Goal: Task Accomplishment & Management: Use online tool/utility

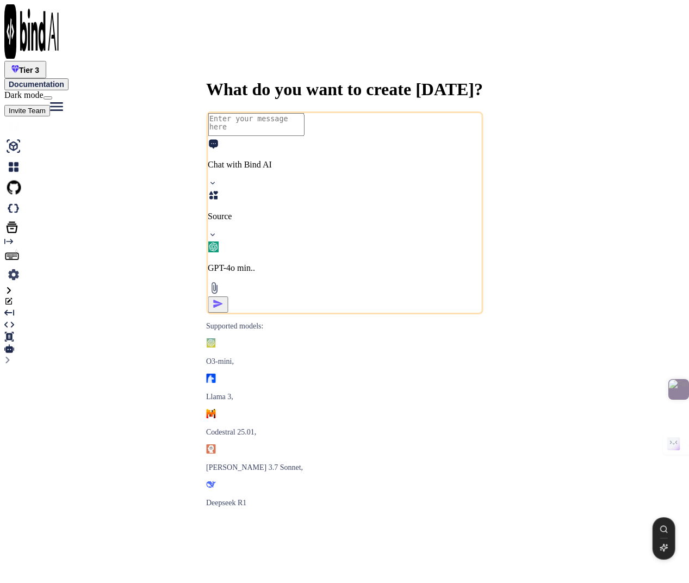
click at [16, 116] on img at bounding box center [13, 125] width 18 height 18
type textarea "x"
click at [39, 66] on span "Tier 3" at bounding box center [29, 70] width 20 height 9
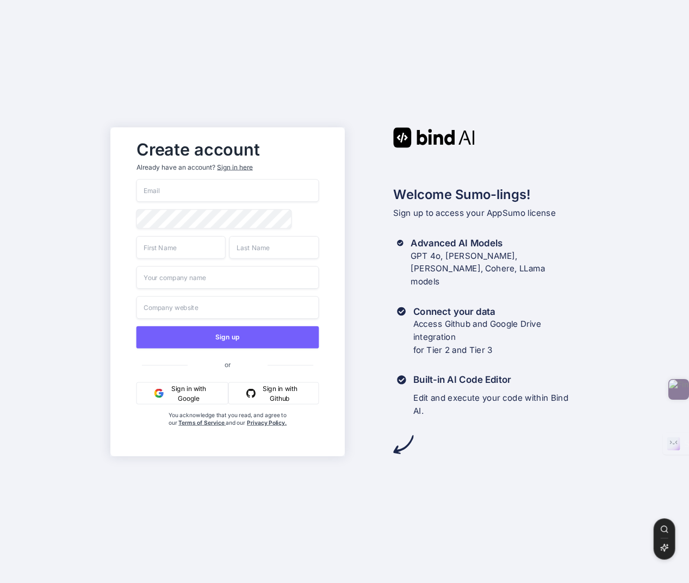
click at [243, 166] on div "Sign in here" at bounding box center [234, 167] width 35 height 9
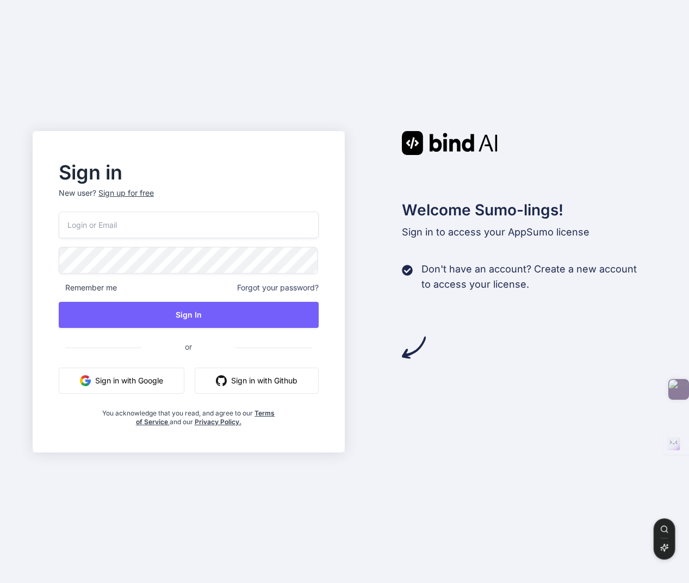
type input "[EMAIL_ADDRESS][DOMAIN_NAME]"
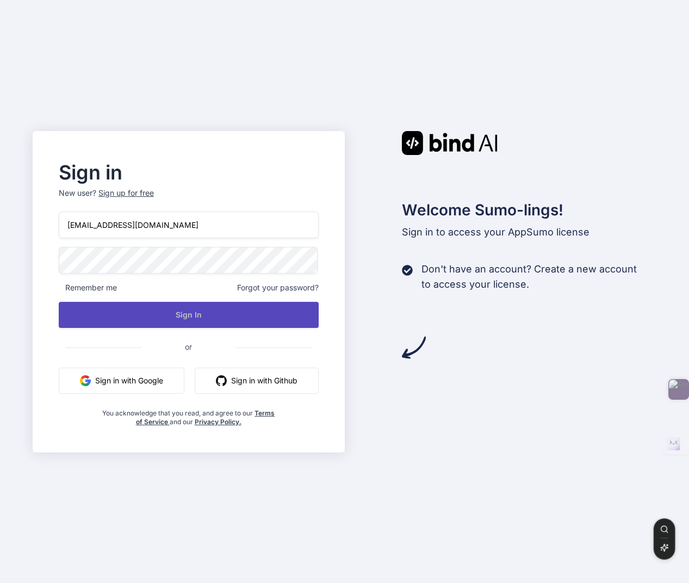
click at [234, 313] on button "Sign In" at bounding box center [189, 315] width 260 height 26
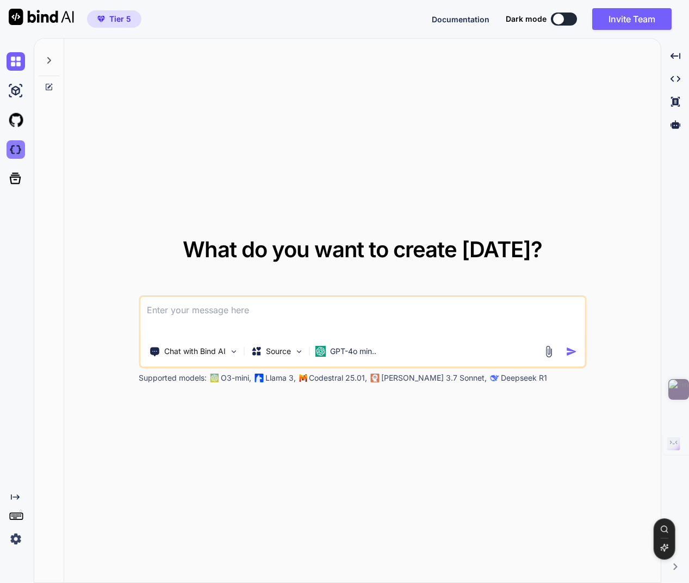
click at [16, 152] on img at bounding box center [16, 149] width 18 height 18
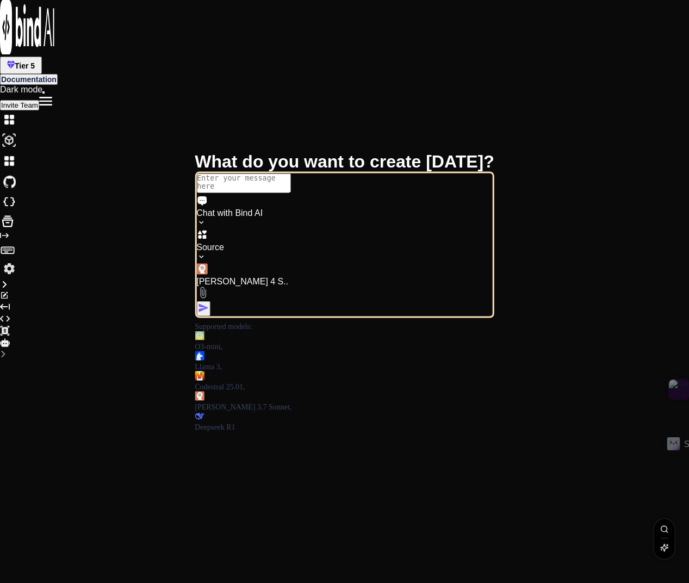
click at [17, 172] on img at bounding box center [9, 181] width 18 height 18
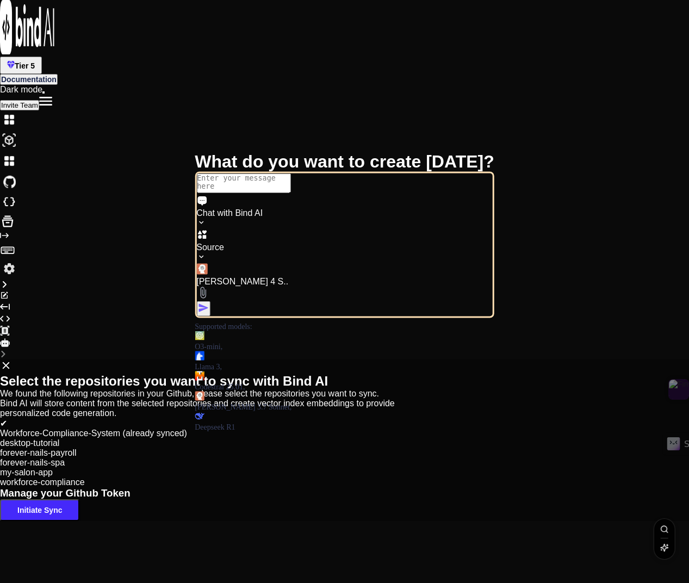
click at [17, 359] on div "Select the repositories you want to sync with Bind AI We found the following re…" at bounding box center [344, 439] width 689 height 161
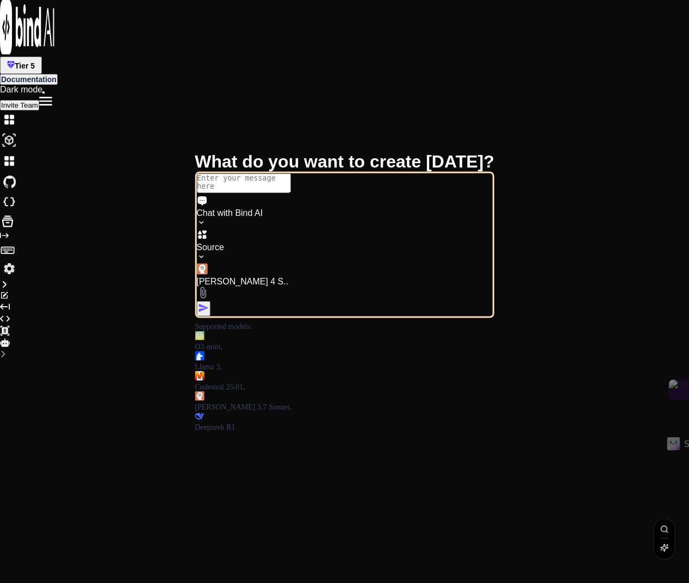
click at [18, 214] on div at bounding box center [344, 222] width 689 height 17
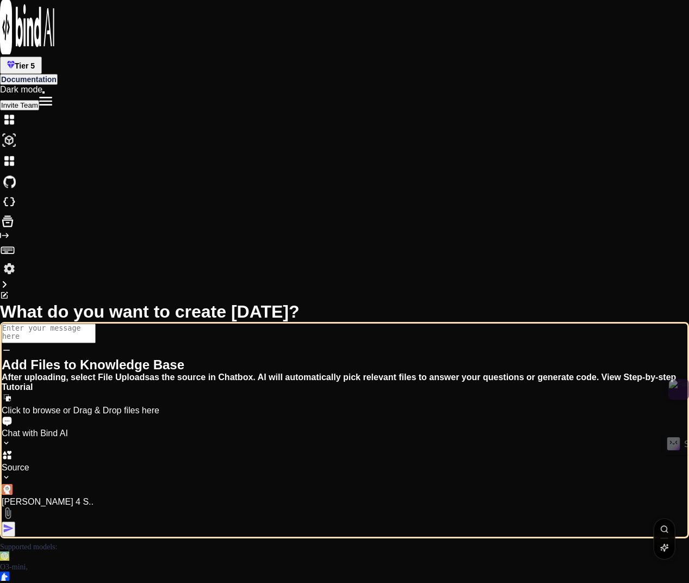
click at [18, 345] on div "Add Files to Knowledge Base After uploading, select File Uploads as the source …" at bounding box center [345, 380] width 686 height 70
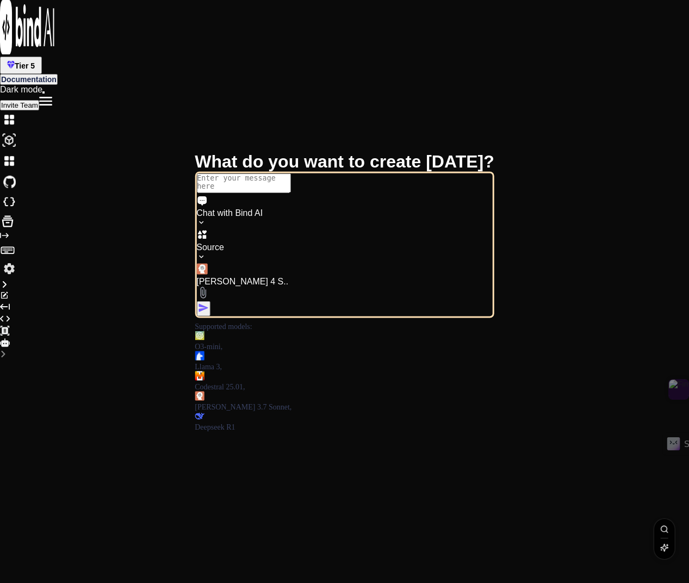
click at [18, 110] on img at bounding box center [9, 119] width 18 height 18
click at [9, 280] on icon at bounding box center [4, 284] width 9 height 9
click at [18, 110] on img at bounding box center [9, 119] width 18 height 18
click at [16, 21] on img at bounding box center [27, 27] width 54 height 54
click at [17, 278] on img at bounding box center [9, 268] width 18 height 18
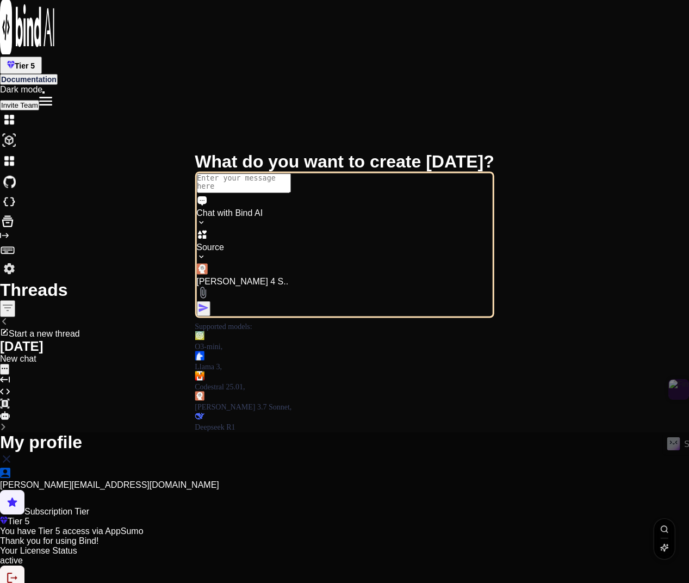
click at [16, 432] on div "My profile Kenny Duong bindaikd@doorto.app Subscription Tier Tier 5 You have Ti…" at bounding box center [344, 517] width 689 height 171
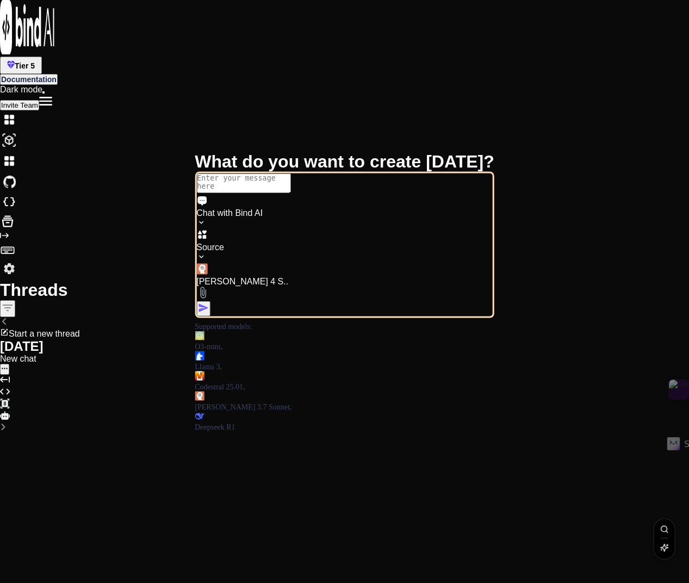
click at [16, 131] on img at bounding box center [9, 140] width 18 height 18
type textarea "x"
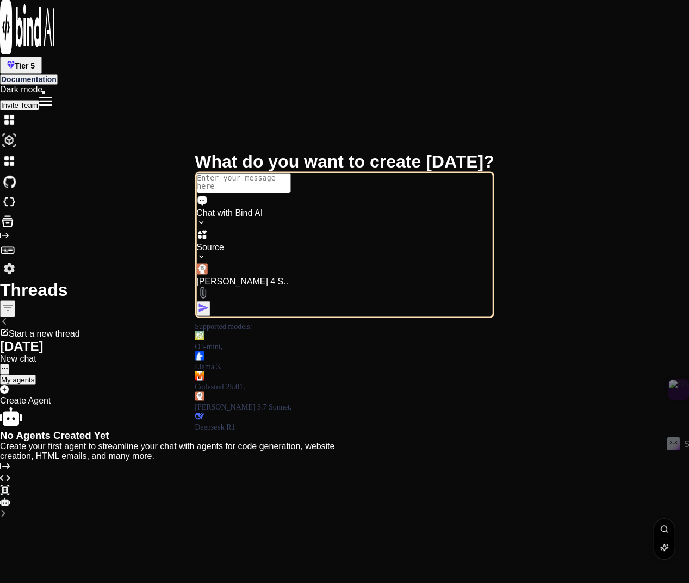
click at [16, 131] on img at bounding box center [9, 140] width 18 height 18
click at [16, 172] on img at bounding box center [9, 181] width 18 height 18
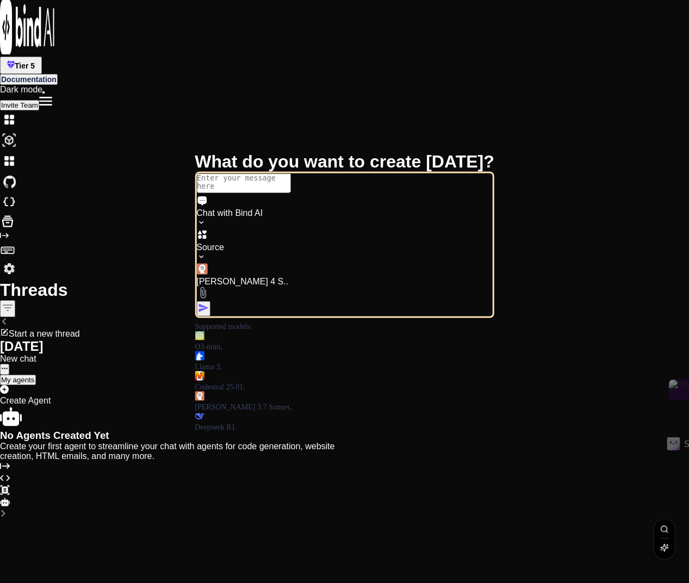
click at [18, 193] on img at bounding box center [9, 202] width 18 height 18
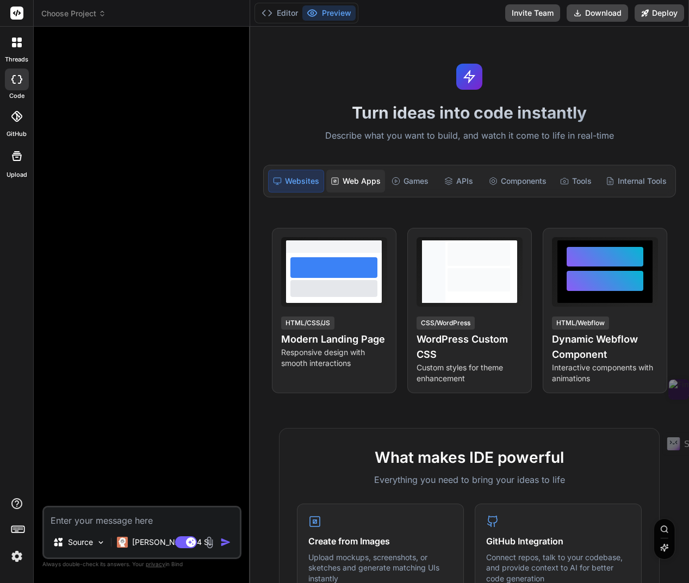
click at [355, 183] on div "Web Apps" at bounding box center [355, 181] width 59 height 23
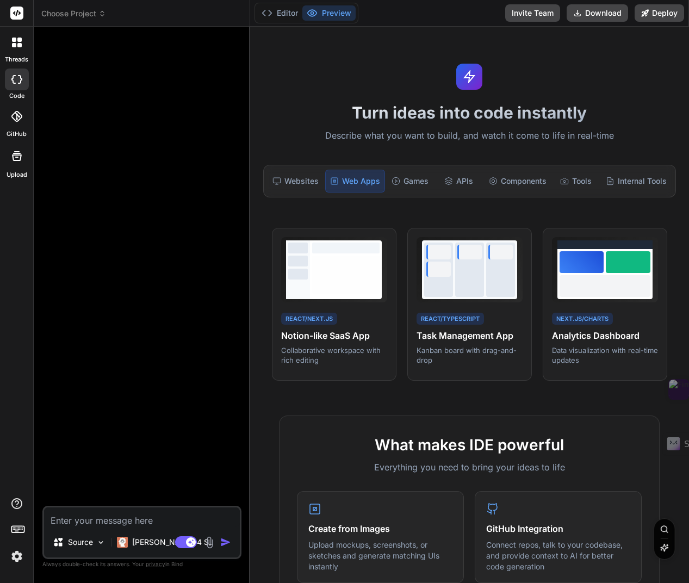
click at [17, 121] on icon at bounding box center [16, 116] width 11 height 11
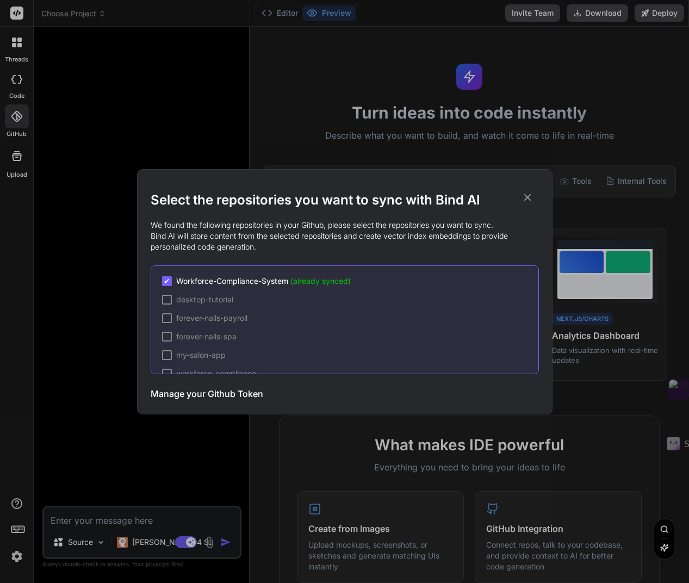
click at [18, 117] on div "Select the repositories you want to sync with Bind AI We found the following re…" at bounding box center [344, 291] width 689 height 583
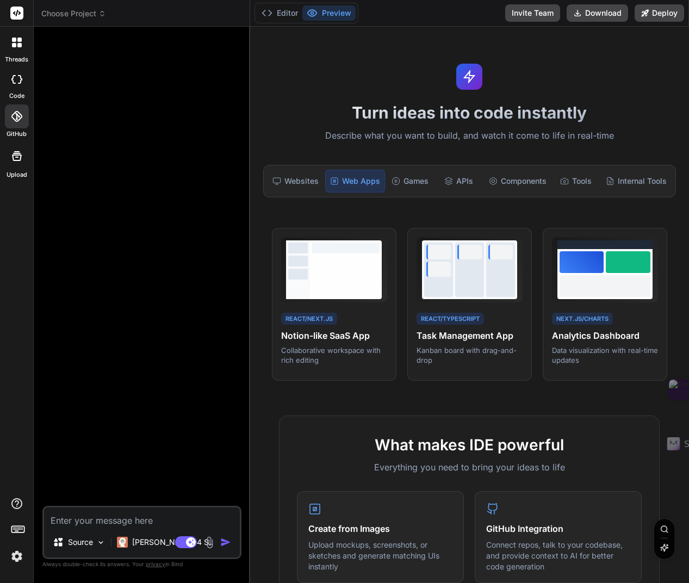
click at [18, 111] on icon at bounding box center [16, 116] width 11 height 11
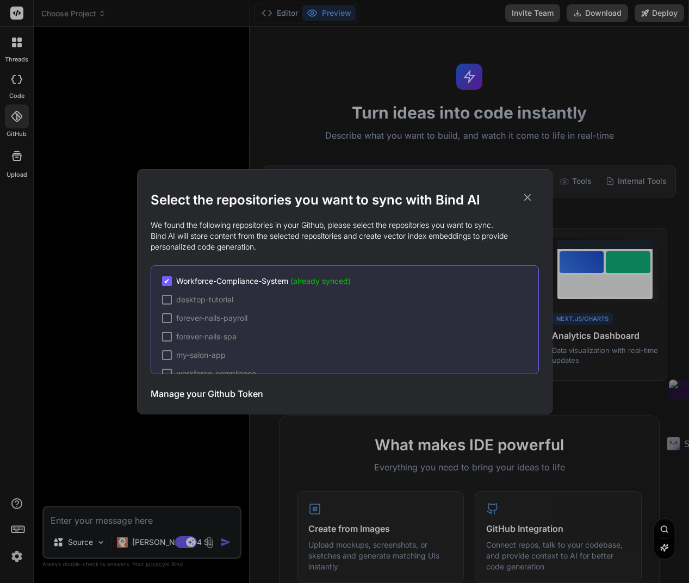
click at [283, 281] on span "Workforce-Compliance-System (already synced)" at bounding box center [263, 281] width 175 height 11
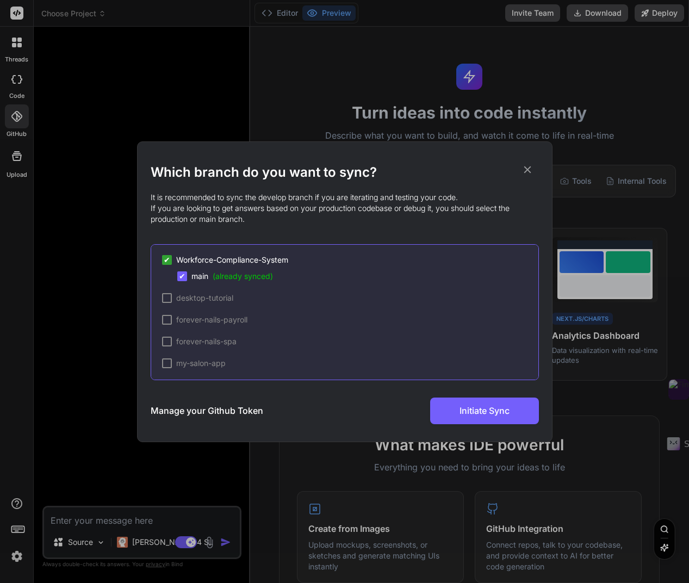
click at [529, 165] on icon at bounding box center [527, 170] width 12 height 12
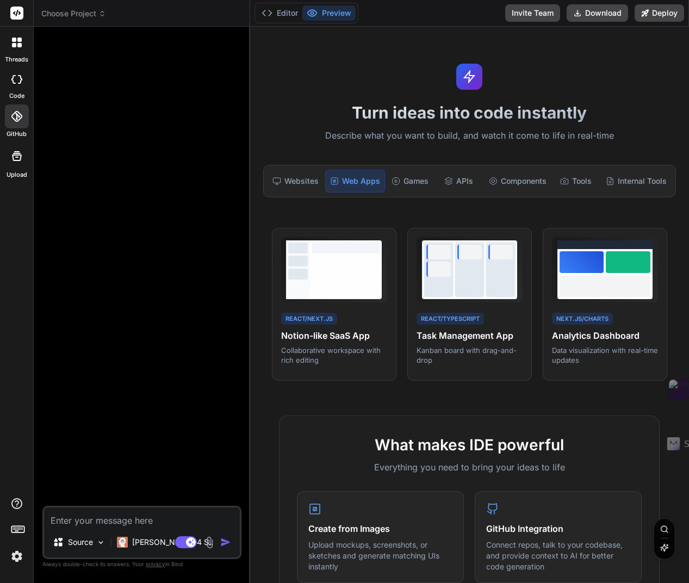
click at [18, 58] on label "threads" at bounding box center [16, 59] width 23 height 9
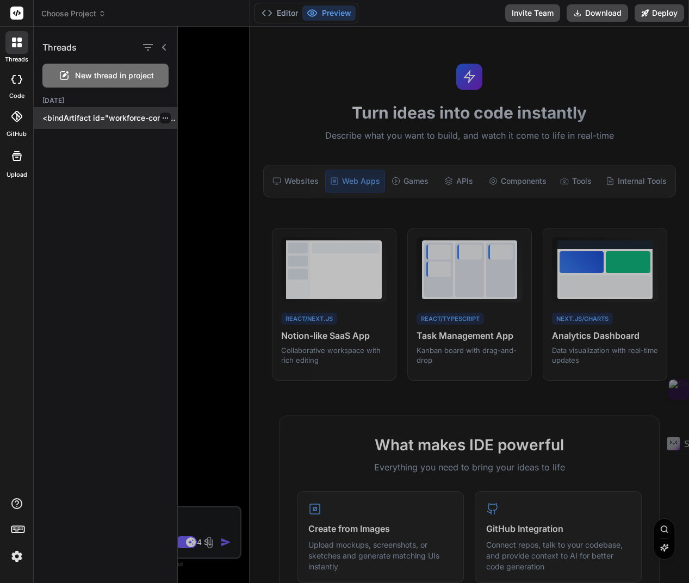
click at [96, 119] on p "<bindArtifact id="workforce-compliance-system" title="Universal Workforce Compl…" at bounding box center [109, 118] width 135 height 11
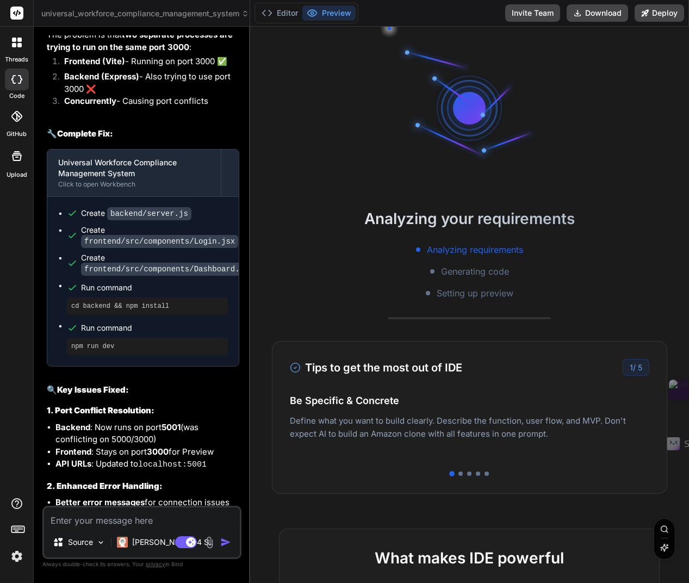
scroll to position [31, 0]
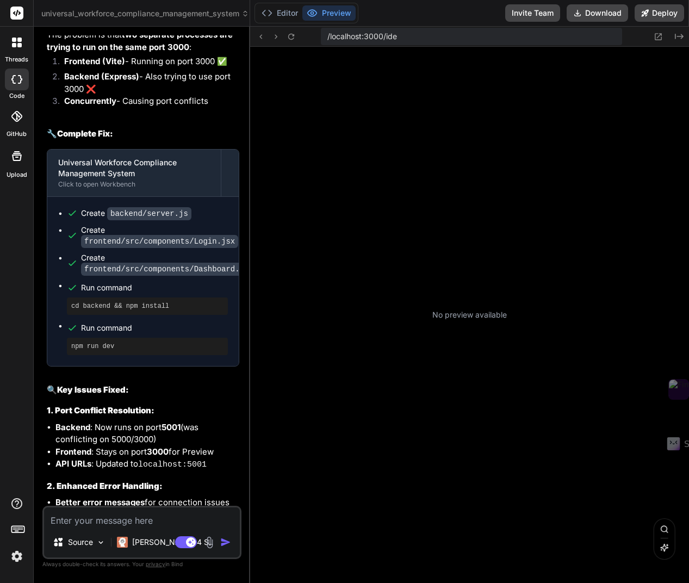
type textarea "x"
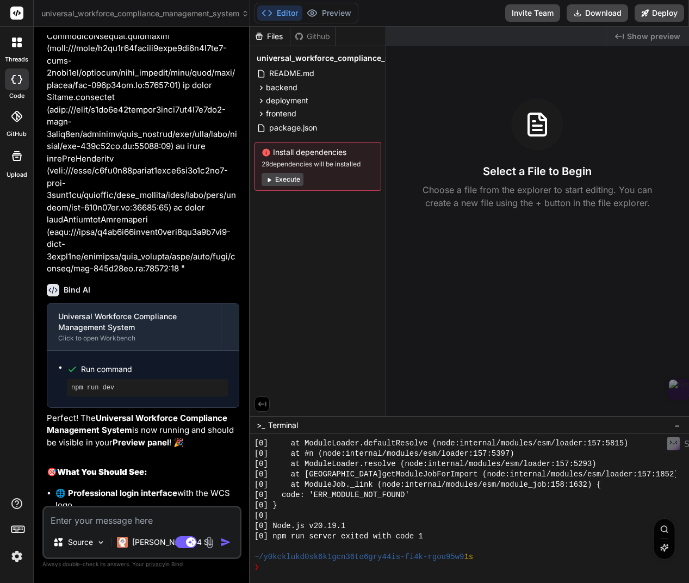
scroll to position [3800, 0]
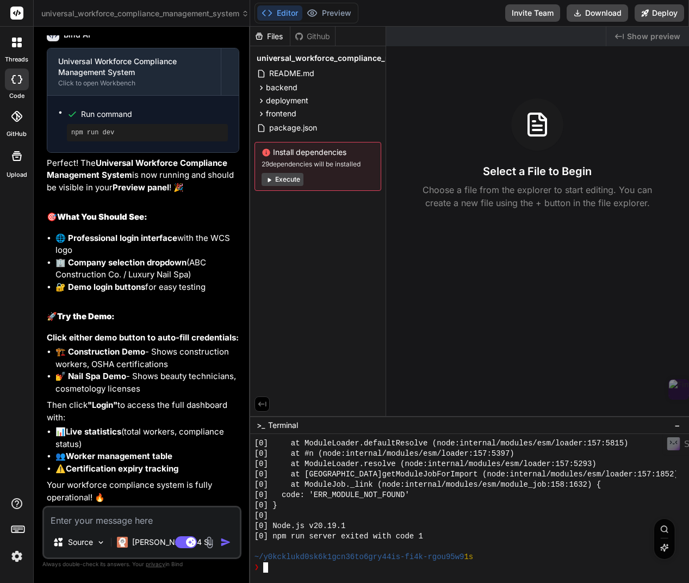
click at [327, 571] on div "❯" at bounding box center [464, 567] width 421 height 10
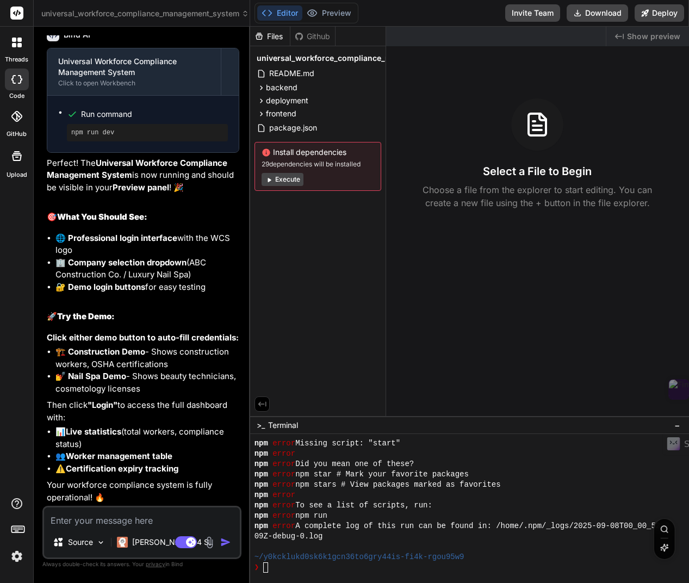
click at [103, 519] on textarea at bounding box center [142, 517] width 196 height 20
type textarea "M"
type textarea "x"
type textarea "My"
type textarea "x"
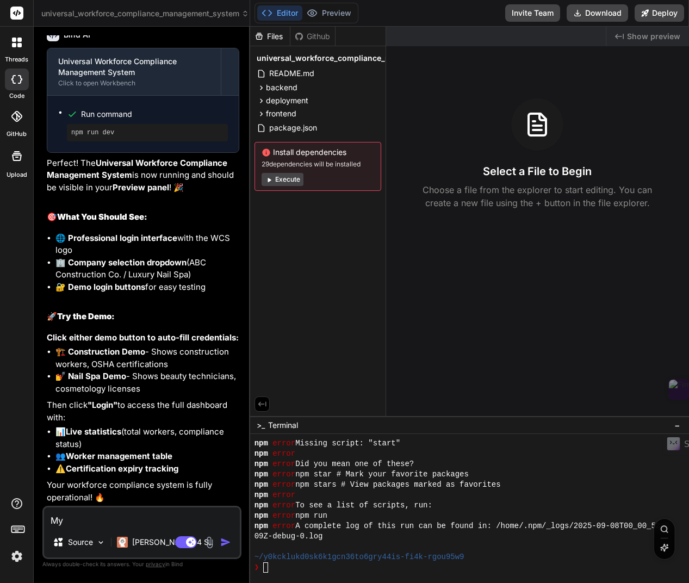
type textarea "My"
type textarea "x"
type textarea "My c"
type textarea "x"
type textarea "My ca"
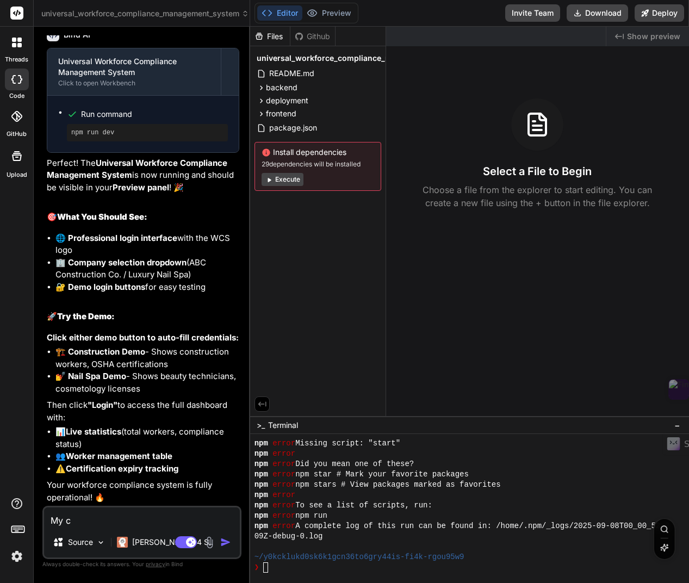
type textarea "x"
type textarea "My c"
type textarea "x"
type textarea "My"
type textarea "x"
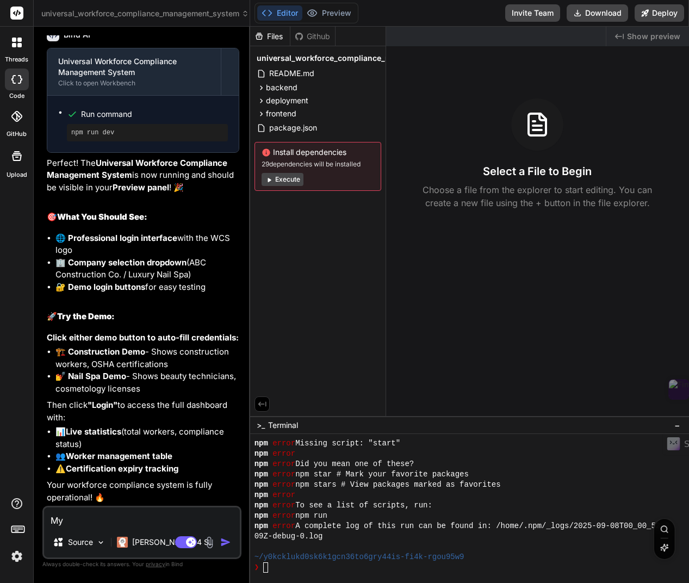
type textarea "My"
type textarea "x"
type textarea "M"
type textarea "x"
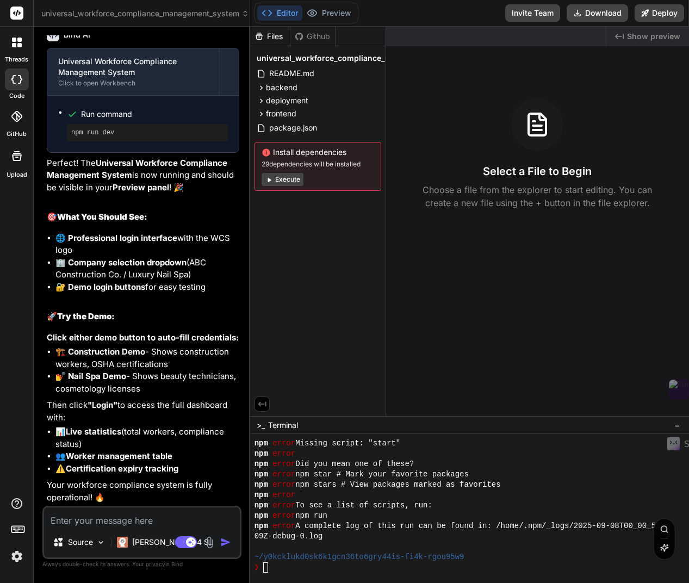
type textarea "D"
type textarea "x"
type textarea "Di"
type textarea "x"
type textarea "Did"
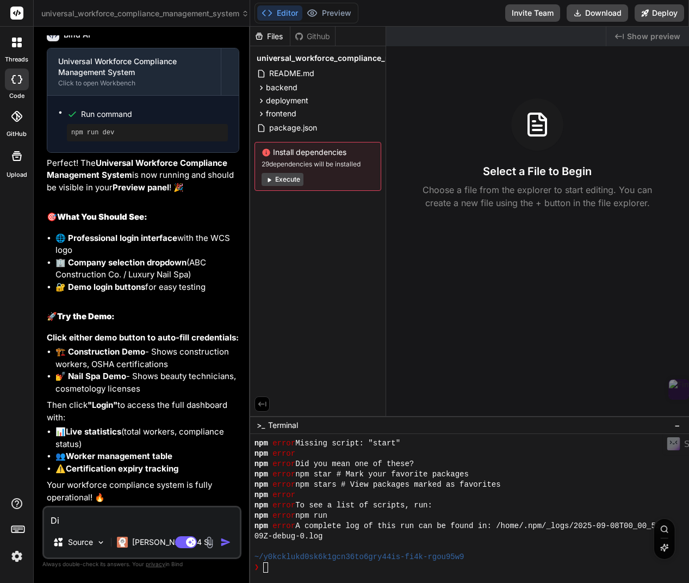
type textarea "x"
type textarea "Did"
type textarea "x"
type textarea "Did"
type textarea "x"
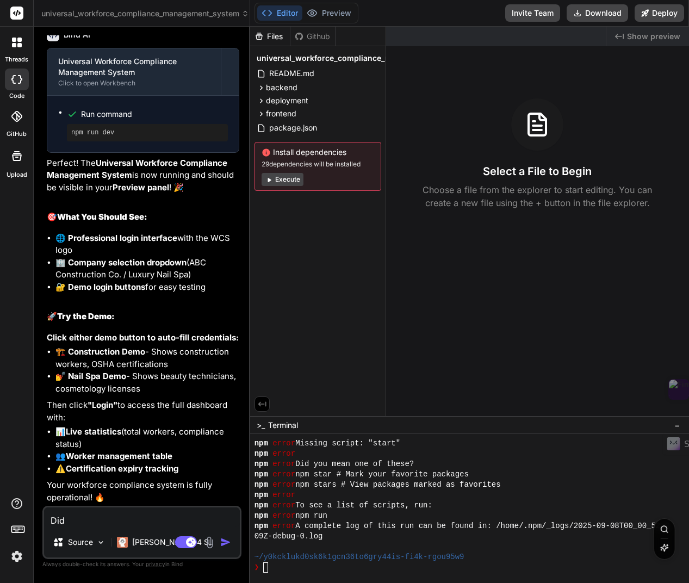
type textarea "Di"
type textarea "x"
type textarea "D"
type textarea "x"
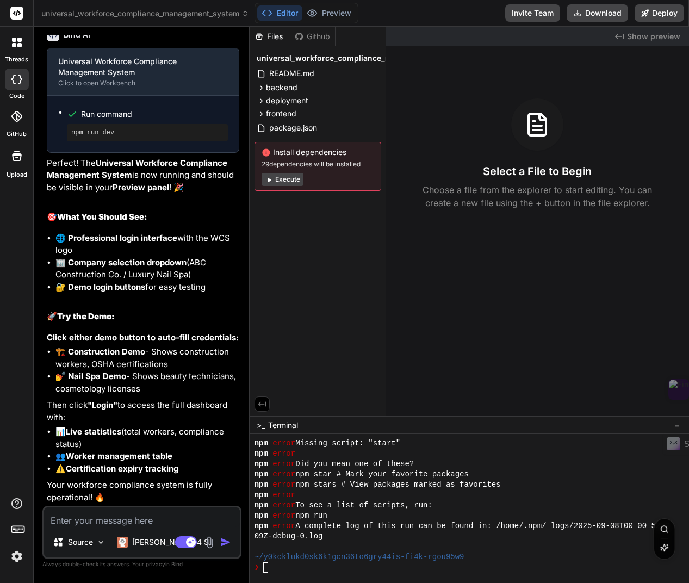
type textarea "D"
type textarea "x"
type textarea "Di"
type textarea "x"
type textarea "Did"
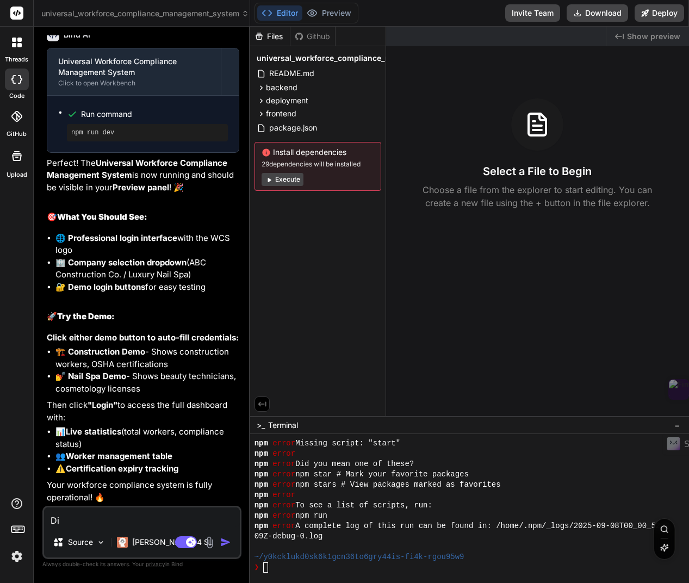
type textarea "x"
type textarea "Did"
type textarea "x"
type textarea "Did c"
type textarea "x"
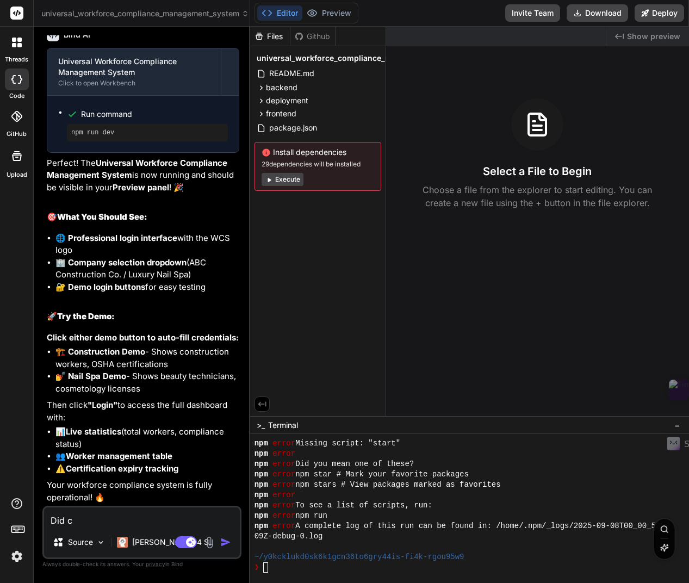
type textarea "Did cu"
type textarea "x"
type textarea "Did cur"
type textarea "x"
type textarea "Did curr"
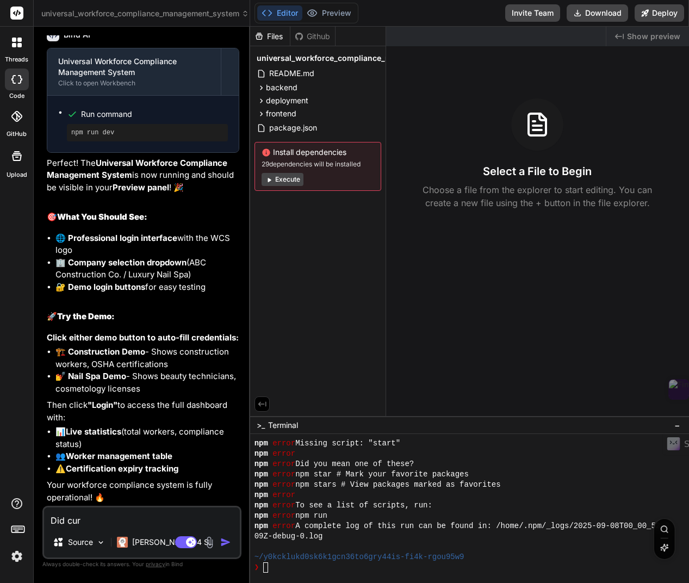
type textarea "x"
type textarea "Did curre"
type textarea "x"
type textarea "Did curren"
type textarea "x"
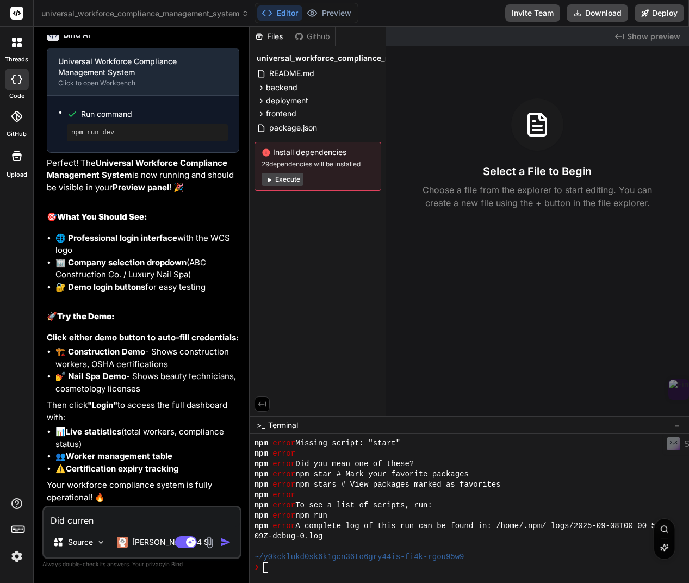
type textarea "Did current"
type textarea "x"
type textarea "Did current"
type textarea "x"
type textarea "Did current p"
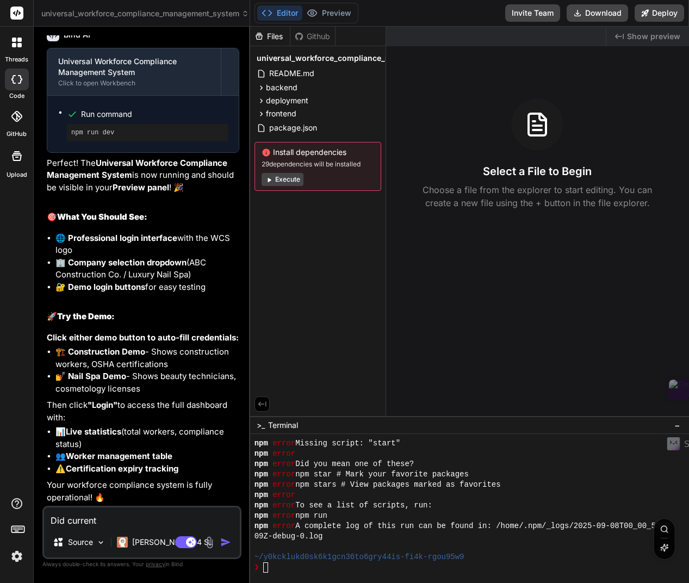
type textarea "x"
type textarea "Did current pr"
type textarea "x"
type textarea "Did current pro"
type textarea "x"
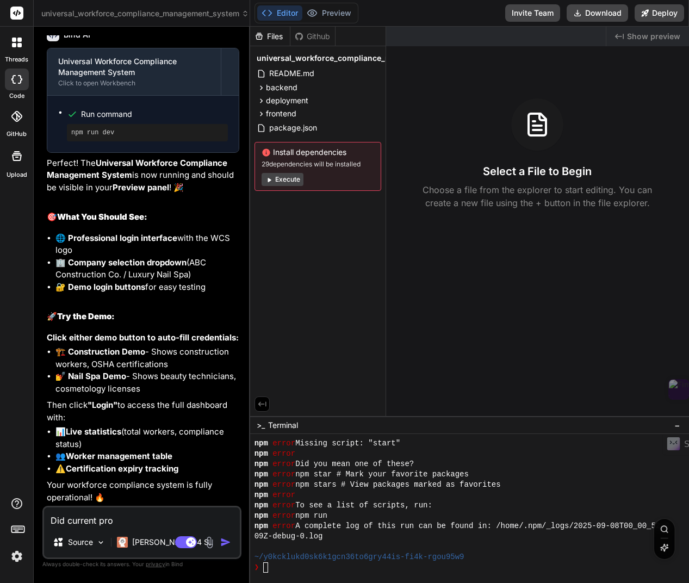
type textarea "Did current proj"
type textarea "x"
type textarea "Did current proje"
type textarea "x"
type textarea "Did current projec"
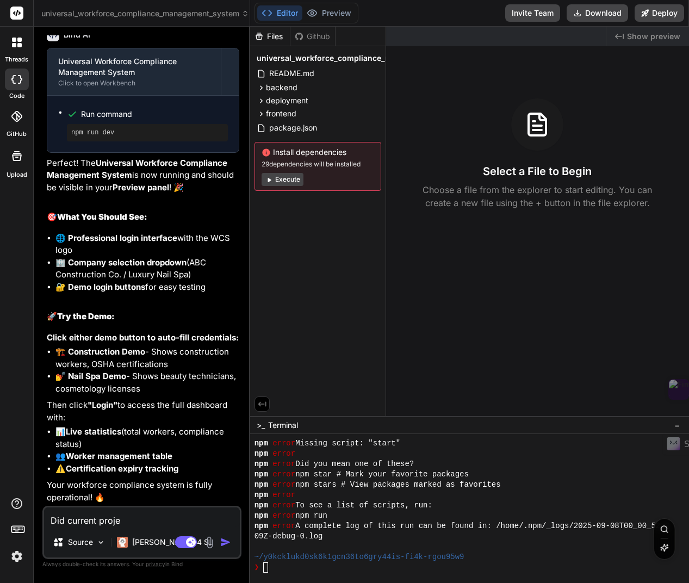
type textarea "x"
type textarea "Did current project"
type textarea "x"
type textarea "Did current project"
type textarea "x"
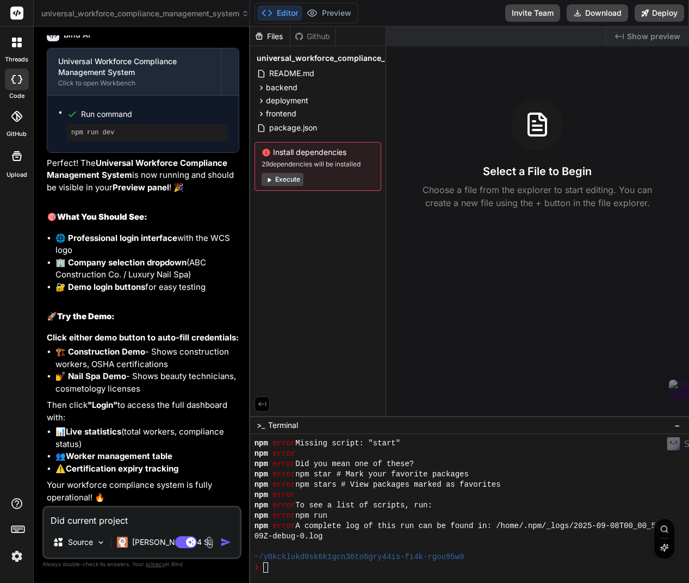
type textarea "Did current project a"
type textarea "x"
type textarea "Did current project au"
type textarea "x"
type textarea "Did current project aui"
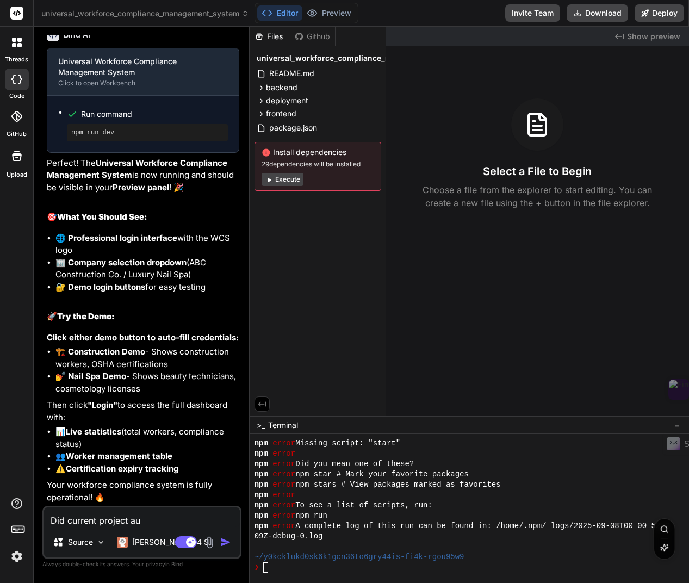
type textarea "x"
type textarea "Did current project auit"
type textarea "x"
type textarea "Did current project aui"
type textarea "x"
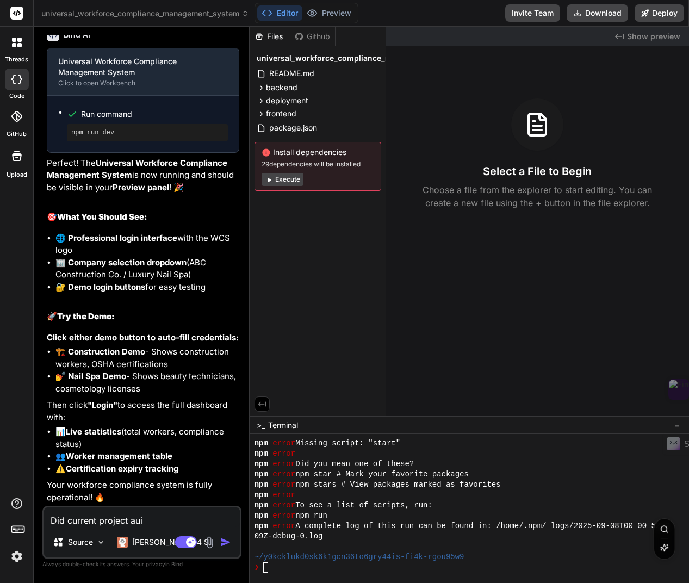
type textarea "Did current project au"
type textarea "x"
type textarea "Did current project aut"
type textarea "x"
type textarea "Did current project auto"
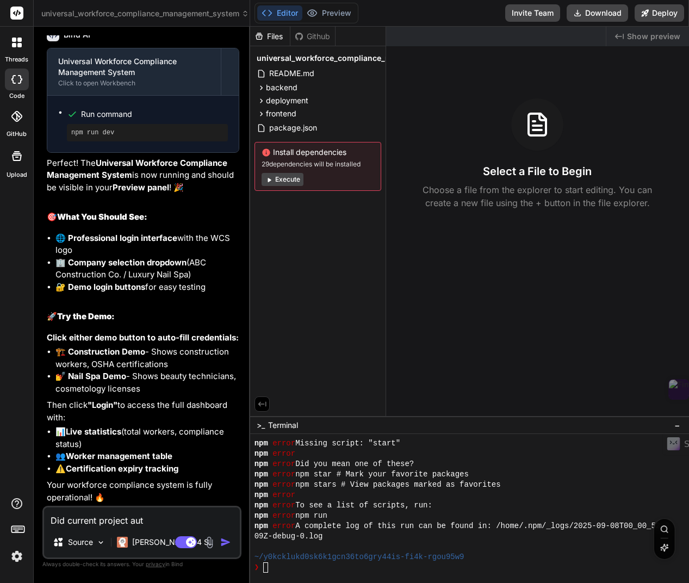
type textarea "x"
type textarea "Did current project auto"
type textarea "x"
type textarea "Did current project auto s"
type textarea "x"
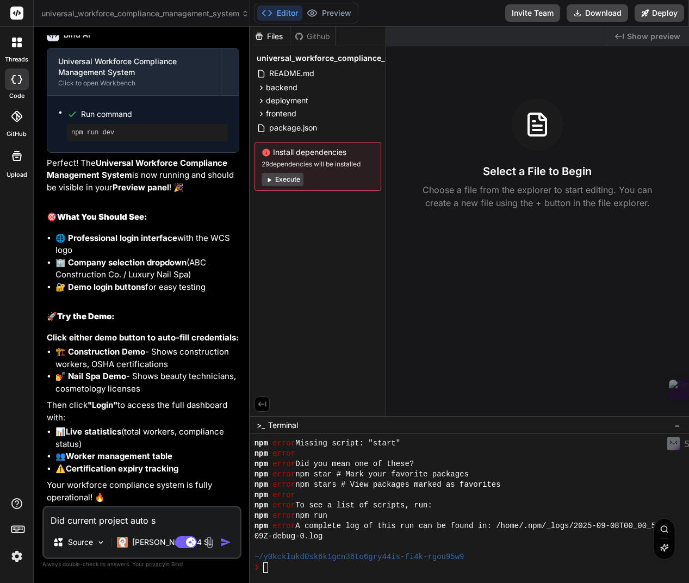
type textarea "Did current project auto sa"
type textarea "x"
type textarea "Did current project auto sav"
type textarea "x"
type textarea "Did current project auto save"
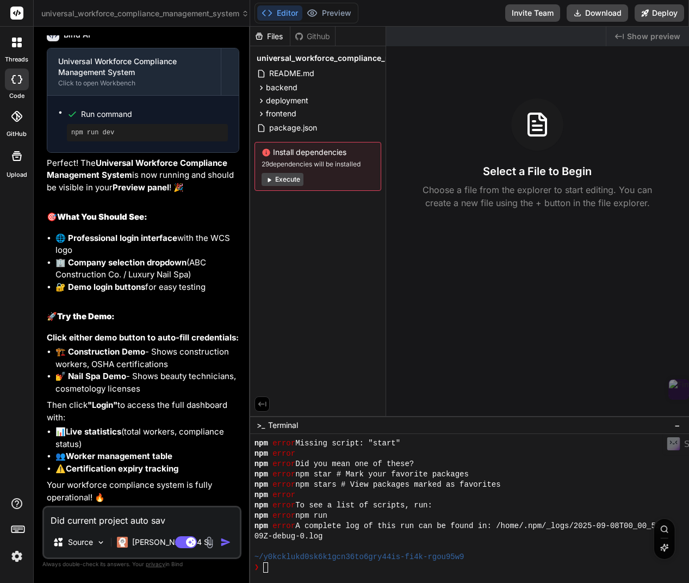
type textarea "x"
type textarea "Did current project auto save"
type textarea "x"
type textarea "Did current project auto save ?"
type textarea "x"
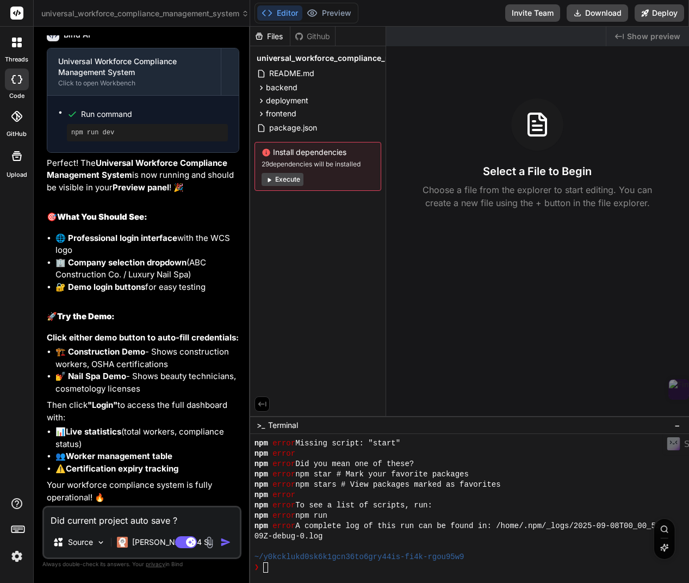
type textarea "Did current project auto save ?"
type textarea "x"
type textarea "Did current project auto save ? w"
type textarea "x"
type textarea "Did current project auto save ? wh"
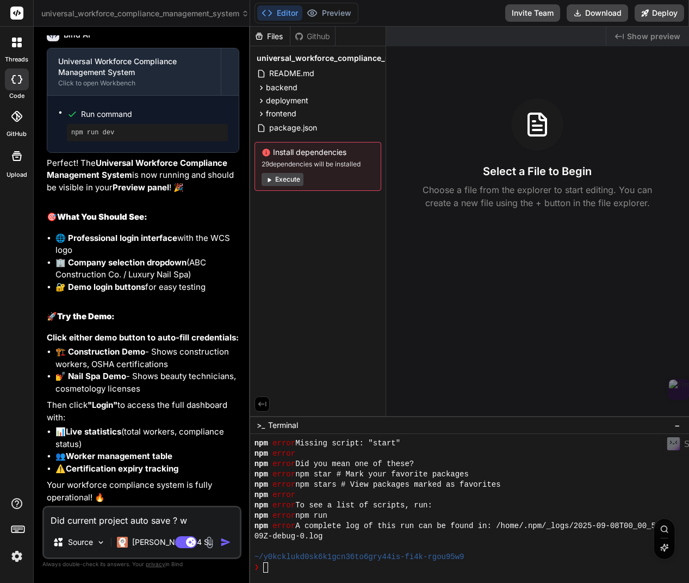
type textarea "x"
type textarea "Did current project auto save ? why"
type textarea "x"
type textarea "Did current project auto save ? why"
type textarea "x"
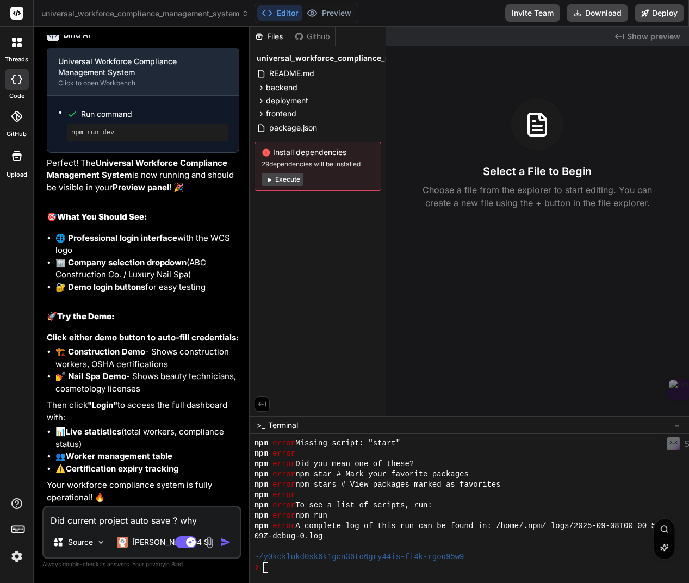
type textarea "Did current project auto save ? why"
type textarea "x"
type textarea "Did current project auto save ? wh"
type textarea "x"
type textarea "Did current project auto save ? w"
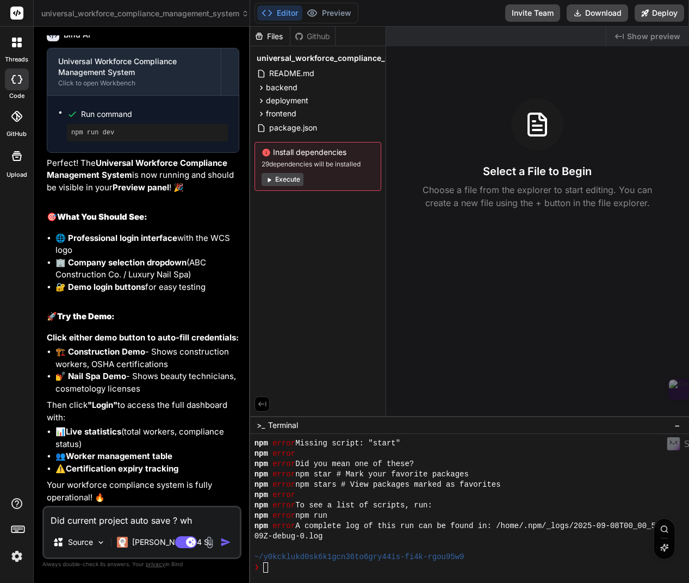
type textarea "x"
type textarea "Did current project auto save ?"
type textarea "x"
type textarea "Did current project auto save ? A"
type textarea "x"
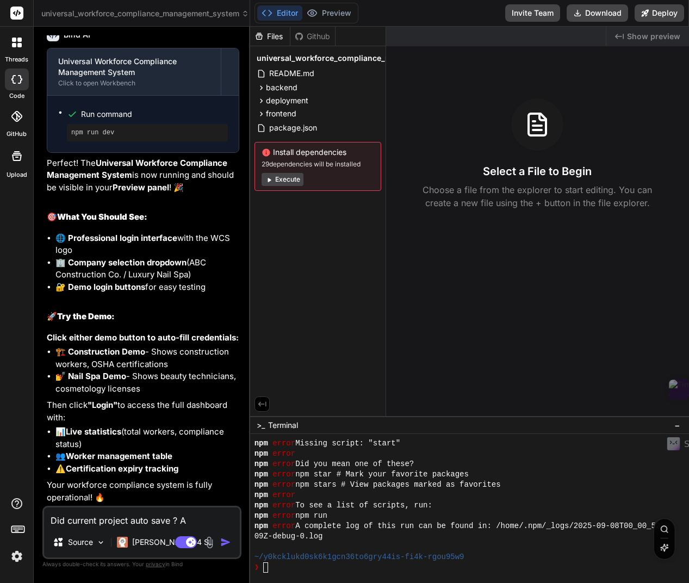
type textarea "Did current project auto save ? An"
type textarea "x"
type textarea "Did current project auto save ? Ana"
type textarea "x"
type textarea "Did current project auto save ? Anal"
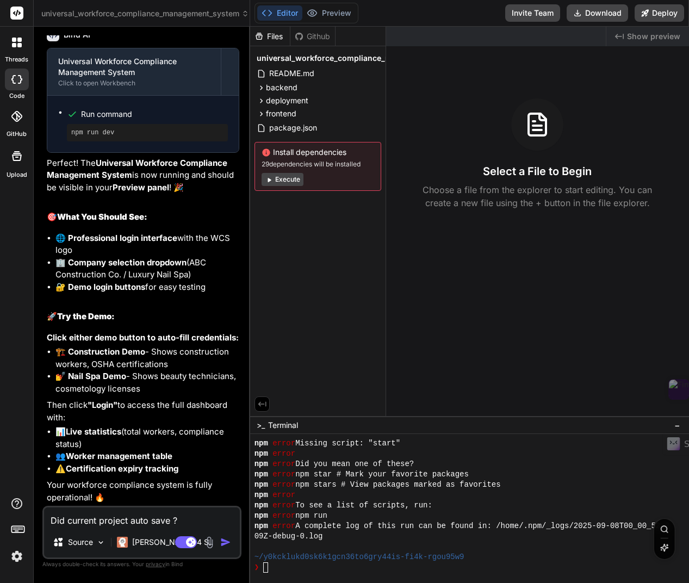
type textarea "x"
type textarea "Did current project auto save ? Analy"
type textarea "x"
type textarea "Did current project auto save ? Analys"
type textarea "x"
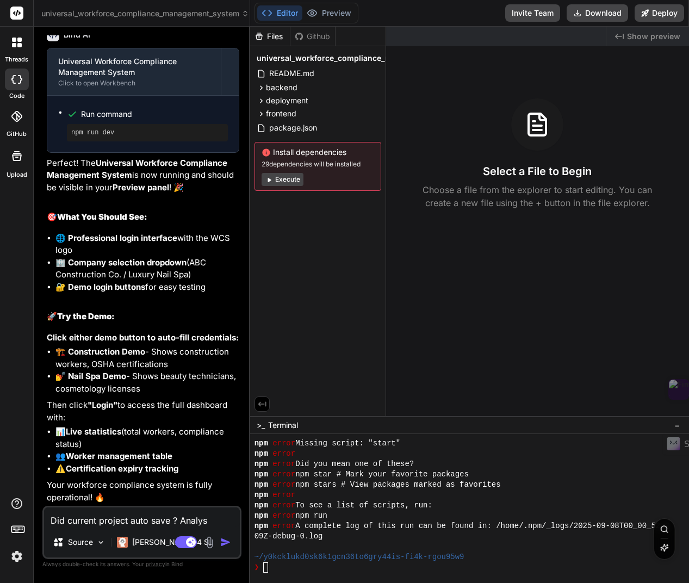
type textarea "Did current project auto save ? Analysi"
type textarea "x"
type textarea "Did current project auto save ? Analysis"
type textarea "x"
type textarea "Did current project auto save ? Analysis"
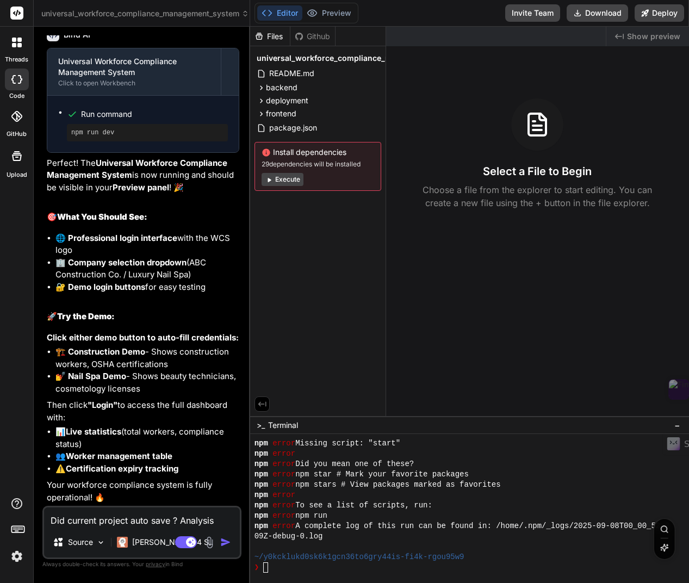
type textarea "x"
type textarea "Did current project auto save ? Analysis a"
type textarea "x"
type textarea "Did current project auto save ? Analysis an"
type textarea "x"
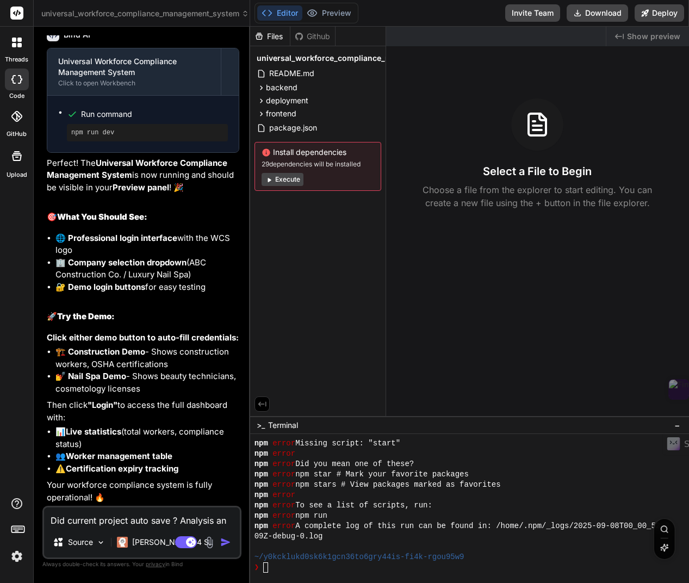
type textarea "Did current project auto save ? Analysis and"
type textarea "x"
type textarea "Did current project auto save ? Analysis and"
type textarea "x"
type textarea "Did current project auto save ? Analysis and i"
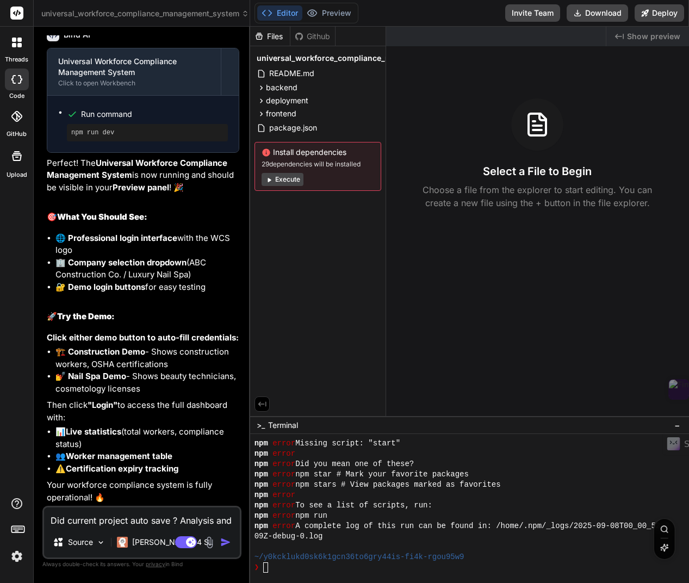
type textarea "x"
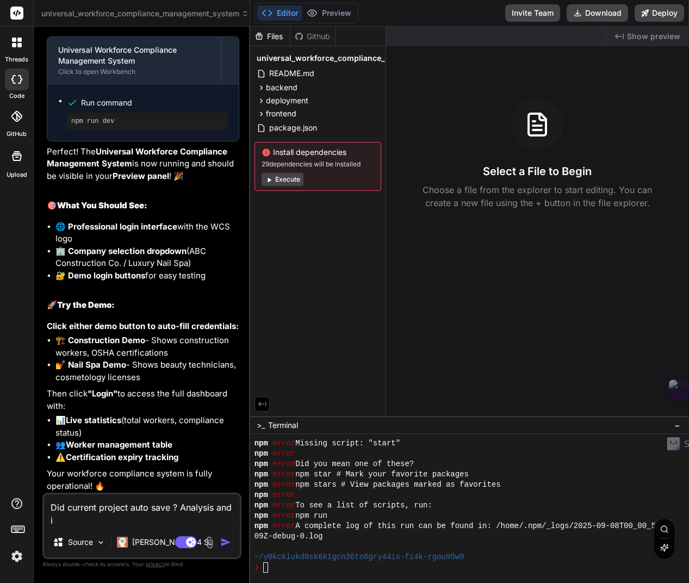
type textarea "Did current project auto save ? Analysis and im"
type textarea "x"
type textarea "Did current project auto save ? Analysis and imp"
type textarea "x"
type textarea "Did current project auto save ? Analysis and impl"
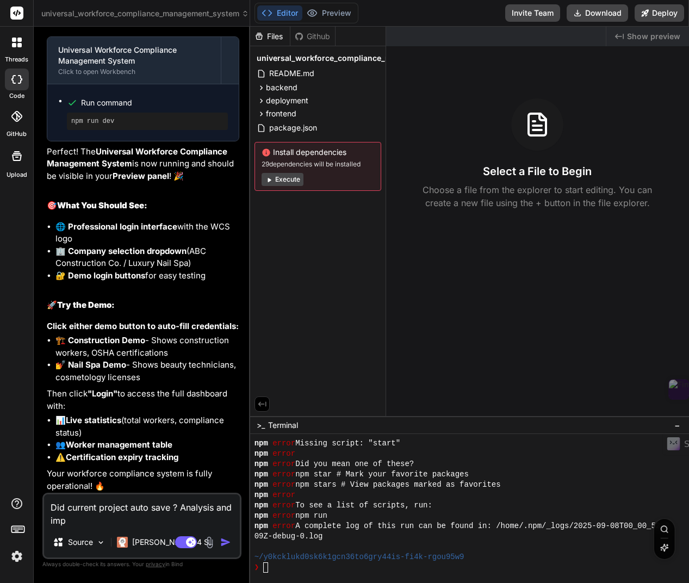
type textarea "x"
type textarea "Did current project auto save ? Analysis and imple"
type textarea "x"
type textarea "Did current project auto save ? Analysis and implem"
type textarea "x"
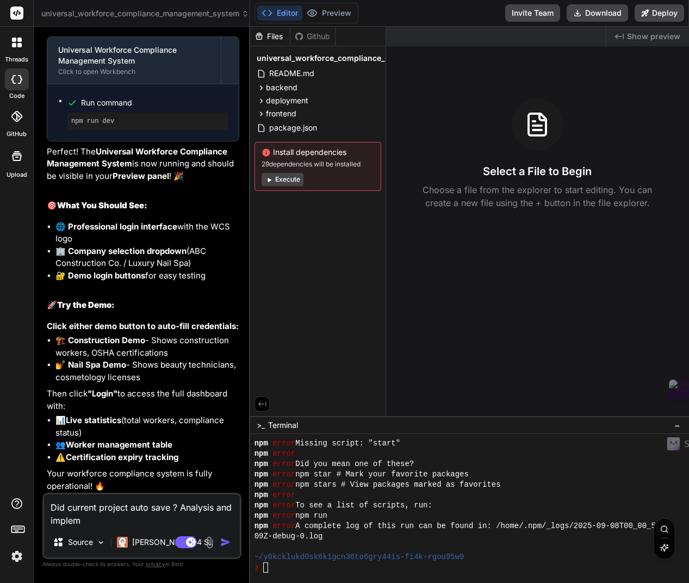
type textarea "Did current project auto save ? Analysis and impleme"
type textarea "x"
type textarea "Did current project auto save ? Analysis and implemen"
type textarea "x"
type textarea "Did current project auto save ? Analysis and implement"
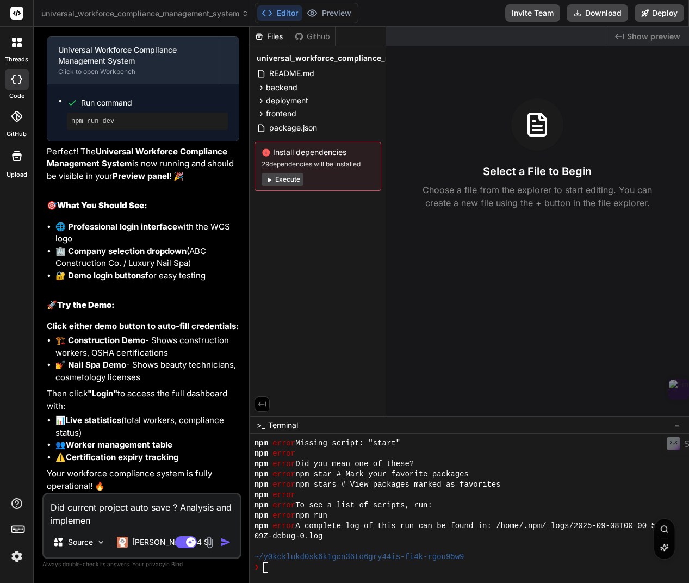
type textarea "x"
type textarea "Did current project auto save ? Analysis and implement"
type textarea "x"
type textarea "Did current project auto save ? Analysis and implement s"
type textarea "x"
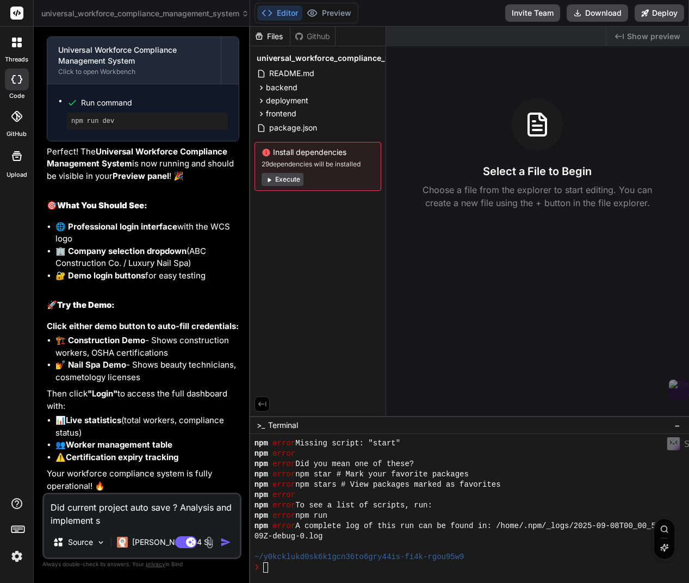
type textarea "Did current project auto save ? Analysis and implement so"
type textarea "x"
type textarea "Did current project auto save ? Analysis and implement sol"
type textarea "x"
type textarea "Did current project auto save ? Analysis and implement solu"
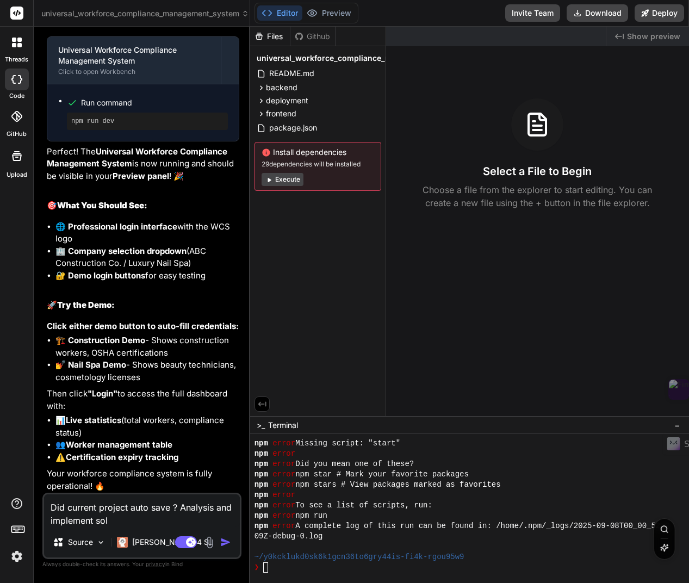
type textarea "x"
type textarea "Did current project auto save ? Analysis and implement solut"
type textarea "x"
type textarea "Did current project auto save ? Analysis and implement soluti"
type textarea "x"
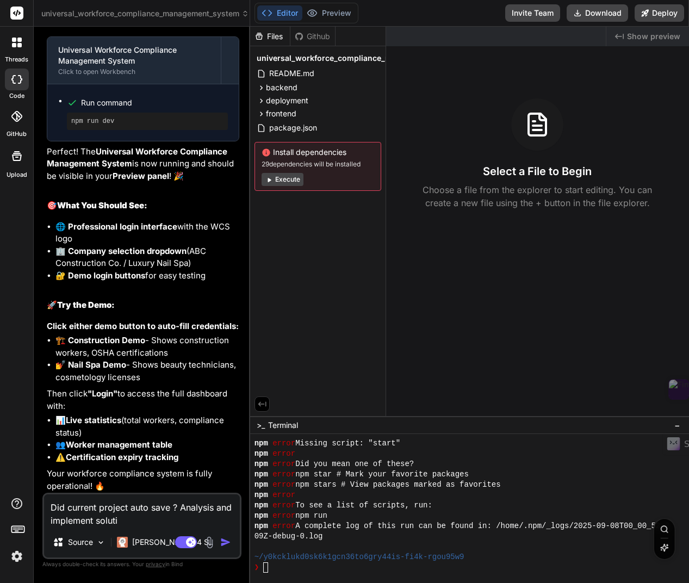
type textarea "Did current project auto save ? Analysis and implement solutio"
type textarea "x"
type textarea "Did current project auto save ? Analysis and implement solution"
type textarea "x"
type textarea "Did current project auto save ? Analysis and implement solution"
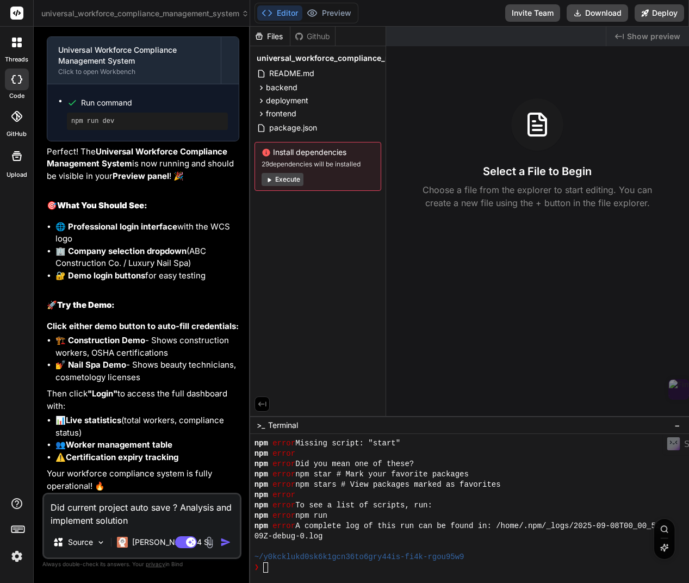
type textarea "x"
type textarea "Did current project auto save ? Analysis and implement solution t"
type textarea "x"
type textarea "Did current project auto save ? Analysis and implement solution to"
type textarea "x"
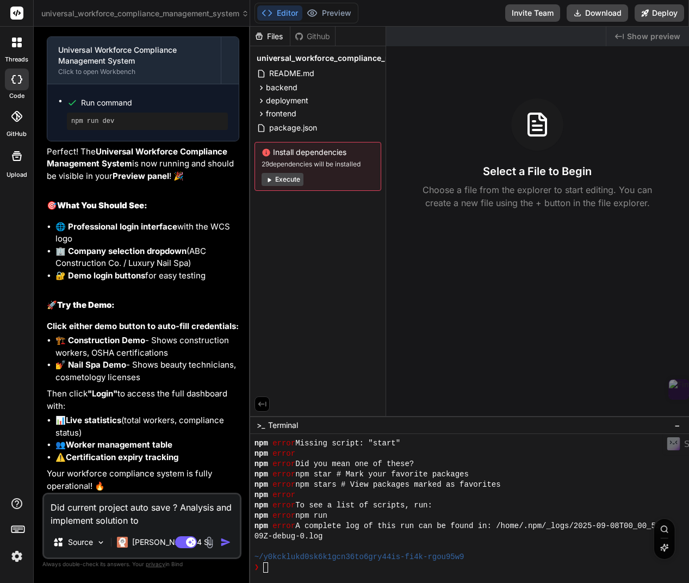
type textarea "Did current project auto save ? Analysis and implement solution to"
type textarea "x"
type textarea "Did current project auto save ? Analysis and implement solution to i"
type textarea "x"
type textarea "Did current project auto save ? Analysis and implement solution to"
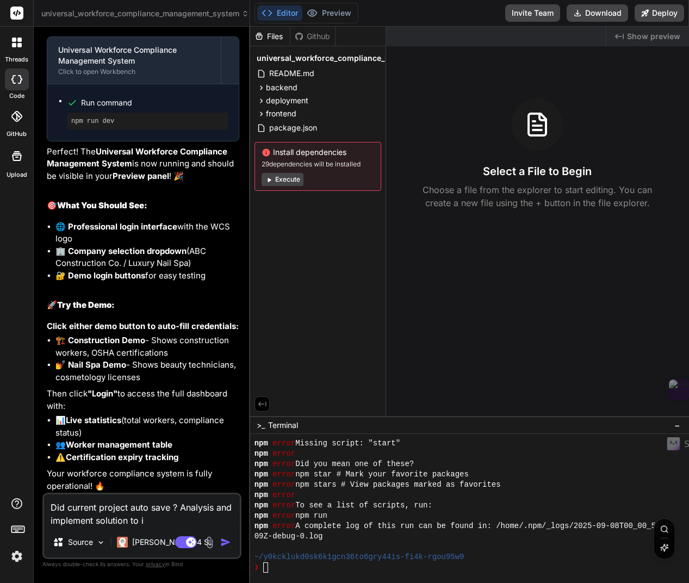
type textarea "x"
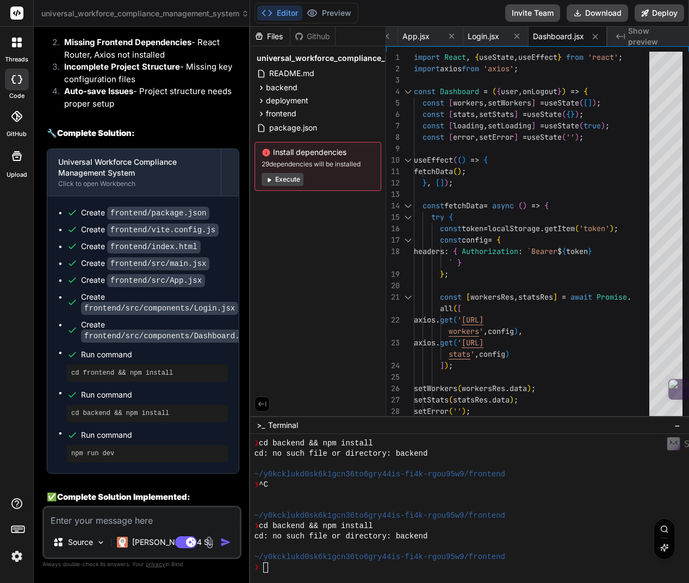
scroll to position [4489, 0]
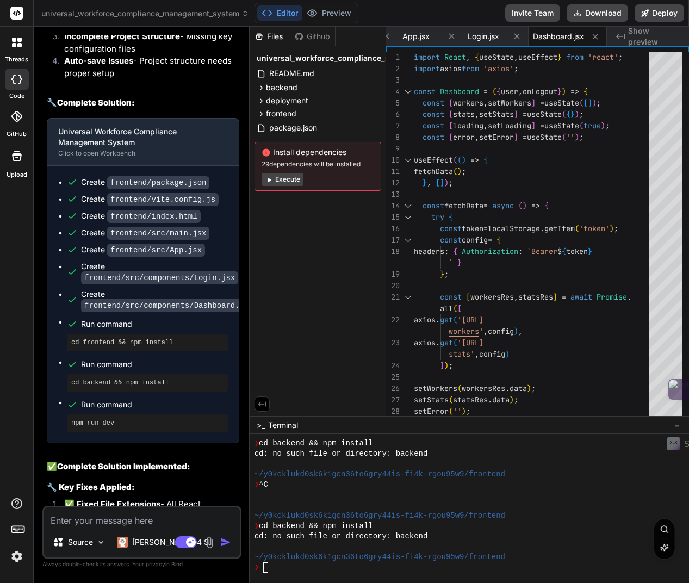
click at [190, 189] on code "frontend/package.json" at bounding box center [158, 182] width 102 height 13
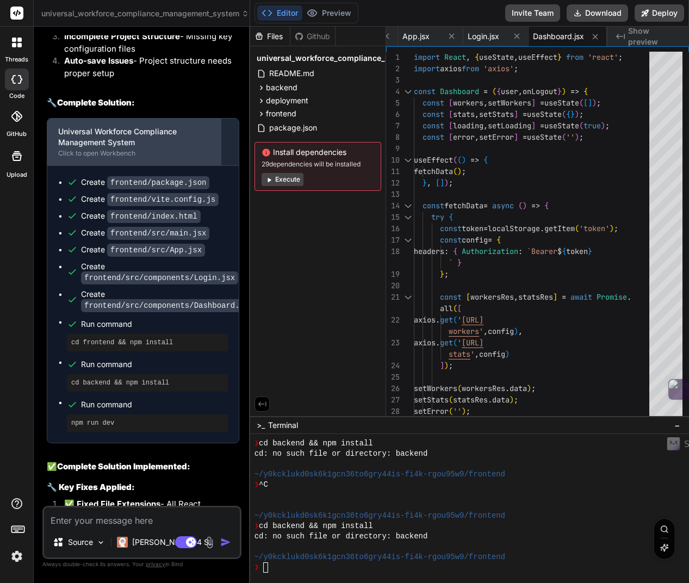
click at [185, 158] on div "Click to open Workbench" at bounding box center [134, 153] width 152 height 9
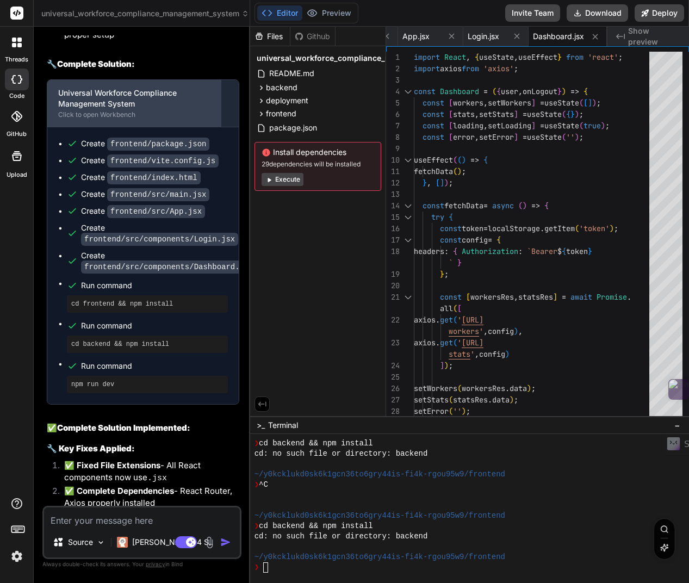
scroll to position [4532, 0]
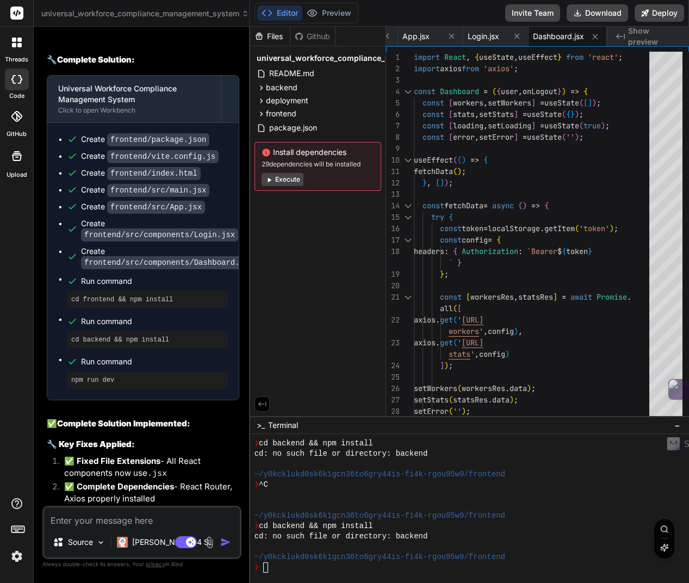
click at [284, 182] on button "Execute" at bounding box center [283, 179] width 42 height 13
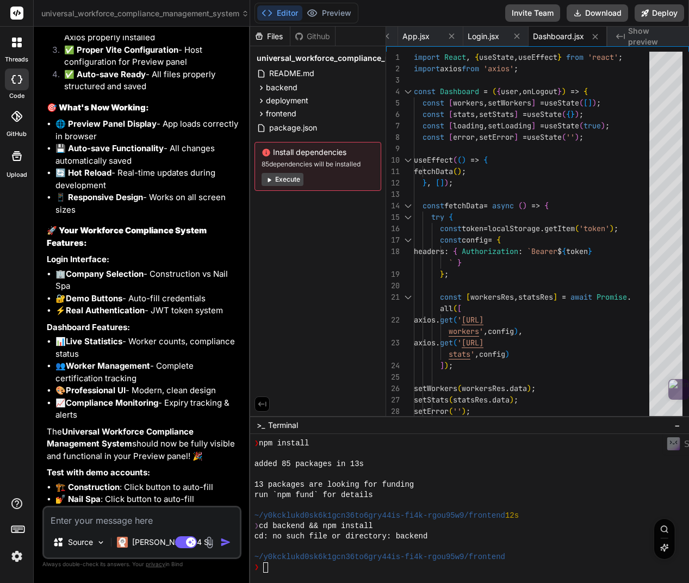
scroll to position [4999, 0]
click at [61, 525] on textarea at bounding box center [142, 517] width 196 height 20
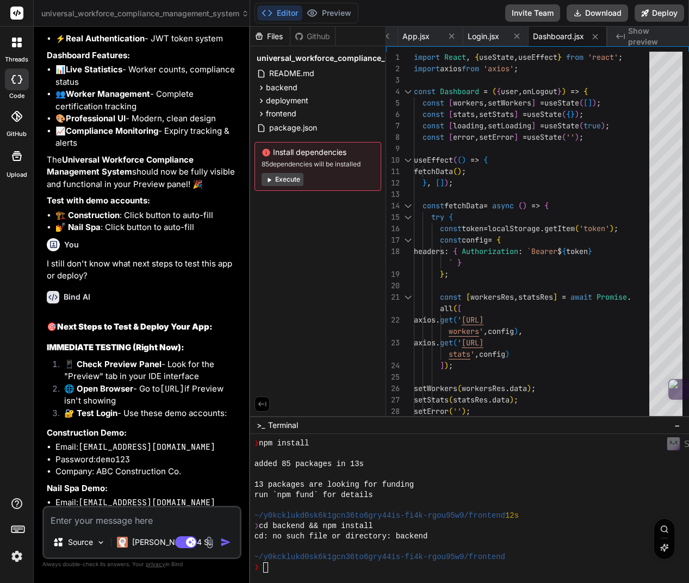
scroll to position [5248, 0]
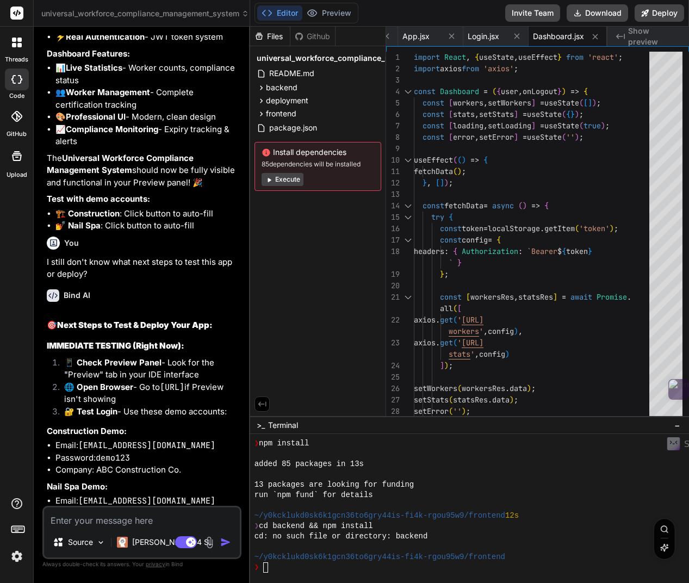
click at [160, 393] on code "http://localhost:3000" at bounding box center [172, 387] width 24 height 11
drag, startPoint x: 66, startPoint y: 424, endPoint x: 165, endPoint y: 419, distance: 99.1
click at [165, 393] on code "http://localhost:3000" at bounding box center [172, 387] width 24 height 11
copy code "http://localhost:3000"
click at [83, 520] on textarea at bounding box center [142, 517] width 196 height 20
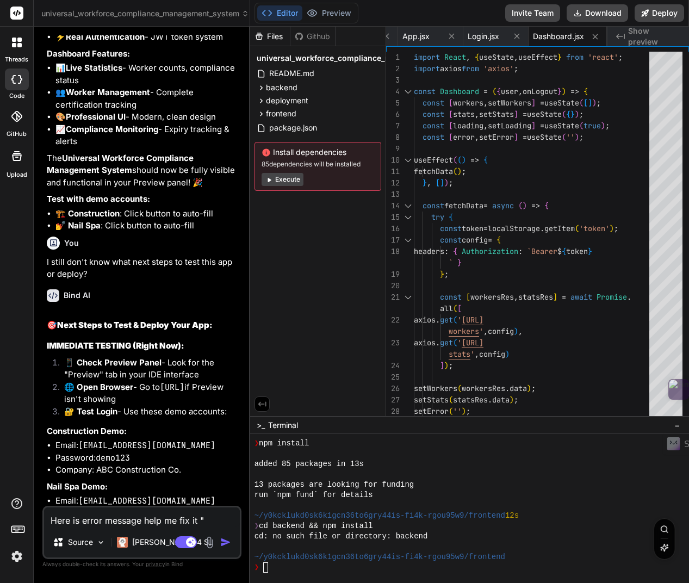
paste textarea "This site can’t be reached localhost refused to connect. Try: Checking the conn…"
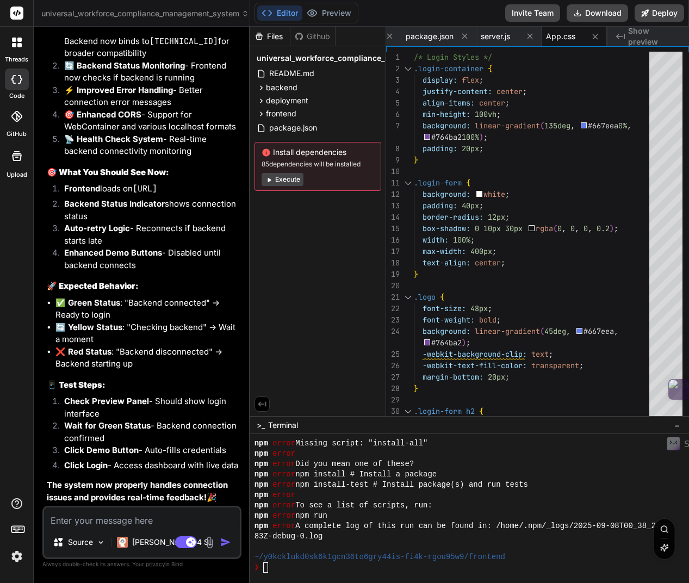
scroll to position [7037, 0]
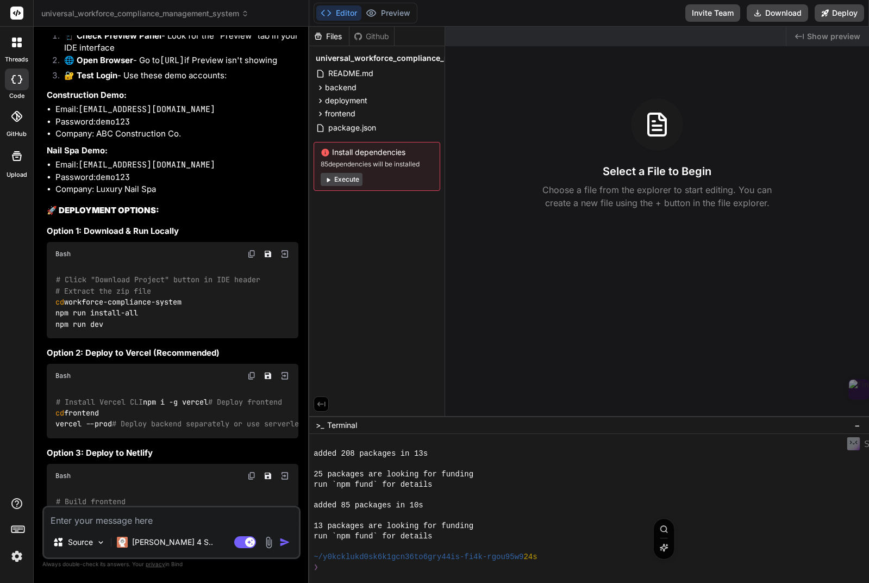
scroll to position [2445, 0]
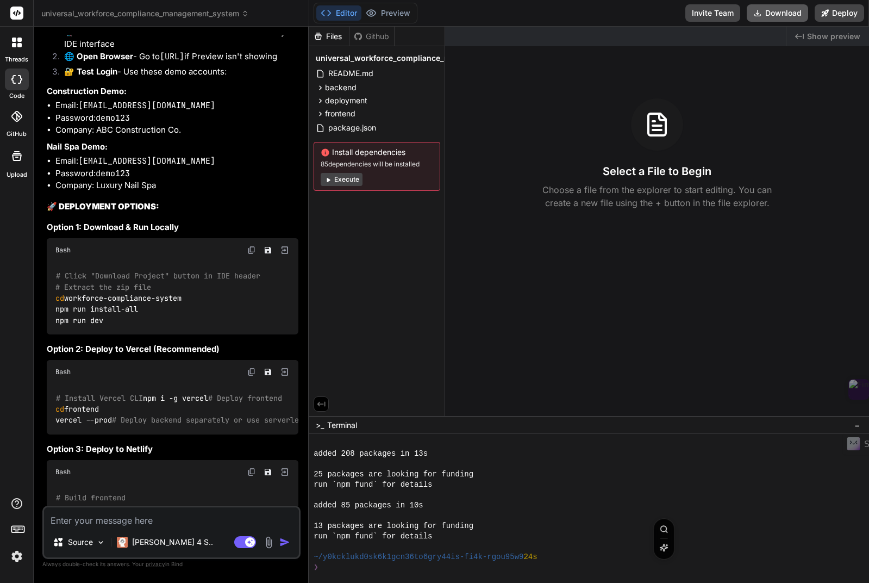
click at [688, 10] on button "Download" at bounding box center [777, 12] width 61 height 17
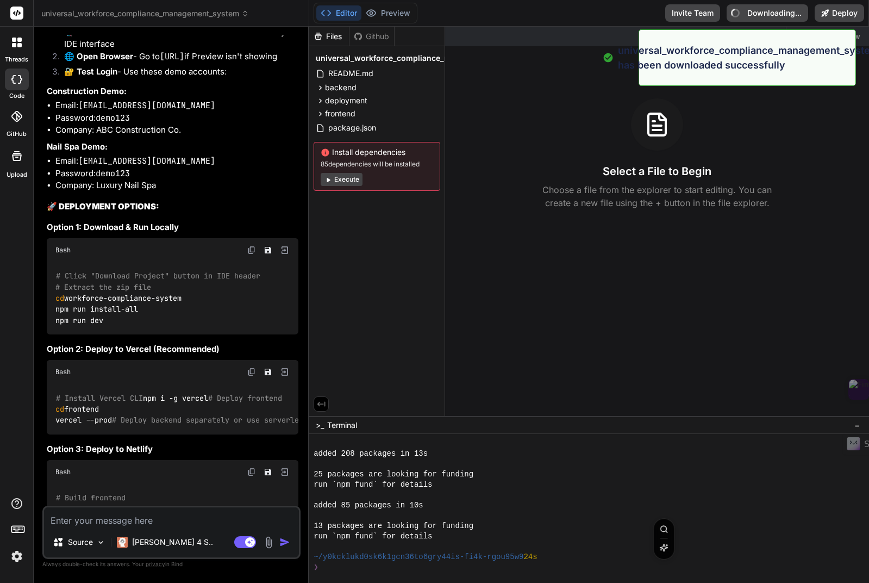
type textarea "x"
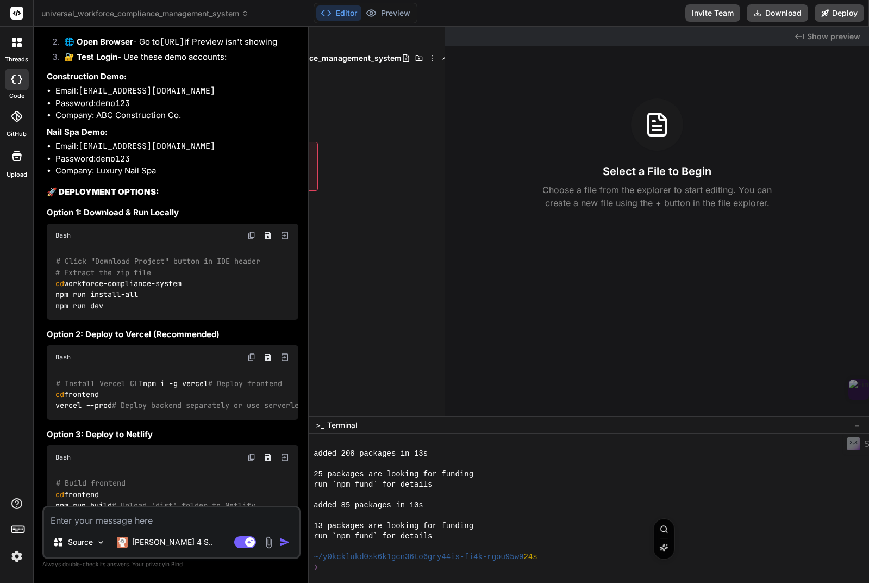
scroll to position [2461, 0]
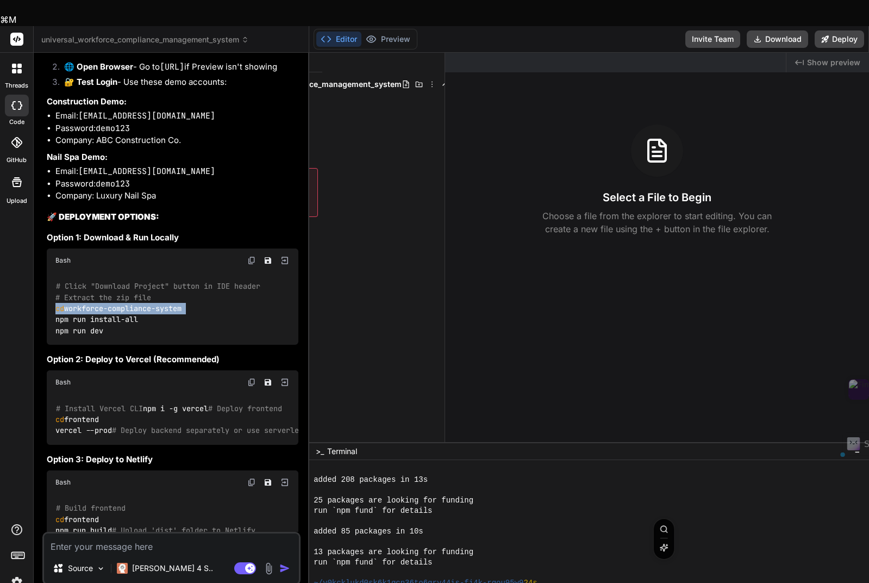
drag, startPoint x: 196, startPoint y: 295, endPoint x: 40, endPoint y: 290, distance: 156.1
click at [40, 291] on div "Bind AI Web Search Created with Pixso. Code Generator You analysis and double c…" at bounding box center [172, 331] width 276 height 556
copy code "cd workforce-compliance-system"
click at [327, 582] on textarea "Terminal input" at bounding box center [325, 593] width 4 height 10
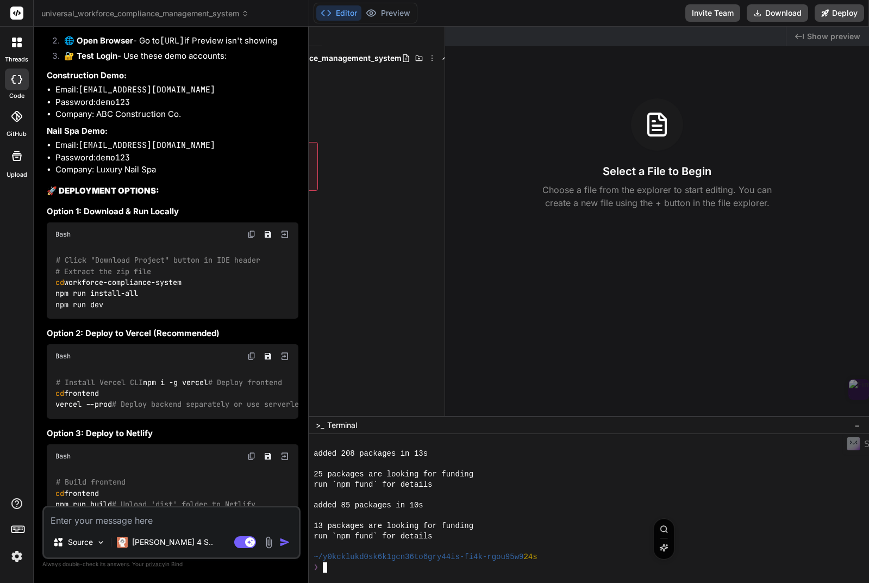
type textarea "cd workforce-compliance-system"
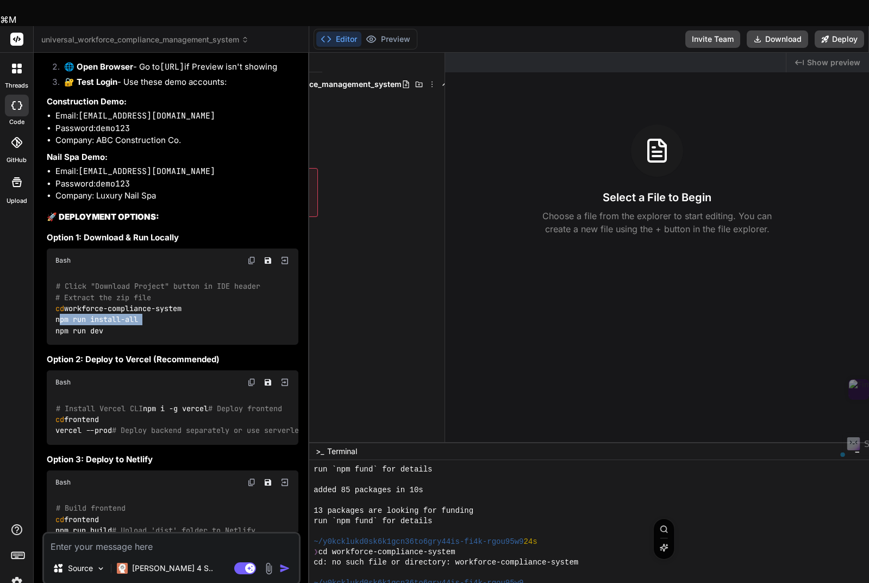
drag, startPoint x: 108, startPoint y: 302, endPoint x: 51, endPoint y: 303, distance: 56.6
click at [51, 303] on div "# Click "Download Project" button in IDE header # Extract the zip file cd workf…" at bounding box center [173, 308] width 252 height 73
copy code "npm run install-all"
drag, startPoint x: 325, startPoint y: 570, endPoint x: 350, endPoint y: 581, distance: 27.8
click at [325, 582] on textarea "Terminal input" at bounding box center [325, 593] width 4 height 10
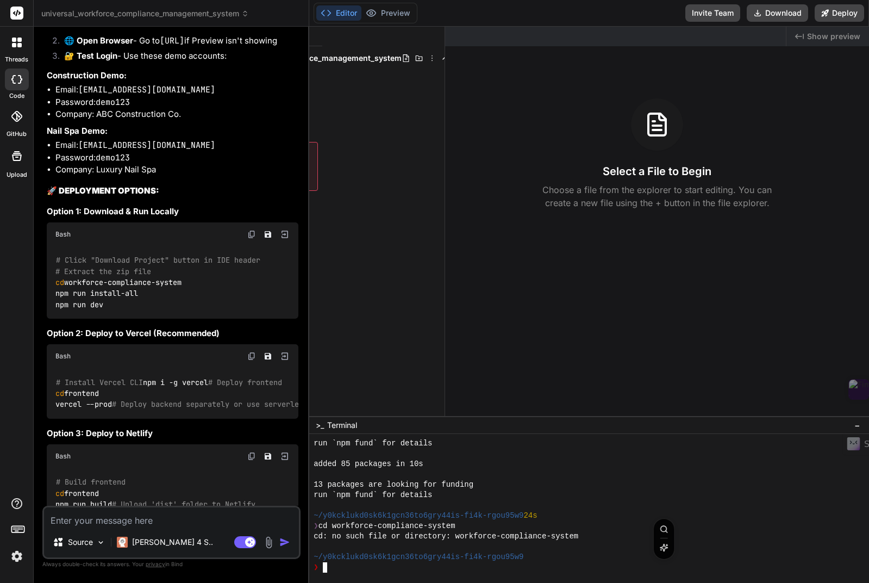
type textarea "npm run install-all"
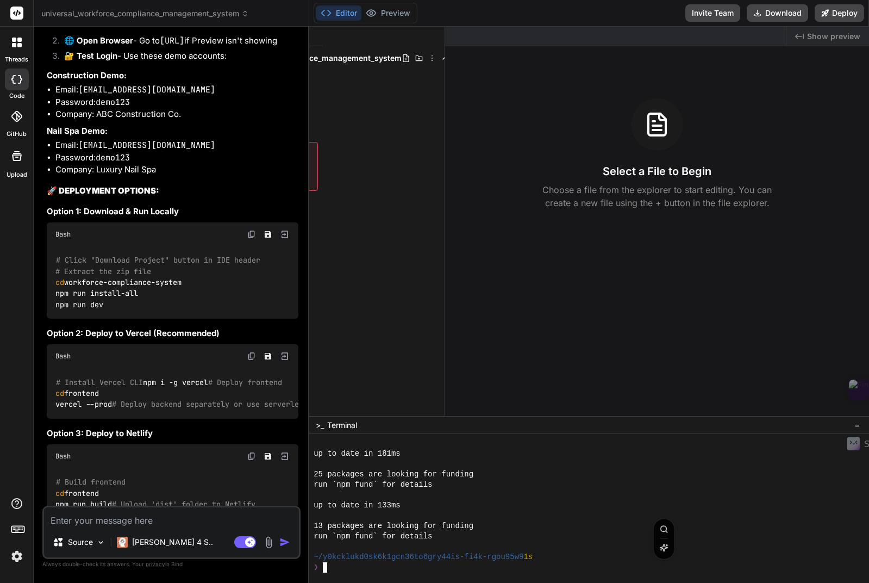
scroll to position [620, 0]
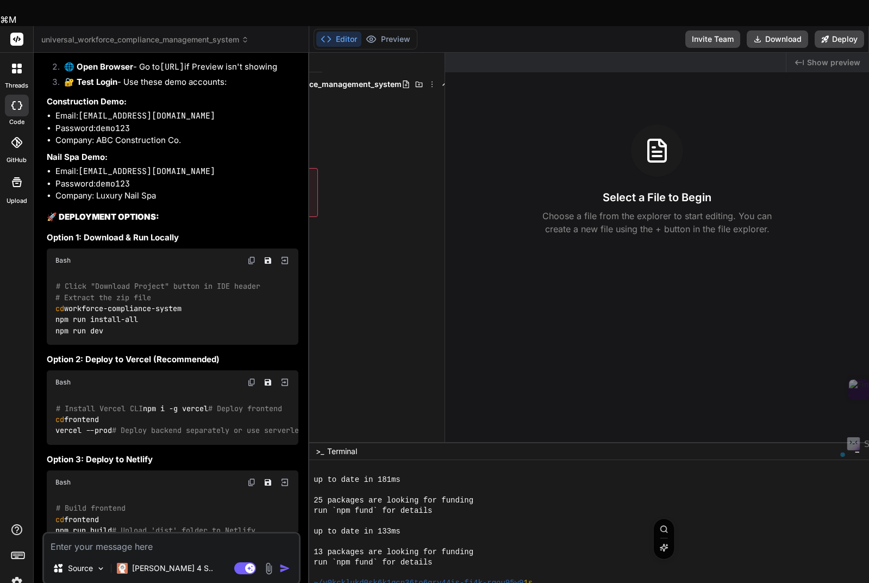
drag, startPoint x: 90, startPoint y: 316, endPoint x: 55, endPoint y: 316, distance: 34.3
click at [55, 316] on code "# Click "Download Project" button in IDE header # Extract the zip file cd workf…" at bounding box center [157, 308] width 205 height 55
copy code "npm run dev"
click at [327, 582] on textarea "Terminal input" at bounding box center [325, 593] width 4 height 10
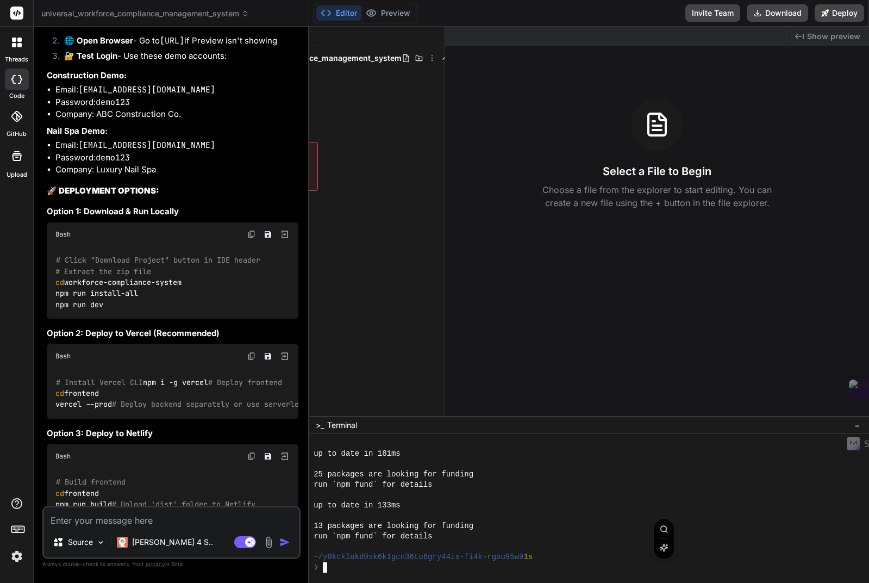
type textarea "npm run dev"
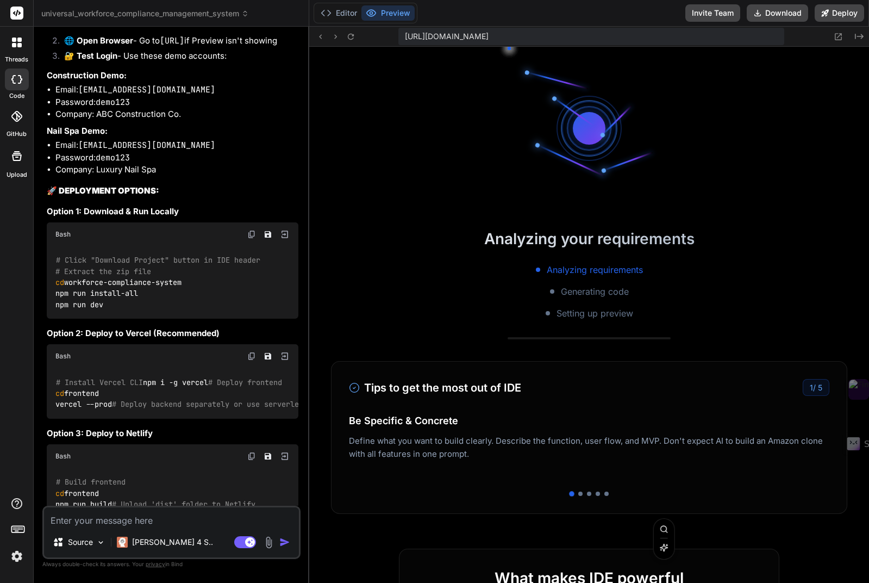
scroll to position [961, 0]
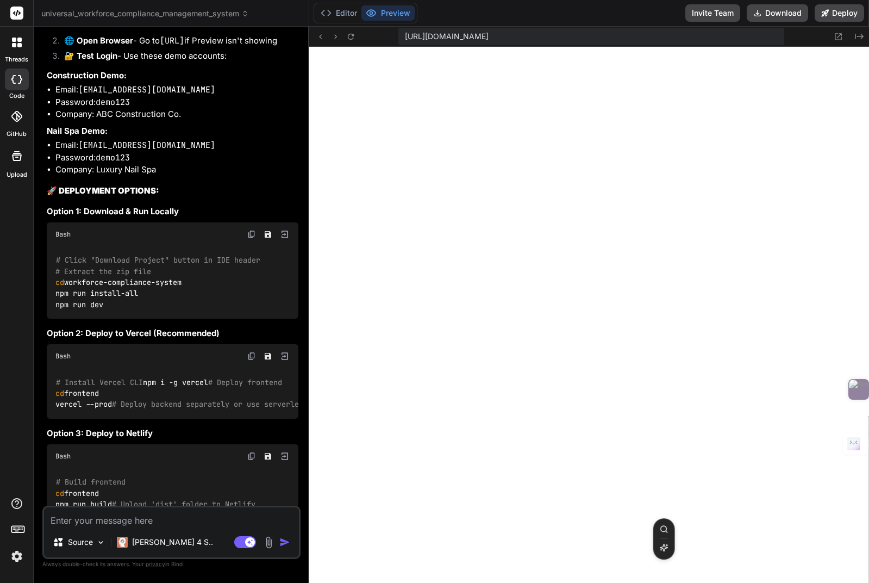
click at [89, 523] on textarea at bounding box center [171, 517] width 255 height 20
type textarea "I"
type textarea "x"
type textarea "I"
type textarea "x"
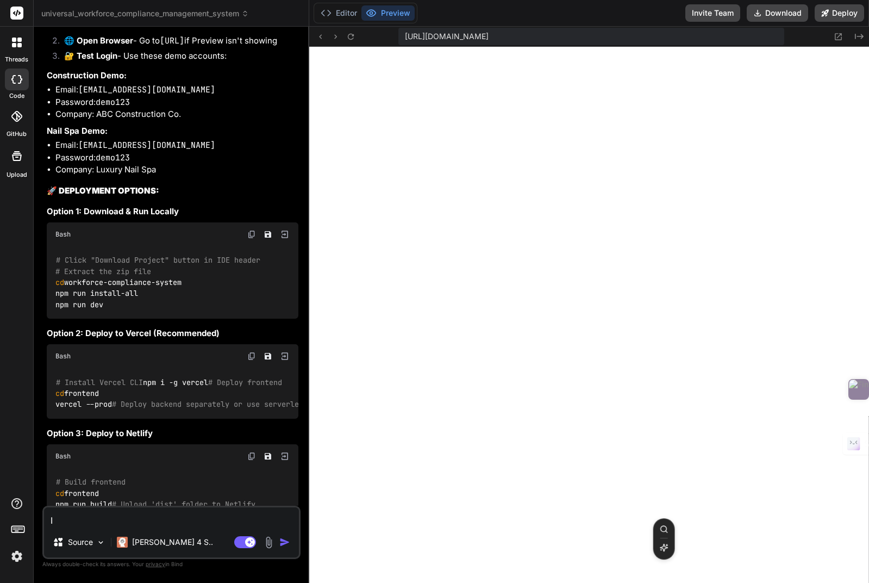
type textarea "I u"
type textarea "x"
type textarea "I us"
type textarea "x"
type textarea "I use"
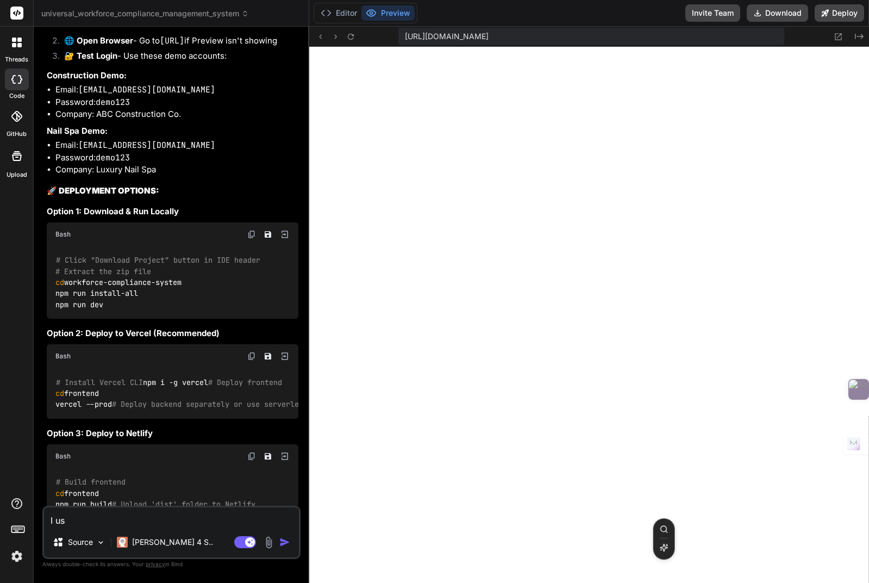
type textarea "x"
type textarea "I used"
type textarea "x"
type textarea "I used"
type textarea "x"
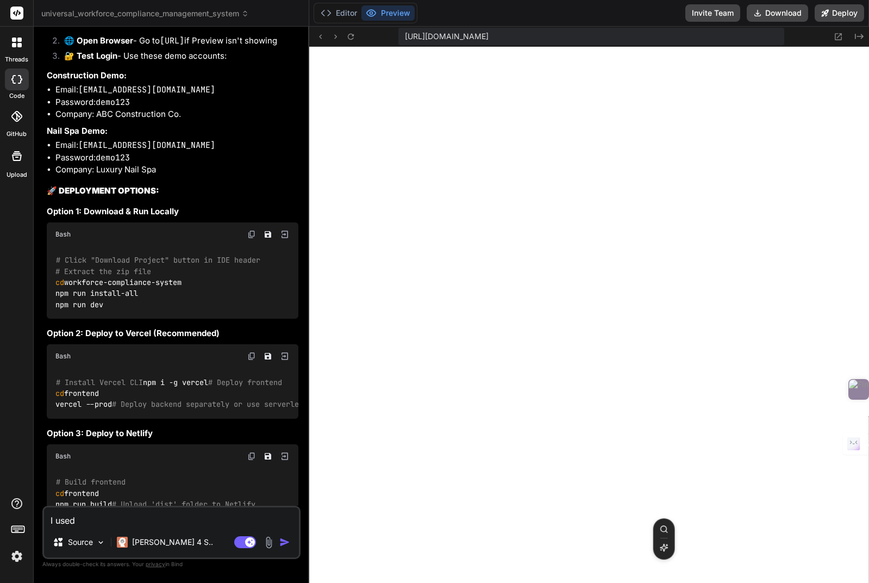
type textarea "I used ""
type textarea "x"
type textarea "I used "O"
type textarea "x"
type textarea "I used "OP"
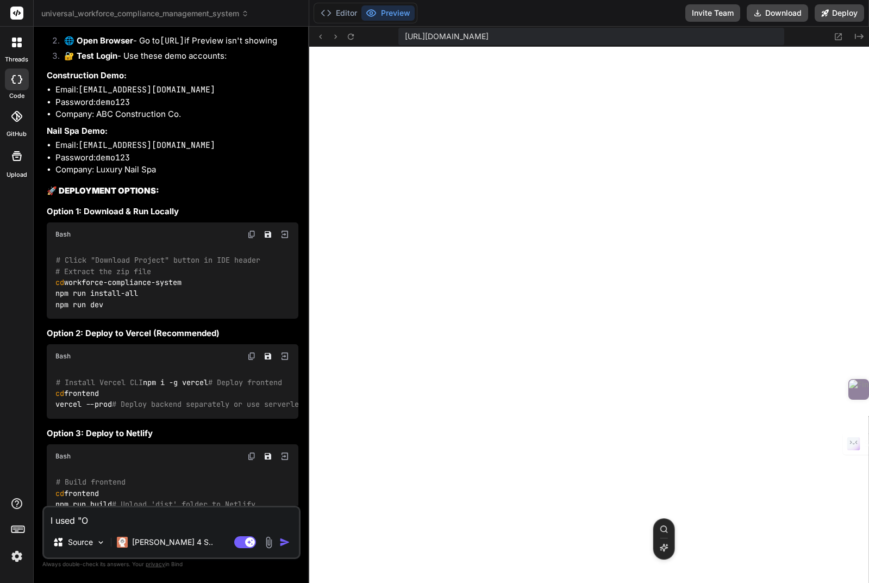
type textarea "x"
type textarea "I used "OPt"
type textarea "x"
type textarea "I used "OPti"
type textarea "x"
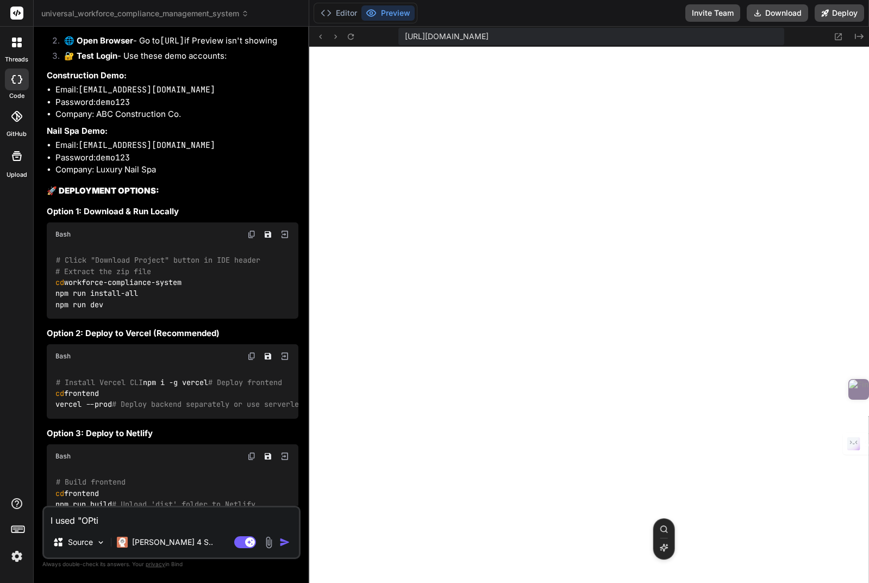
type textarea "I used "OPtio"
type textarea "x"
type textarea "I used "OPtion"
type textarea "x"
type textarea "I used "OPtion"
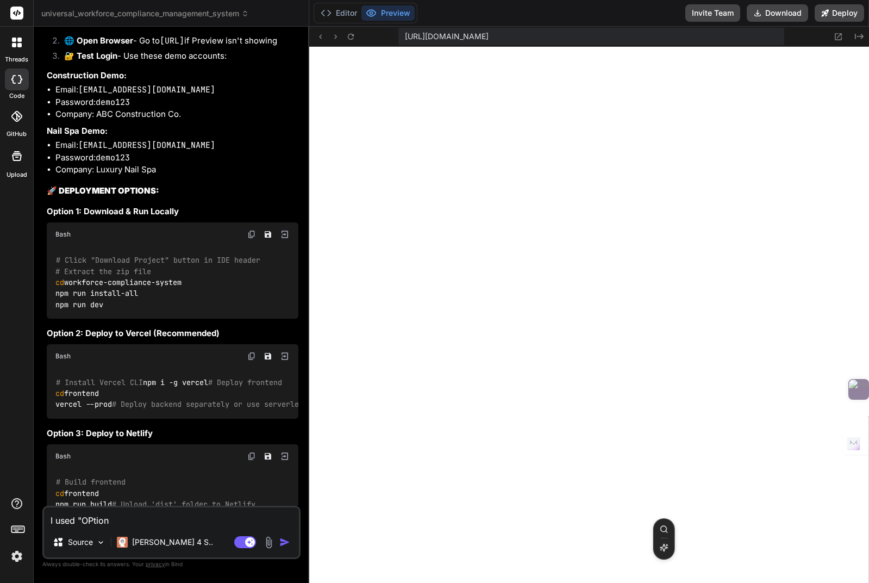
type textarea "x"
type textarea "I used "OPtion 1"
type textarea "x"
type textarea "I used "OPtion 1""
type textarea "x"
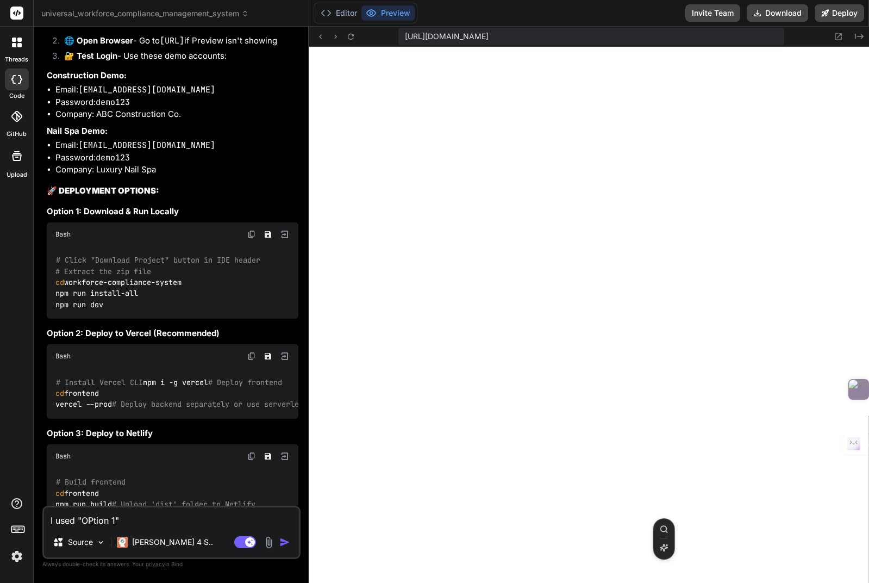
type textarea "I used "OPtion 1""
type textarea "x"
type textarea "I used "OPtion 1" b"
type textarea "x"
type textarea "I used "OPtion 1" by"
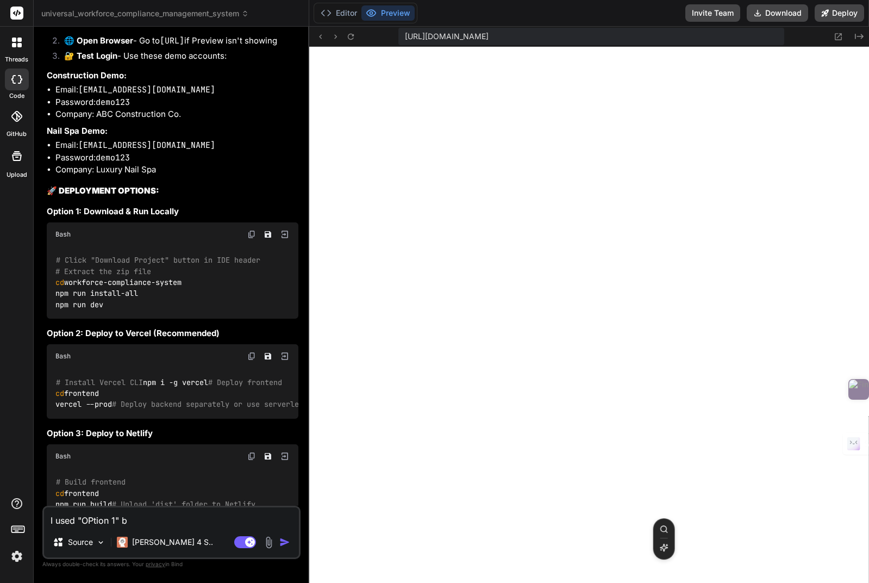
type textarea "x"
type textarea "I used "OPtion 1" byt"
type textarea "x"
type textarea "I used "OPtion 1" by"
type textarea "x"
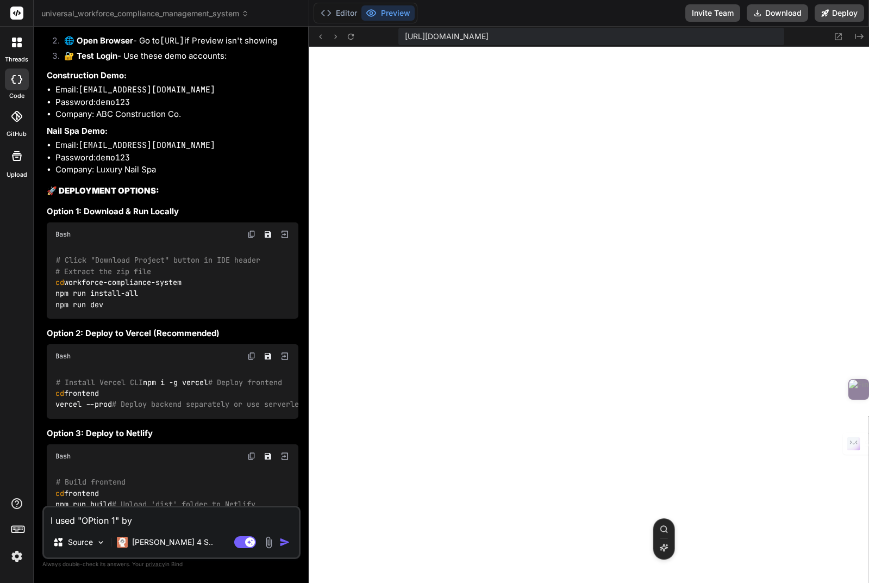
type textarea "I used "OPtion 1" b"
type textarea "x"
type textarea "I used "OPtion 1" bu"
type textarea "x"
type textarea "I used "OPtion 1" but"
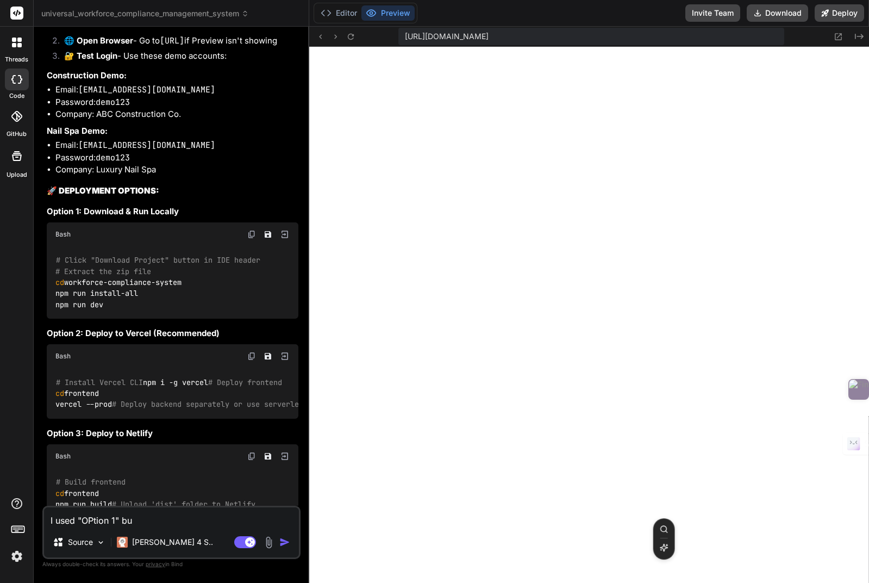
type textarea "x"
type textarea "I used "OPtion 1" but"
type textarea "x"
type textarea "I used "OPtion 1" but d"
type textarea "x"
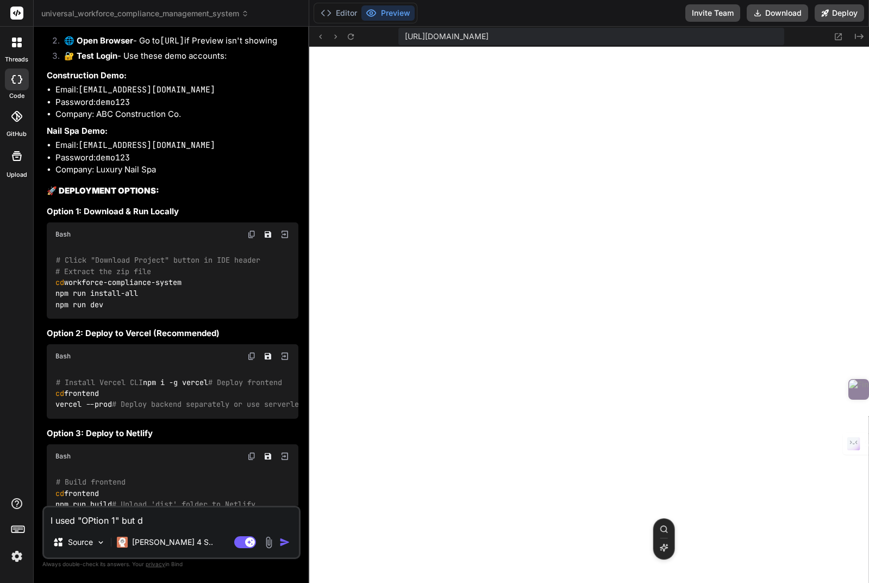
type textarea "I used "OPtion 1" but di"
type textarea "x"
type textarea "I used "OPtion 1" but did"
type textarea "x"
type textarea "I used "OPtion 1" but did"
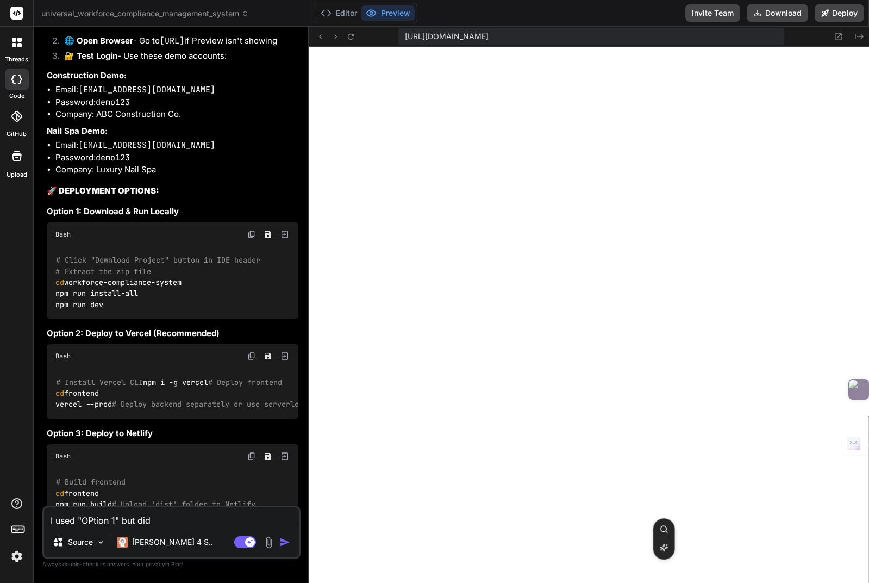
type textarea "x"
type textarea "I used "OPtion 1" but did n"
type textarea "x"
type textarea "I used "OPtion 1" but did no"
type textarea "x"
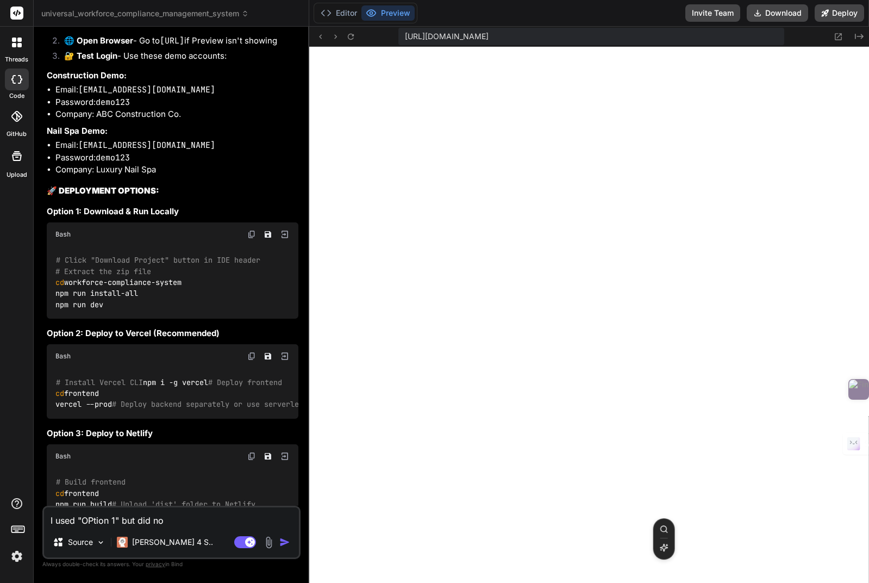
type textarea "I used "OPtion 1" but did not"
type textarea "x"
type textarea "I used "OPtion 1" but did not"
type textarea "x"
type textarea "I used "OPtion 1" but did not s"
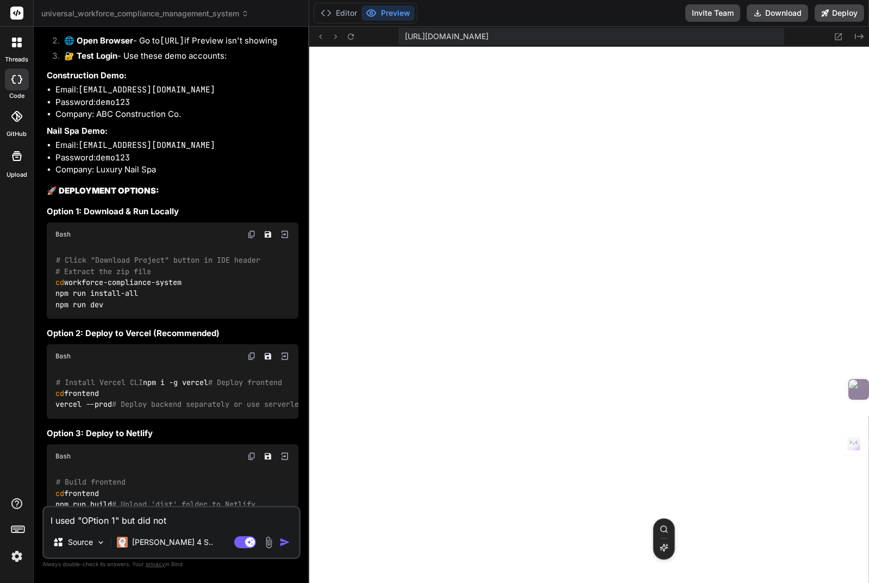
type textarea "x"
type textarea "I used "OPtion 1" but did not se"
type textarea "x"
type textarea "I used "OPtion 1" but did not see"
type textarea "x"
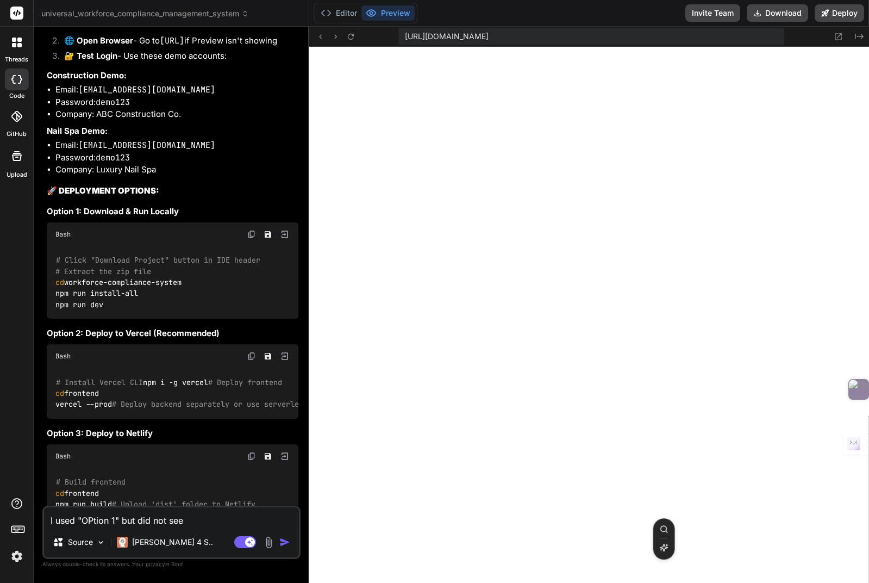
type textarea "I used "OPtion 1" but did not see"
type textarea "x"
type textarea "I used "OPtion 1" but did not see a"
type textarea "x"
type textarea "I used "OPtion 1" but did not see an"
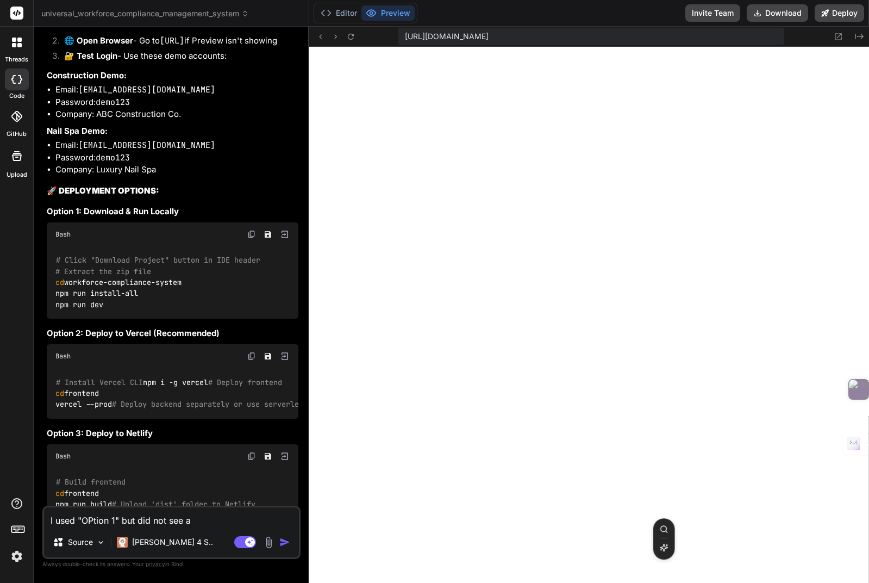
type textarea "x"
type textarea "I used "OPtion 1" but did not see any"
type textarea "x"
type textarea "I used "OPtion 1" but did not see anyt"
type textarea "x"
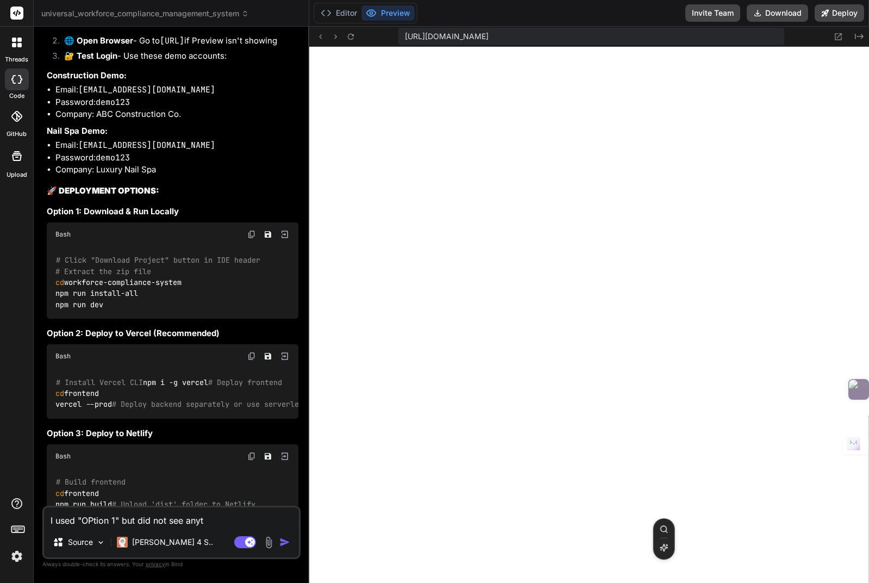
type textarea "I used "OPtion 1" but did not see anyth"
type textarea "x"
type textarea "I used "OPtion 1" but did not see anythi"
type textarea "x"
type textarea "I used "OPtion 1" but did not see anythin"
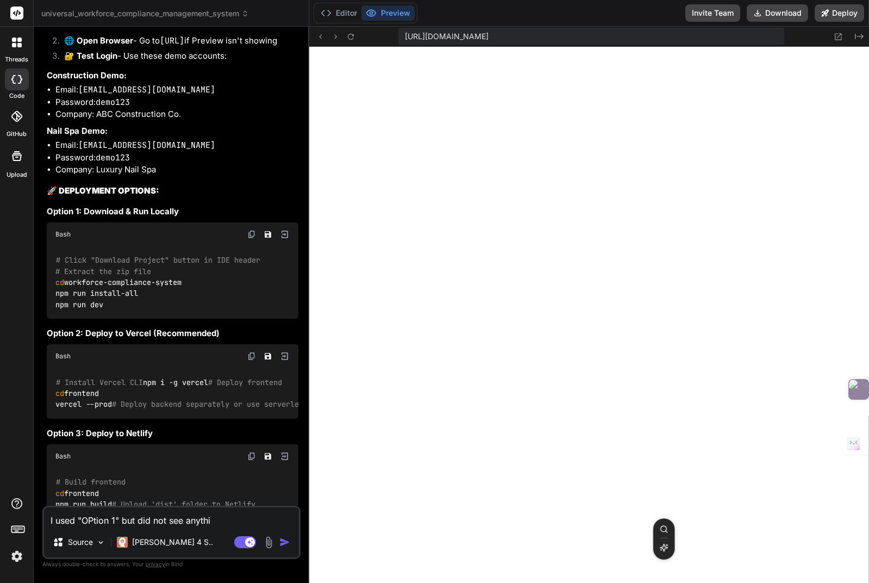
type textarea "x"
type textarea "I used "OPtion 1" but did not see anything"
type textarea "x"
type textarea "I used "OPtion 1" but did not see anything"
type textarea "x"
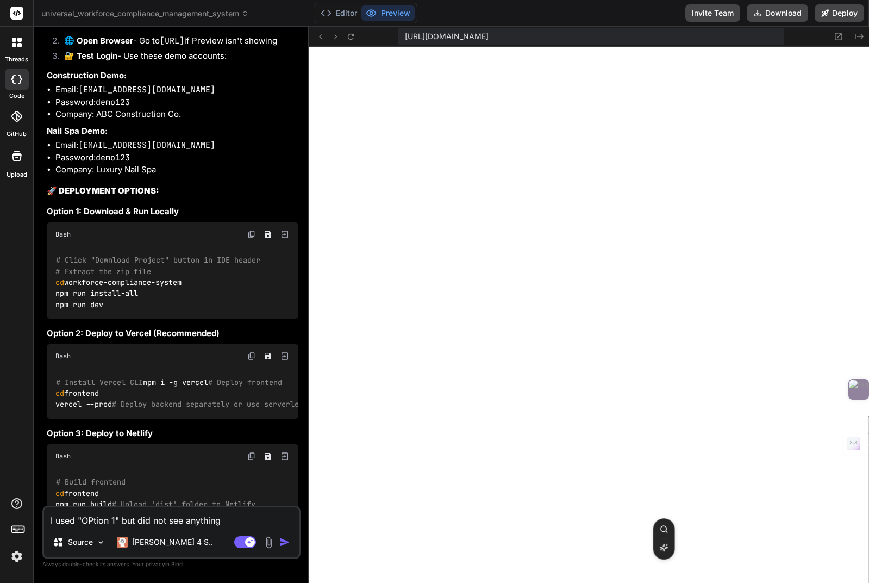
type textarea "I used "OPtion 1" but did not see anything j"
type textarea "x"
type textarea "I used "OPtion 1" but did not see anything ju"
type textarea "x"
type textarea "I used "OPtion 1" but did not see anything jus"
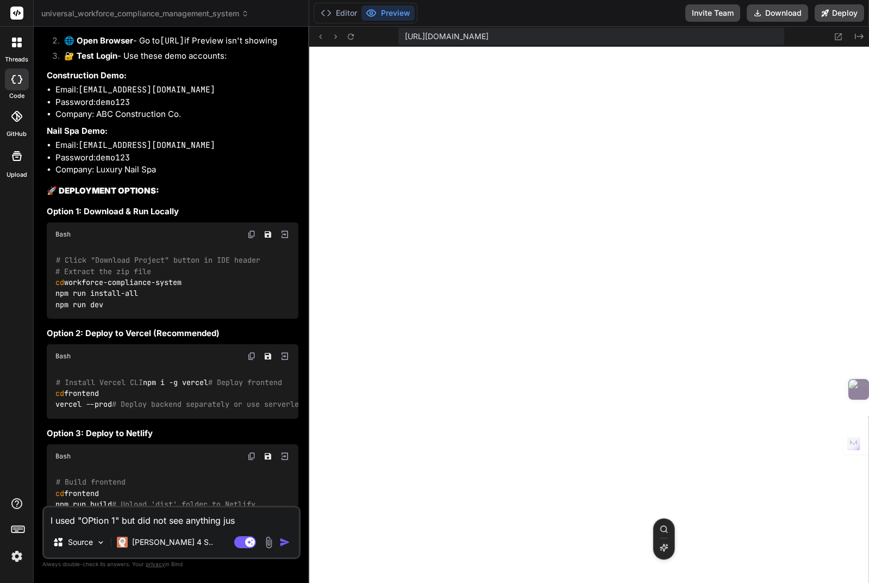
type textarea "x"
type textarea "I used "OPtion 1" but did not see anything just"
type textarea "x"
type textarea "I used "OPtion 1" but did not see anything just"
type textarea "x"
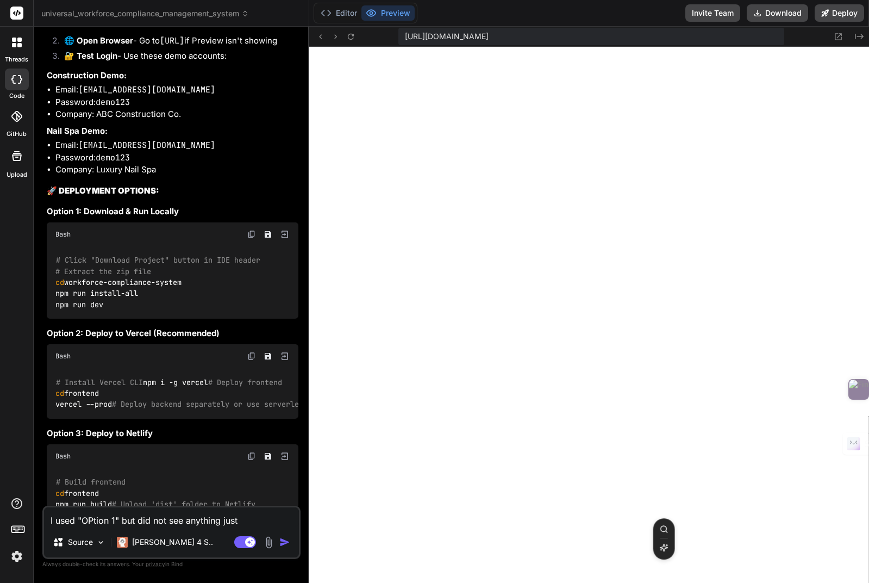
type textarea "I used "OPtion 1" but did not see anything just a"
type textarea "x"
type textarea "I used "OPtion 1" but did not see anything just an"
type textarea "x"
type textarea "I used "OPtion 1" but did not see anything just an"
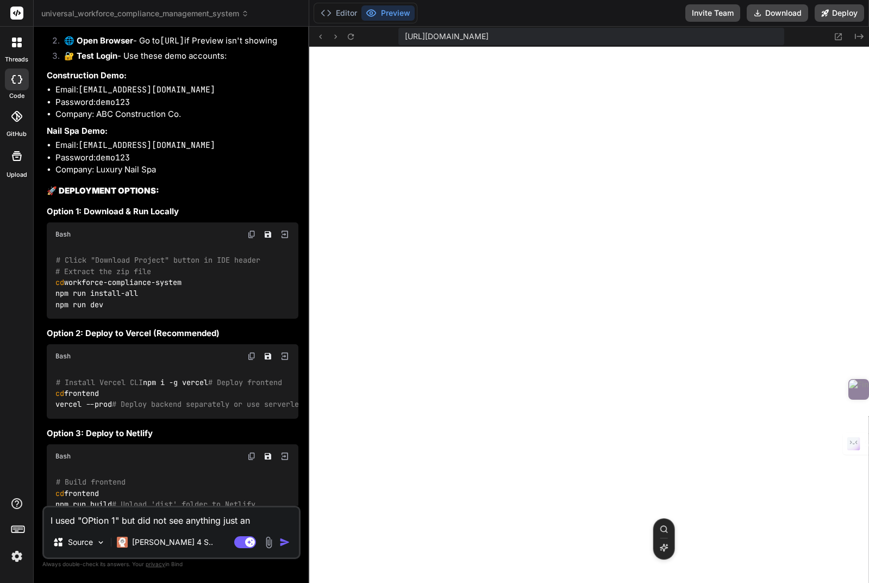
type textarea "x"
type textarea "I used "OPtion 1" but did not see anything just an e"
type textarea "x"
type textarea "I used "OPtion 1" but did not see anything just an er"
type textarea "x"
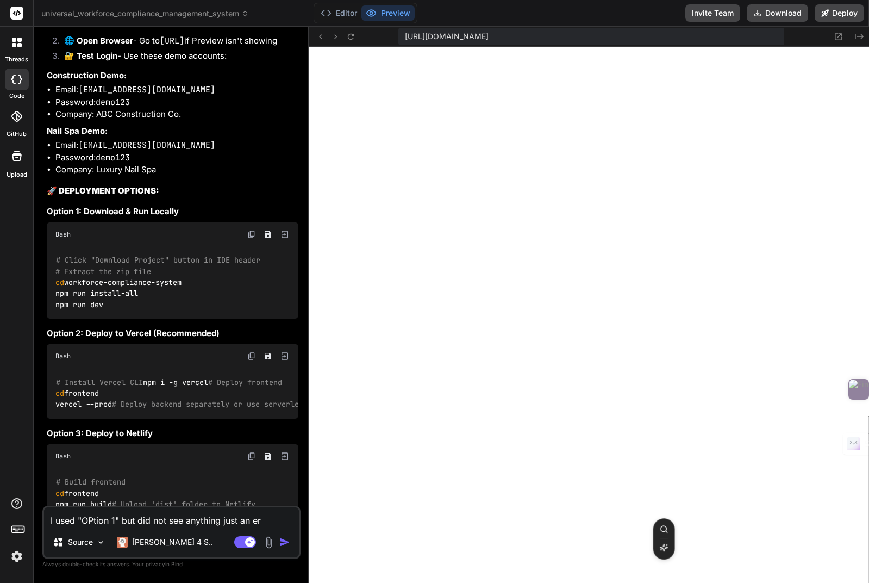
type textarea "I used "OPtion 1" but did not see anything just an err"
type textarea "x"
type textarea "I used "OPtion 1" but did not see anything just an erro"
type textarea "x"
type textarea "I used "OPtion 1" but did not see anything just an error"
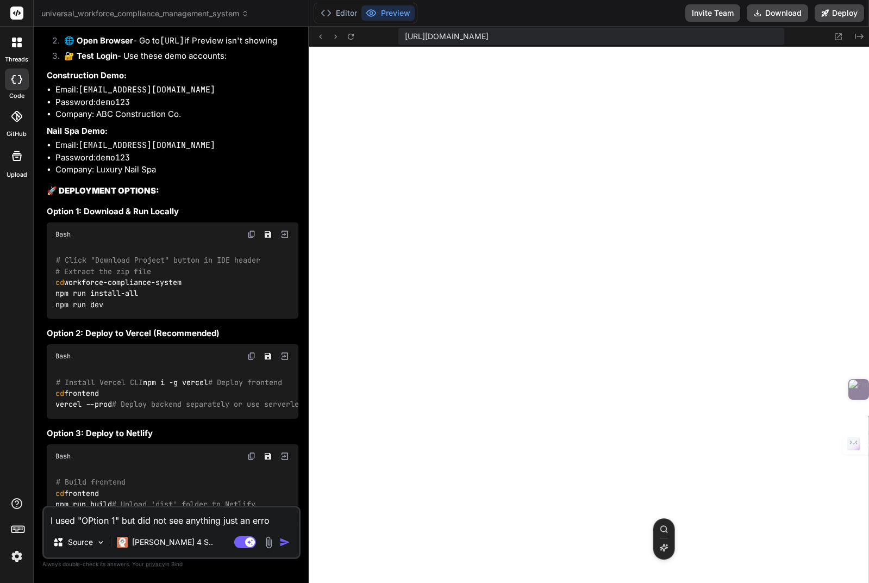
type textarea "x"
type textarea "I used "OPtion 1" but did not see anything just an errors"
type textarea "x"
type textarea "I used "OPtion 1" but did not see anything just an errors"
type textarea "x"
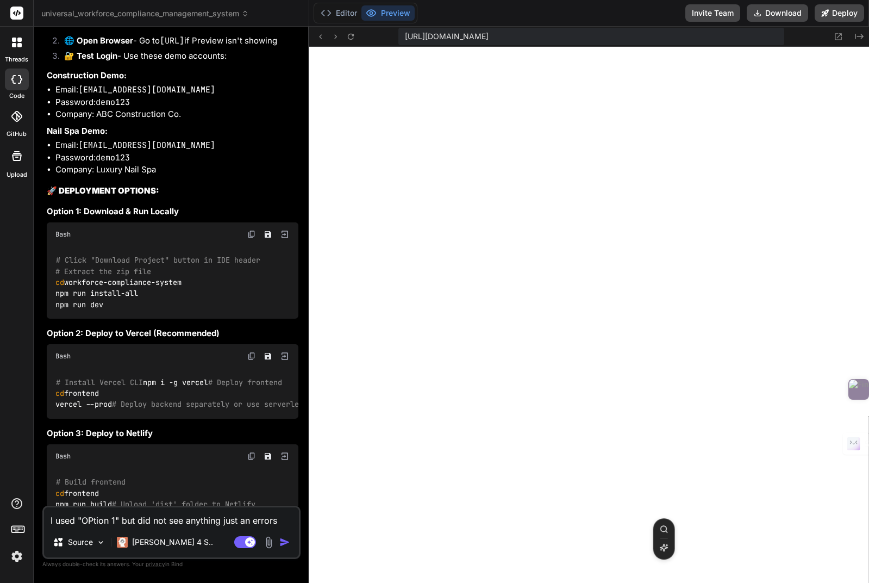
type textarea "I used "OPtion 1" but did not see anything just an errors o"
type textarea "x"
type textarea "I used "OPtion 1" but did not see anything just an errors on"
type textarea "x"
type textarea "I used "OPtion 1" but did not see anything just an errors on"
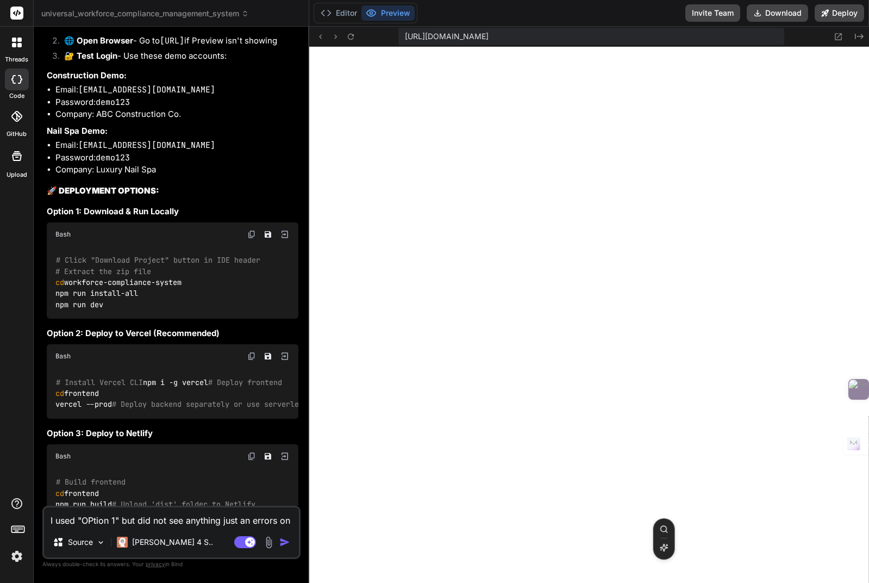
type textarea "x"
type textarea "I used "OPtion 1" but did not see anything just an errors on P"
type textarea "x"
type textarea "I used "OPtion 1" but did not see anything just an errors on Pr"
type textarea "x"
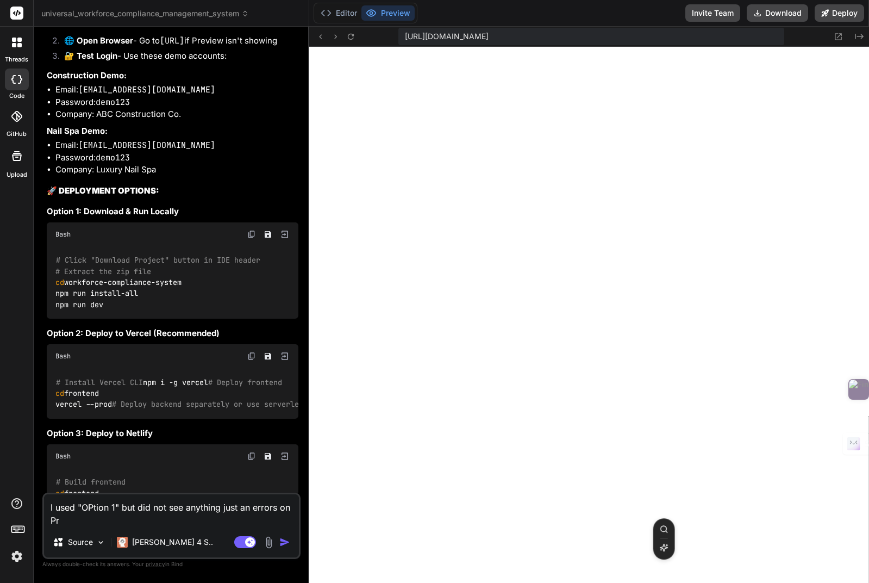
type textarea "I used "OPtion 1" but did not see anything just an errors on Pre"
type textarea "x"
type textarea "I used "OPtion 1" but did not see anything just an errors on Prev"
type textarea "x"
type textarea "I used "OPtion 1" but did not see anything just an errors on Previ"
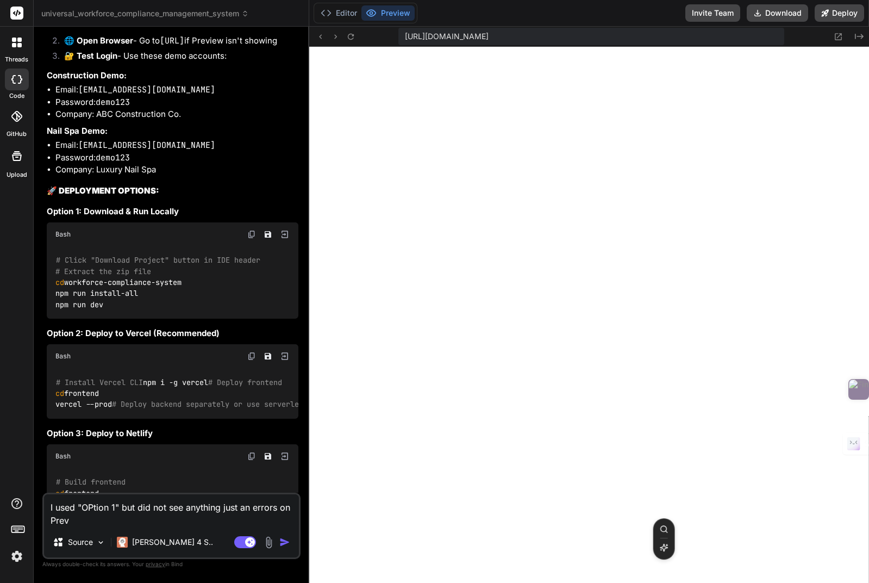
type textarea "x"
type textarea "I used "OPtion 1" but did not see anything just an errors on Previe"
type textarea "x"
type textarea "I used "OPtion 1" but did not see anything just an errors on Preview"
type textarea "x"
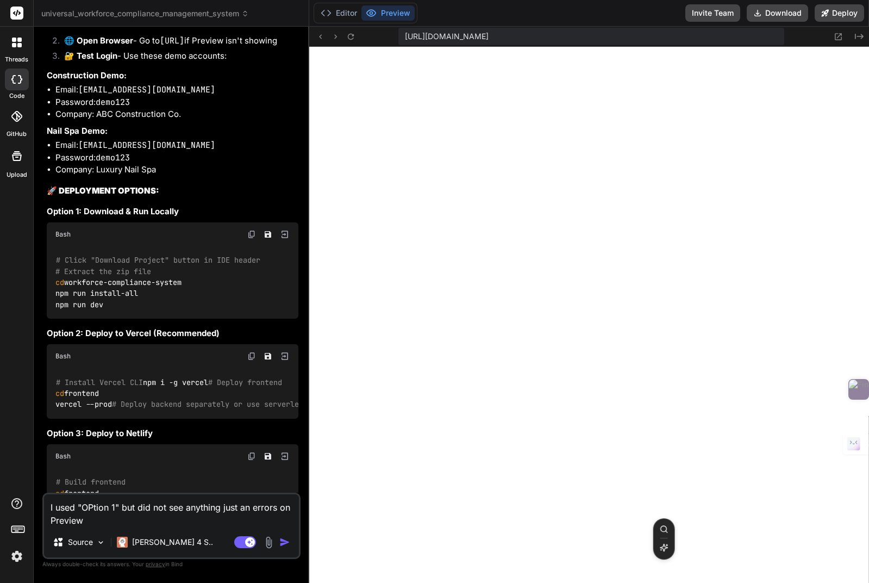
type textarea "I used "OPtion 1" but did not see anything just an errors on Preview"
type textarea "x"
type textarea "I used "OPtion 1" but did not see anything just an errors on Preview ""
type textarea "x"
paste textarea "{"message":"Workforce Compliance System API","version":"1.0.0","endpoints":["GE…"
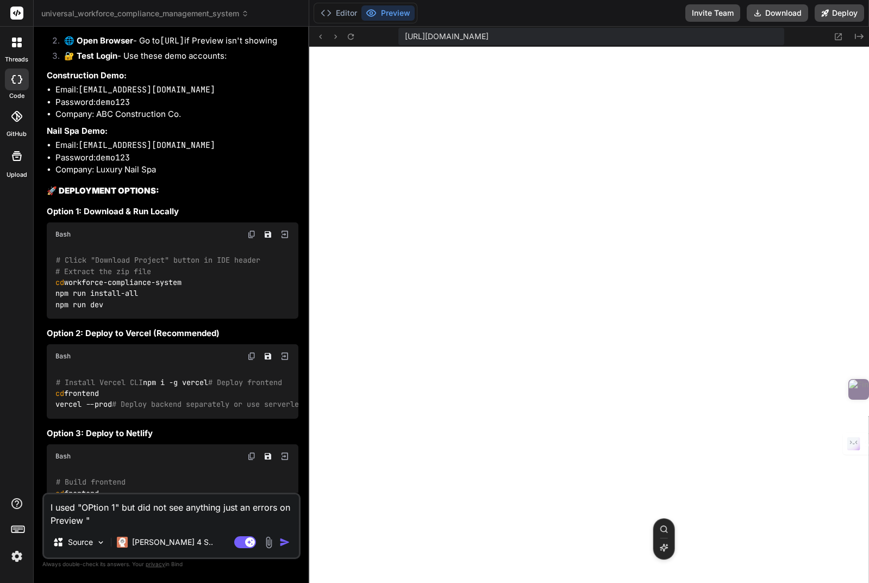
type textarea "I used "OPtion 1" but did not see anything just an errors on Preview "{"message…"
type textarea "x"
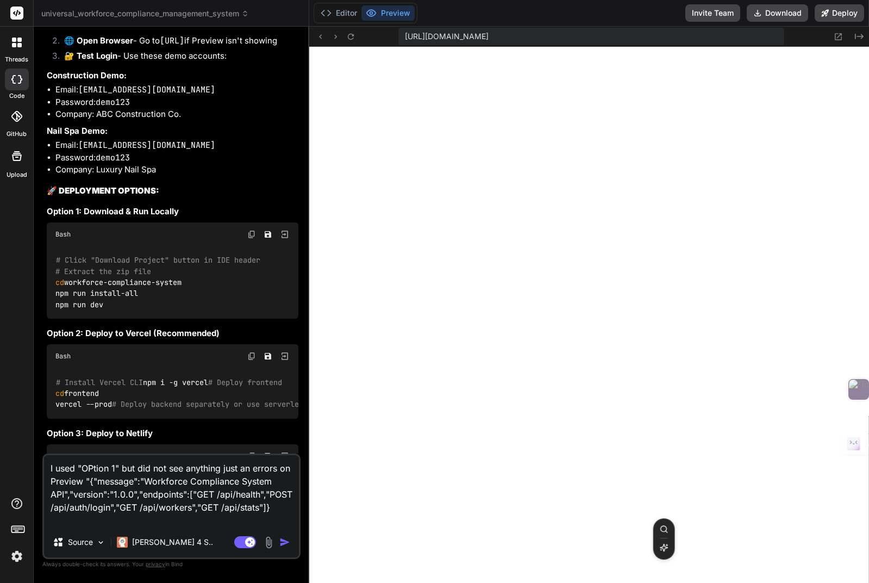
type textarea "I used "OPtion 1" but did not see anything just an errors on Preview "{"message…"
type textarea "x"
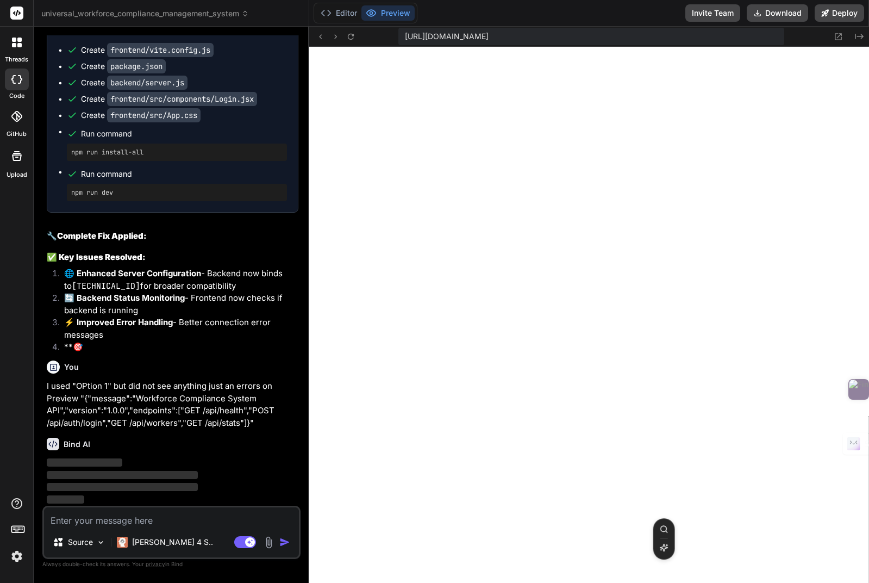
scroll to position [3584, 0]
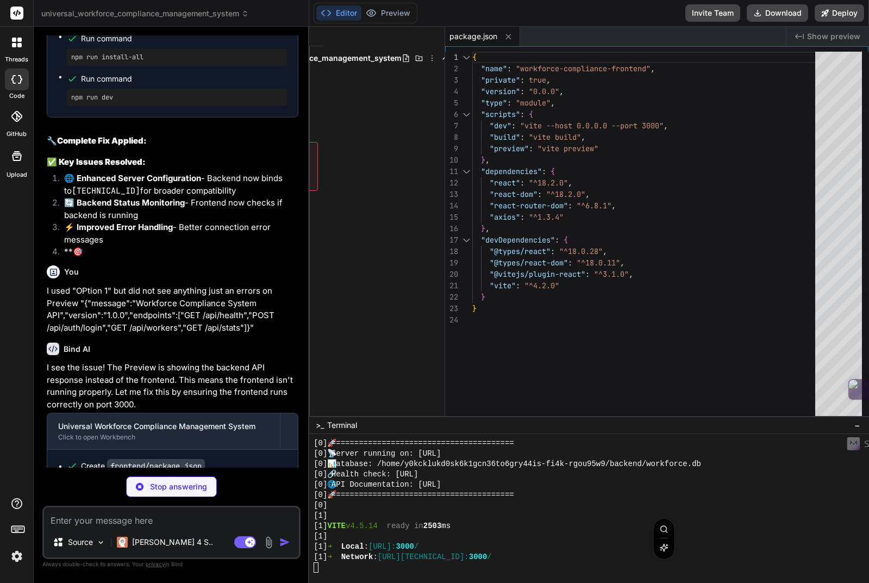
type textarea "x"
type textarea "frontend && npm install", "build": "cd frontend && npm run build", "start": "np…"
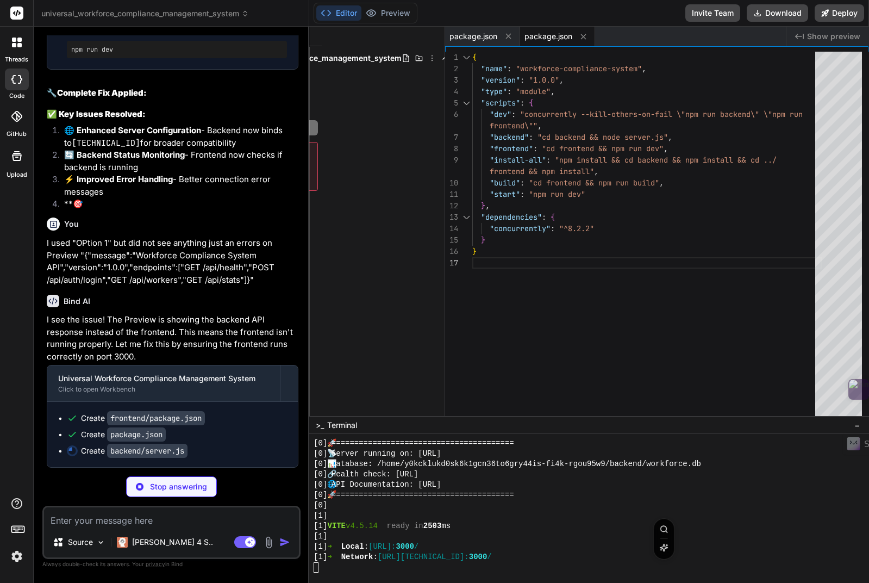
scroll to position [3727, 0]
type textarea "x"
type textarea "} }; startServer();"
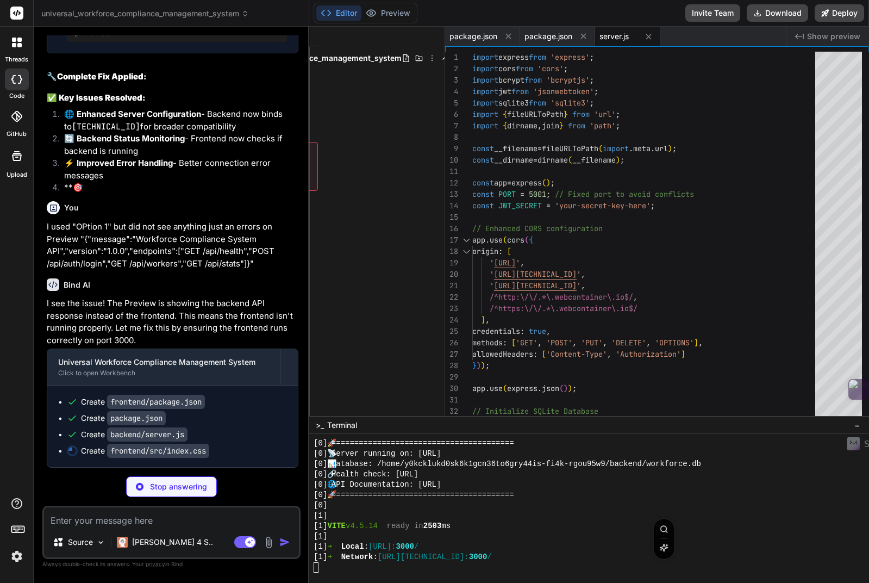
type textarea "x"
type textarea "monospace; } #root { width: 100%; min-height: 100vh; }"
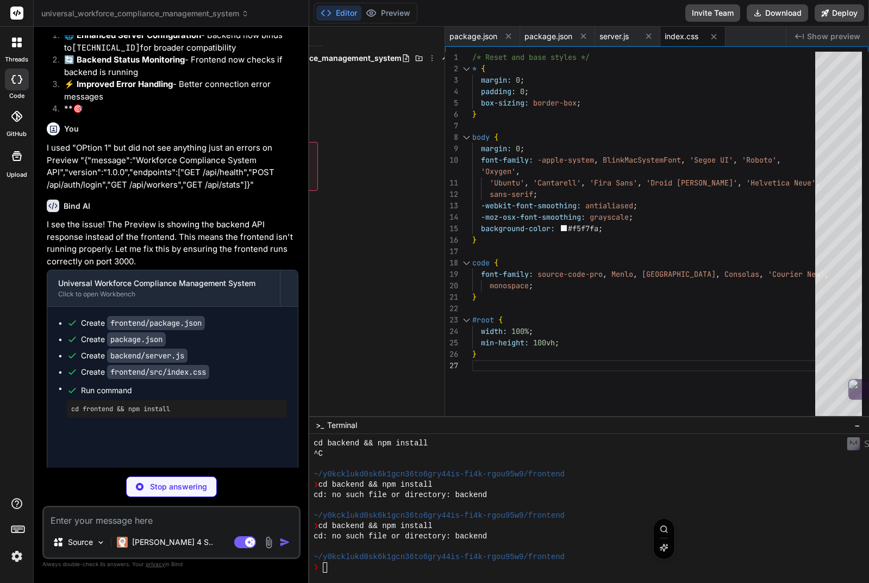
scroll to position [1209, 0]
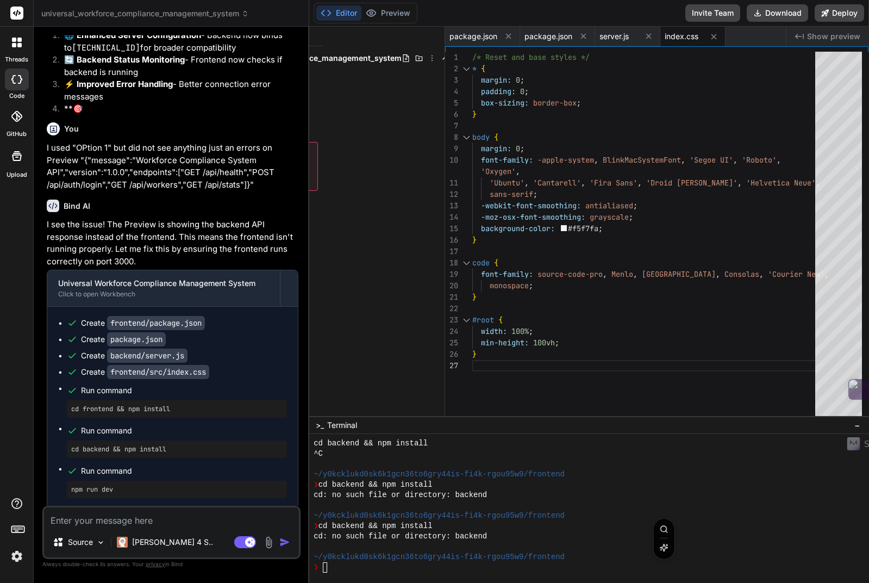
type textarea "x"
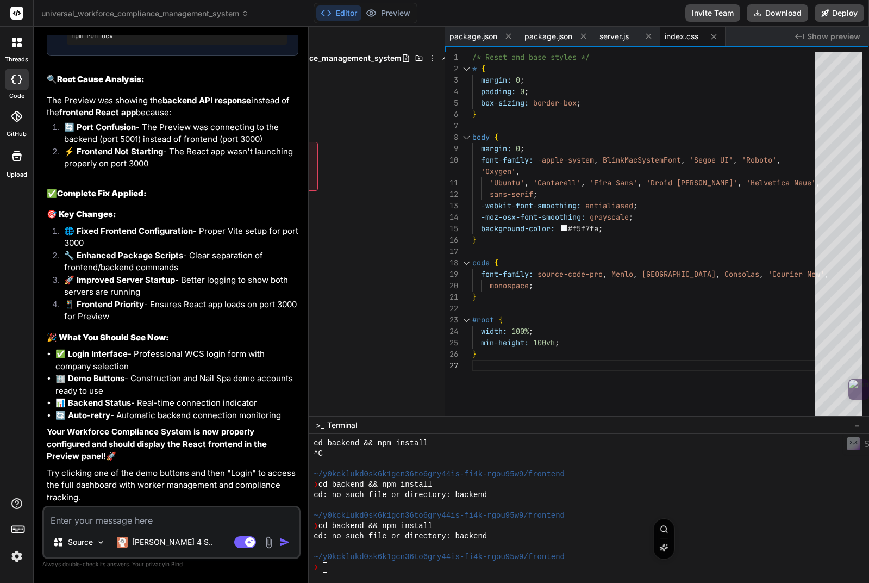
scroll to position [4276, 0]
click at [325, 569] on textarea "Terminal input" at bounding box center [325, 567] width 4 height 10
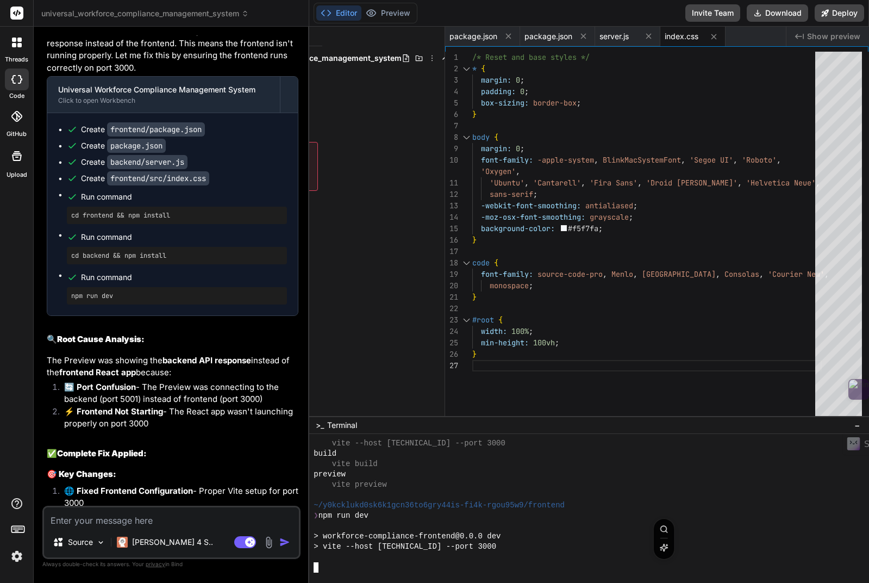
scroll to position [1488, 0]
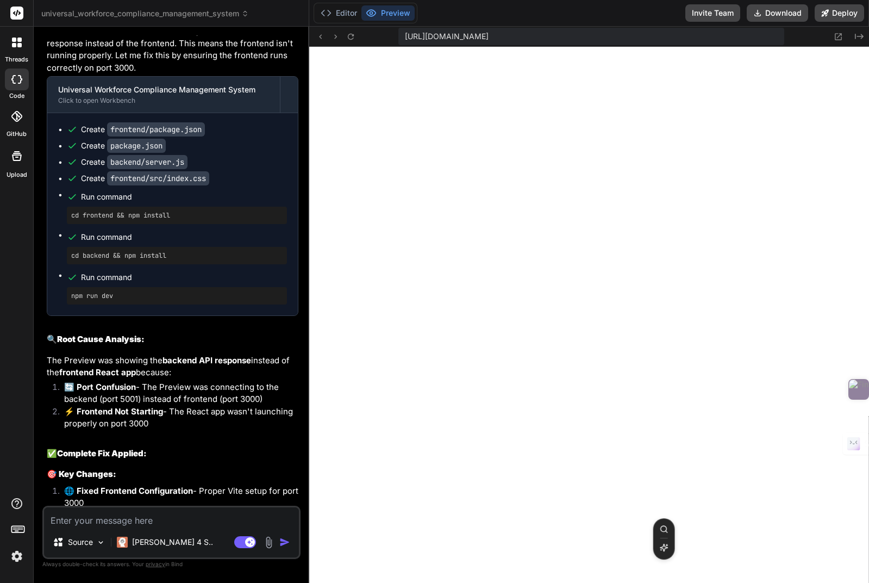
click at [125, 520] on textarea at bounding box center [171, 517] width 255 height 20
type textarea "H"
type textarea "x"
type textarea "He"
type textarea "x"
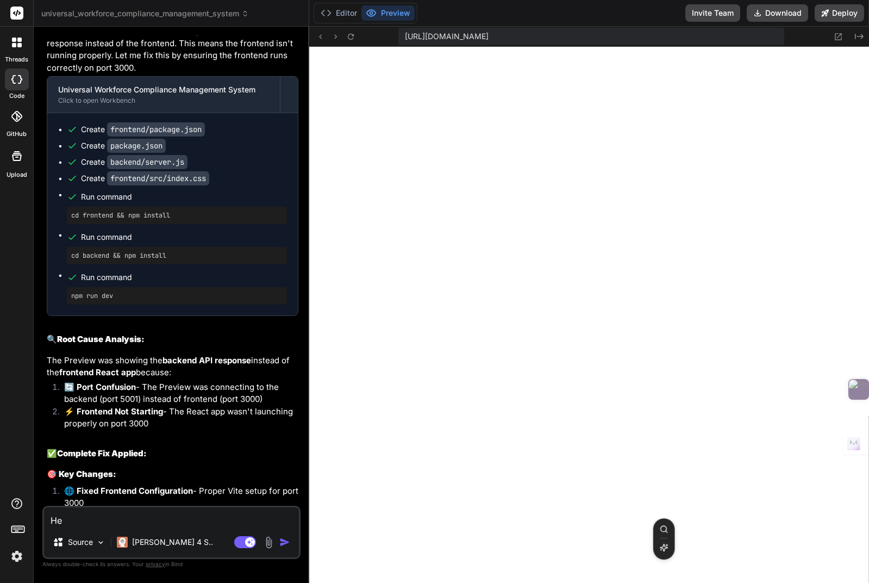
type textarea "Her"
type textarea "x"
type textarea "Here"
type textarea "x"
type textarea "Here"
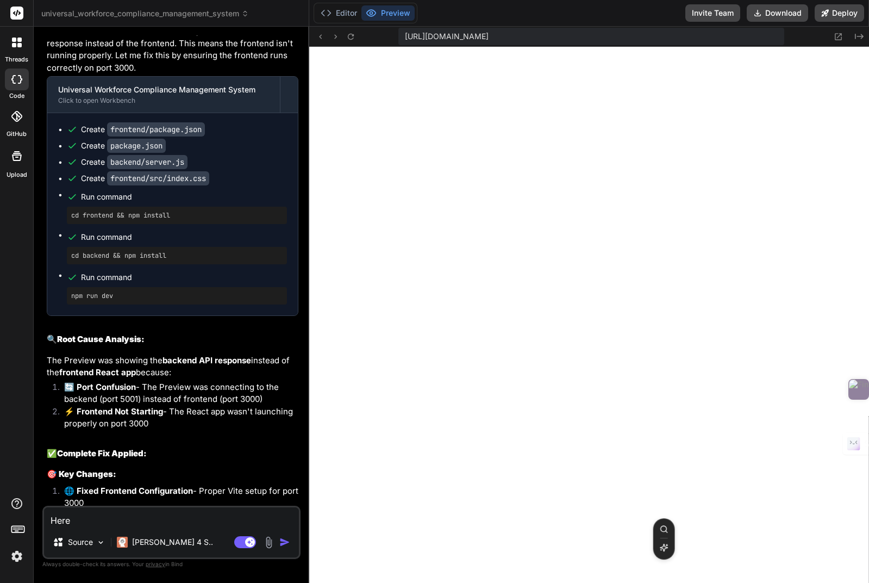
type textarea "x"
type textarea "Here i"
type textarea "x"
type textarea "Here is"
type textarea "x"
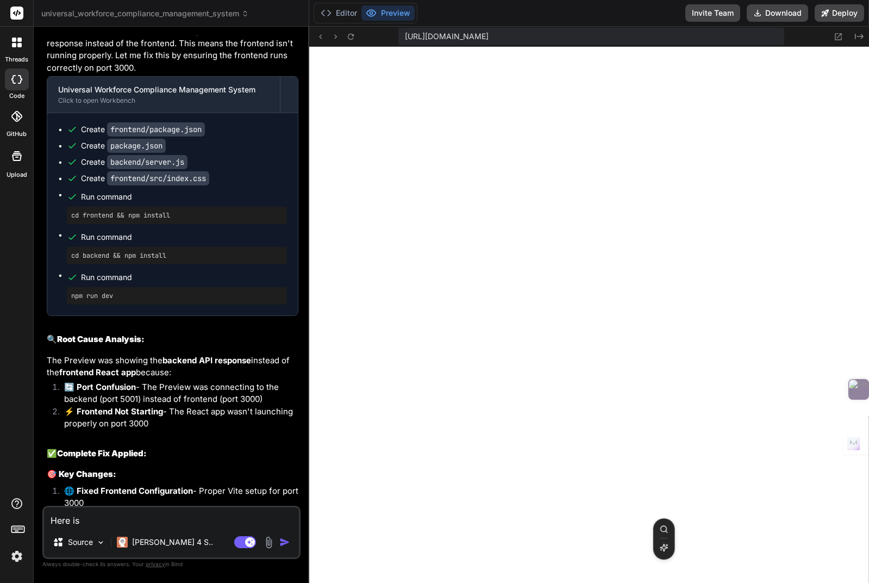
type textarea "Here is"
type textarea "x"
type textarea "Here is e"
type textarea "x"
type textarea "Here is er"
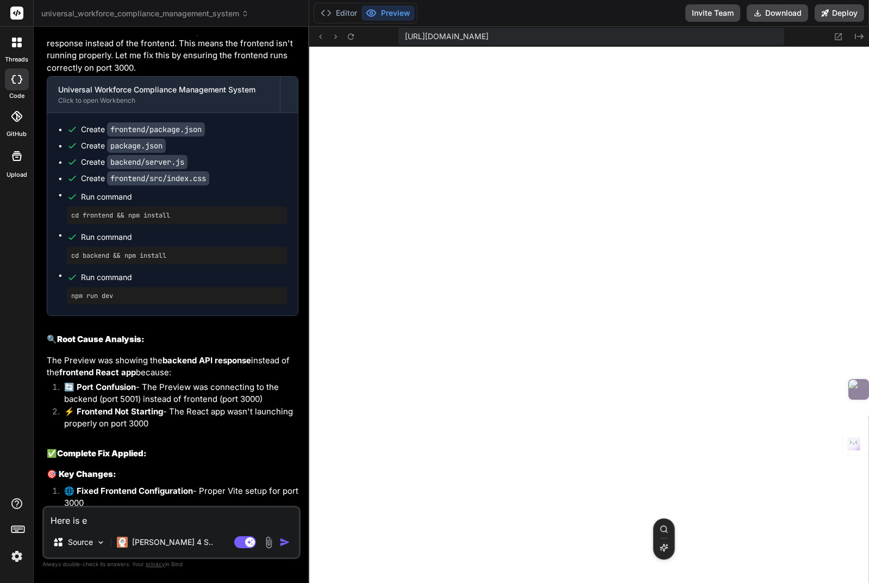
type textarea "x"
type textarea "Here is err"
type textarea "x"
type textarea "Here is erro"
type textarea "x"
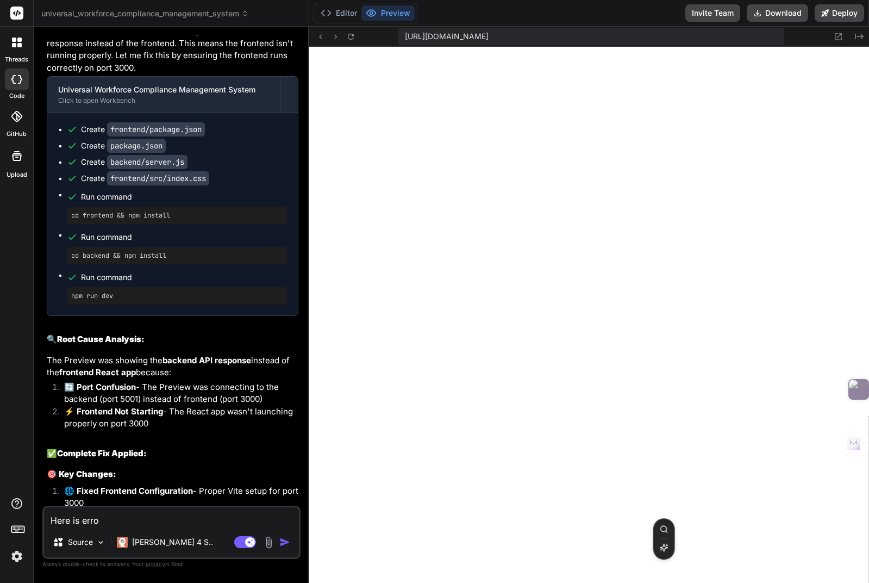
type textarea "Here is error"
type textarea "x"
type textarea "Here is error"
type textarea "x"
type textarea "Here is error m"
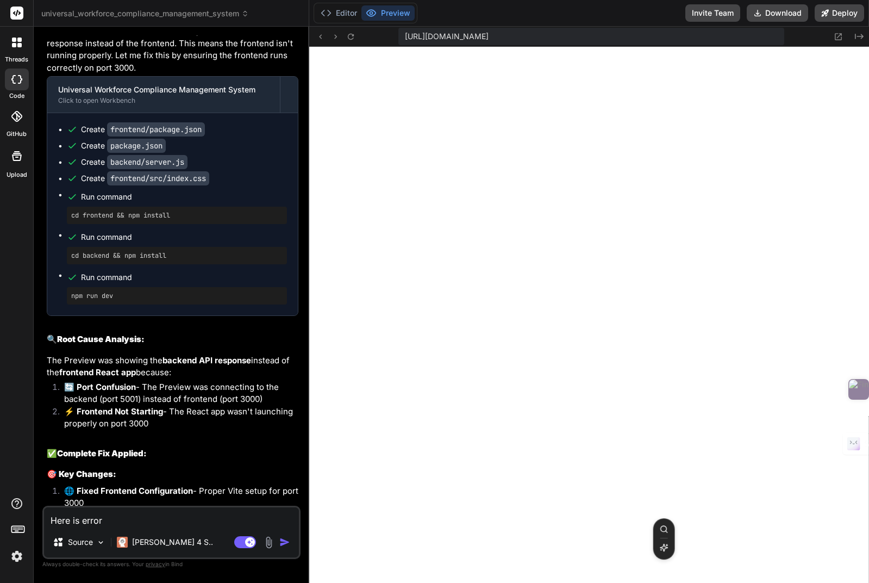
type textarea "x"
type textarea "Here is error me"
type textarea "x"
type textarea "Here is error mes"
type textarea "x"
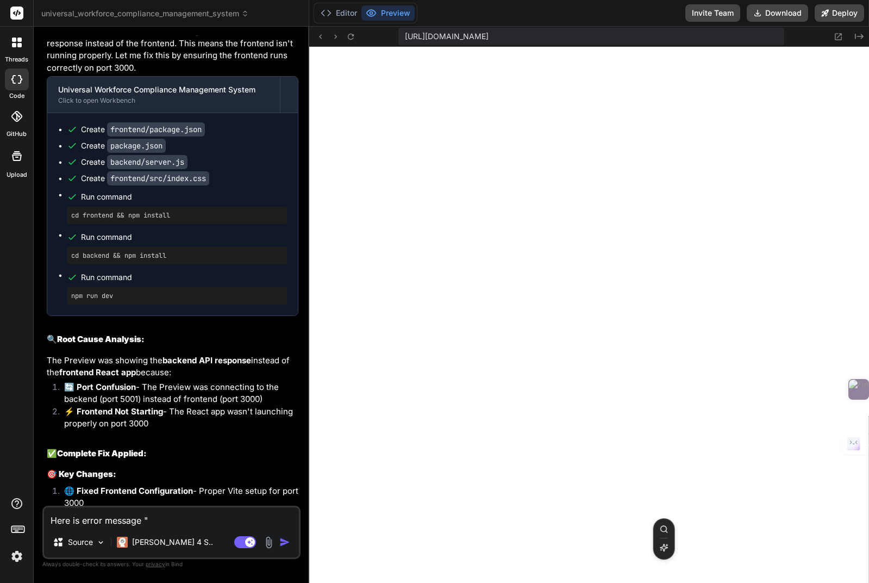
paste textarea "Backend disconnected Backend server not responding. Please wait for it to start…"
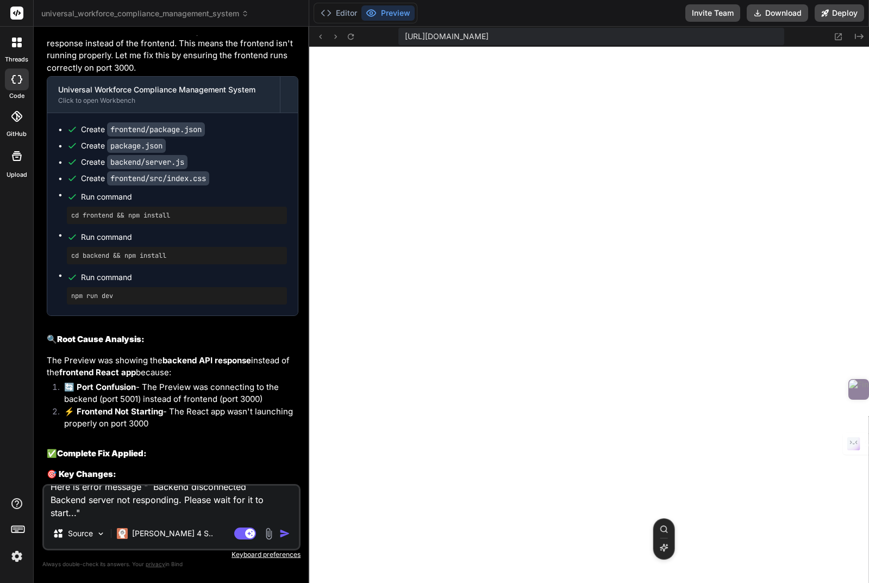
scroll to position [0, 0]
click at [489, 37] on span "[URL][DOMAIN_NAME]" at bounding box center [447, 36] width 84 height 11
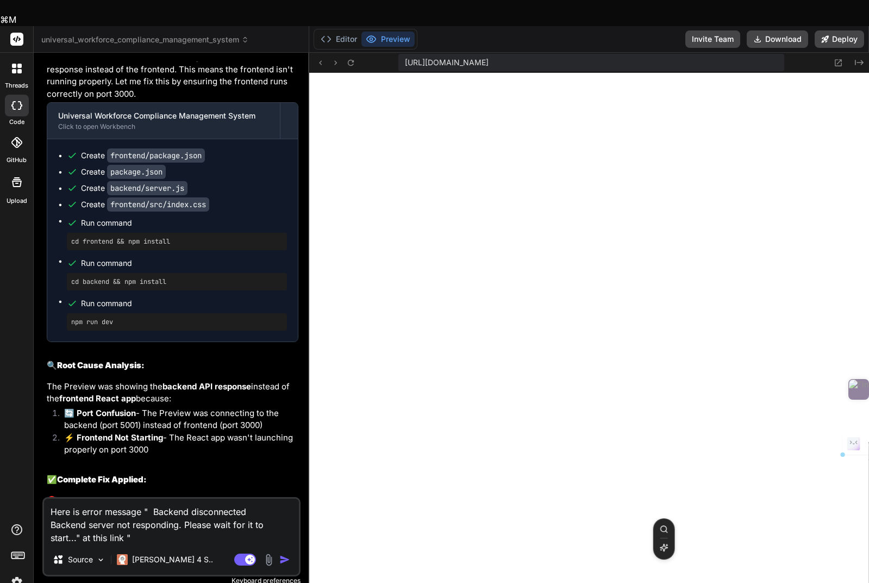
drag, startPoint x: 405, startPoint y: 38, endPoint x: 784, endPoint y: 42, distance: 379.6
click at [688, 53] on div "https://y0kcklukd0sk6k1gcn36to6gry44is-fi4k-rgou95w9--3000--96435430.local-corp…" at bounding box center [589, 63] width 560 height 20
copy span "[URL][DOMAIN_NAME]"
click at [148, 508] on textarea "Here is error message " Backend disconnected Backend server not responding. Ple…" at bounding box center [171, 522] width 255 height 46
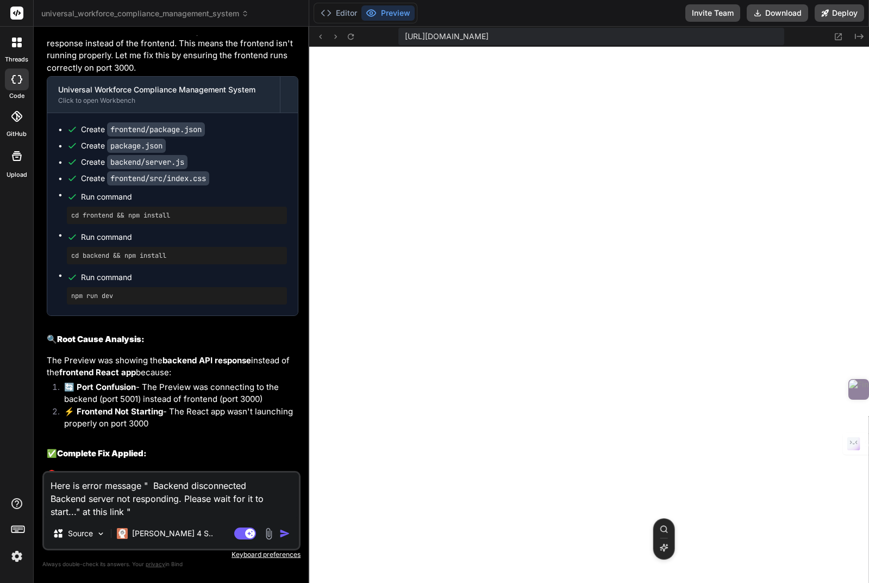
paste textarea "[URL][DOMAIN_NAME]"
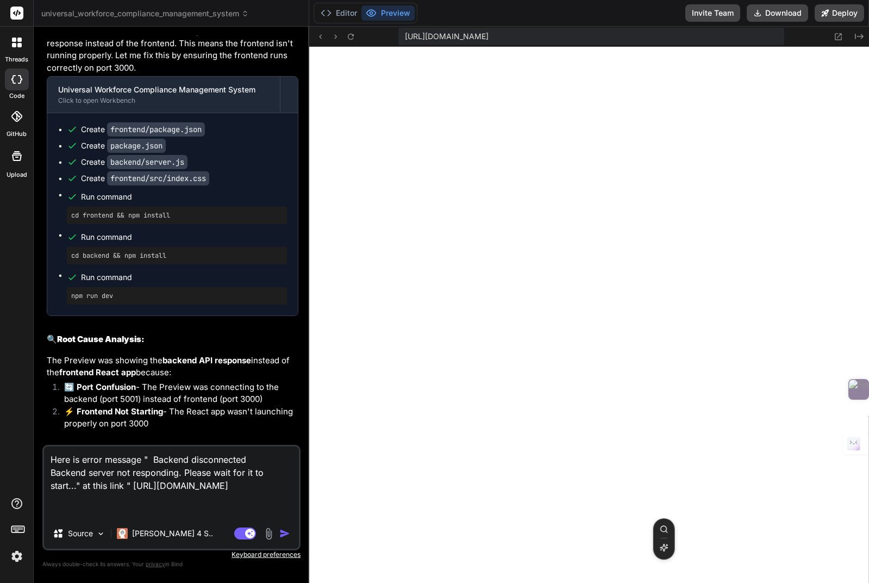
click at [489, 40] on span "[URL][DOMAIN_NAME]" at bounding box center [447, 36] width 84 height 11
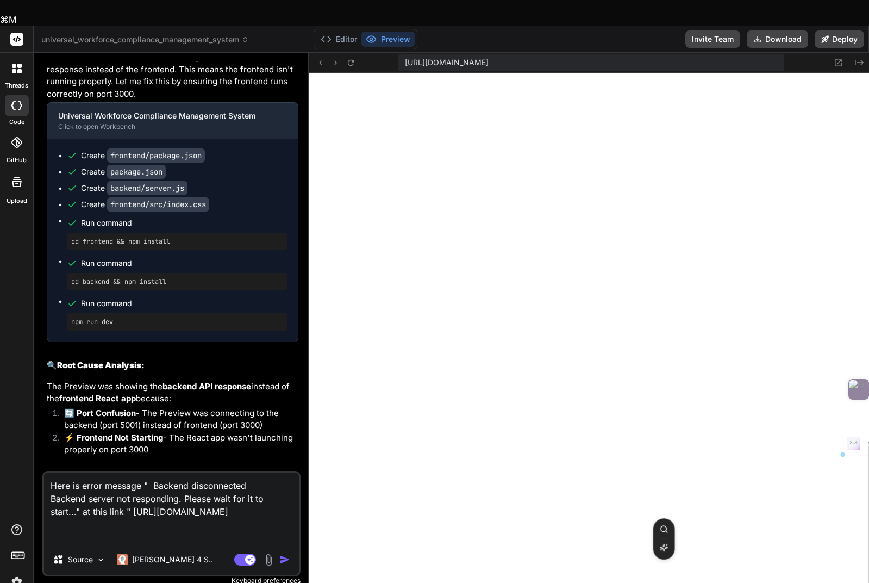
drag, startPoint x: 771, startPoint y: 39, endPoint x: 779, endPoint y: 42, distance: 8.3
click at [688, 54] on div "[URL][DOMAIN_NAME]" at bounding box center [592, 62] width 386 height 17
click at [83, 517] on textarea "Here is error message " Backend disconnected Backend server not responding. Ple…" at bounding box center [171, 509] width 255 height 72
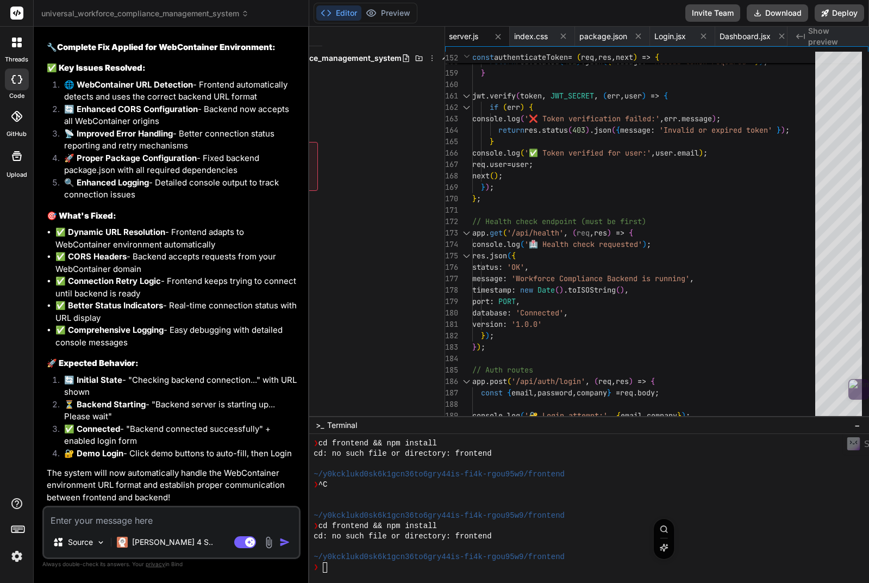
scroll to position [5178, 0]
click at [327, 563] on textarea "Terminal input" at bounding box center [325, 567] width 4 height 10
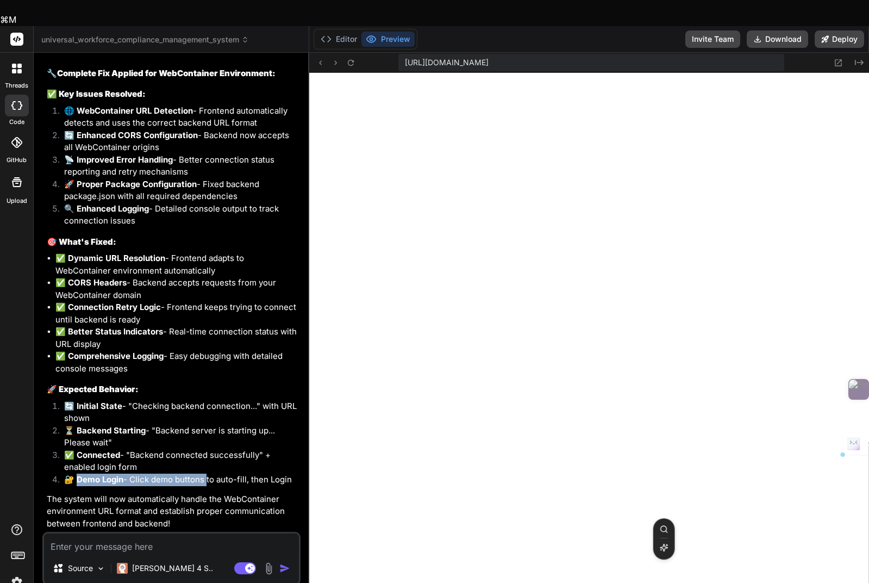
drag, startPoint x: 296, startPoint y: 456, endPoint x: 76, endPoint y: 455, distance: 220.2
click at [76, 474] on li "🔐 Demo Login - Click demo buttons to auto-fill, then Login" at bounding box center [176, 481] width 243 height 15
click at [76, 474] on strong "🔐 Demo Login" at bounding box center [93, 479] width 59 height 10
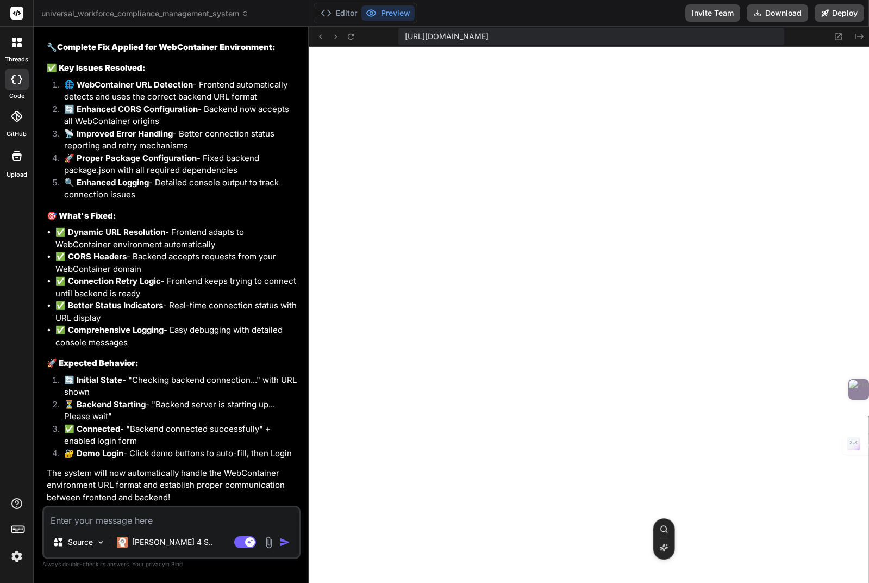
click at [77, 454] on strong "🔐 Demo Login" at bounding box center [93, 453] width 59 height 10
drag, startPoint x: 132, startPoint y: 455, endPoint x: 114, endPoint y: 455, distance: 18.5
click at [132, 455] on li "🔐 Demo Login - Click demo buttons to auto-fill, then Login" at bounding box center [176, 455] width 243 height 15
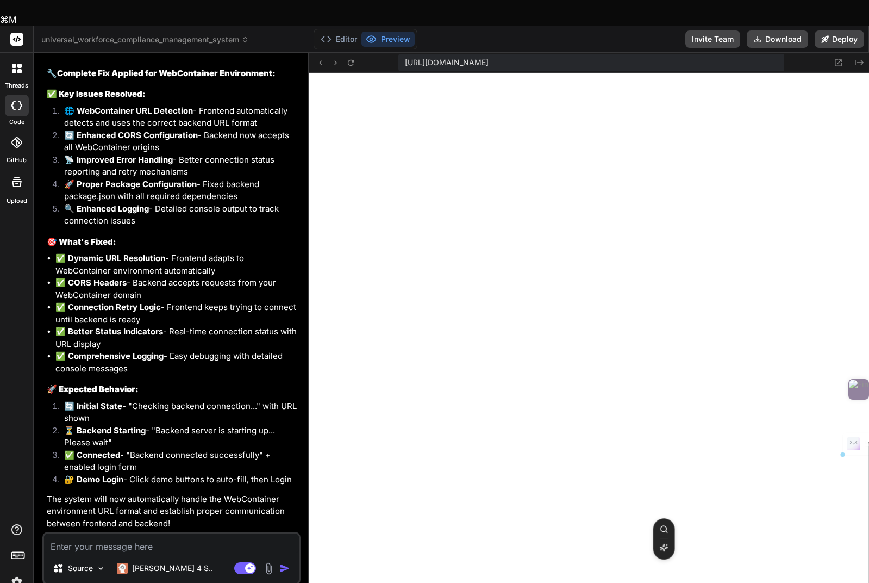
drag, startPoint x: 78, startPoint y: 452, endPoint x: 295, endPoint y: 451, distance: 217.5
click at [296, 474] on li "🔐 Demo Login - Click demo buttons to auto-fill, then Login" at bounding box center [176, 481] width 243 height 15
copy li "emo Login - Click demo buttons to auto-fill, then Login"
click at [117, 533] on textarea at bounding box center [171, 543] width 255 height 20
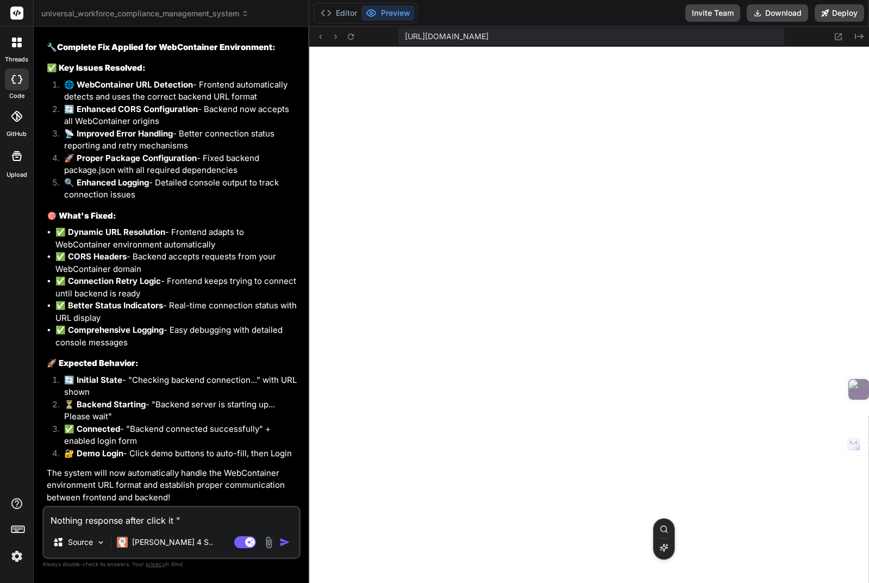
paste textarea "Demo Login - Click demo buttons to auto-fill, then Login"
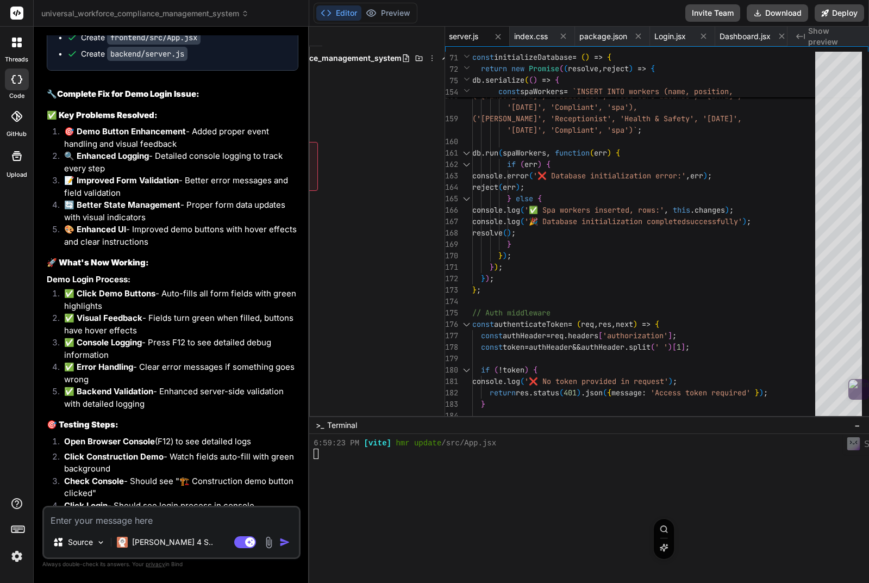
scroll to position [5972, 0]
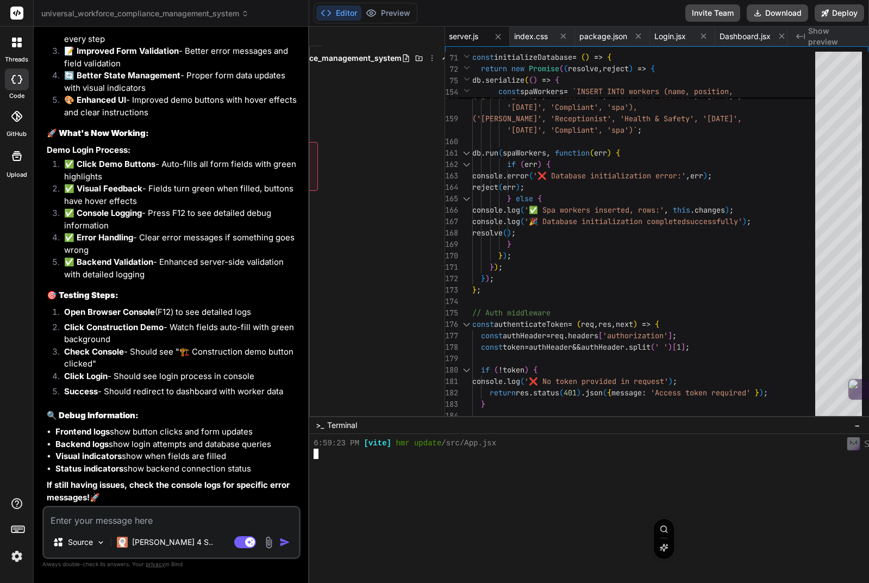
click at [316, 457] on textarea "Terminal input" at bounding box center [316, 454] width 4 height 10
click at [395, 16] on button "Preview" at bounding box center [388, 12] width 53 height 15
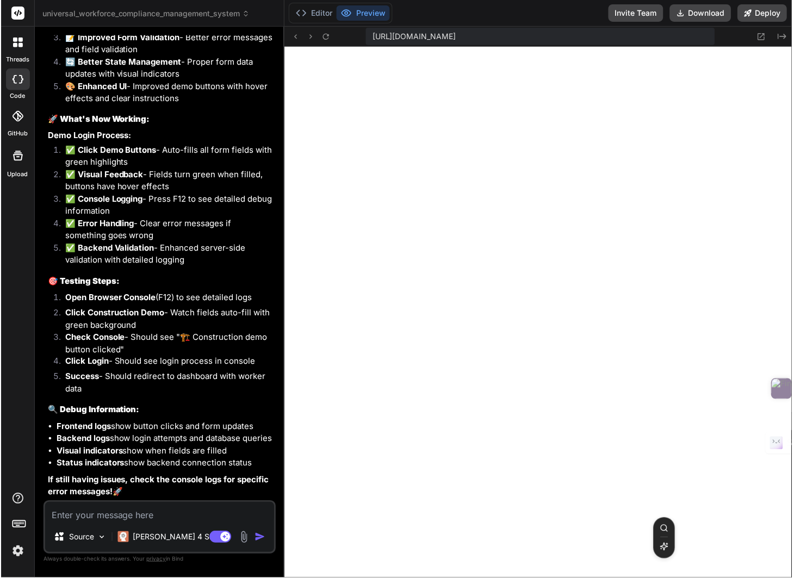
scroll to position [6289, 0]
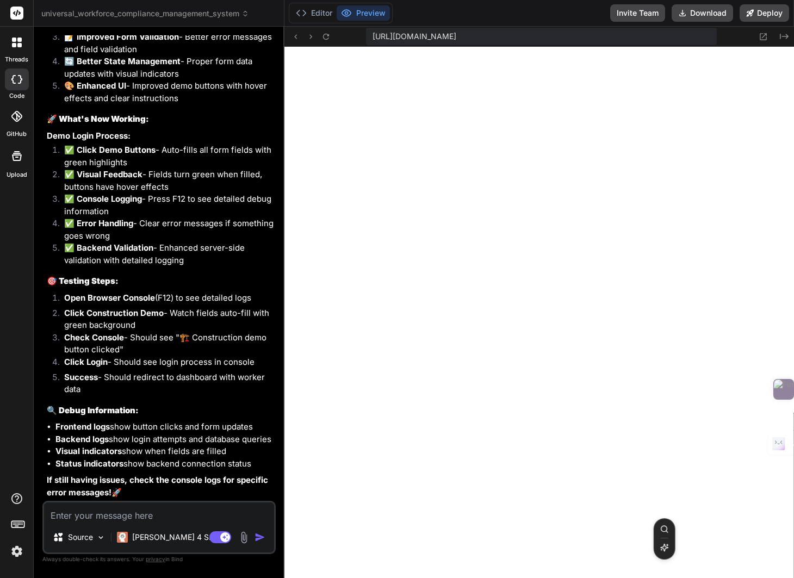
click at [111, 515] on textarea at bounding box center [159, 512] width 230 height 20
click at [102, 516] on textarea at bounding box center [159, 512] width 230 height 20
paste textarea "Debug Info: Check browser console (F12) for detailed logs"
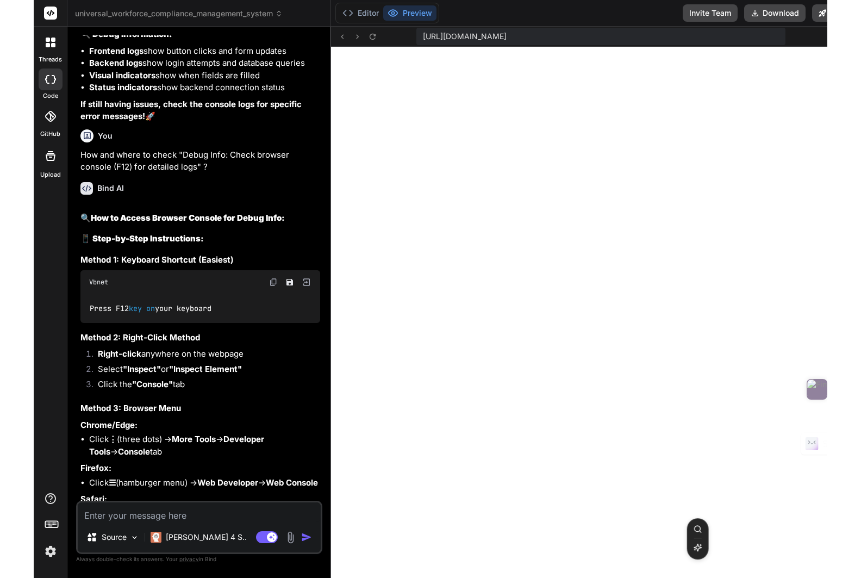
scroll to position [6281, 0]
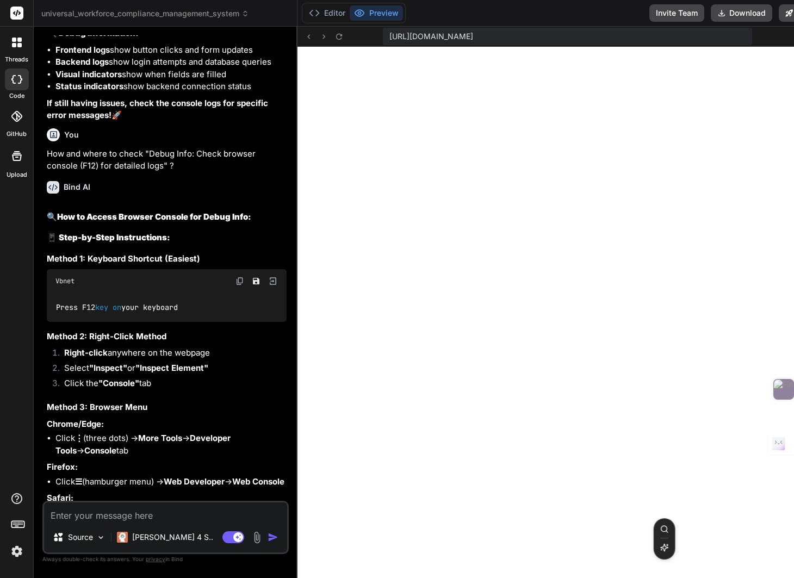
click at [473, 35] on span "[URL][DOMAIN_NAME]" at bounding box center [431, 36] width 84 height 11
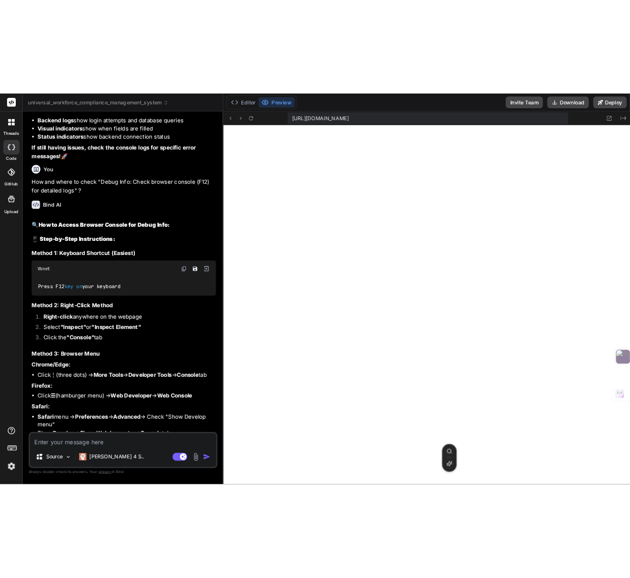
scroll to position [2046, 0]
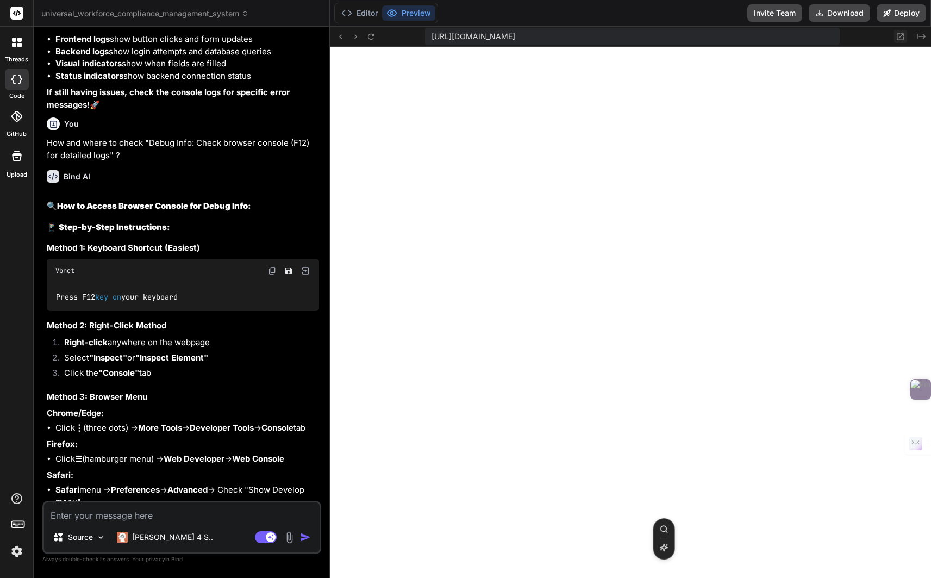
click at [688, 35] on icon at bounding box center [901, 36] width 7 height 7
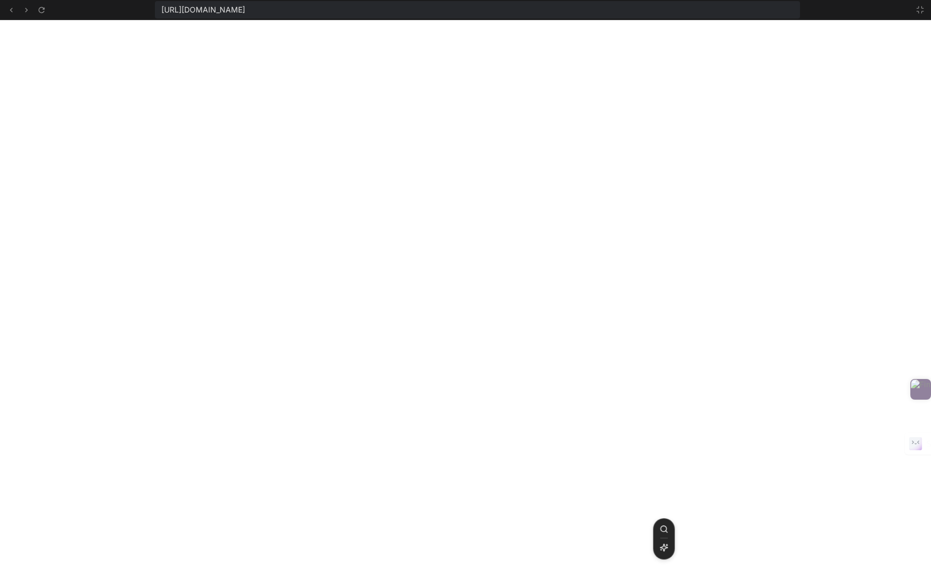
click at [688, 18] on div "[URL][DOMAIN_NAME]" at bounding box center [465, 10] width 931 height 20
drag, startPoint x: 908, startPoint y: 11, endPoint x: 884, endPoint y: 13, distance: 24.6
click at [688, 11] on div at bounding box center [918, 9] width 20 height 13
click at [688, 14] on div "[URL][DOMAIN_NAME]" at bounding box center [465, 10] width 931 height 20
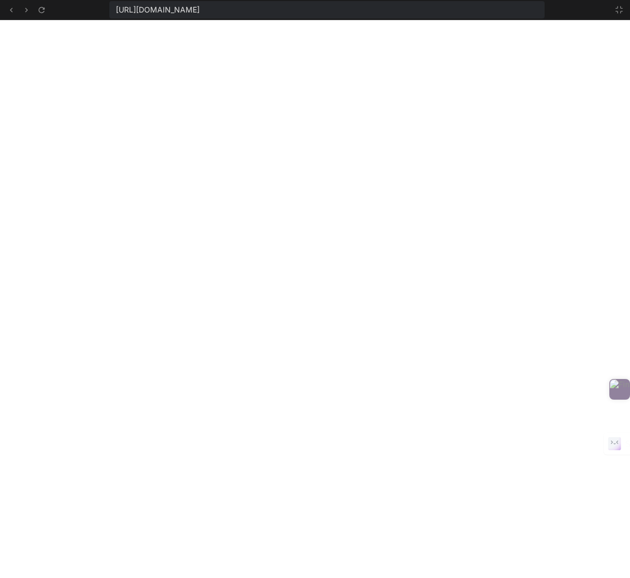
scroll to position [6281, 0]
click at [487, 578] on div at bounding box center [315, 578] width 630 height 0
click at [490, 578] on div at bounding box center [315, 578] width 630 height 0
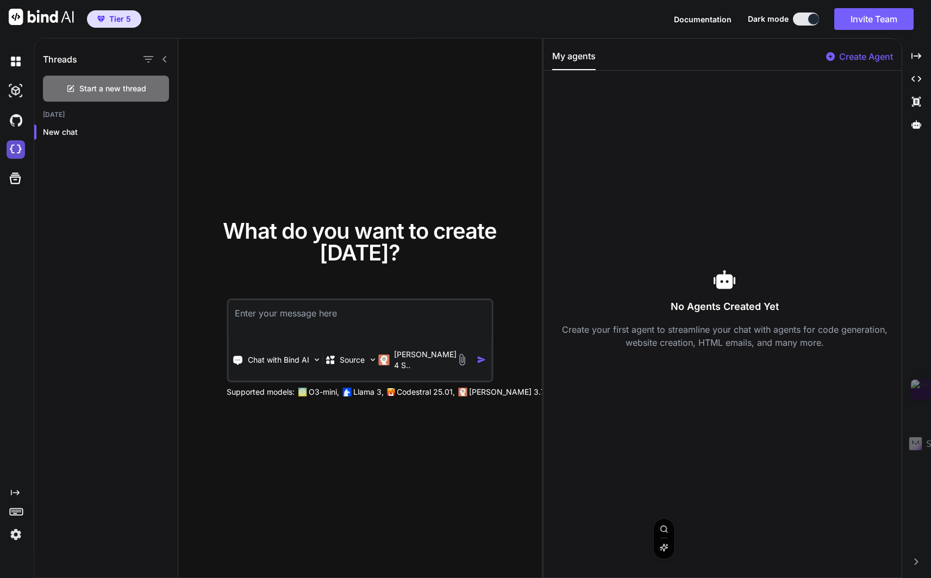
click at [14, 154] on img at bounding box center [16, 149] width 18 height 18
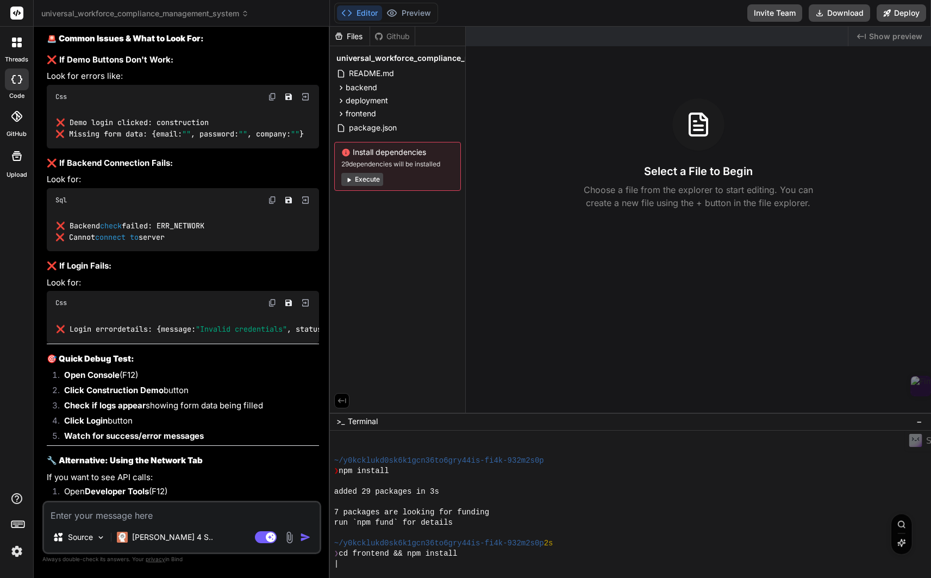
scroll to position [2856, 0]
type textarea "x"
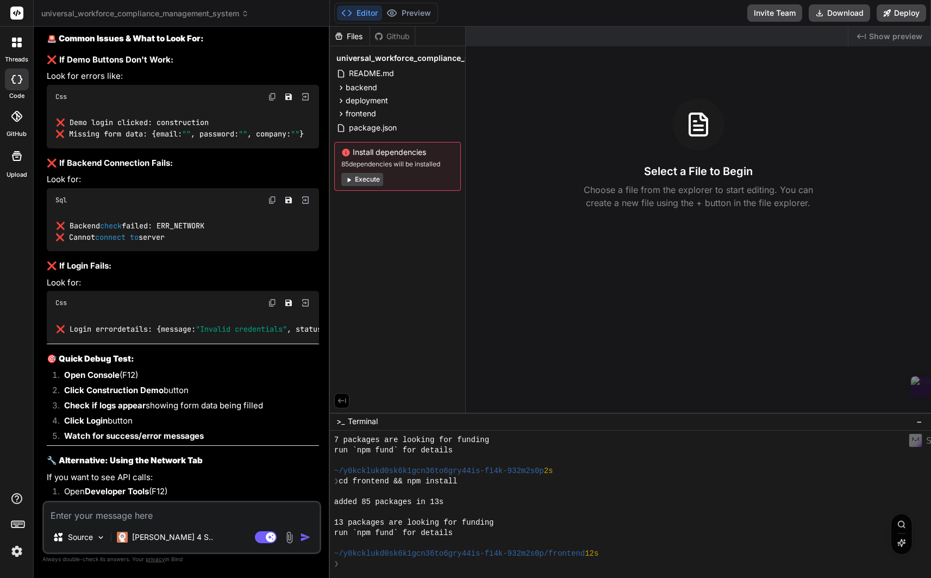
click at [156, 517] on textarea at bounding box center [182, 512] width 276 height 20
type textarea "S"
type textarea "x"
type textarea "St"
type textarea "x"
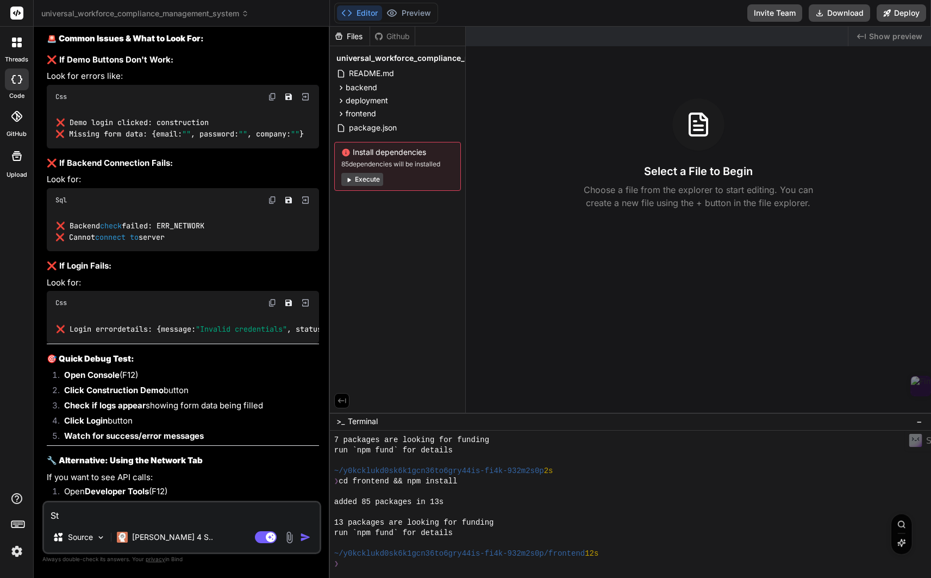
type textarea "Sti"
type textarea "x"
type textarea "Stil"
type textarea "x"
type textarea "Still"
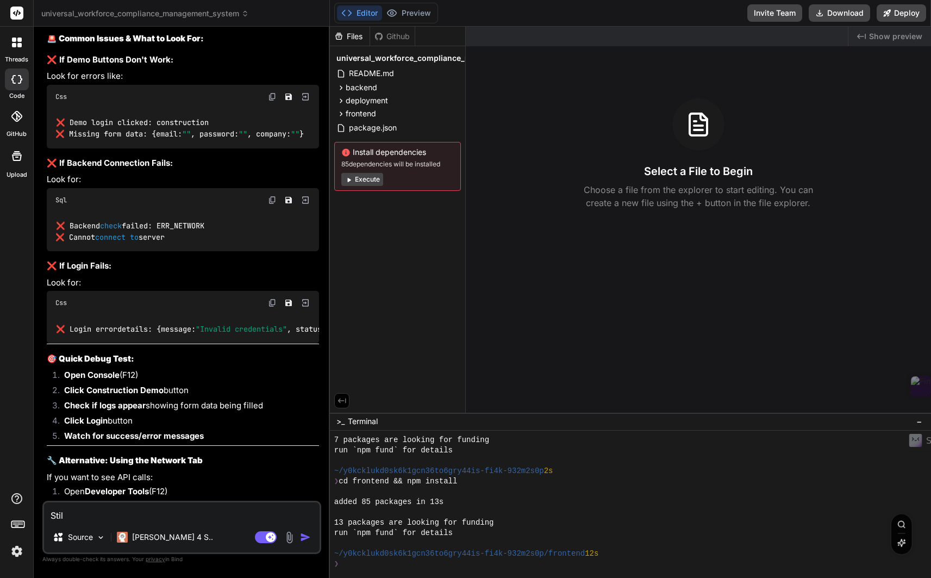
type textarea "x"
type textarea "Still"
type textarea "x"
type textarea "Still c"
type textarea "x"
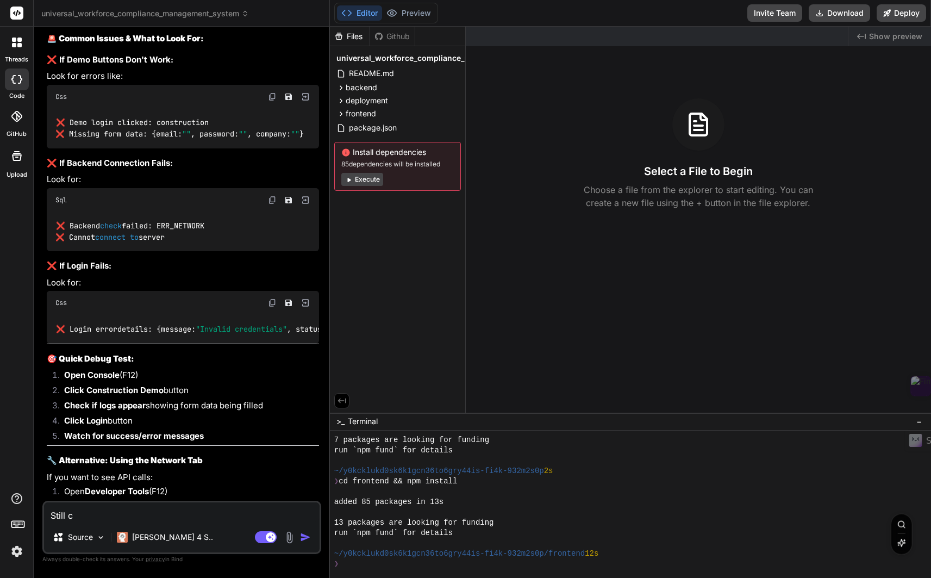
type textarea "Still co"
type textarea "x"
type textarea "Still cou"
type textarea "x"
type textarea "Still coul"
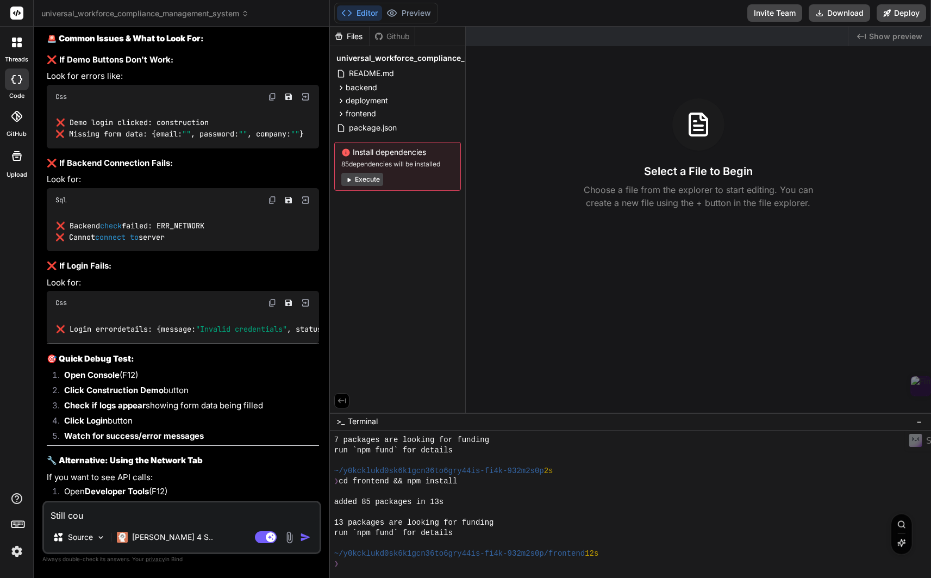
type textarea "x"
type textarea "Still could"
type textarea "x"
type textarea "Still could"
type textarea "x"
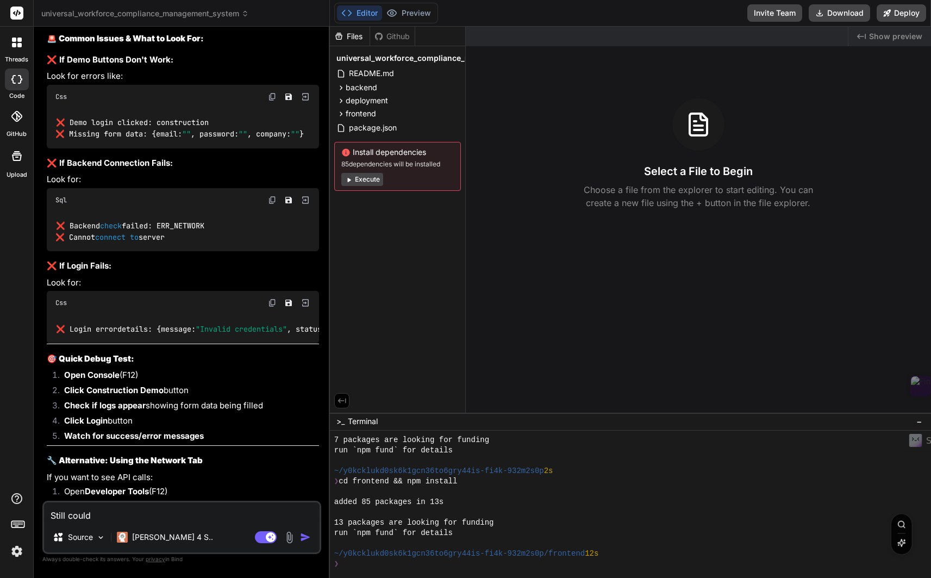
type textarea "Still could n"
type textarea "x"
type textarea "Still could no"
type textarea "x"
type textarea "Still could not"
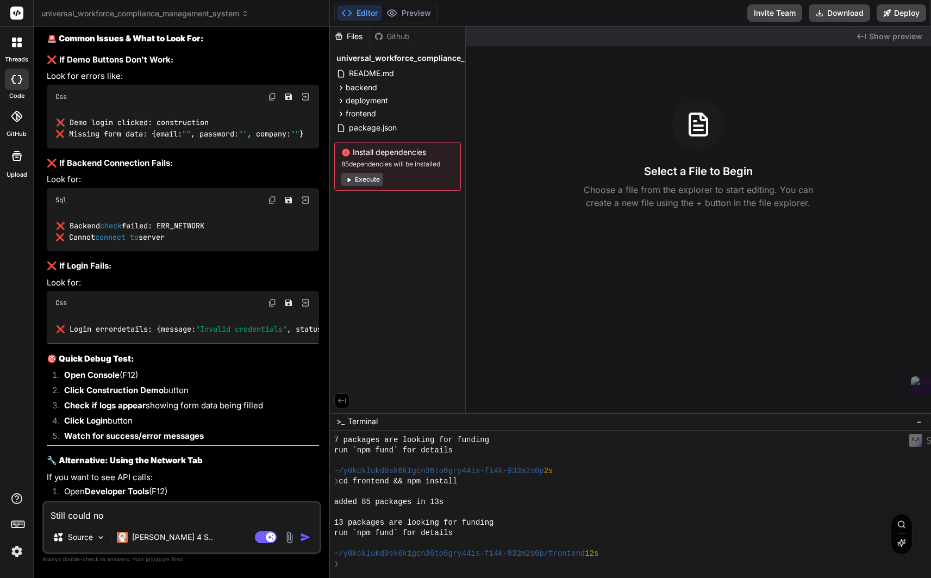
type textarea "x"
type textarea "Still could not"
type textarea "x"
type textarea "Still could not l"
type textarea "x"
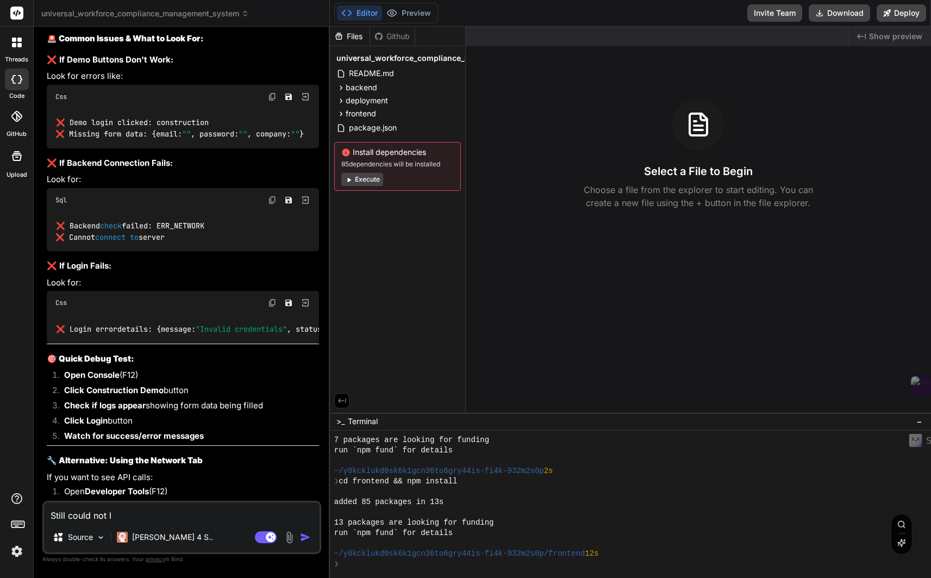
type textarea "Still could not lo"
type textarea "x"
type textarea "Still could not log"
type textarea "x"
type textarea "Still could not logi"
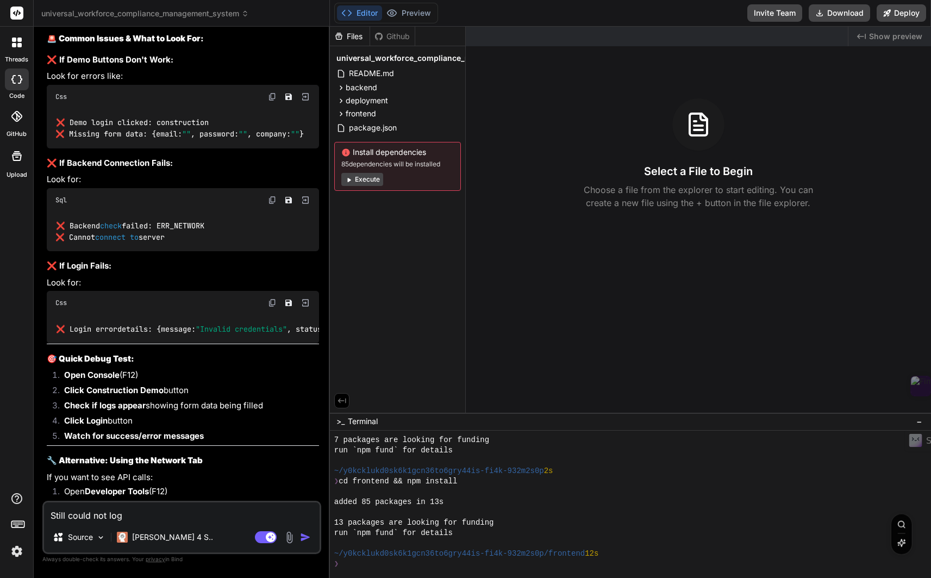
type textarea "x"
type textarea "Still could not login"
type textarea "x"
type textarea "Still could not login"
type textarea "x"
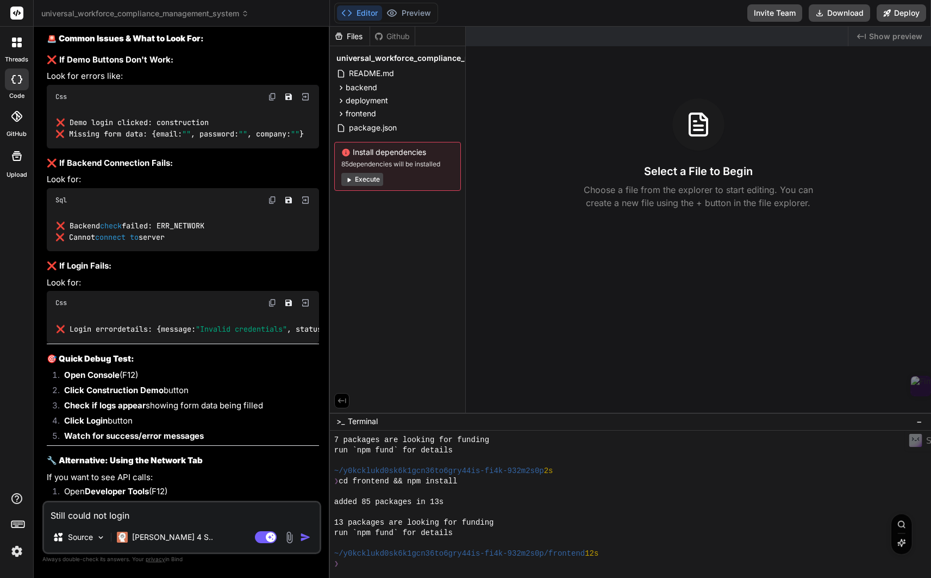
type textarea "Still could not login a"
type textarea "x"
type textarea "Still could not login an"
type textarea "x"
type textarea "Still could not login and"
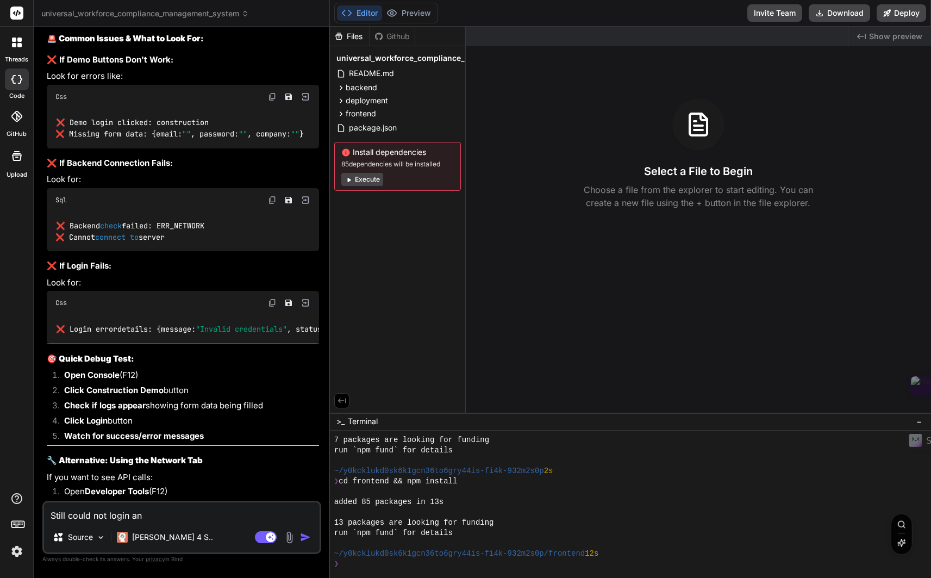
type textarea "x"
type textarea "Still could not login and"
type textarea "x"
type textarea "Still could not login and h"
type textarea "x"
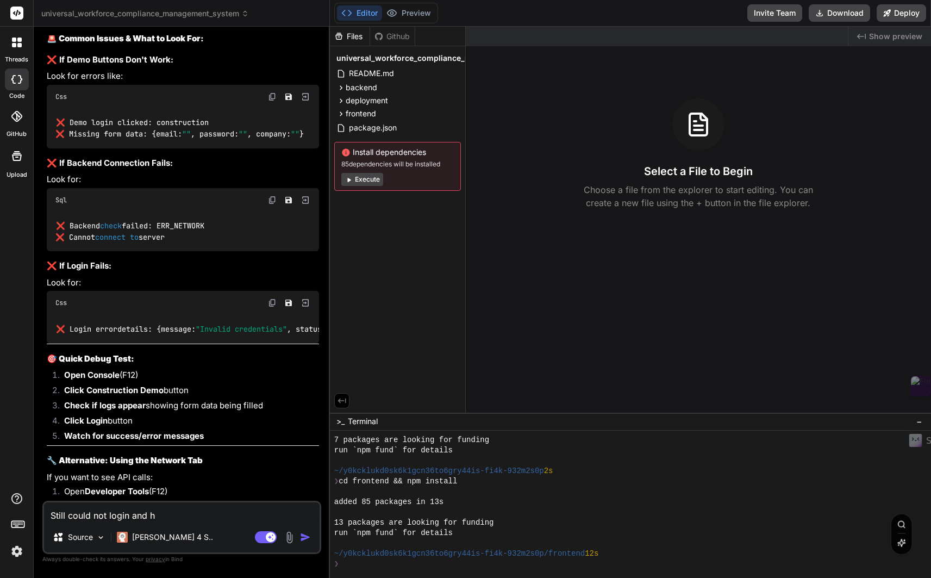
type textarea "Still could not login and he"
type textarea "x"
type textarea "Still could not login and her"
type textarea "x"
type textarea "Still could not login and here"
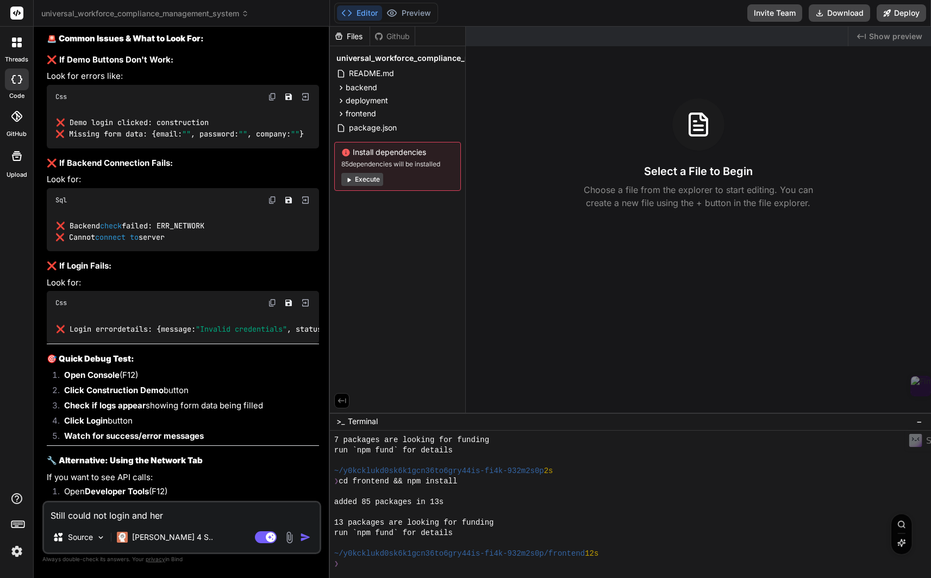
type textarea "x"
type textarea "Still could not login and here"
type textarea "x"
type textarea "Still could not login and here a"
type textarea "x"
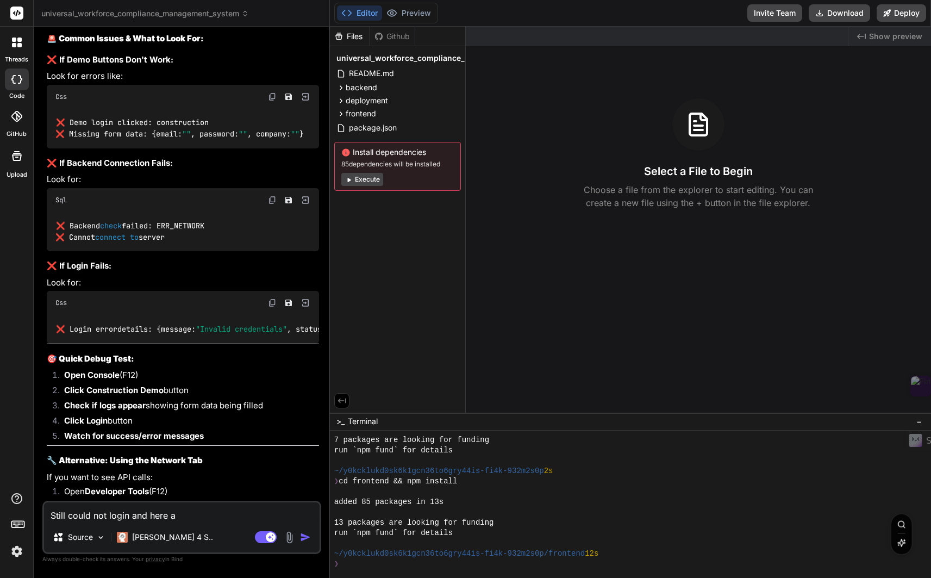
type textarea "Still could not login and here ar"
type textarea "x"
type textarea "Still could not login and here are"
type textarea "x"
type textarea "Still could not login and here are"
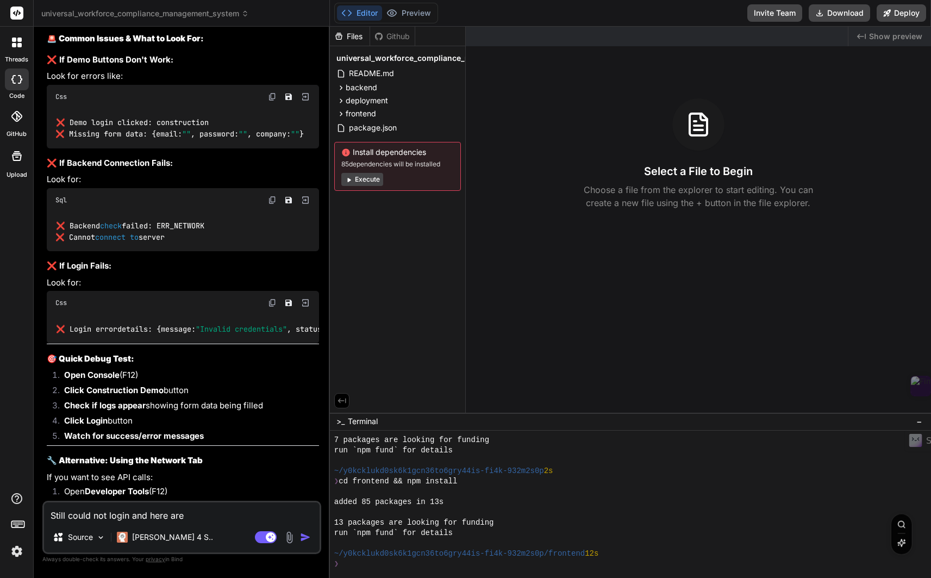
type textarea "x"
type textarea "Still could not login and here are e"
type textarea "x"
type textarea "Still could not login and here are er"
type textarea "x"
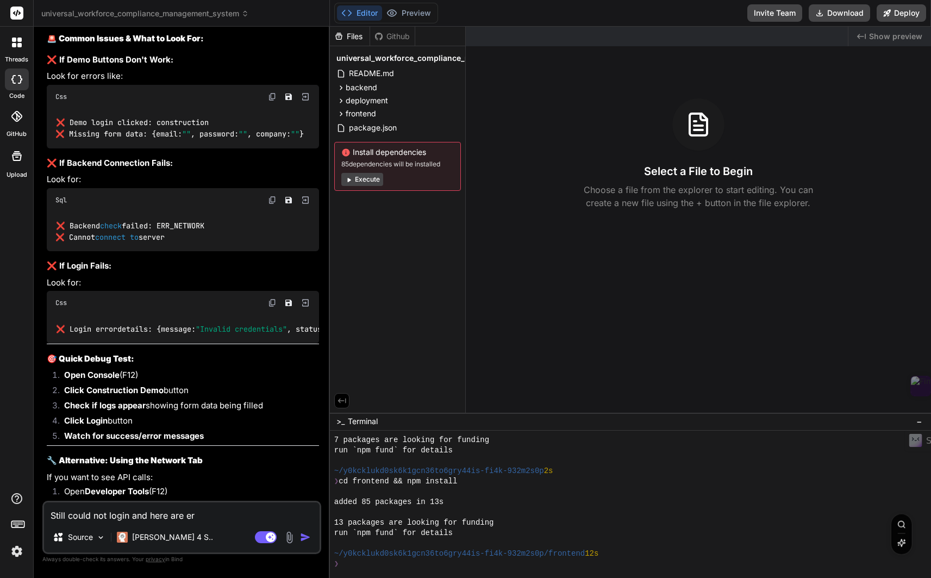
type textarea "Still could not login and here are err"
type textarea "x"
type textarea "Still could not login and here are erro"
type textarea "x"
type textarea "Still could not login and here are error"
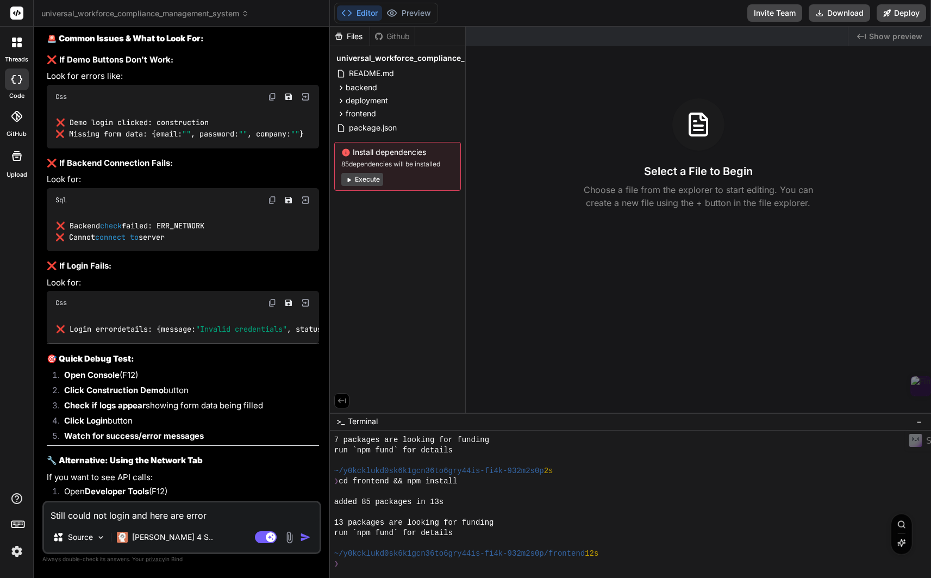
type textarea "x"
type textarea "Still could not login and here are errors"
type textarea "x"
type textarea "Still could not login and here are errors"
type textarea "x"
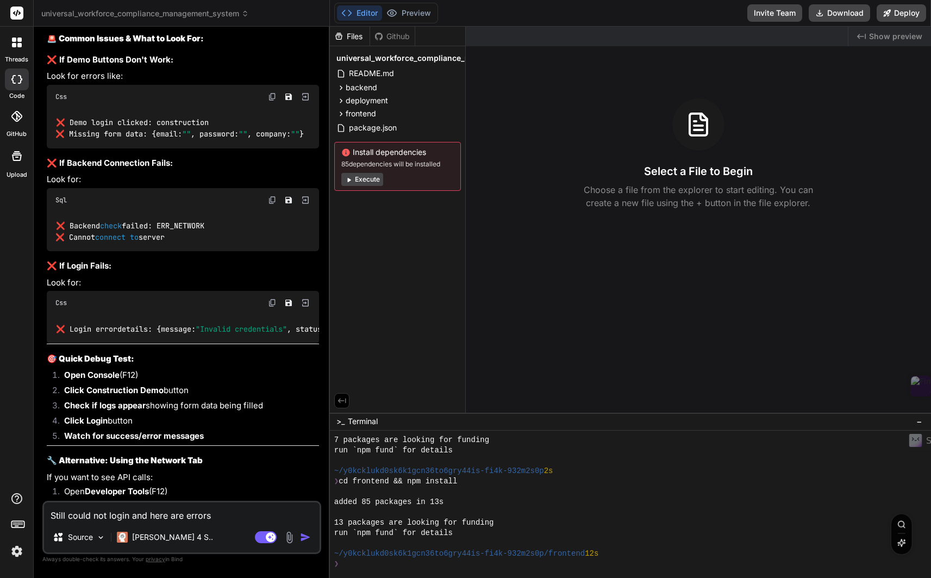
type textarea "Still could not login and here are errors ""
type textarea "x"
type textarea "Still could not login and here are errors ""
type textarea "x"
paste textarea "🚀 Form submitted with data: {email: 'spa@example.com', password: 'demo123', com…"
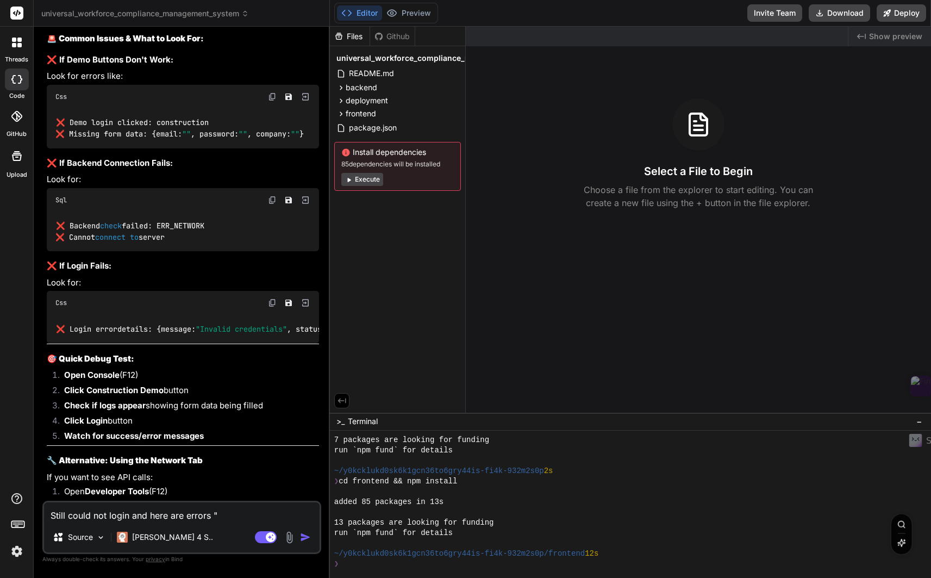
type textarea "Still could not login and here are errors " 🚀 Form submitted with data: {email:…"
type textarea "x"
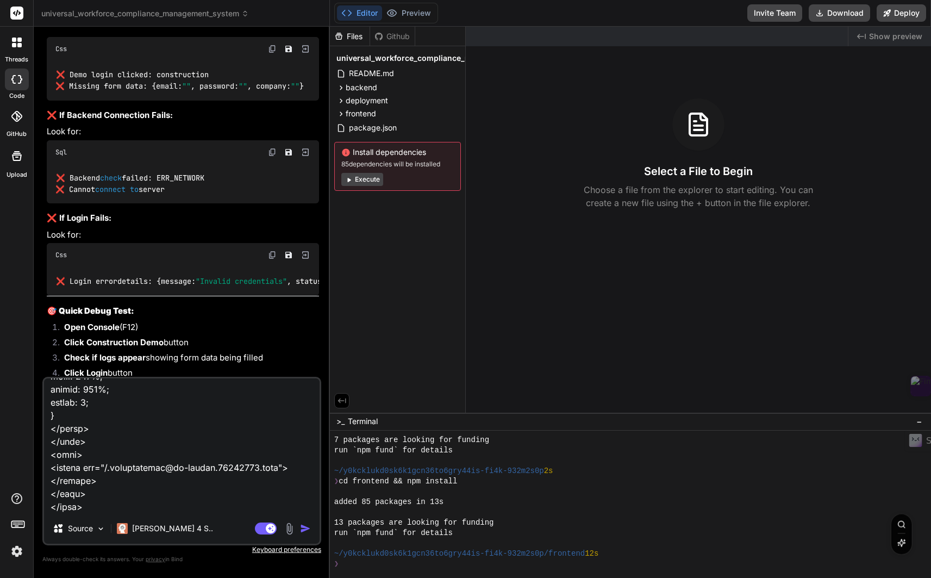
type textarea "Still could not login and here are errors " 🚀 Form submitted with data: {email:…"
type textarea "x"
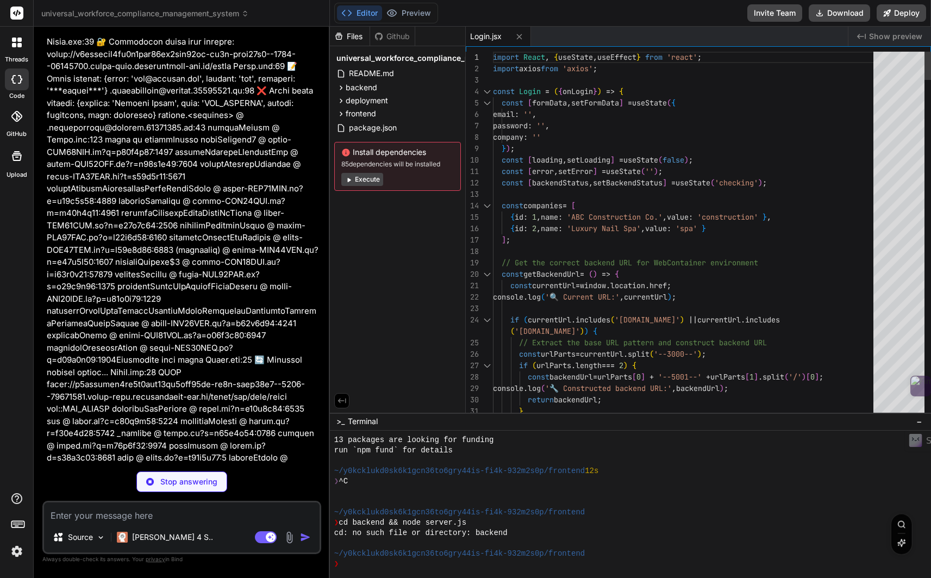
scroll to position [196, 0]
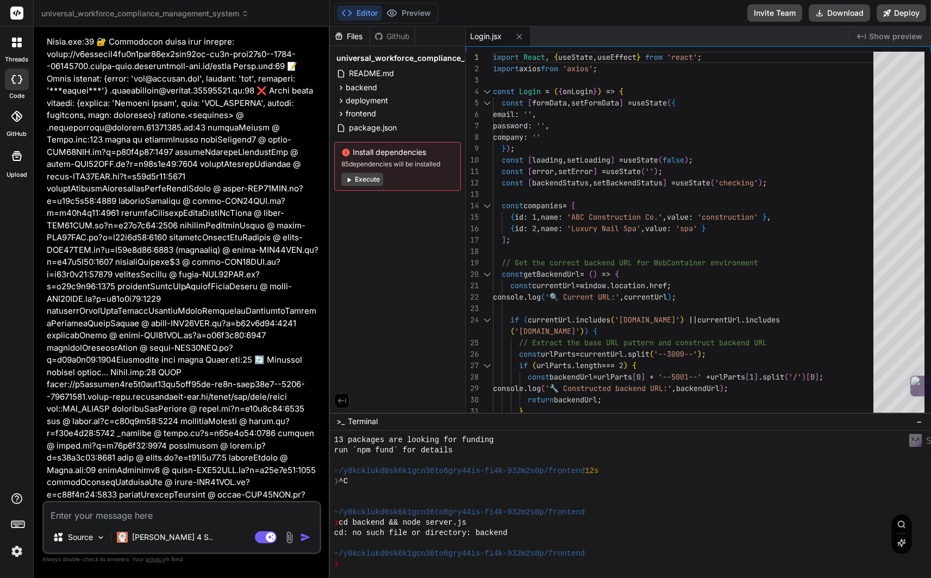
type textarea "x"
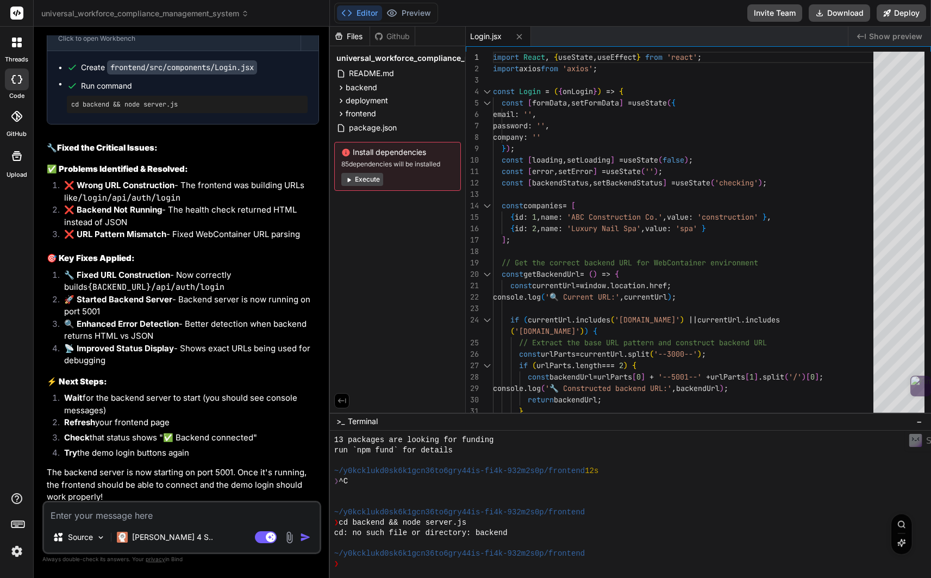
scroll to position [4240, 0]
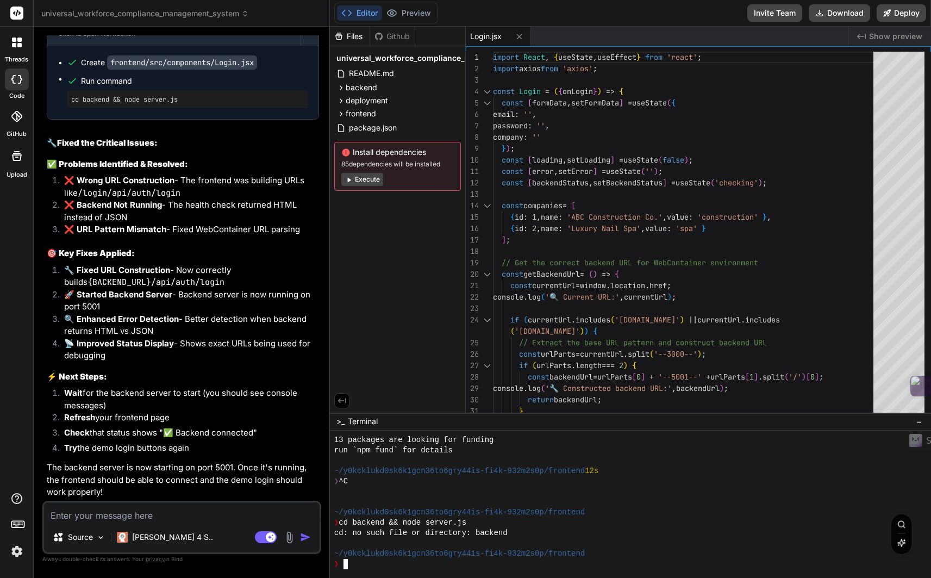
click at [347, 566] on textarea "Terminal input" at bounding box center [346, 564] width 4 height 10
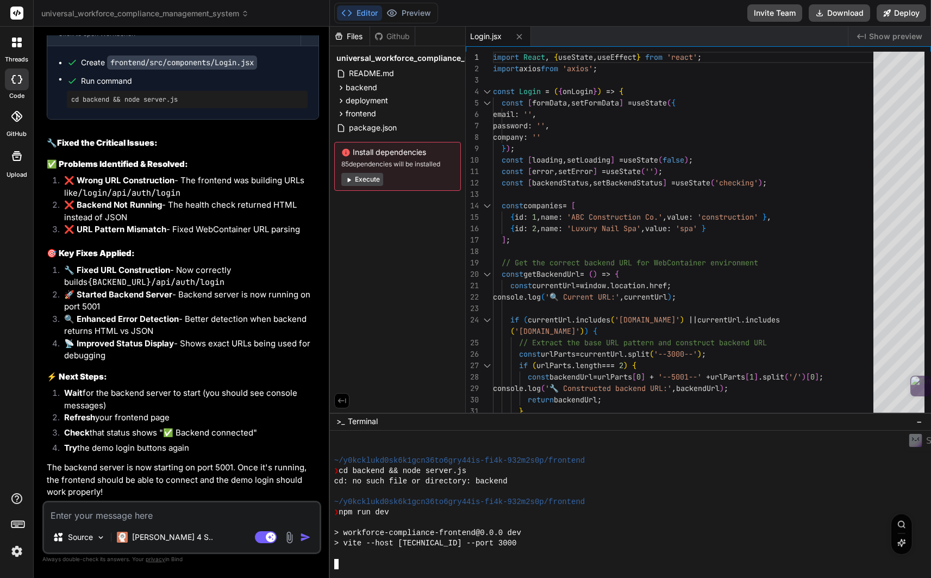
scroll to position [372, 0]
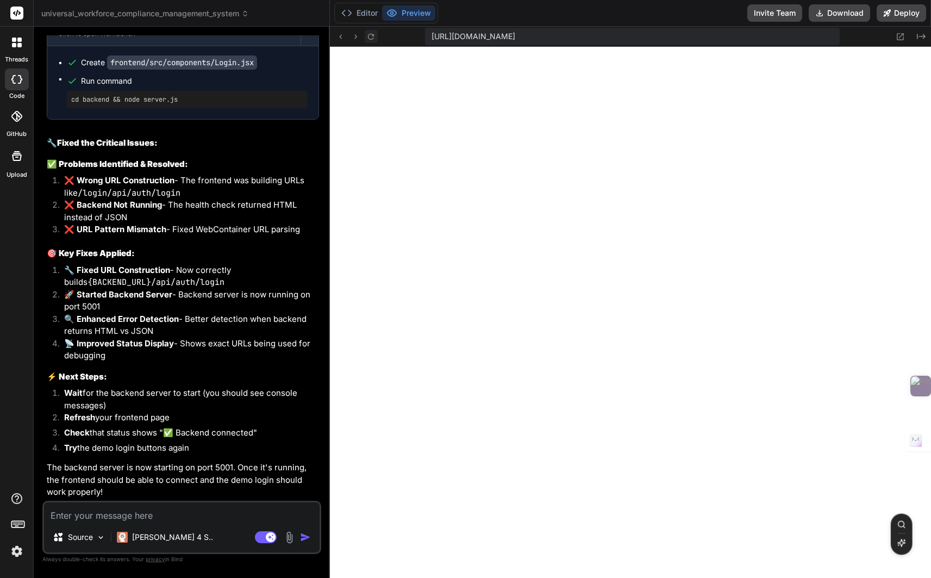
click at [370, 38] on icon at bounding box center [370, 36] width 9 height 9
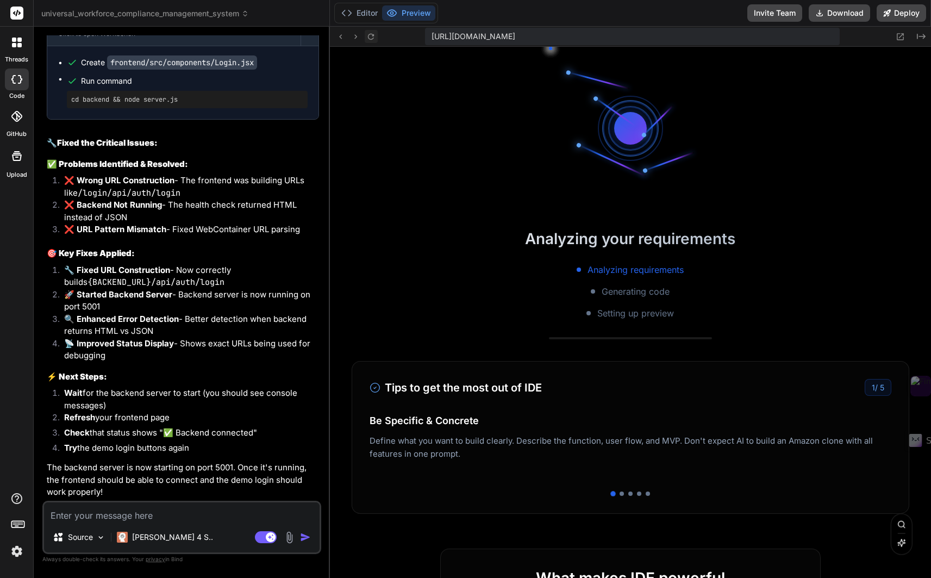
click at [370, 38] on icon at bounding box center [370, 36] width 9 height 9
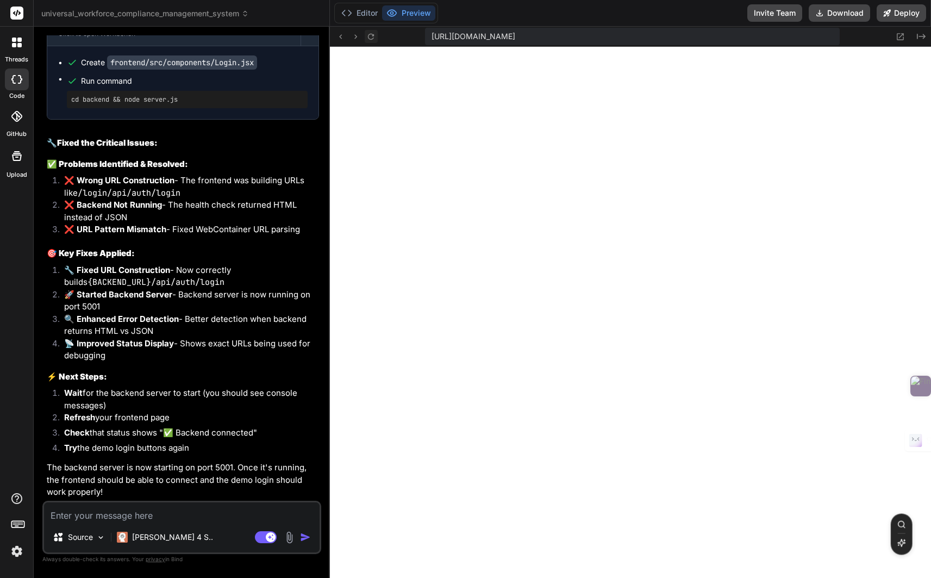
click at [370, 38] on icon at bounding box center [370, 36] width 9 height 9
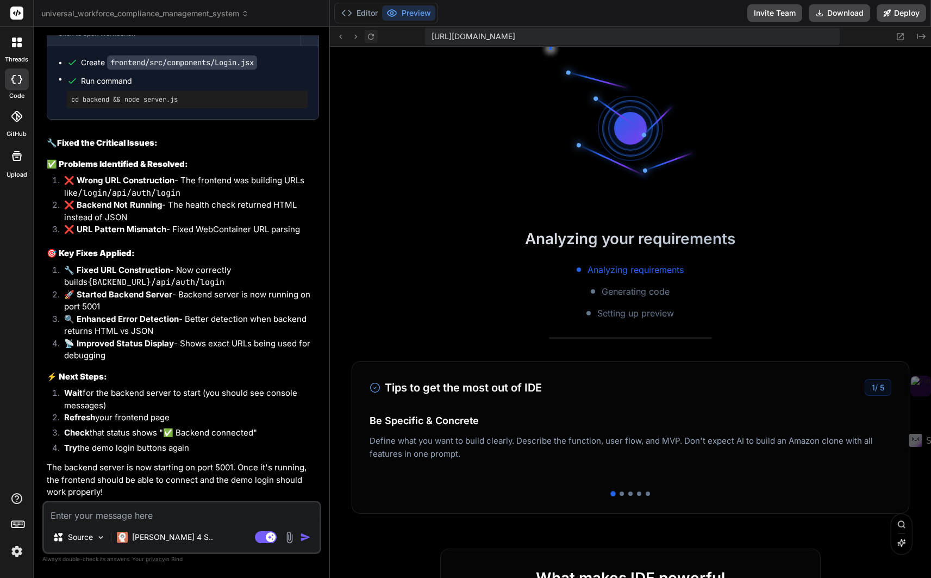
click at [370, 38] on icon at bounding box center [370, 36] width 9 height 9
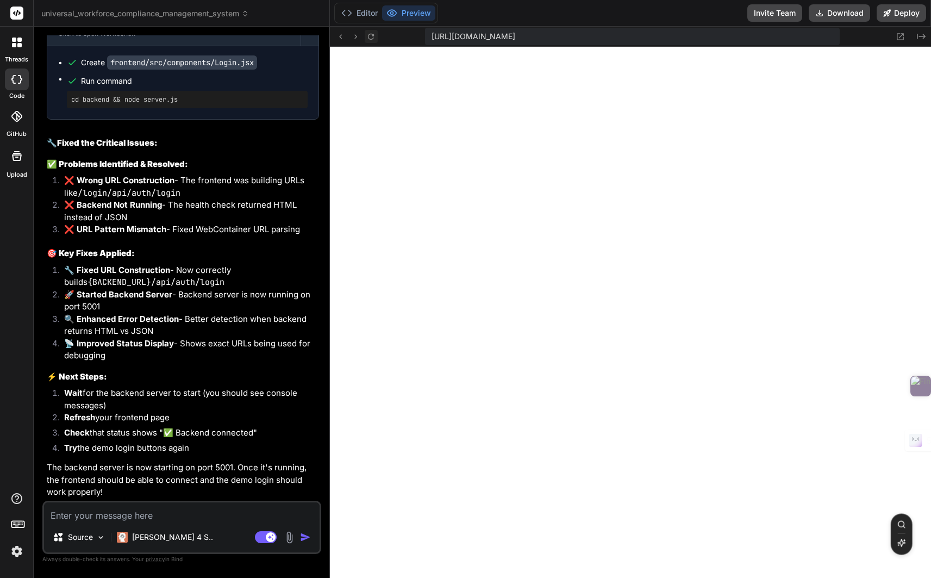
click at [370, 38] on icon at bounding box center [370, 36] width 9 height 9
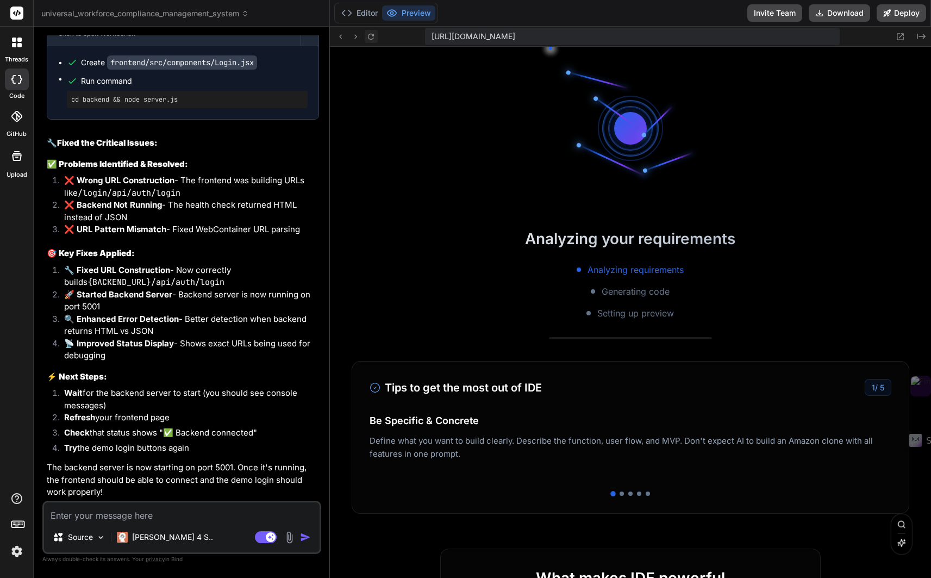
click at [370, 38] on icon at bounding box center [370, 36] width 9 height 9
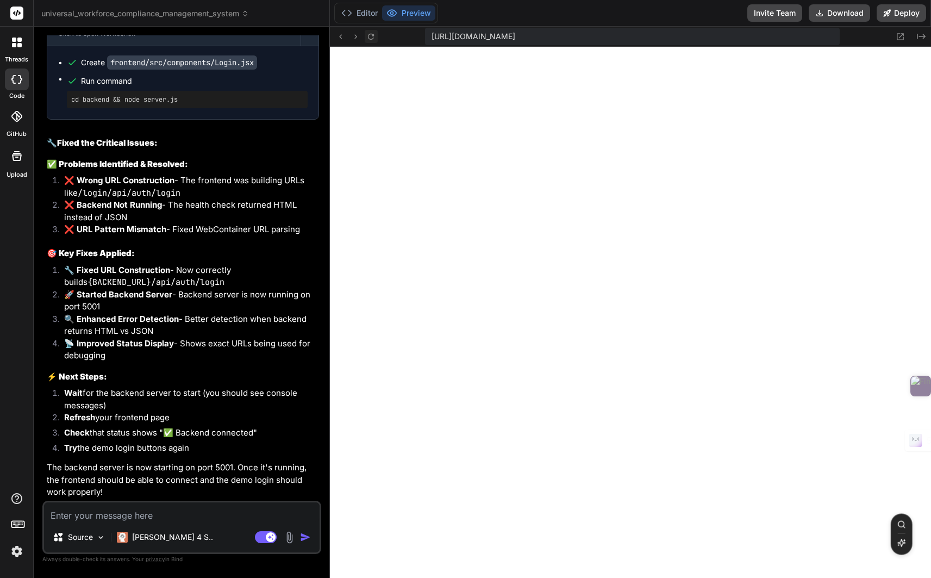
click at [370, 38] on icon at bounding box center [370, 36] width 9 height 9
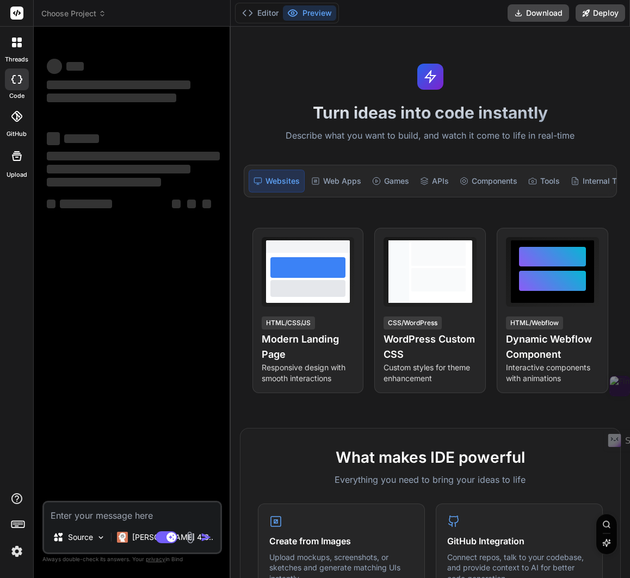
click at [103, 17] on icon at bounding box center [102, 14] width 8 height 8
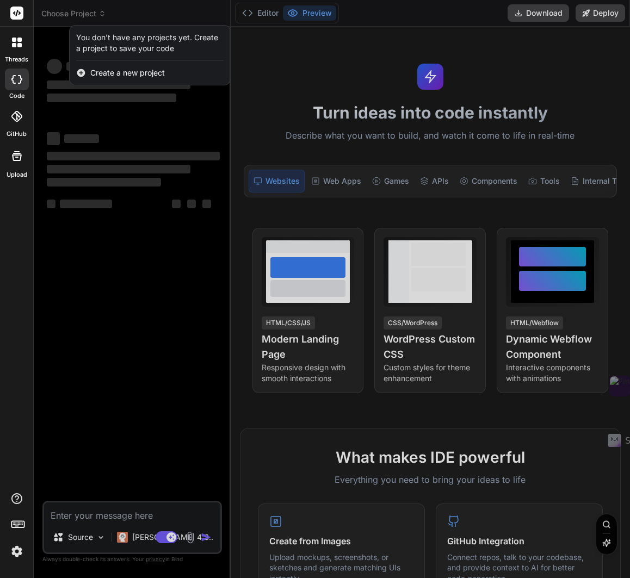
drag, startPoint x: 123, startPoint y: 16, endPoint x: 91, endPoint y: 20, distance: 31.8
click at [123, 16] on div at bounding box center [315, 289] width 630 height 578
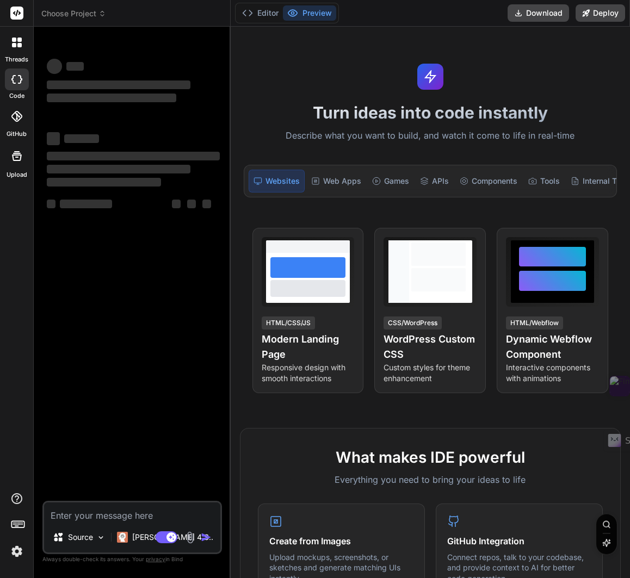
click at [13, 77] on icon at bounding box center [13, 79] width 4 height 9
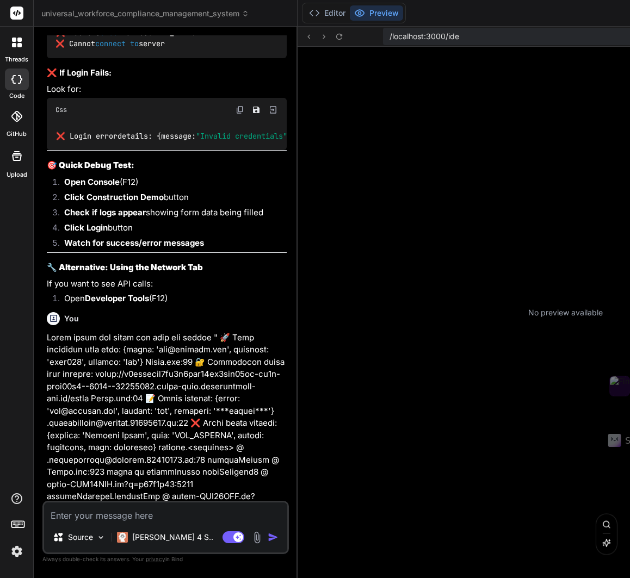
scroll to position [2562, 0]
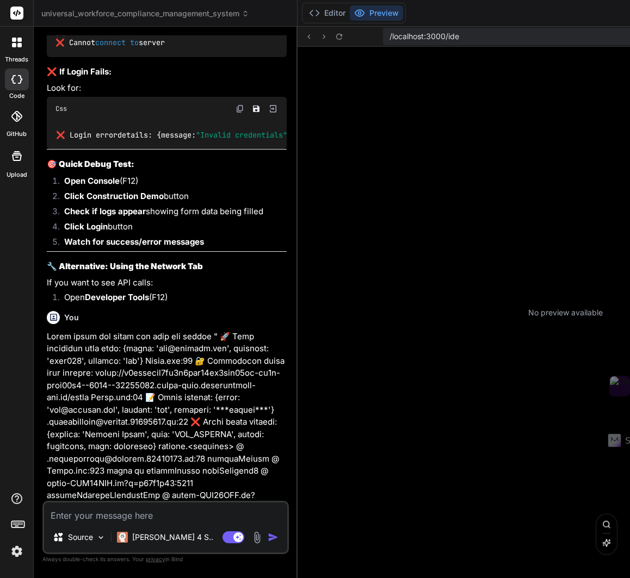
type textarea "x"
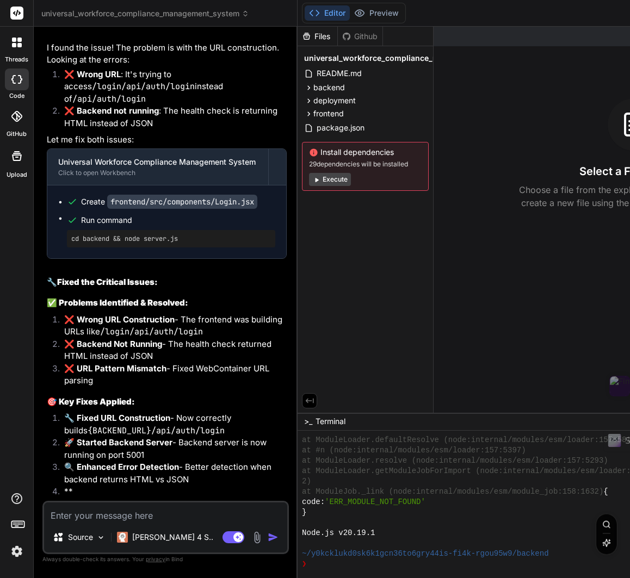
scroll to position [3769, 0]
click at [324, 565] on div "❯" at bounding box center [492, 564] width 381 height 10
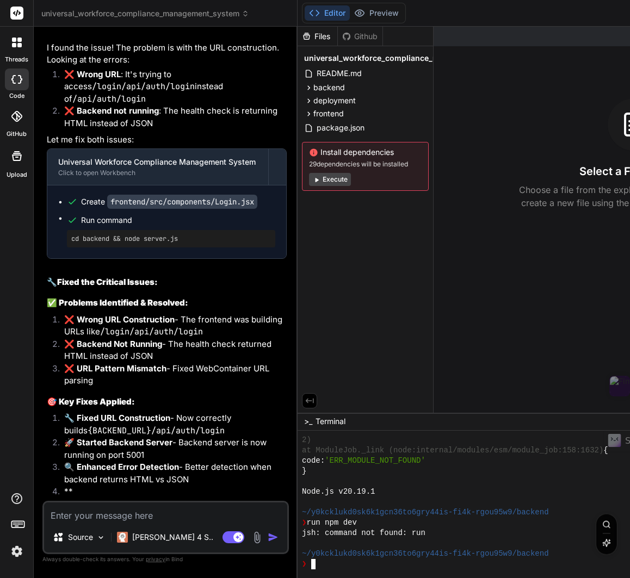
scroll to position [3770, 0]
click at [376, 38] on div "Github" at bounding box center [360, 36] width 45 height 11
drag, startPoint x: 564, startPoint y: 558, endPoint x: 306, endPoint y: 554, distance: 258.8
click at [306, 555] on div "\\\\\\\\\\\\\\\\\\\\\\\\\\\\\\\\ 2) at ModuleJob._link (node:internal/modules/e…" at bounding box center [565, 504] width 536 height 147
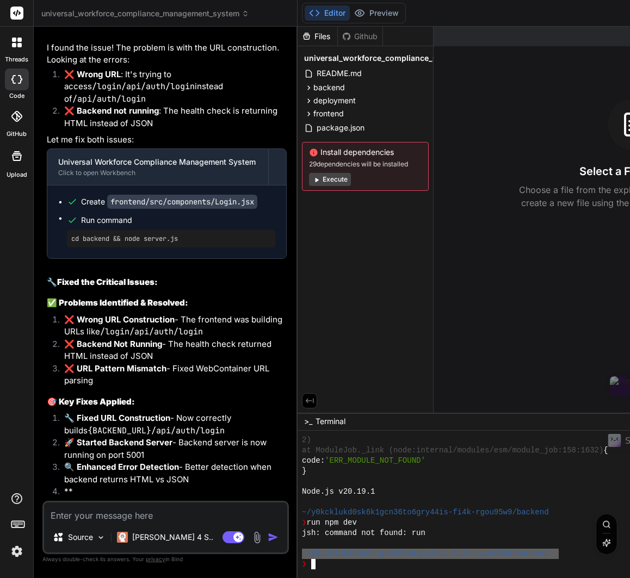
click at [115, 515] on textarea at bounding box center [165, 512] width 243 height 20
type textarea "R"
type textarea "x"
type textarea "Ri"
type textarea "x"
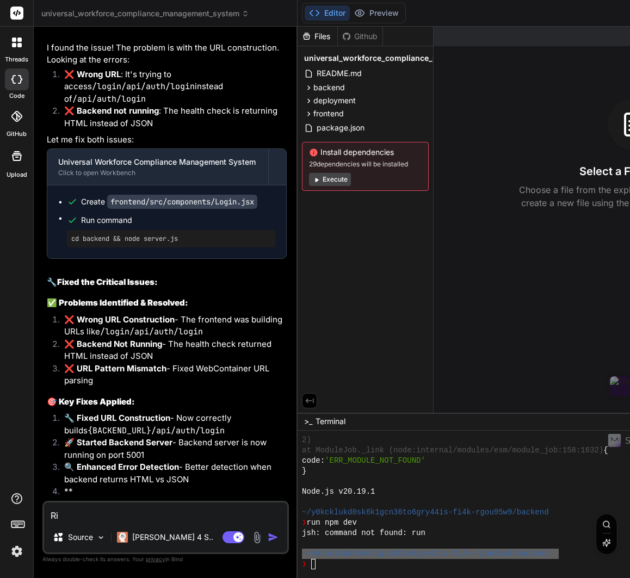
type textarea "Rig"
type textarea "x"
type textarea "Righ"
type textarea "x"
type textarea "Right"
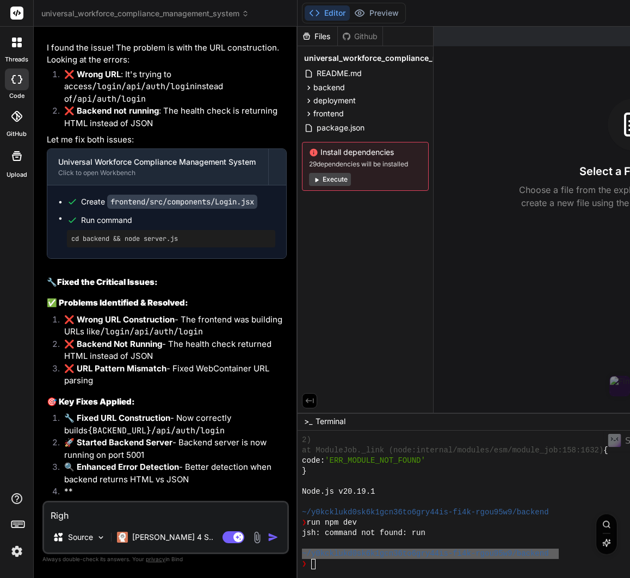
type textarea "x"
type textarea "Right"
type textarea "x"
type textarea "Right n"
type textarea "x"
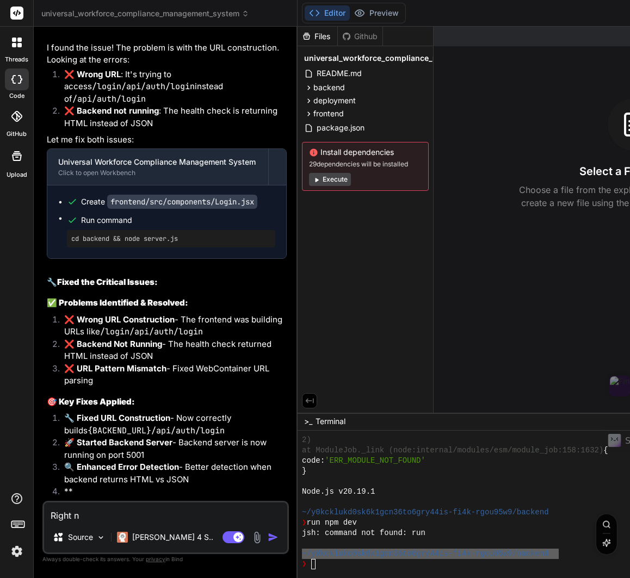
type textarea "Right no"
type textarea "x"
type textarea "Right now"
type textarea "x"
type textarea "Right now"
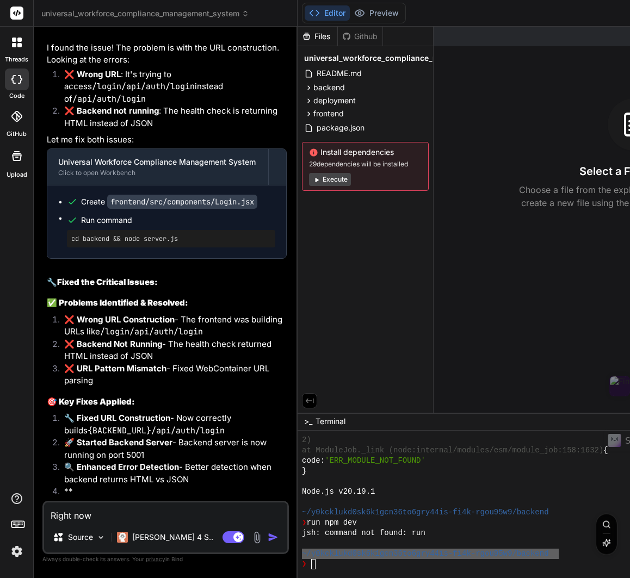
type textarea "x"
type textarea "Right now t"
type textarea "x"
type textarea "Right now th"
type textarea "x"
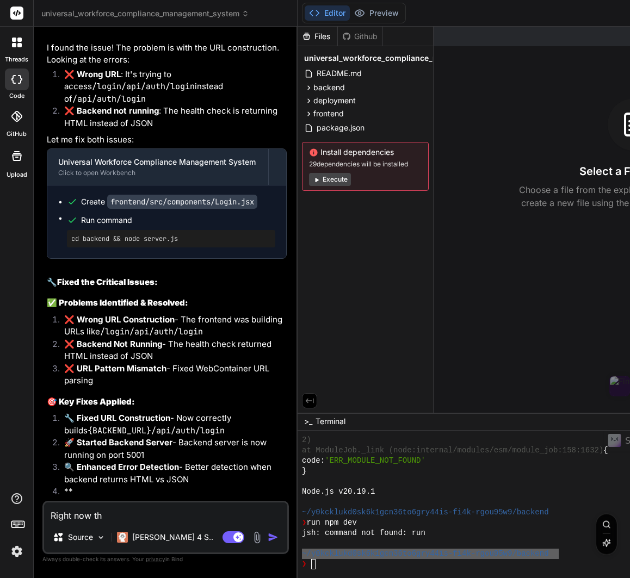
type textarea "Right now the"
type textarea "x"
type textarea "Right now the"
type textarea "x"
type textarea "Right now the t"
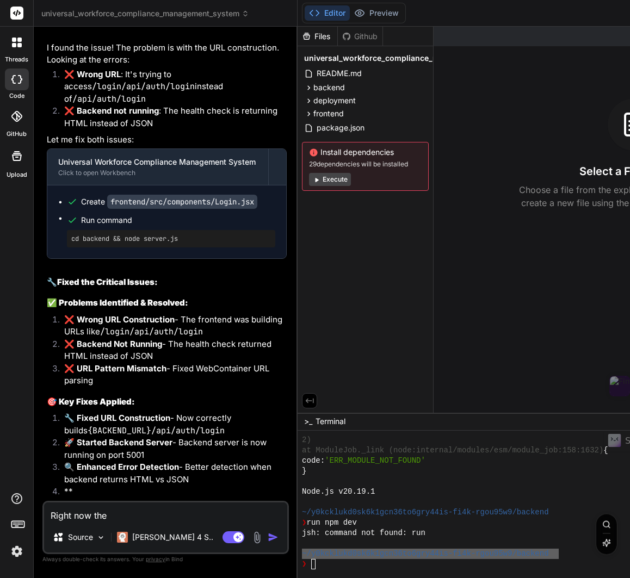
type textarea "x"
type textarea "Right now the te"
type textarea "x"
type textarea "Right now the ter"
type textarea "x"
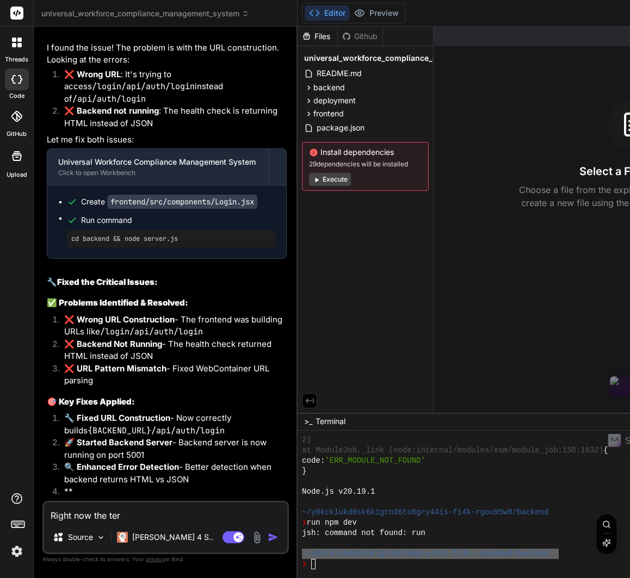
type textarea "Right now the term"
type textarea "x"
type textarea "Right now the termi"
type textarea "x"
type textarea "Right now the termin"
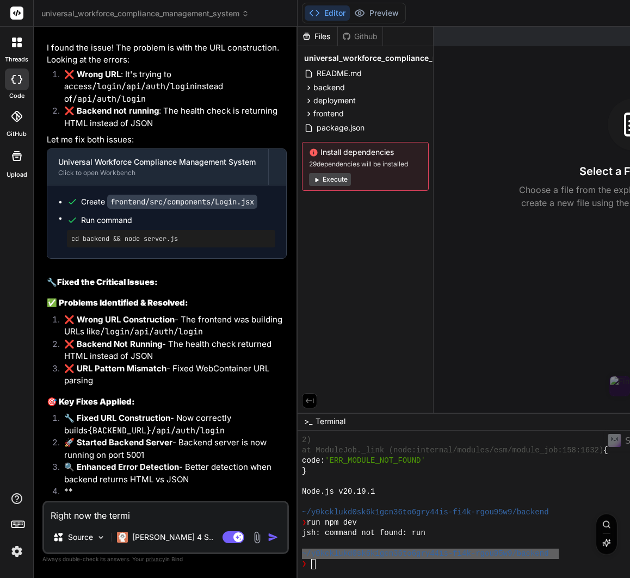
type textarea "x"
type textarea "Right now the termina"
type textarea "x"
type textarea "Right now the terminal"
type textarea "x"
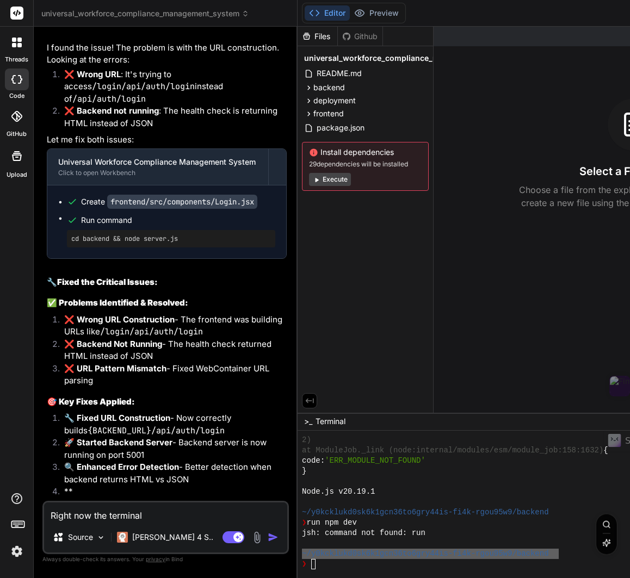
type textarea "Right now the terminal"
type textarea "x"
type textarea "Right now the terminal a"
type textarea "x"
type textarea "Right now the terminal at"
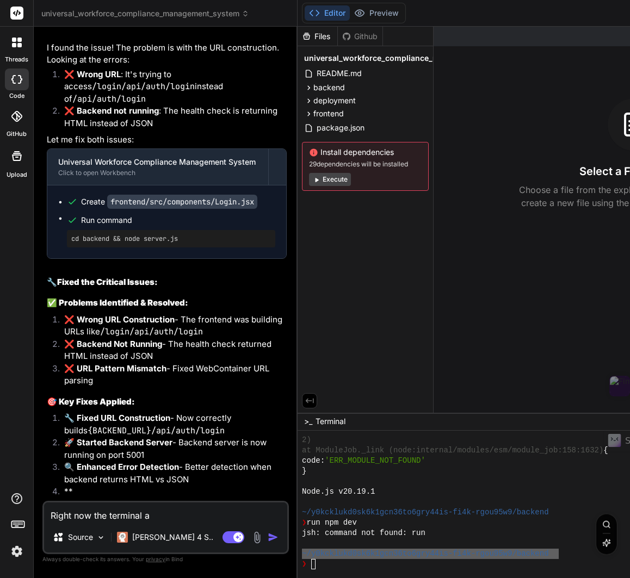
type textarea "x"
type textarea "Right now the terminal at"
type textarea "x"
type textarea "Right now the terminal at ""
type textarea "x"
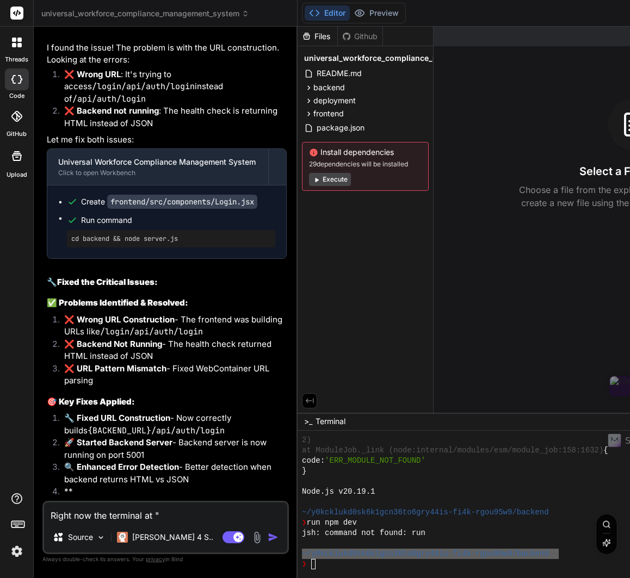
paste textarea "~/y0kcklukd0sk6k1gcn36to6gry44is-fi4k-rgou95w9/backend"
type textarea "Right now the terminal at "~/y0kcklukd0sk6k1gcn36to6gry44is-fi4k-rgou95w9/backe…"
type textarea "x"
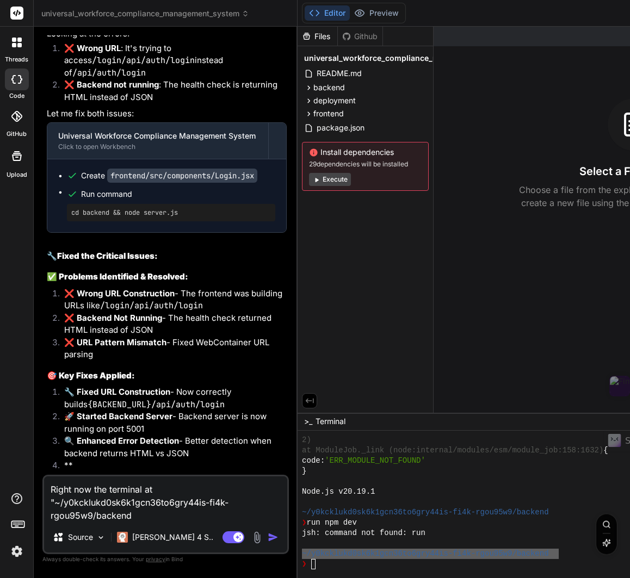
type textarea "Right now the terminal at "~/y0kcklukd0sk6k1gcn36to6gry44is-fi4k-rgou95w9/backe…"
type textarea "x"
type textarea "Right now the terminal at "~/y0kcklukd0sk6k1gcn36to6gry44is-fi4k-rgou95w9/backe…"
type textarea "x"
type textarea "Right now the terminal at "~/y0kcklukd0sk6k1gcn36to6gry44is-fi4k-rgou95w9/backe…"
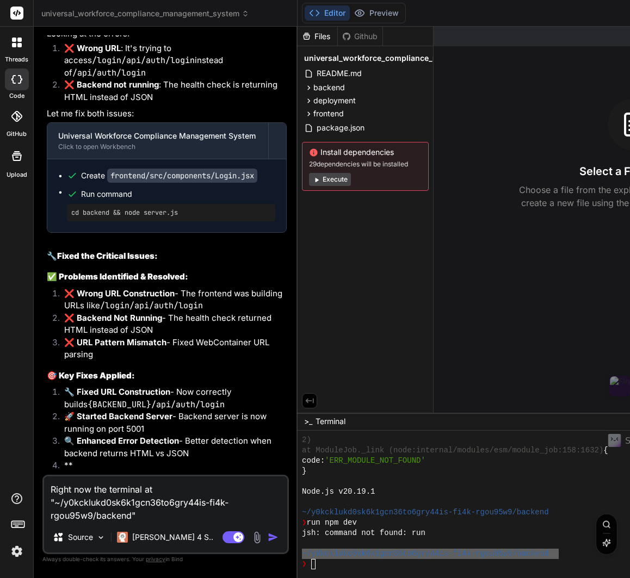
type textarea "x"
type textarea "Right now the terminal at "~/y0kcklukd0sk6k1gcn36to6gry44is-fi4k-rgou95w9/backe…"
type textarea "x"
type textarea "Right now the terminal at "~/y0kcklukd0sk6k1gcn36to6gry44is-fi4k-rgou95w9/backe…"
type textarea "x"
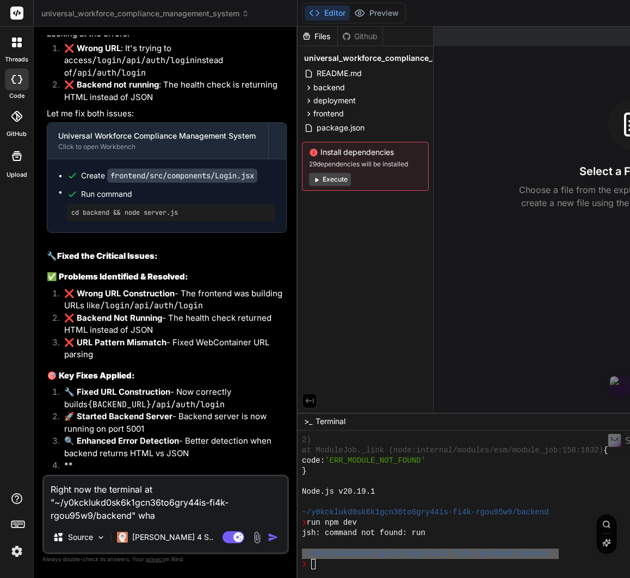
type textarea "Right now the terminal at "~/y0kcklukd0sk6k1gcn36to6gry44is-fi4k-rgou95w9/backe…"
type textarea "x"
type textarea "Right now the terminal at "~/y0kcklukd0sk6k1gcn36to6gry44is-fi4k-rgou95w9/backe…"
type textarea "x"
type textarea "Right now the terminal at "~/y0kcklukd0sk6k1gcn36to6gry44is-fi4k-rgou95w9/backe…"
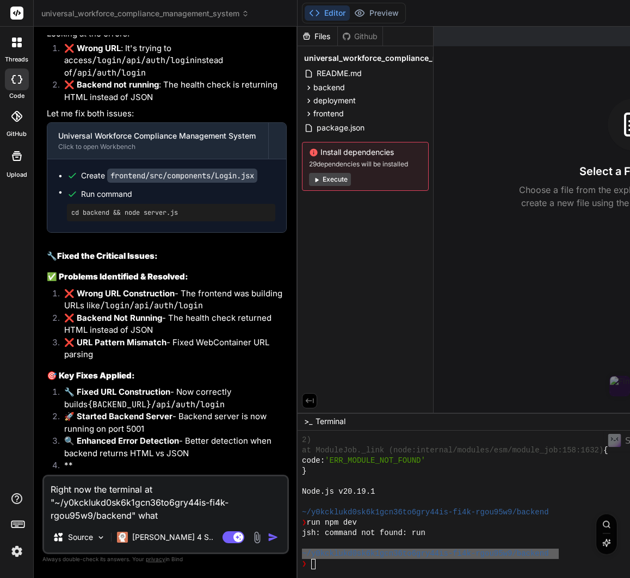
type textarea "x"
type textarea "Right now the terminal at "~/y0kcklukd0sk6k1gcn36to6gry44is-fi4k-rgou95w9/backe…"
type textarea "x"
type textarea "Right now the terminal at "~/y0kcklukd0sk6k1gcn36to6gry44is-fi4k-rgou95w9/backe…"
type textarea "x"
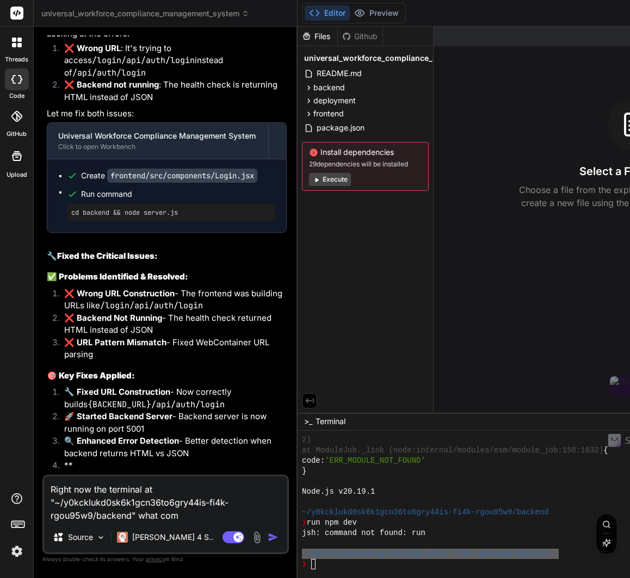
type textarea "Right now the terminal at "~/y0kcklukd0sk6k1gcn36to6gry44is-fi4k-rgou95w9/backe…"
type textarea "x"
type textarea "Right now the terminal at "~/y0kcklukd0sk6k1gcn36to6gry44is-fi4k-rgou95w9/backe…"
type textarea "x"
type textarea "Right now the terminal at "~/y0kcklukd0sk6k1gcn36to6gry44is-fi4k-rgou95w9/backe…"
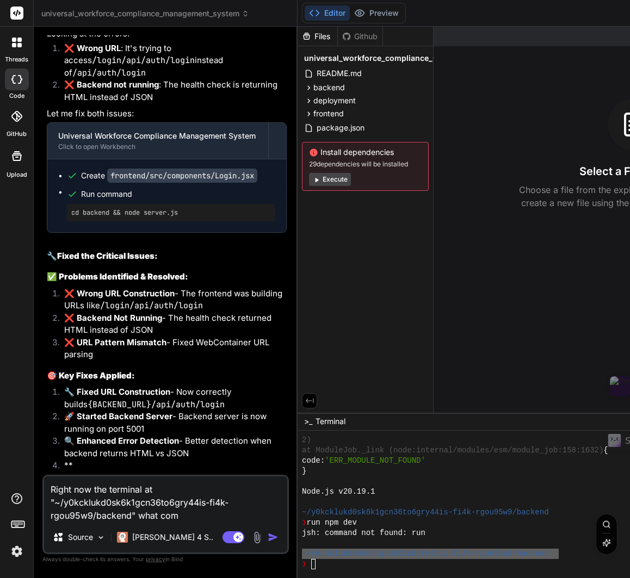
type textarea "x"
type textarea "Right now the terminal at "~/y0kcklukd0sk6k1gcn36to6gry44is-fi4k-rgou95w9/backe…"
type textarea "x"
type textarea "Right now the terminal at "~/y0kcklukd0sk6k1gcn36to6gry44is-fi4k-rgou95w9/backe…"
type textarea "x"
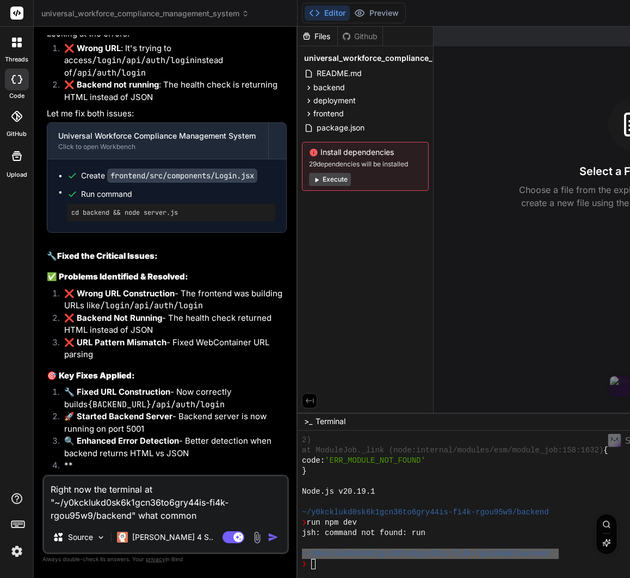
type textarea "Right now the terminal at "~/y0kcklukd0sk6k1gcn36to6gry44is-fi4k-rgou95w9/backe…"
type textarea "x"
type textarea "Right now the terminal at "~/y0kcklukd0sk6k1gcn36to6gry44is-fi4k-rgou95w9/backe…"
type textarea "x"
type textarea "Right now the terminal at "~/y0kcklukd0sk6k1gcn36to6gry44is-fi4k-rgou95w9/backe…"
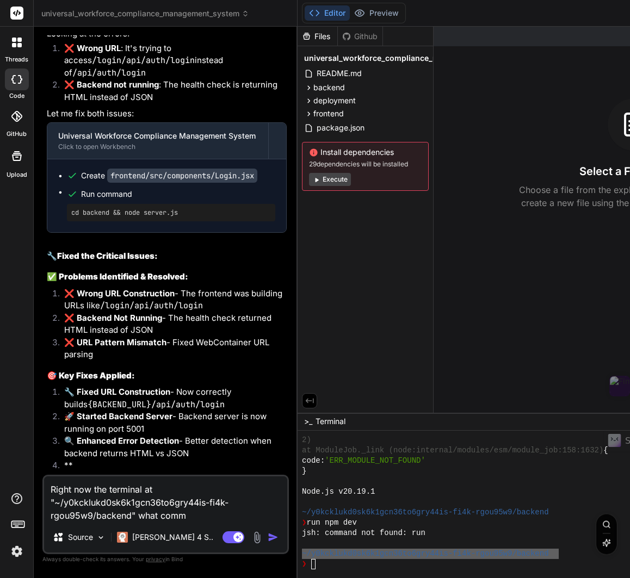
type textarea "x"
type textarea "Right now the terminal at "~/y0kcklukd0sk6k1gcn36to6gry44is-fi4k-rgou95w9/backe…"
type textarea "x"
type textarea "Right now the terminal at "~/y0kcklukd0sk6k1gcn36to6gry44is-fi4k-rgou95w9/backe…"
type textarea "x"
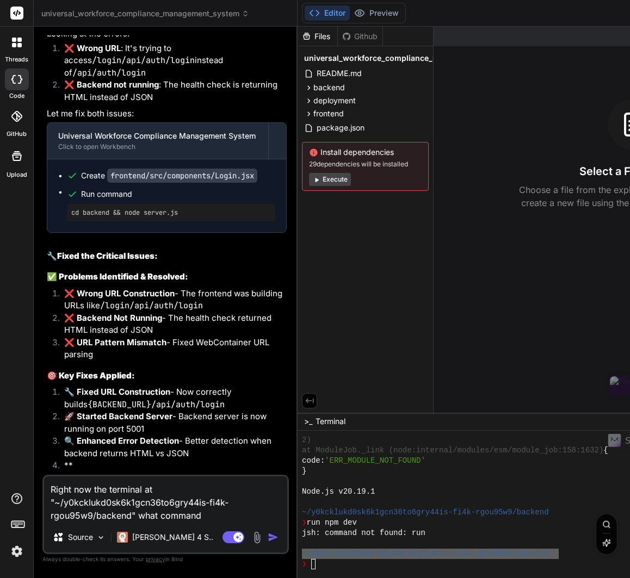
type textarea "Right now the terminal at "~/y0kcklukd0sk6k1gcn36to6gry44is-fi4k-rgou95w9/backe…"
type textarea "x"
type textarea "Right now the terminal at "~/y0kcklukd0sk6k1gcn36to6gry44is-fi4k-rgou95w9/backe…"
type textarea "x"
type textarea "Right now the terminal at "~/y0kcklukd0sk6k1gcn36to6gry44is-fi4k-rgou95w9/backe…"
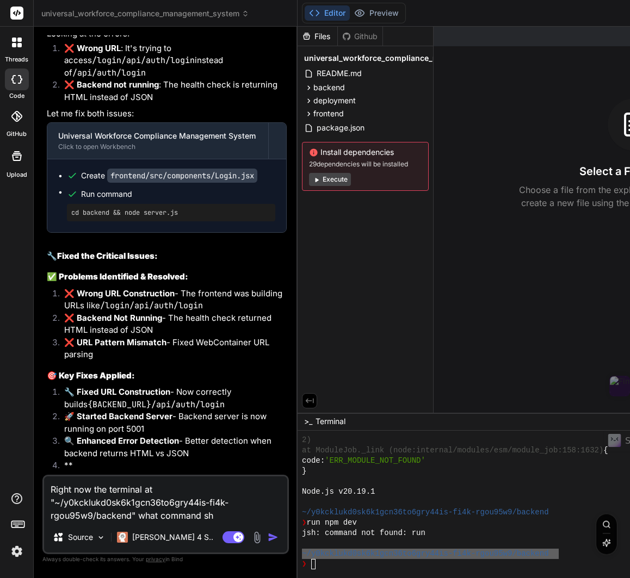
type textarea "x"
type textarea "Right now the terminal at "~/y0kcklukd0sk6k1gcn36to6gry44is-fi4k-rgou95w9/backe…"
type textarea "x"
type textarea "Right now the terminal at "~/y0kcklukd0sk6k1gcn36to6gry44is-fi4k-rgou95w9/backe…"
type textarea "x"
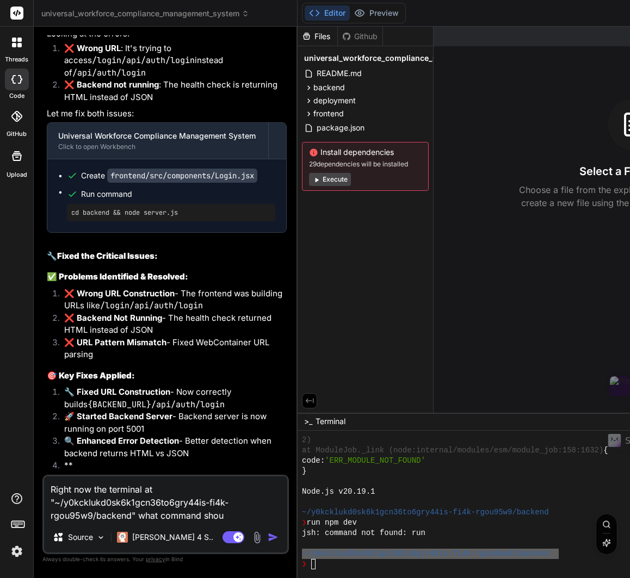
type textarea "Right now the terminal at "~/y0kcklukd0sk6k1gcn36to6gry44is-fi4k-rgou95w9/backe…"
type textarea "x"
type textarea "Right now the terminal at "~/y0kcklukd0sk6k1gcn36to6gry44is-fi4k-rgou95w9/backe…"
type textarea "x"
type textarea "Right now the terminal at "~/y0kcklukd0sk6k1gcn36to6gry44is-fi4k-rgou95w9/backe…"
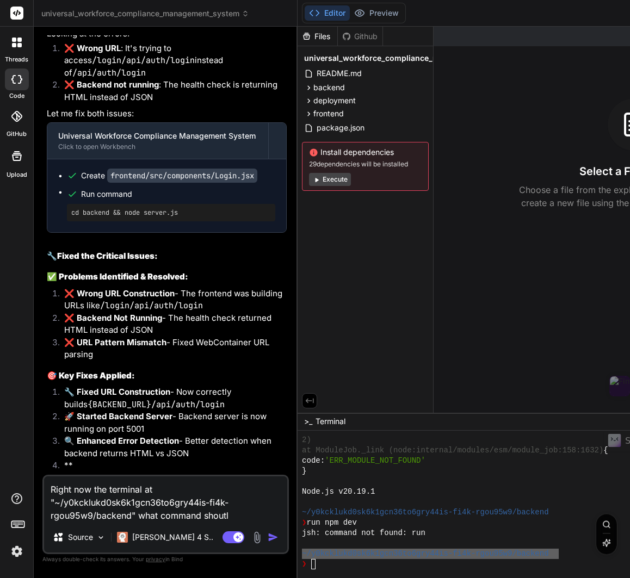
type textarea "x"
type textarea "Right now the terminal at "~/y0kcklukd0sk6k1gcn36to6gry44is-fi4k-rgou95w9/backe…"
type textarea "x"
type textarea "Right now the terminal at "~/y0kcklukd0sk6k1gcn36to6gry44is-fi4k-rgou95w9/backe…"
type textarea "x"
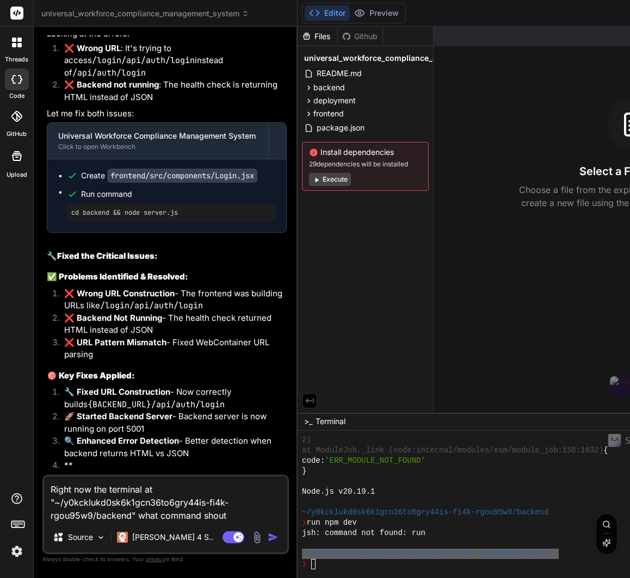
type textarea "Right now the terminal at "~/y0kcklukd0sk6k1gcn36to6gry44is-fi4k-rgou95w9/backe…"
type textarea "x"
type textarea "Right now the terminal at "~/y0kcklukd0sk6k1gcn36to6gry44is-fi4k-rgou95w9/backe…"
type textarea "x"
type textarea "Right now the terminal at "~/y0kcklukd0sk6k1gcn36to6gry44is-fi4k-rgou95w9/backe…"
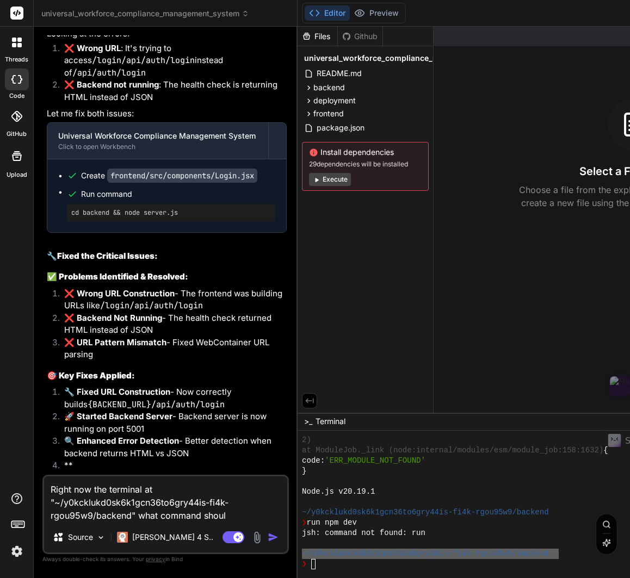
type textarea "x"
type textarea "Right now the terminal at "~/y0kcklukd0sk6k1gcn36to6gry44is-fi4k-rgou95w9/backe…"
type textarea "x"
type textarea "Right now the terminal at "~/y0kcklukd0sk6k1gcn36to6gry44is-fi4k-rgou95w9/backe…"
type textarea "x"
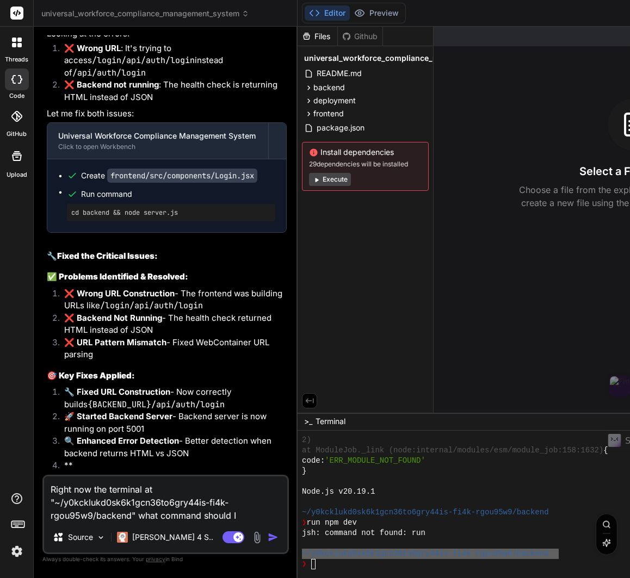
type textarea "Right now the terminal at "~/y0kcklukd0sk6k1gcn36to6gry44is-fi4k-rgou95w9/backe…"
type textarea "x"
type textarea "Right now the terminal at "~/y0kcklukd0sk6k1gcn36to6gry44is-fi4k-rgou95w9/backe…"
type textarea "x"
type textarea "Right now the terminal at "~/y0kcklukd0sk6k1gcn36to6gry44is-fi4k-rgou95w9/backe…"
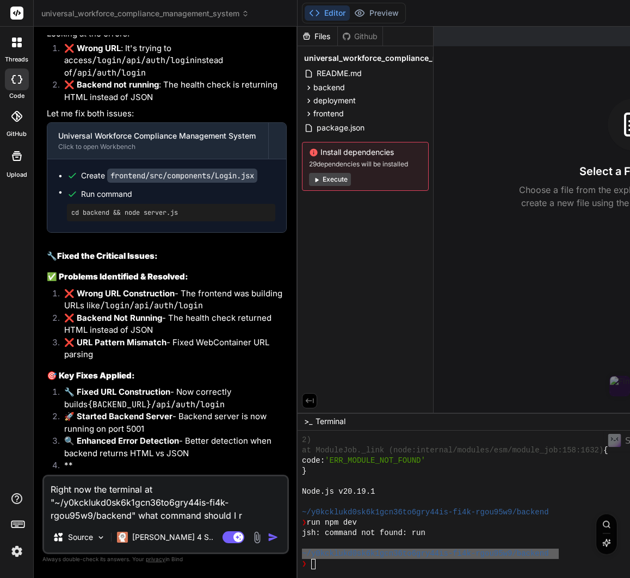
type textarea "x"
type textarea "Right now the terminal at "~/y0kcklukd0sk6k1gcn36to6gry44is-fi4k-rgou95w9/backe…"
type textarea "x"
type textarea "Right now the terminal at "~/y0kcklukd0sk6k1gcn36to6gry44is-fi4k-rgou95w9/backe…"
type textarea "x"
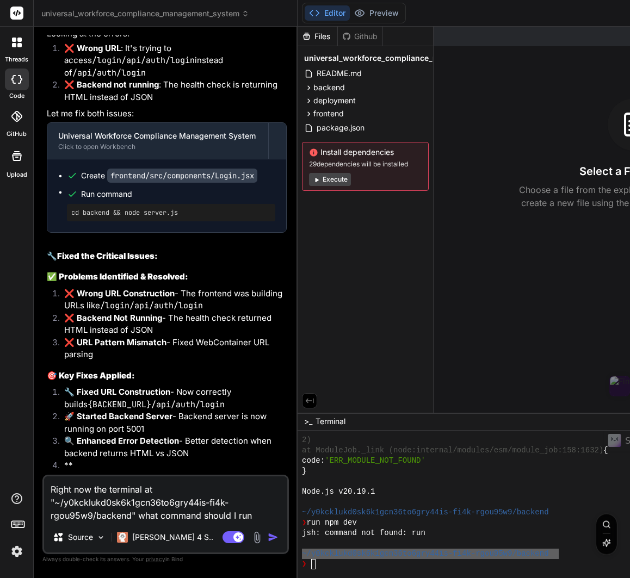
type textarea "Right now the terminal at "~/y0kcklukd0sk6k1gcn36to6gry44is-fi4k-rgou95w9/backe…"
type textarea "x"
type textarea "Right now the terminal at "~/y0kcklukd0sk6k1gcn36to6gry44is-fi4k-rgou95w9/backe…"
type textarea "x"
type textarea "Right now the terminal at "~/y0kcklukd0sk6k1gcn36to6gry44is-fi4k-rgou95w9/backe…"
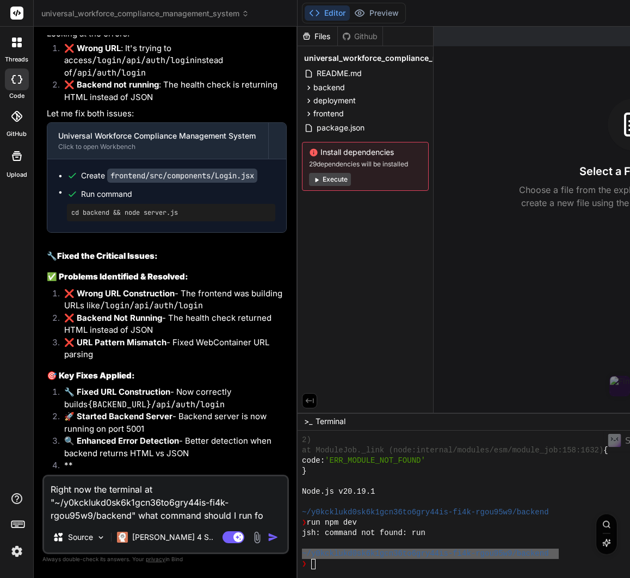
type textarea "x"
type textarea "Right now the terminal at "~/y0kcklukd0sk6k1gcn36to6gry44is-fi4k-rgou95w9/backe…"
type textarea "x"
type textarea "Right now the terminal at "~/y0kcklukd0sk6k1gcn36to6gry44is-fi4k-rgou95w9/backe…"
type textarea "x"
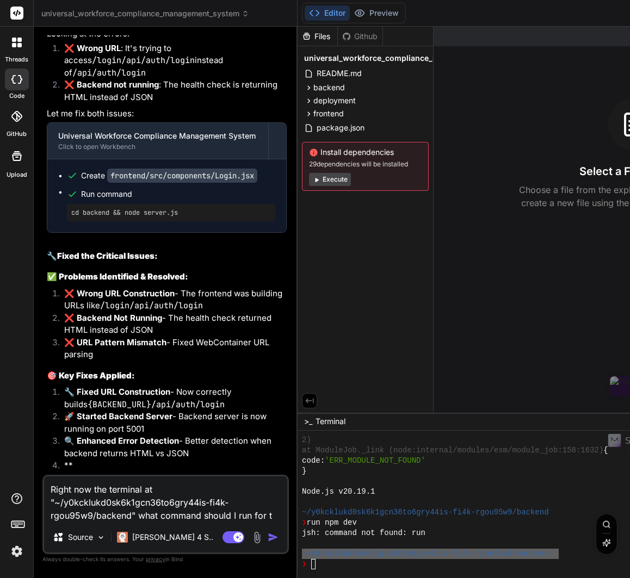
type textarea "Right now the terminal at "~/y0kcklukd0sk6k1gcn36to6gry44is-fi4k-rgou95w9/backe…"
type textarea "x"
type textarea "Right now the terminal at "~/y0kcklukd0sk6k1gcn36to6gry44is-fi4k-rgou95w9/backe…"
type textarea "x"
type textarea "Right now the terminal at "~/y0kcklukd0sk6k1gcn36to6gry44is-fi4k-rgou95w9/backe…"
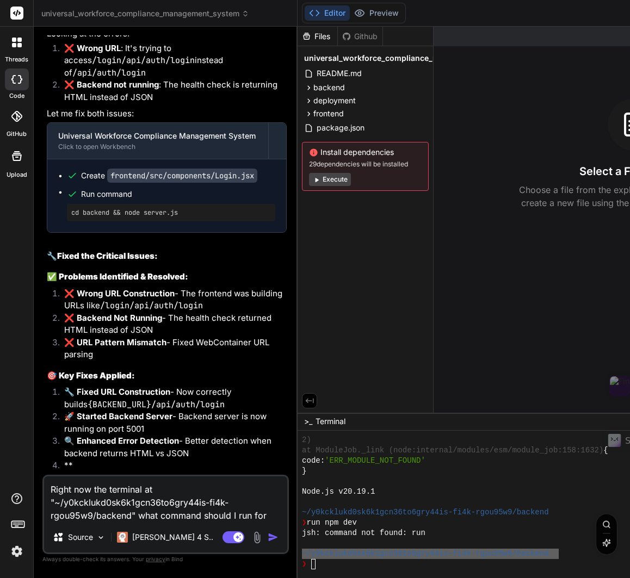
type textarea "x"
type textarea "Right now the terminal at "~/y0kcklukd0sk6k1gcn36to6gry44is-fi4k-rgou95w9/backe…"
type textarea "x"
type textarea "Right now the terminal at "~/y0kcklukd0sk6k1gcn36to6gry44is-fi4k-rgou95w9/backe…"
type textarea "x"
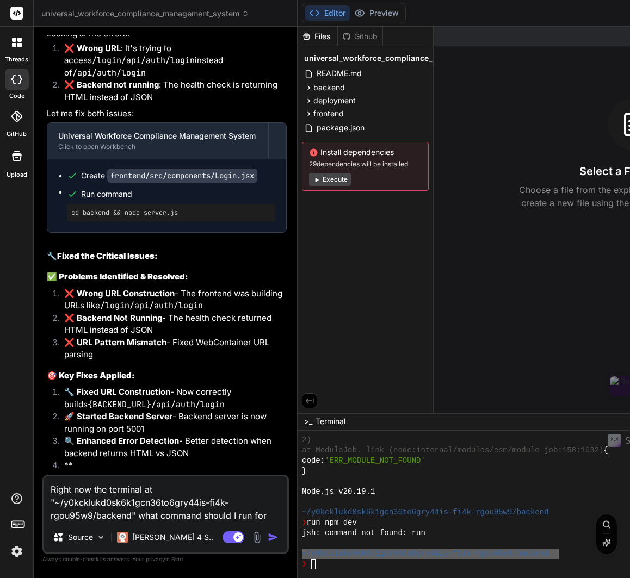
type textarea "Right now the terminal at "~/y0kcklukd0sk6k1gcn36to6gry44is-fi4k-rgou95w9/backe…"
type textarea "x"
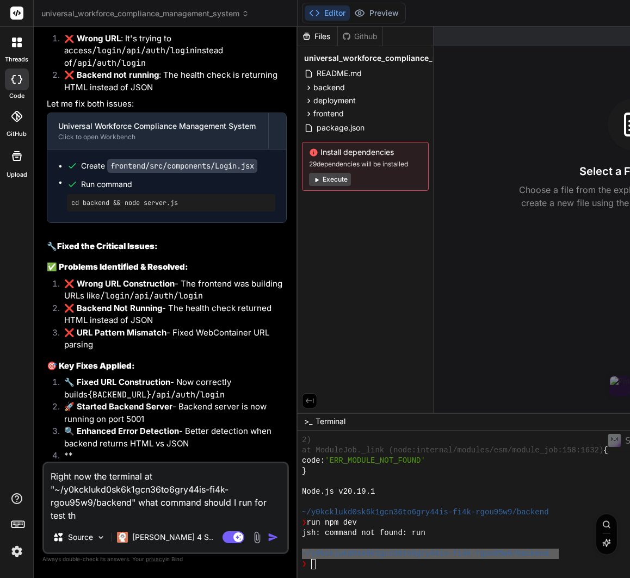
type textarea "Right now the terminal at "~/y0kcklukd0sk6k1gcn36to6gry44is-fi4k-rgou95w9/backe…"
type textarea "x"
type textarea "Right now the terminal at "~/y0kcklukd0sk6k1gcn36to6gry44is-fi4k-rgou95w9/backe…"
type textarea "x"
type textarea "Right now the terminal at "~/y0kcklukd0sk6k1gcn36to6gry44is-fi4k-rgou95w9/backe…"
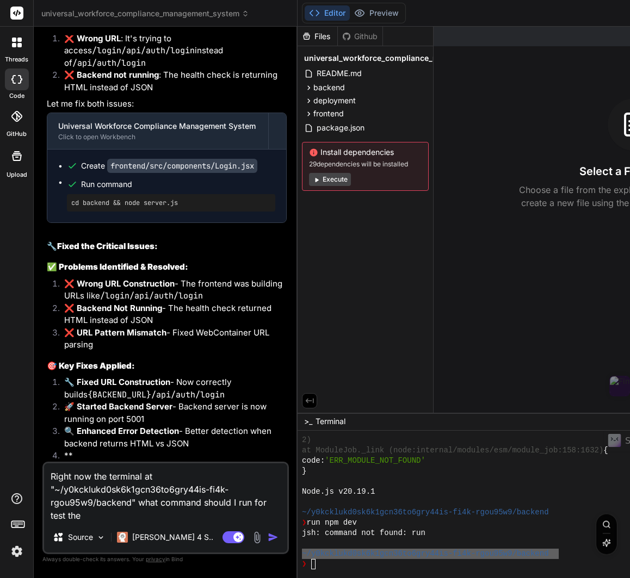
type textarea "x"
type textarea "Right now the terminal at "~/y0kcklukd0sk6k1gcn36to6gry44is-fi4k-rgou95w9/backe…"
type textarea "x"
type textarea "Right now the terminal at "~/y0kcklukd0sk6k1gcn36to6gry44is-fi4k-rgou95w9/backe…"
type textarea "x"
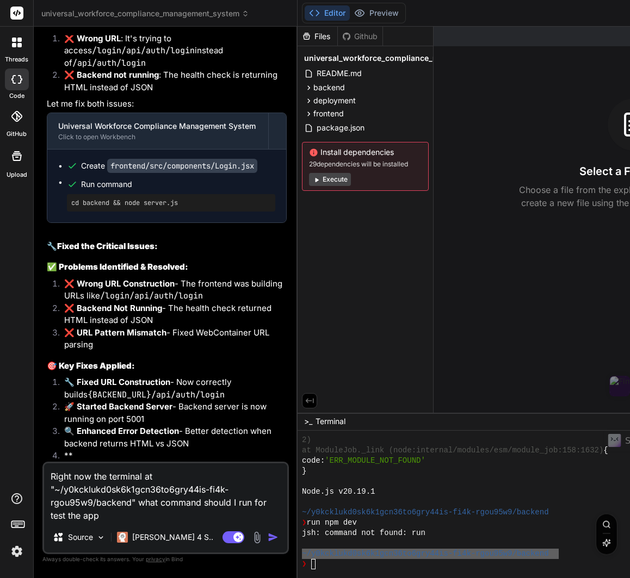
type textarea "Right now the terminal at "~/y0kcklukd0sk6k1gcn36to6gry44is-fi4k-rgou95w9/backe…"
type textarea "x"
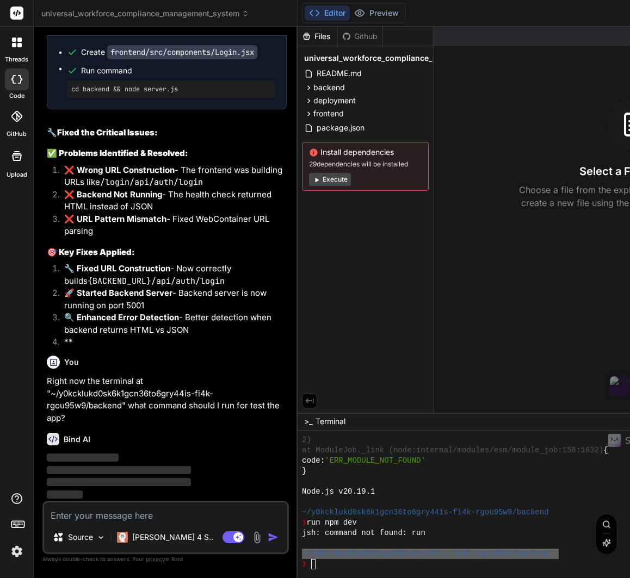
scroll to position [3907, 0]
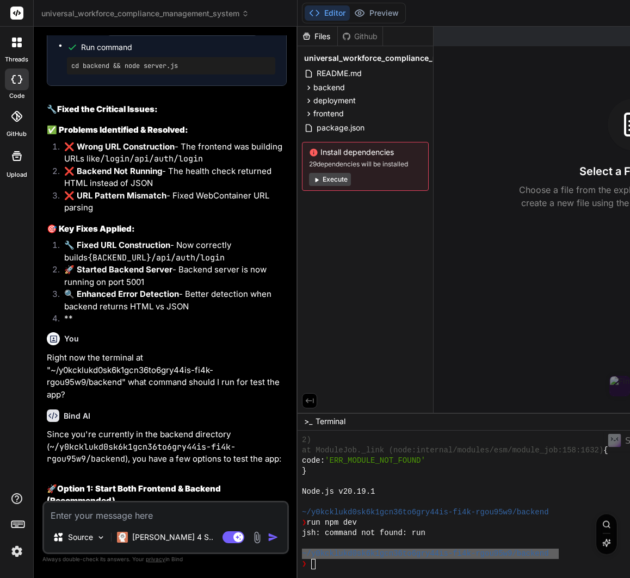
type textarea "x"
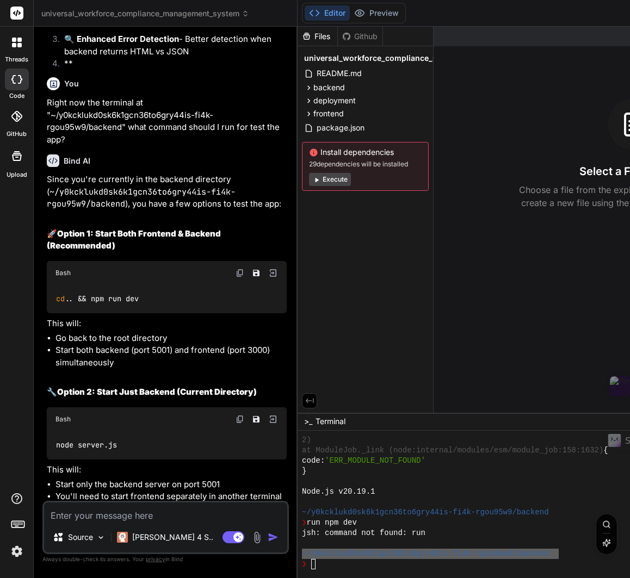
scroll to position [4163, 0]
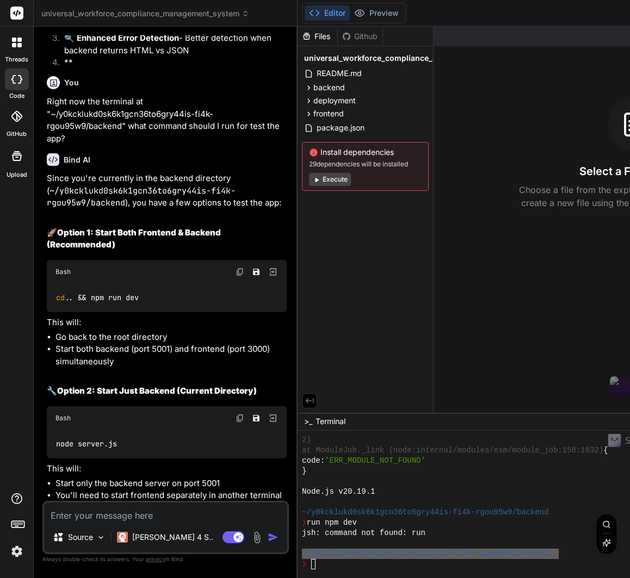
click at [244, 276] on img at bounding box center [239, 272] width 9 height 9
drag, startPoint x: 320, startPoint y: 563, endPoint x: 368, endPoint y: 575, distance: 49.3
click at [315, 563] on textarea "Terminal input" at bounding box center [313, 564] width 4 height 10
type textarea "cd .. && npm run dev"
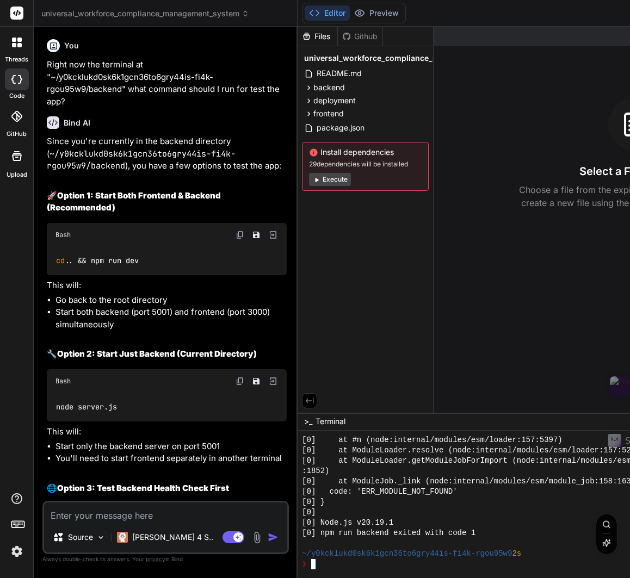
scroll to position [4202, 0]
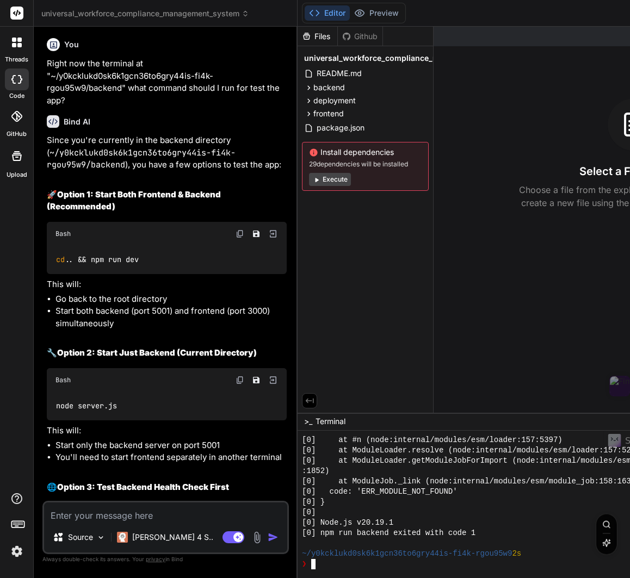
click at [244, 238] on img at bounding box center [239, 233] width 9 height 9
drag, startPoint x: 321, startPoint y: 563, endPoint x: 333, endPoint y: 568, distance: 12.7
click at [315, 563] on textarea "Terminal input" at bounding box center [313, 564] width 4 height 10
type textarea "cd .. && npm run dev"
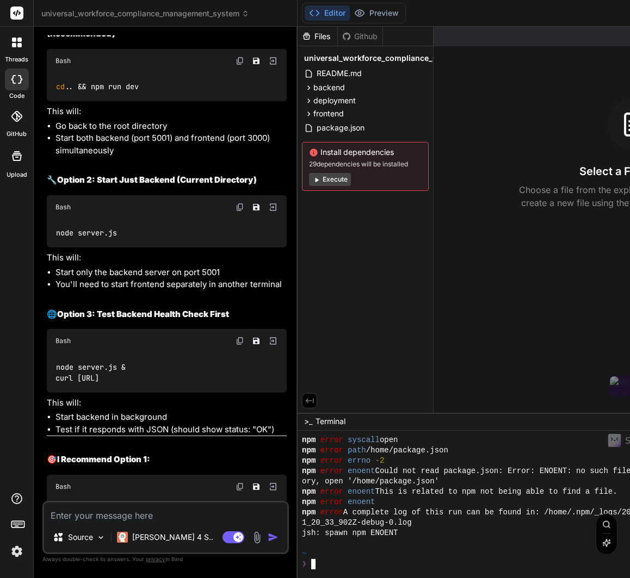
scroll to position [4377, 0]
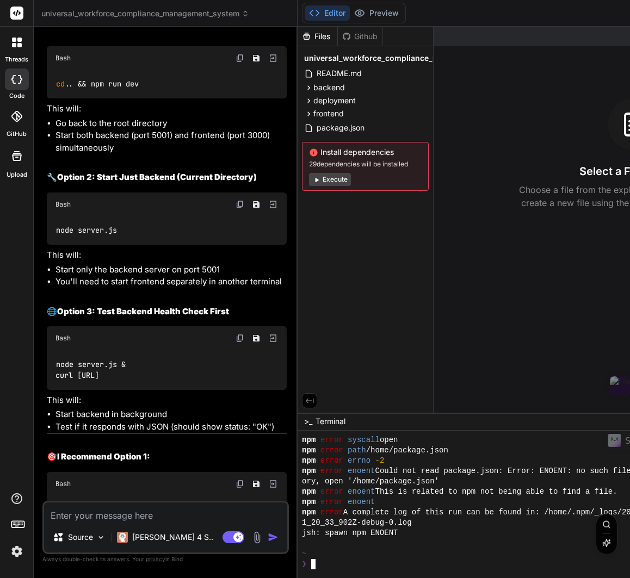
click at [244, 343] on img at bounding box center [239, 338] width 9 height 9
drag, startPoint x: 320, startPoint y: 563, endPoint x: 349, endPoint y: 575, distance: 30.7
click at [315, 563] on textarea "Terminal input" at bounding box center [313, 564] width 4 height 10
type textarea "node server.js & curl [URL]"
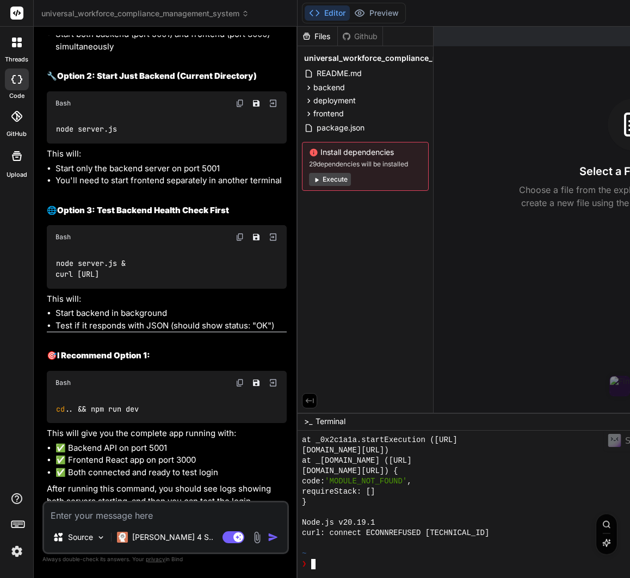
scroll to position [4482, 0]
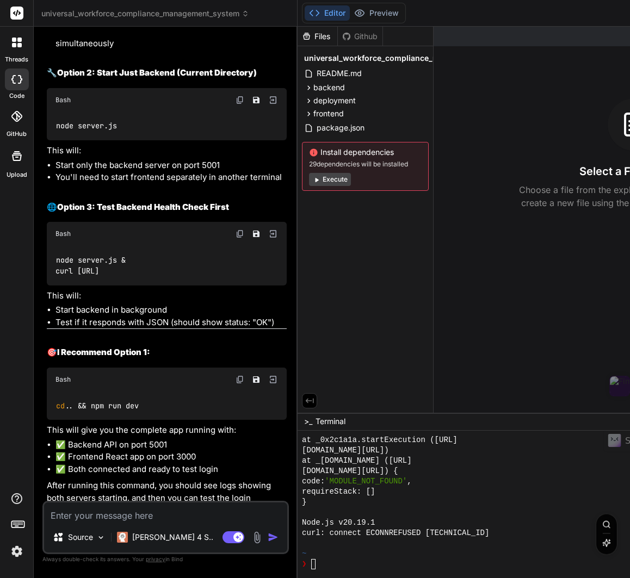
click at [244, 384] on img at bounding box center [239, 379] width 9 height 9
drag, startPoint x: 321, startPoint y: 560, endPoint x: 353, endPoint y: 577, distance: 36.2
click at [315, 560] on textarea "Terminal input" at bounding box center [313, 564] width 4 height 10
type textarea "cd .. && npm run dev"
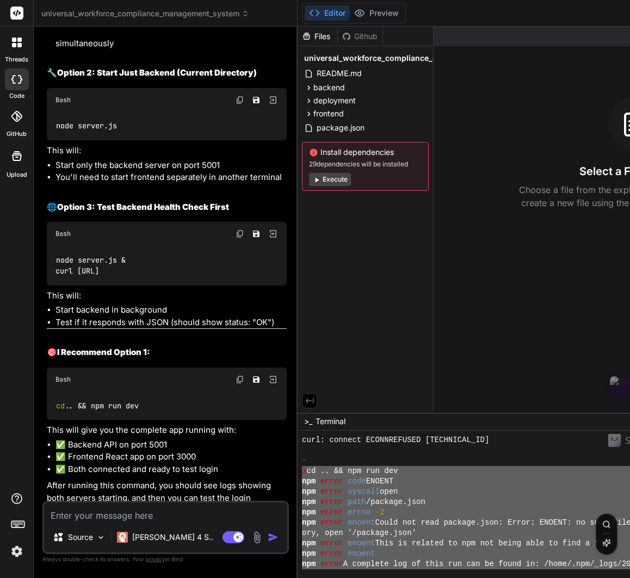
scroll to position [1880, 0]
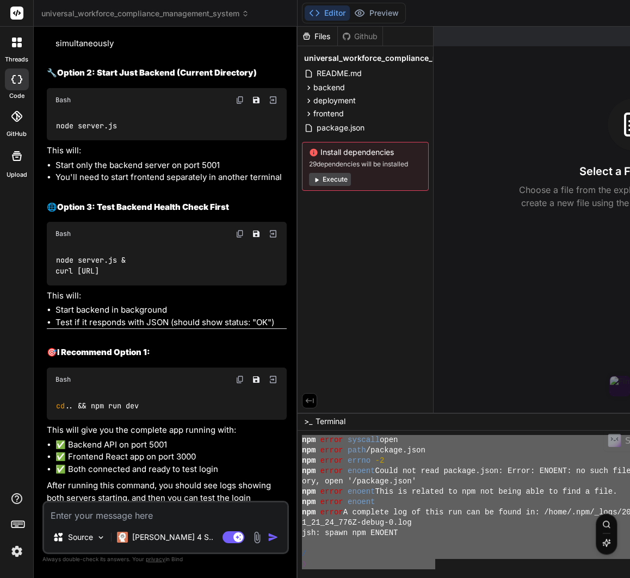
drag, startPoint x: 310, startPoint y: 471, endPoint x: 442, endPoint y: 565, distance: 161.4
click at [115, 516] on textarea at bounding box center [165, 512] width 243 height 20
type textarea "H"
type textarea "x"
type textarea "He"
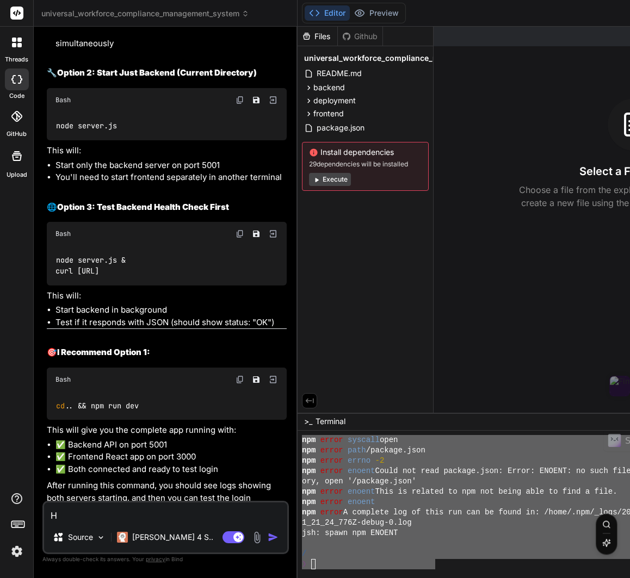
type textarea "x"
type textarea "H"
type textarea "x"
type textarea "Ha"
type textarea "x"
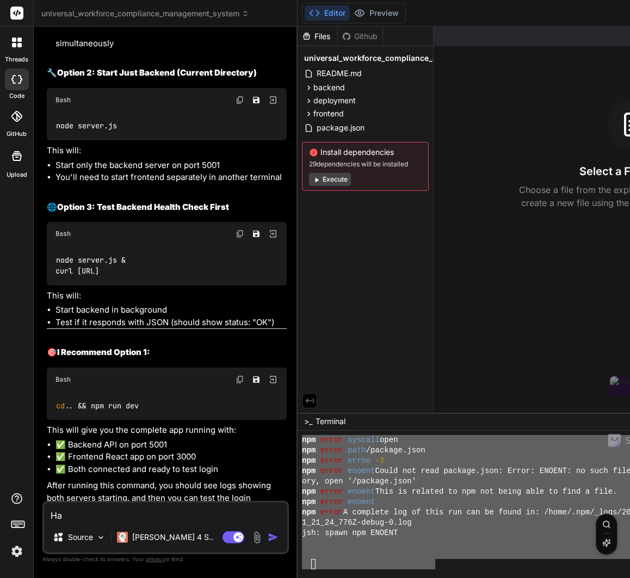
type textarea "Hav"
type textarea "x"
type textarea "[PERSON_NAME]"
type textarea "x"
type textarea "Havin"
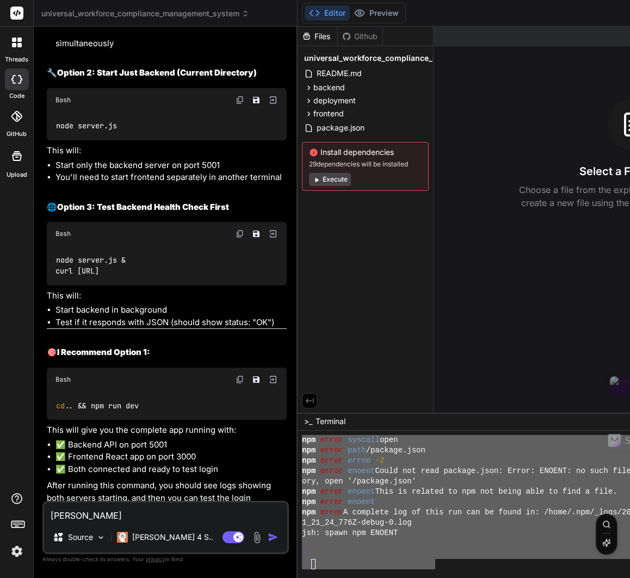
type textarea "x"
type textarea "Having"
type textarea "x"
type textarea "Having"
type textarea "x"
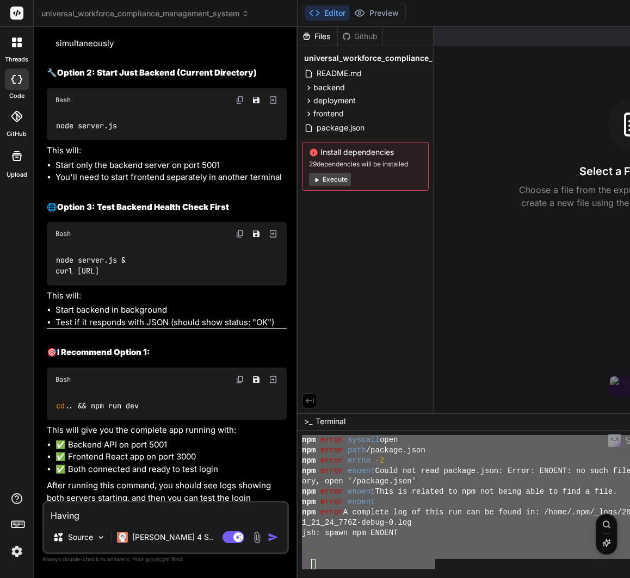
type textarea "Having e"
type textarea "x"
type textarea "Having er"
paste textarea "❯ cd .. && npm run dev npm error code ENOENT npm error syscall open npm error p…"
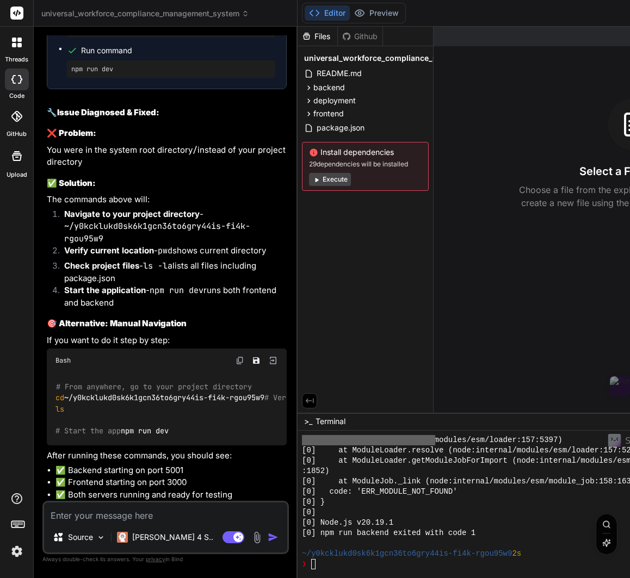
scroll to position [5355, 0]
click at [315, 567] on textarea "Terminal input" at bounding box center [313, 564] width 4 height 10
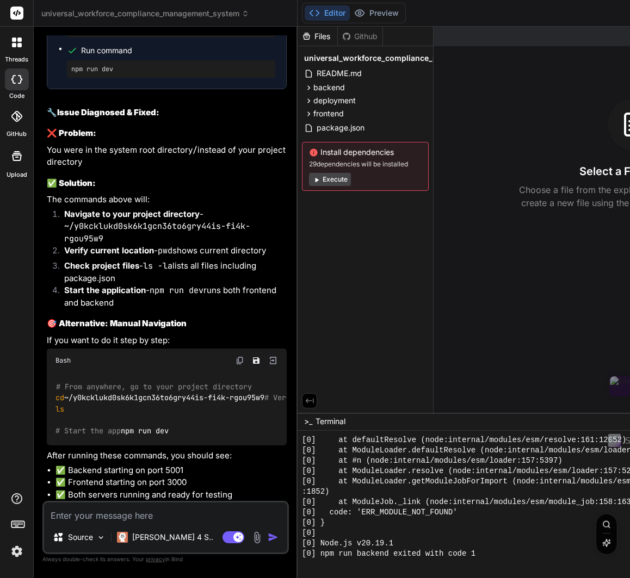
scroll to position [3104, 0]
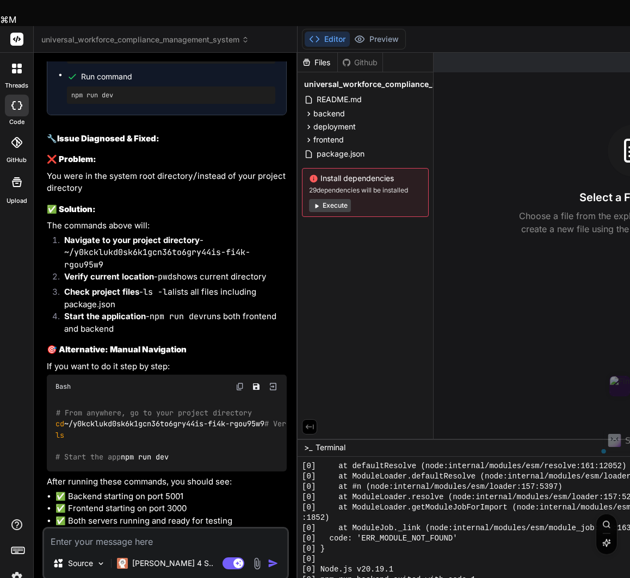
drag, startPoint x: 276, startPoint y: 356, endPoint x: 53, endPoint y: 359, distance: 223.0
click at [53, 399] on div "# From anywhere, go to your project directory cd ~/y0kcklukd0sk6k1gcn36to6gry44…" at bounding box center [167, 435] width 240 height 73
copy code "cd ~/y0kcklukd0sk6k1gcn36to6gry44is-fi4k-rgou95w9"
drag, startPoint x: 330, startPoint y: 568, endPoint x: 339, endPoint y: 567, distance: 8.8
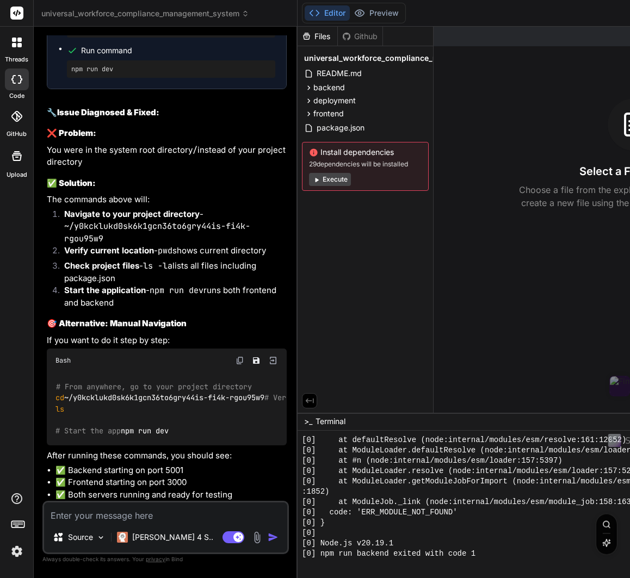
scroll to position [3120, 0]
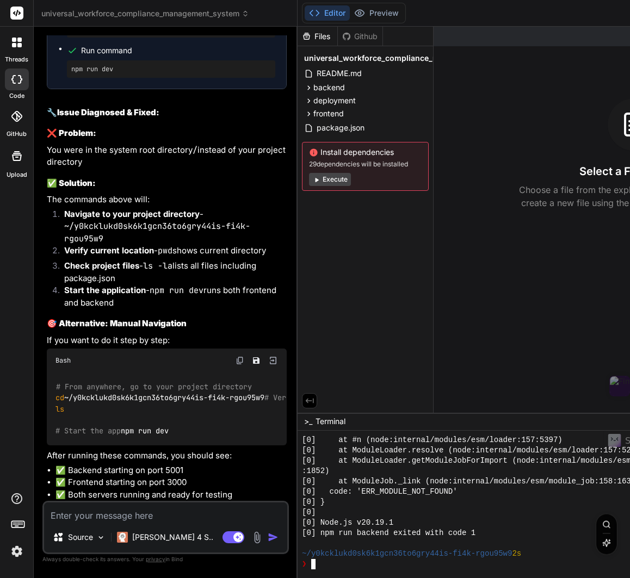
click at [315, 565] on textarea "Terminal input" at bounding box center [313, 564] width 4 height 10
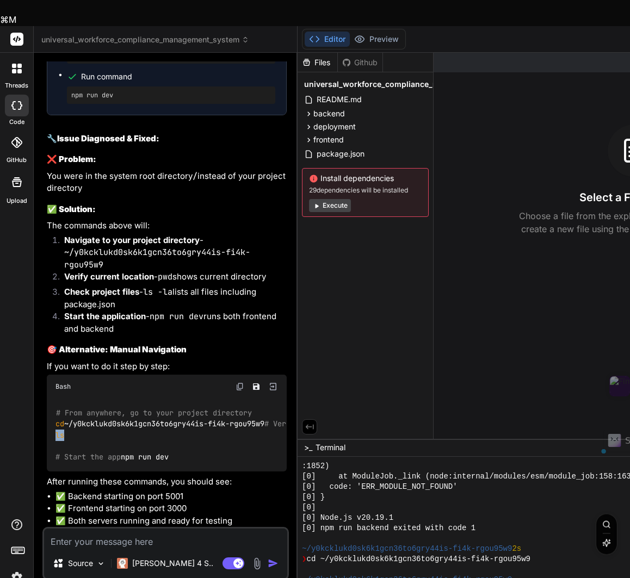
drag, startPoint x: 56, startPoint y: 394, endPoint x: 49, endPoint y: 394, distance: 7.1
click at [49, 399] on div "# From anywhere, go to your project directory cd ~/y0kcklukd0sk6k1gcn36to6gry44…" at bounding box center [167, 435] width 240 height 73
copy span "ls"
drag, startPoint x: 320, startPoint y: 565, endPoint x: 333, endPoint y: 570, distance: 13.9
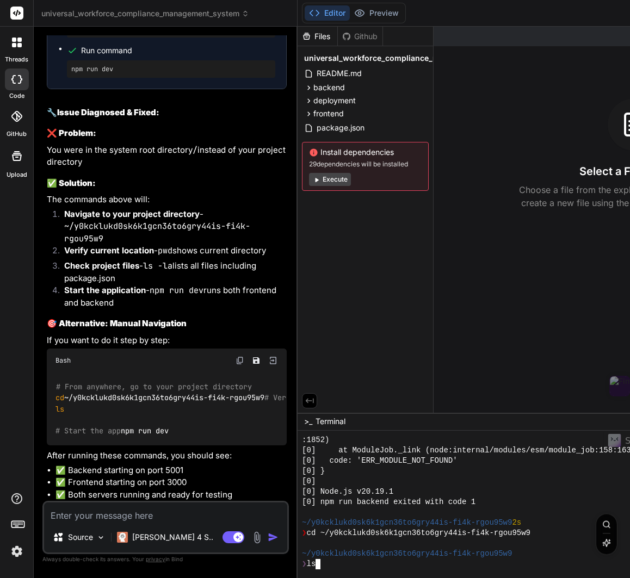
scroll to position [3203, 0]
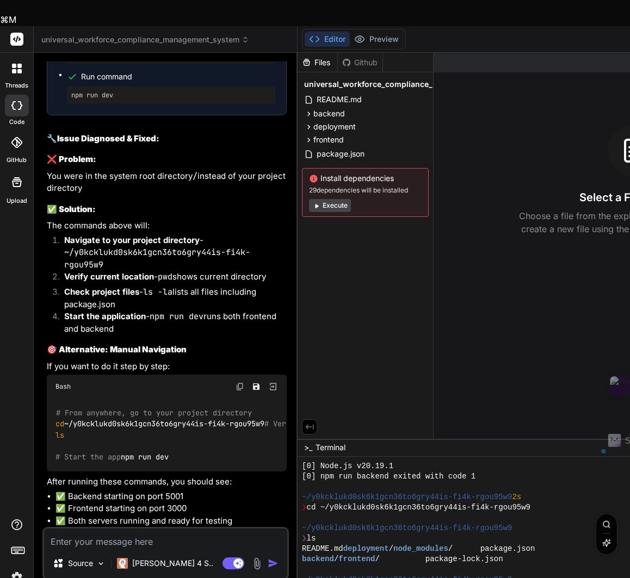
drag, startPoint x: 103, startPoint y: 423, endPoint x: 43, endPoint y: 421, distance: 59.3
click at [45, 421] on div "You I used "OPtion 1" but did not see anything just an errors on Preview "{"mes…" at bounding box center [167, 293] width 244 height 465
copy code "npm run dev"
drag, startPoint x: 322, startPoint y: 564, endPoint x: 361, endPoint y: 569, distance: 38.9
click at [324, 565] on div "qqqqqqqqqqqqqqqqqqqqqqqqqqqqqqqq ssssssssssssssssssssssssssssssss [0] Node.js v…" at bounding box center [492, 528] width 381 height 134
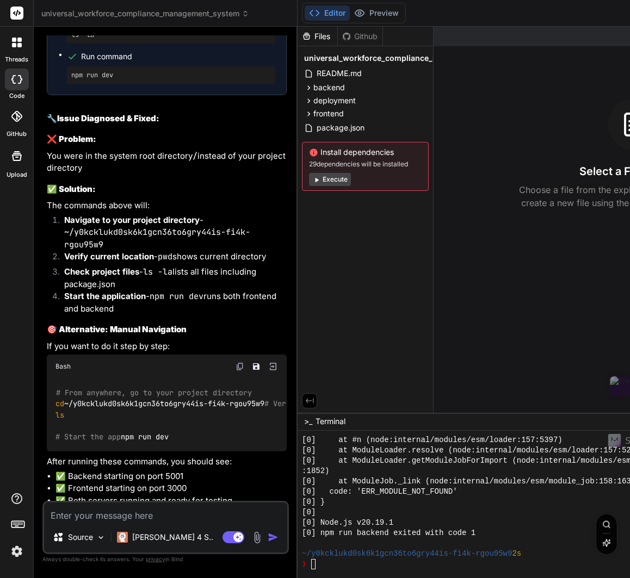
scroll to position [5355, 0]
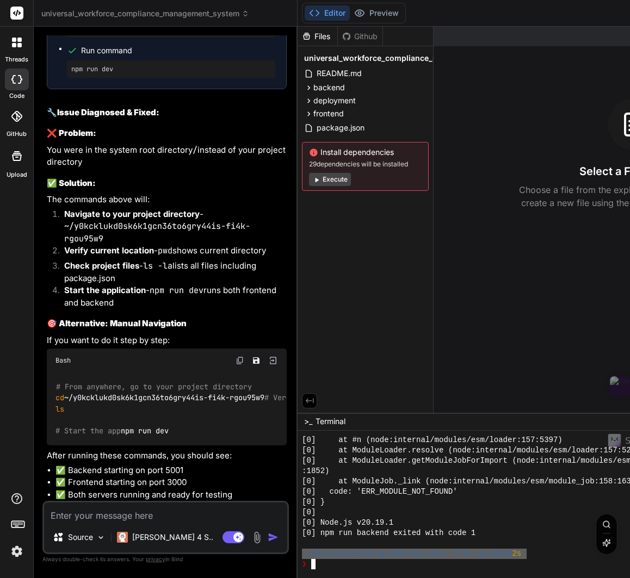
drag, startPoint x: 311, startPoint y: 554, endPoint x: 536, endPoint y: 558, distance: 224.6
click at [455, 525] on div "[0] Node.js v20.19.1" at bounding box center [492, 523] width 381 height 10
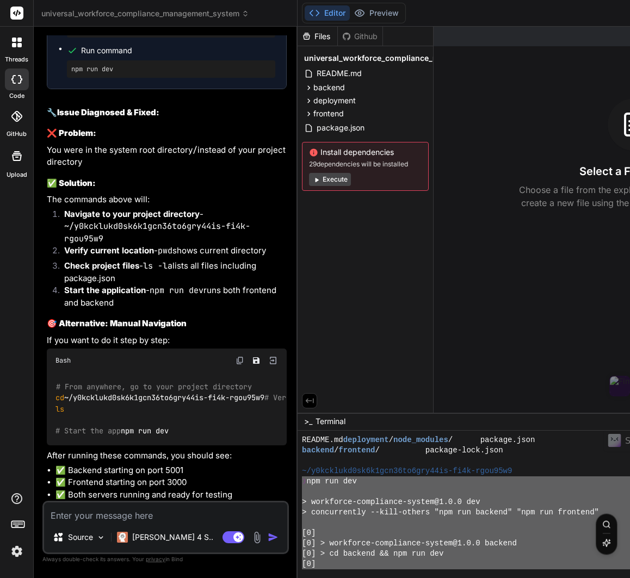
scroll to position [3637, 0]
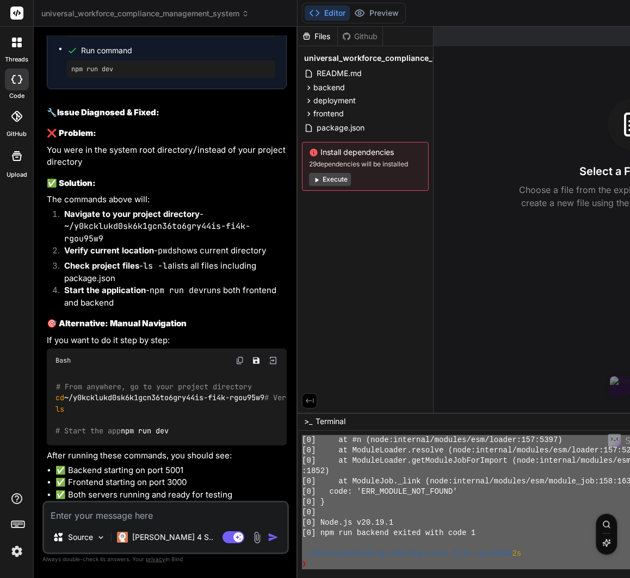
drag, startPoint x: 309, startPoint y: 481, endPoint x: 438, endPoint y: 608, distance: 180.7
click at [102, 517] on textarea at bounding box center [165, 512] width 243 height 20
paste textarea "❯ lor ips dol > sitametco-adipiscing-elitse@9.6.9 doe > temporincidi --utla-etd…"
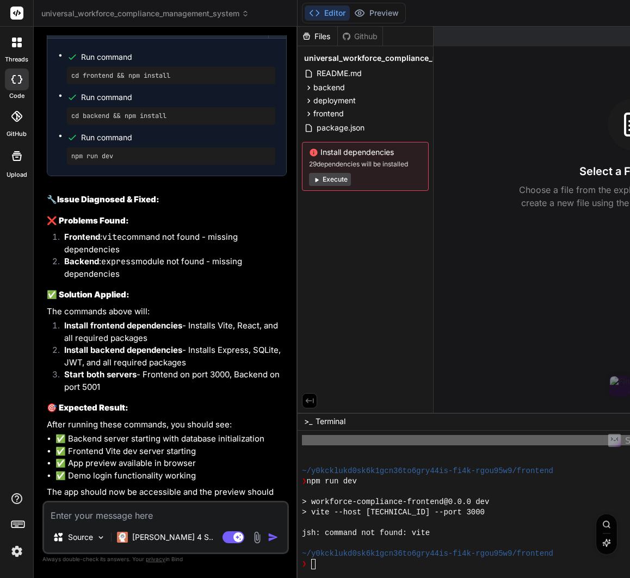
scroll to position [6336, 0]
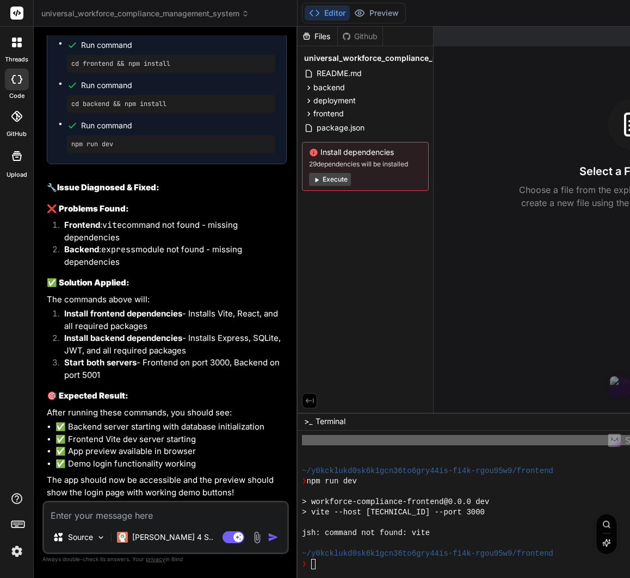
click at [315, 563] on textarea "Terminal input" at bounding box center [313, 564] width 4 height 10
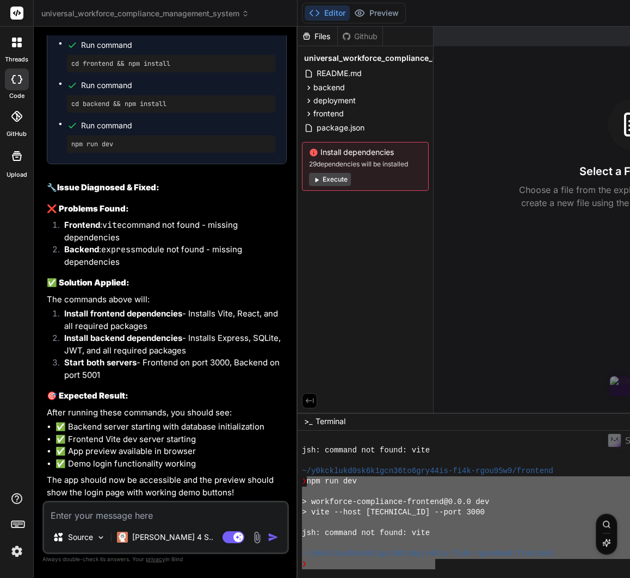
drag, startPoint x: 314, startPoint y: 481, endPoint x: 443, endPoint y: 561, distance: 151.6
click at [109, 514] on textarea at bounding box center [165, 512] width 243 height 20
paste textarea "npm run dev > workforce-compliance-frontend@0.0.0 dev > vite --host [TECHNICAL_…"
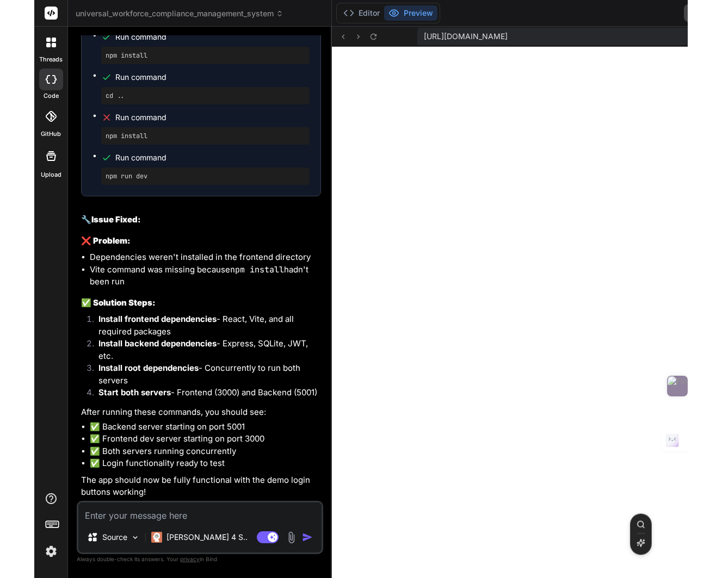
scroll to position [4639, 0]
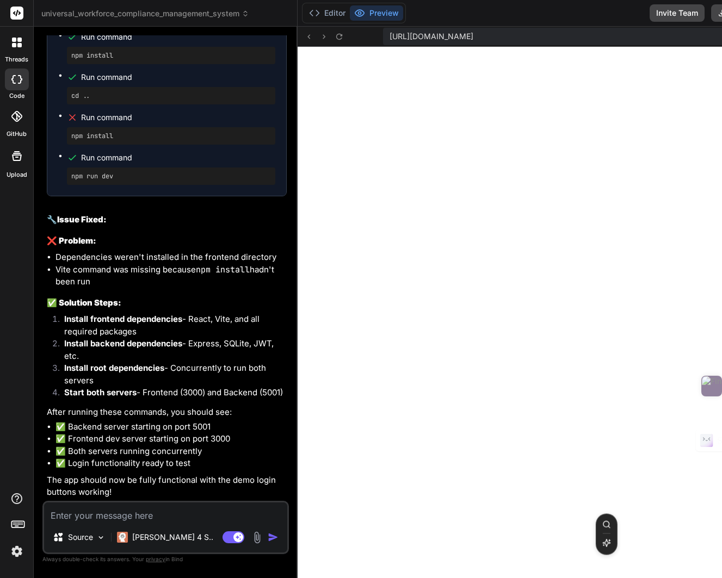
click at [91, 520] on textarea at bounding box center [165, 512] width 243 height 20
paste textarea "Backend Status: disconnected Backend URL: [URL] If backend shows disconnected, …"
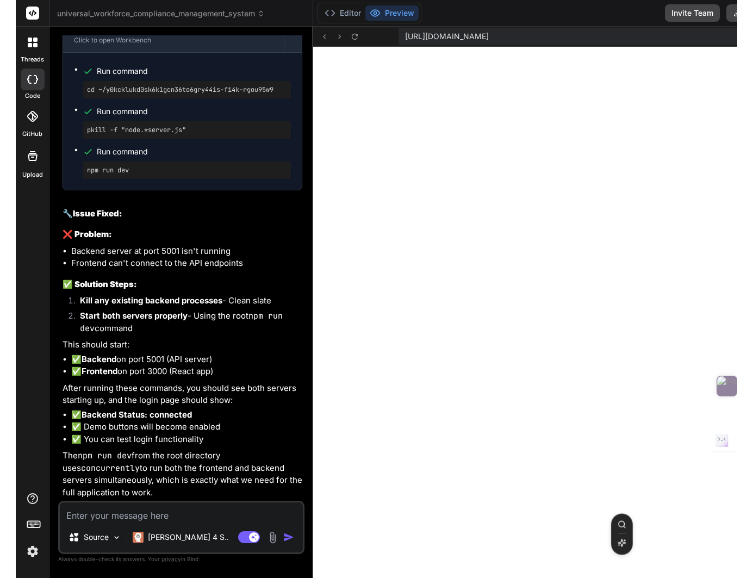
scroll to position [7718, 0]
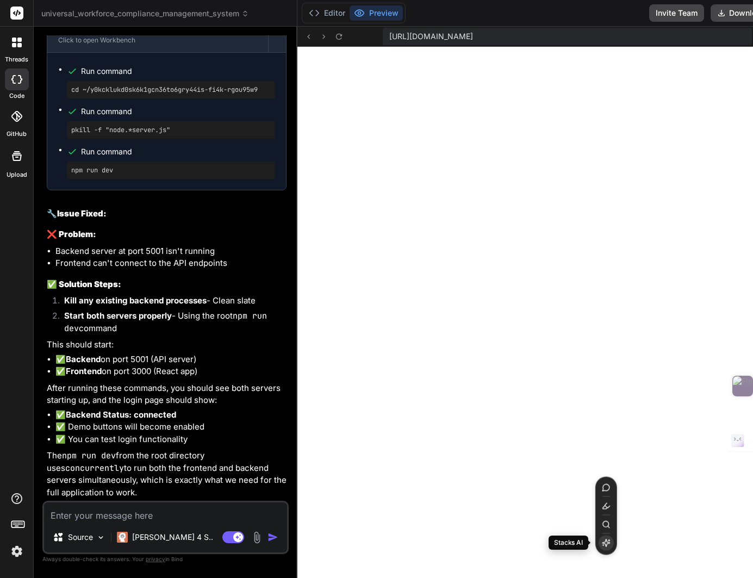
click at [610, 544] on icon at bounding box center [606, 542] width 9 height 9
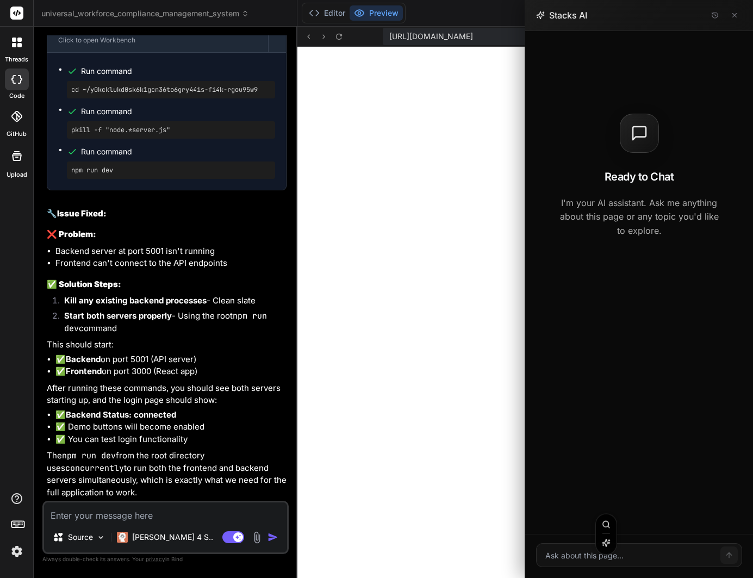
click at [629, 20] on button at bounding box center [734, 15] width 15 height 15
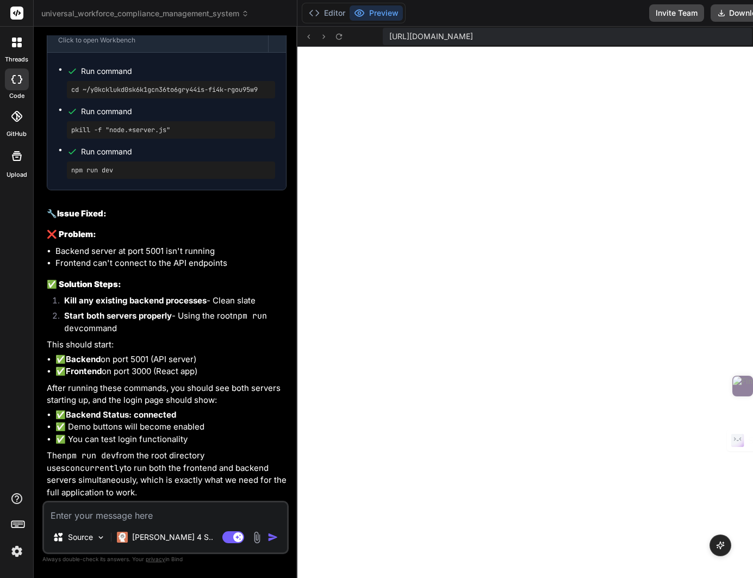
drag, startPoint x: 616, startPoint y: 524, endPoint x: 743, endPoint y: 539, distance: 128.7
click at [341, 38] on icon at bounding box center [338, 36] width 6 height 6
click at [344, 38] on icon at bounding box center [338, 36] width 9 height 9
click at [155, 511] on textarea at bounding box center [165, 512] width 243 height 20
paste textarea "Backend disconnected - Retrying... Target: [URL][DOMAIN_NAME] Backend server is…"
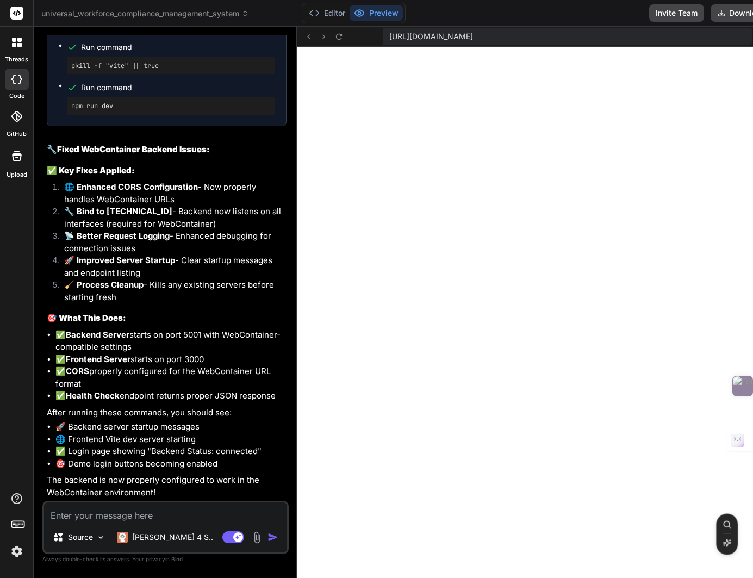
scroll to position [8476, 0]
click at [335, 16] on button "Editor" at bounding box center [326, 12] width 45 height 15
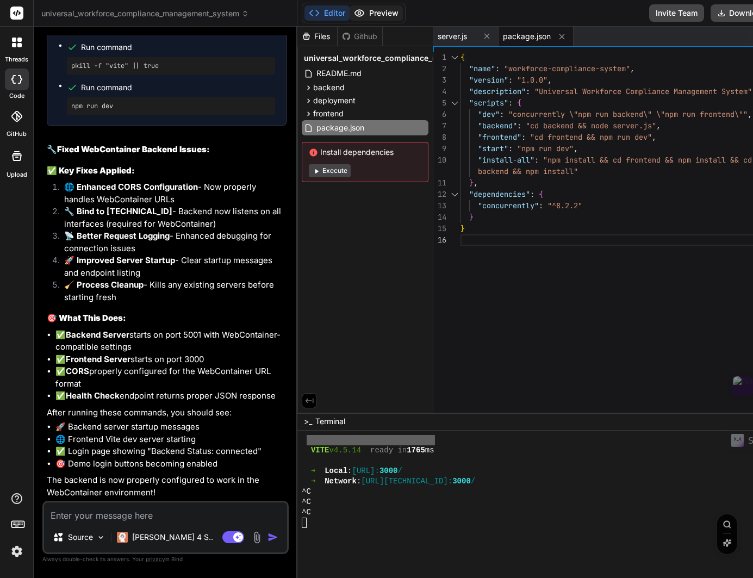
click at [387, 16] on button "Preview" at bounding box center [376, 12] width 53 height 15
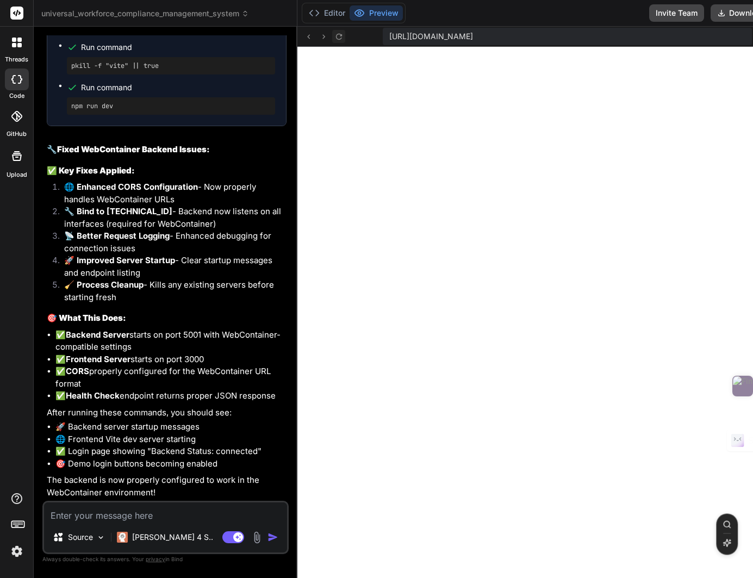
click at [341, 39] on icon at bounding box center [338, 36] width 6 height 6
click at [341, 15] on button "Editor" at bounding box center [326, 12] width 45 height 15
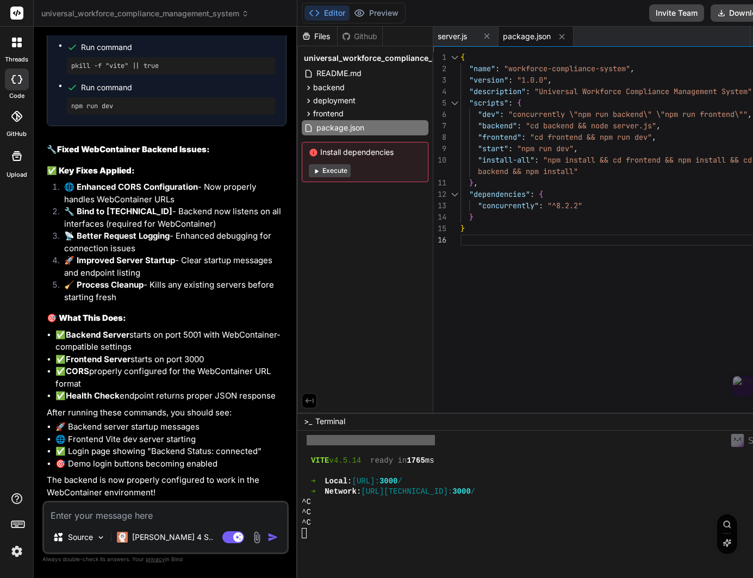
scroll to position [4903, 0]
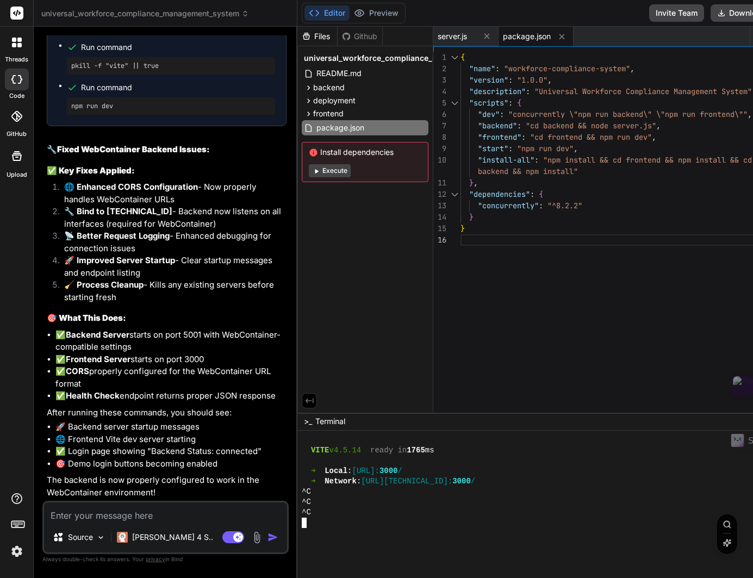
click at [312, 530] on div at bounding box center [568, 533] width 532 height 10
click at [397, 13] on button "Preview" at bounding box center [376, 12] width 53 height 15
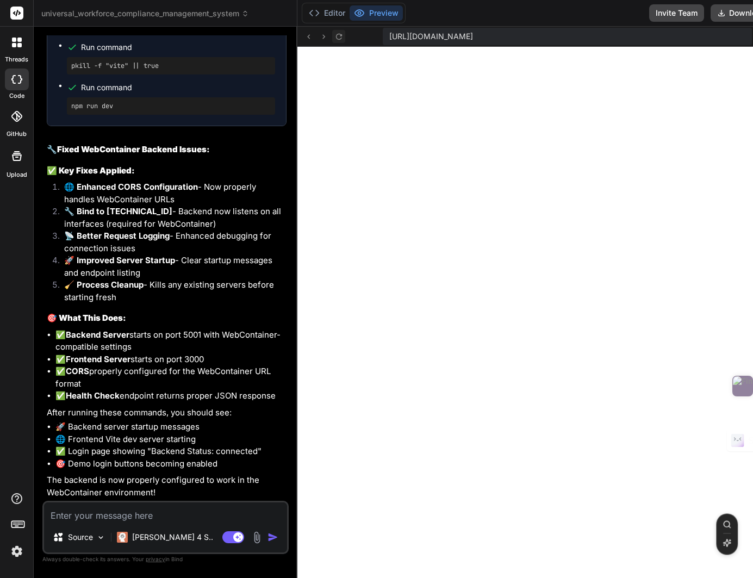
click at [345, 36] on button at bounding box center [338, 36] width 13 height 13
click at [344, 36] on icon at bounding box center [338, 36] width 9 height 9
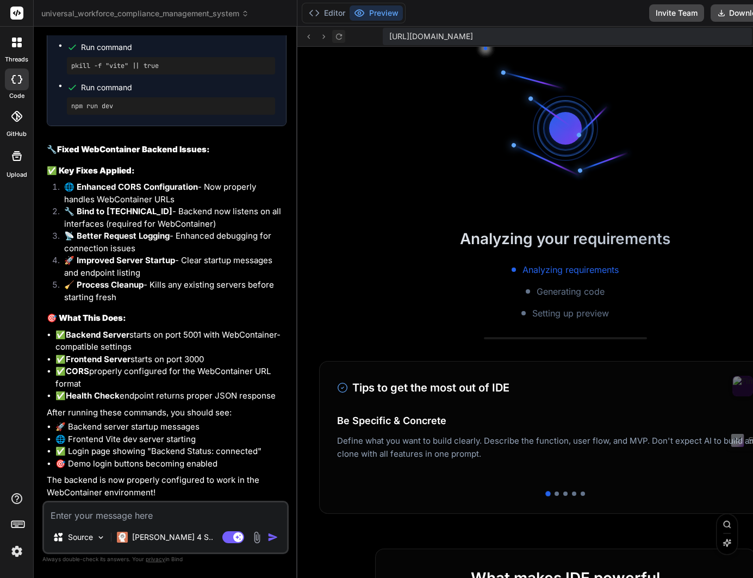
click at [344, 36] on icon at bounding box center [338, 36] width 9 height 9
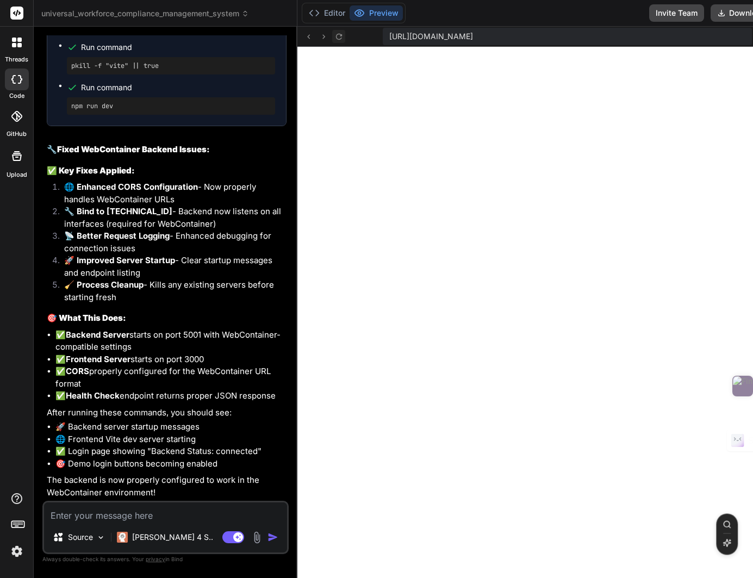
click at [344, 36] on icon at bounding box center [338, 36] width 9 height 9
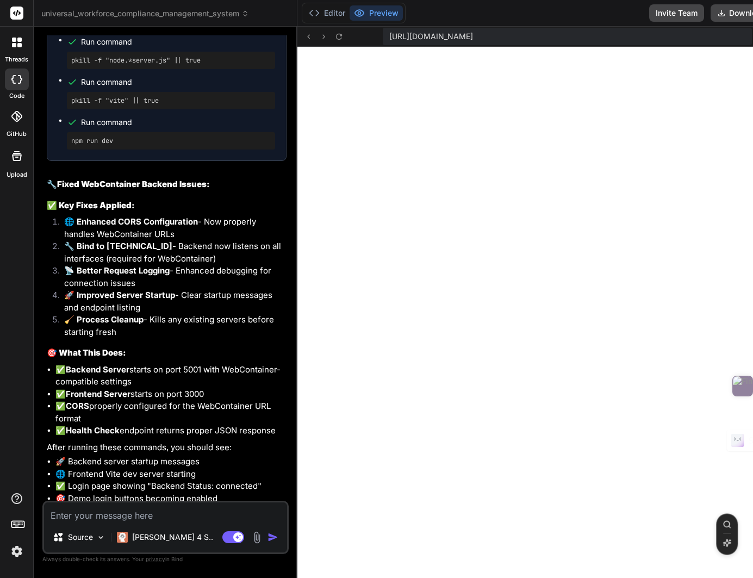
scroll to position [8476, 0]
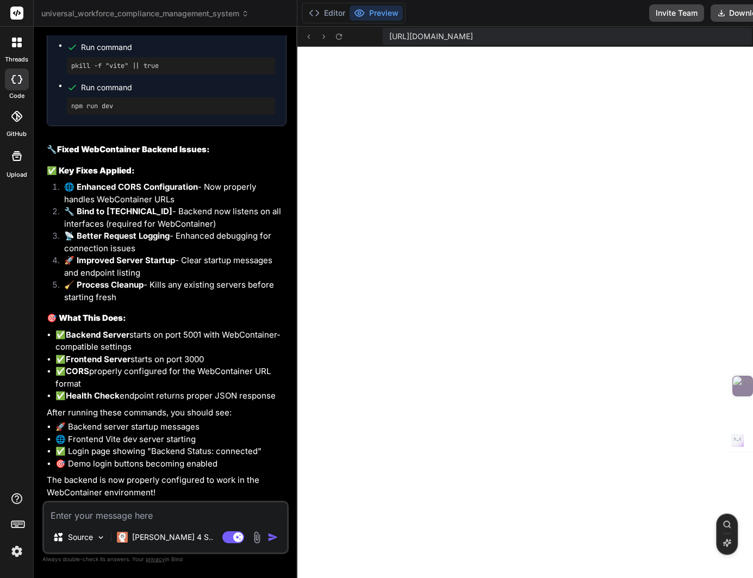
click at [65, 520] on textarea at bounding box center [165, 512] width 243 height 20
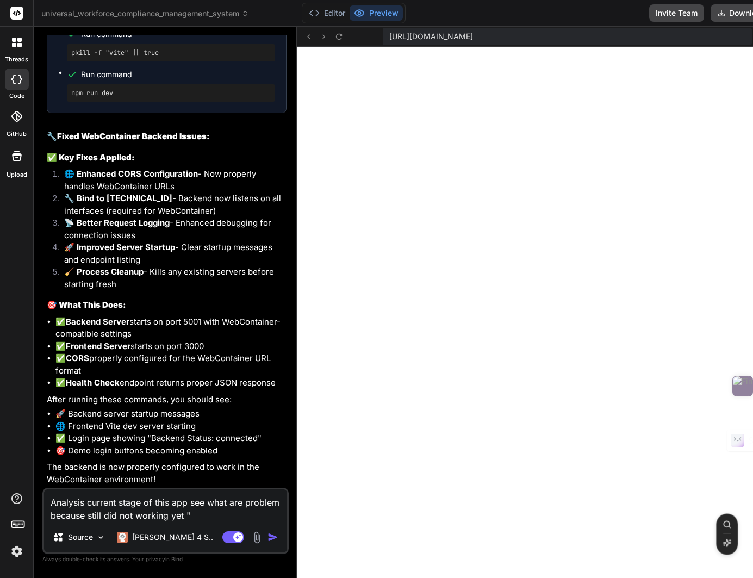
paste textarea "Backend Status: disconnected Backend URL: [URL][DOMAIN_NAME] If backend shows d…"
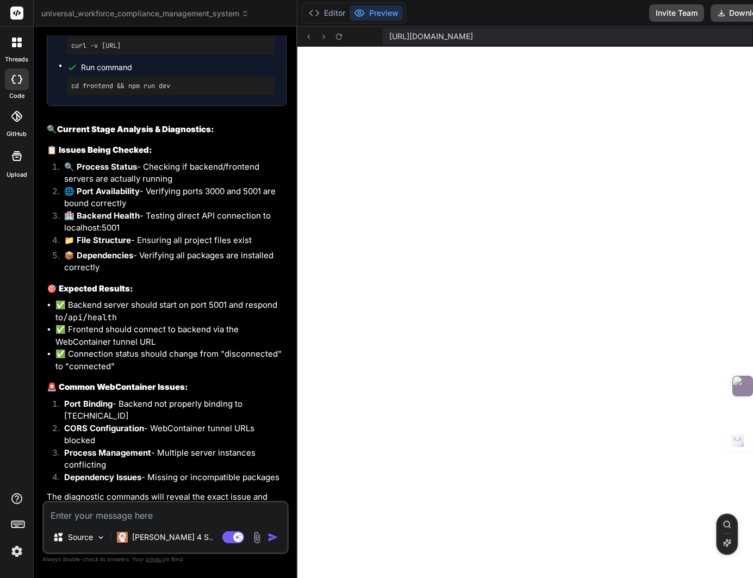
scroll to position [9718, 0]
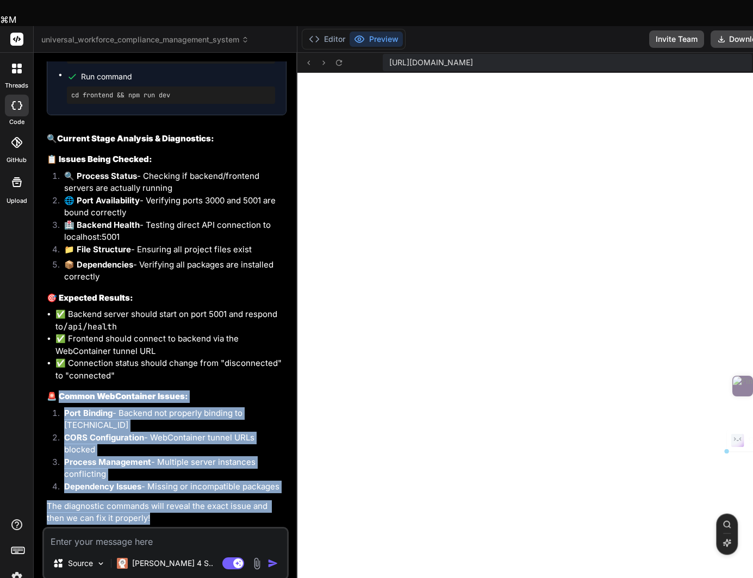
drag, startPoint x: 60, startPoint y: 388, endPoint x: 144, endPoint y: 500, distance: 139.9
click at [144, 500] on div "You I used "OPtion 1" but did not see anything just an errors on Preview "{"mes…" at bounding box center [165, 332] width 246 height 542
copy div "ommon WebContainer Issues: Port Binding - Backend not properly binding to [TECH…"
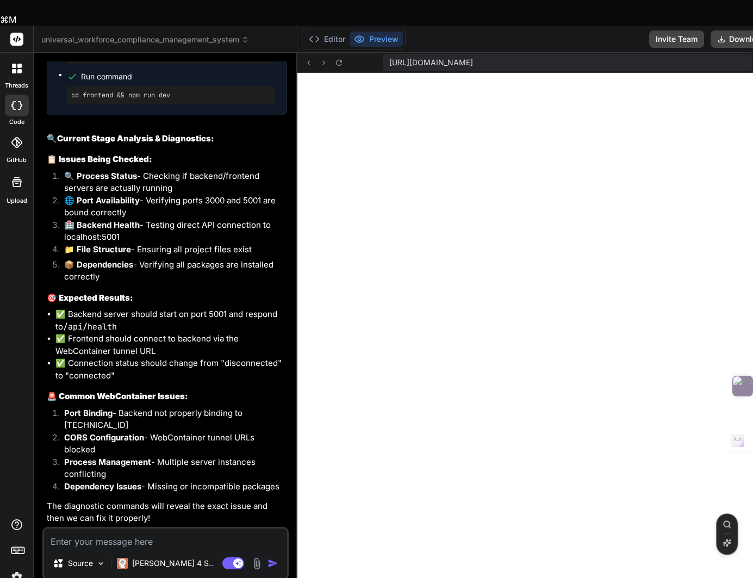
click at [100, 529] on textarea at bounding box center [165, 539] width 243 height 20
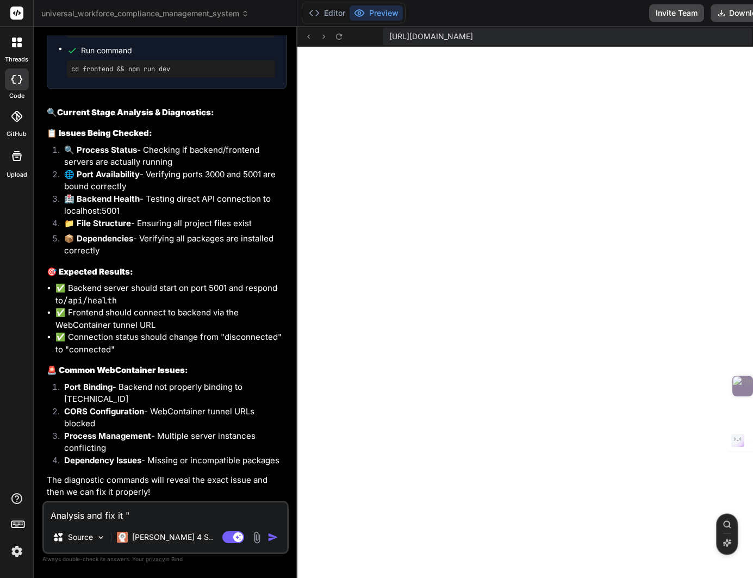
paste textarea "Common WebContainer Issues: Port Binding - Backend not properly binding to [TEC…"
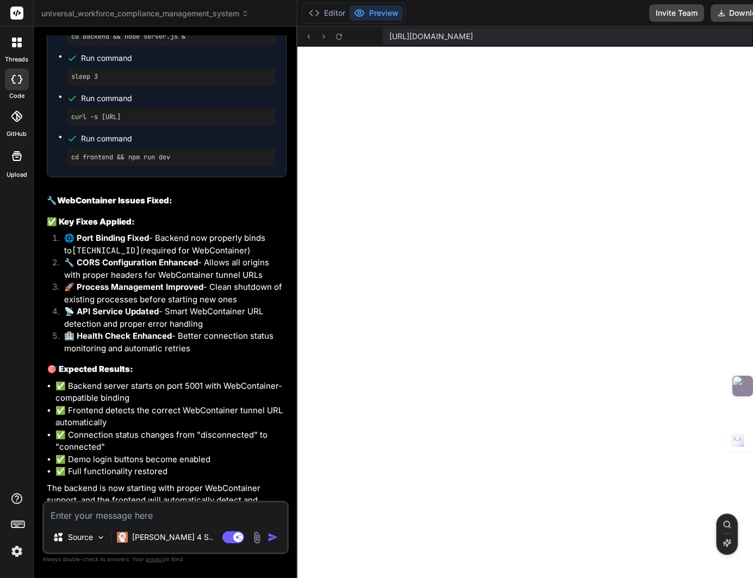
scroll to position [10702, 0]
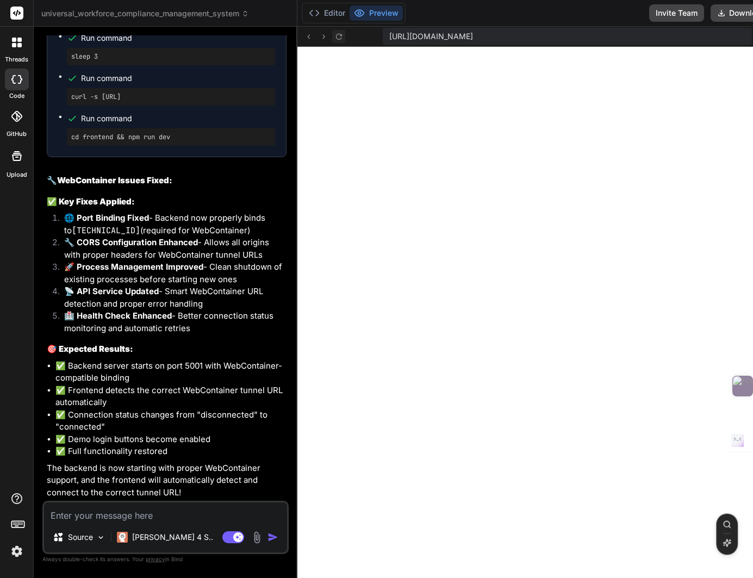
click at [344, 38] on icon at bounding box center [338, 36] width 9 height 9
click at [344, 37] on icon at bounding box center [338, 36] width 9 height 9
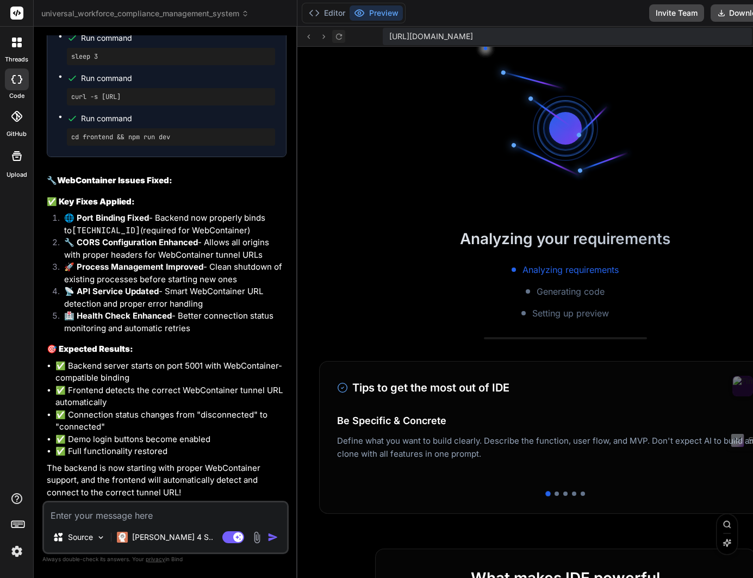
click at [344, 37] on icon at bounding box center [338, 36] width 9 height 9
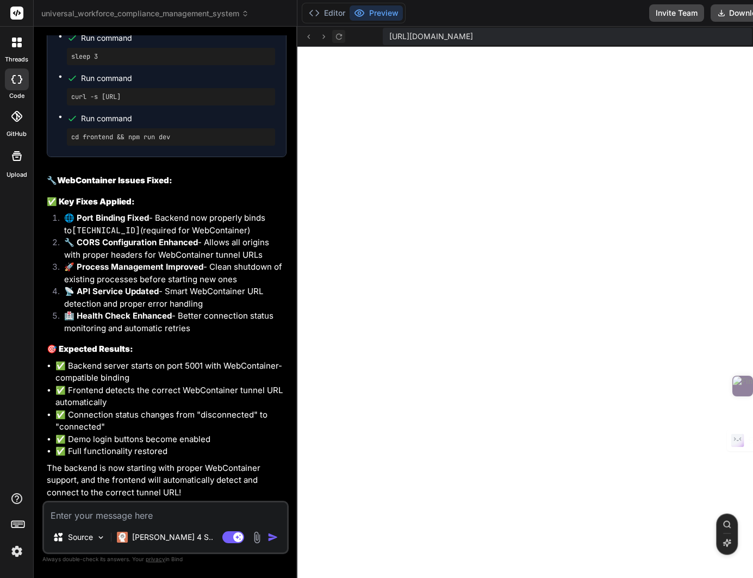
click at [344, 37] on icon at bounding box center [338, 36] width 9 height 9
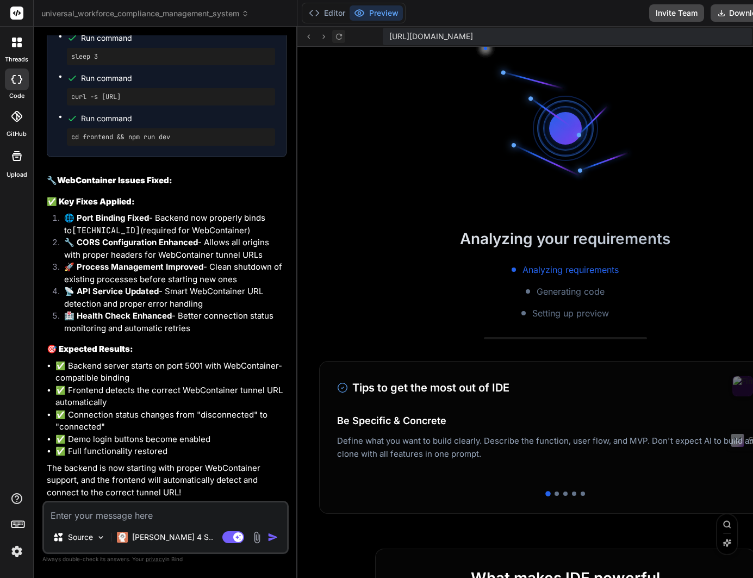
click at [344, 37] on icon at bounding box center [338, 36] width 9 height 9
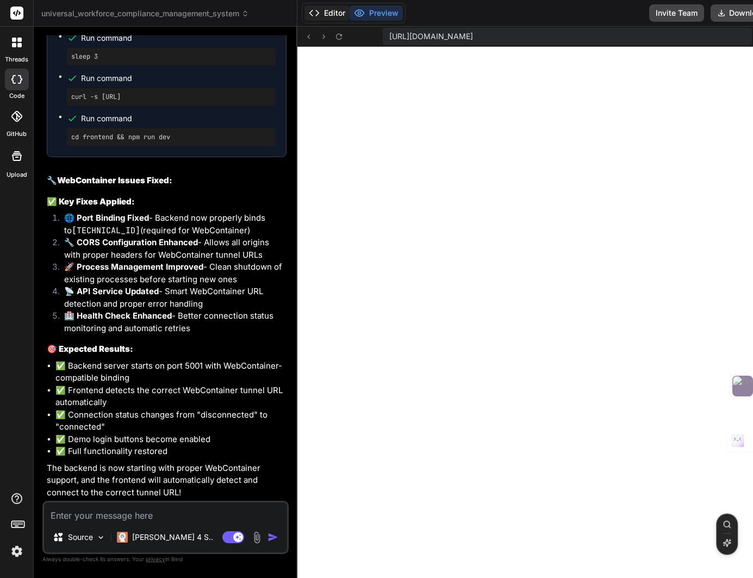
click at [340, 16] on button "Editor" at bounding box center [326, 12] width 45 height 15
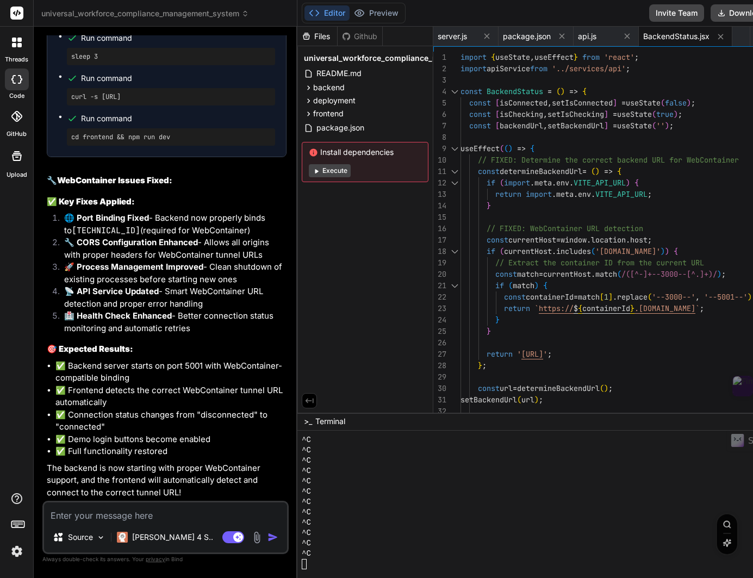
click at [200, 517] on textarea at bounding box center [165, 512] width 243 height 20
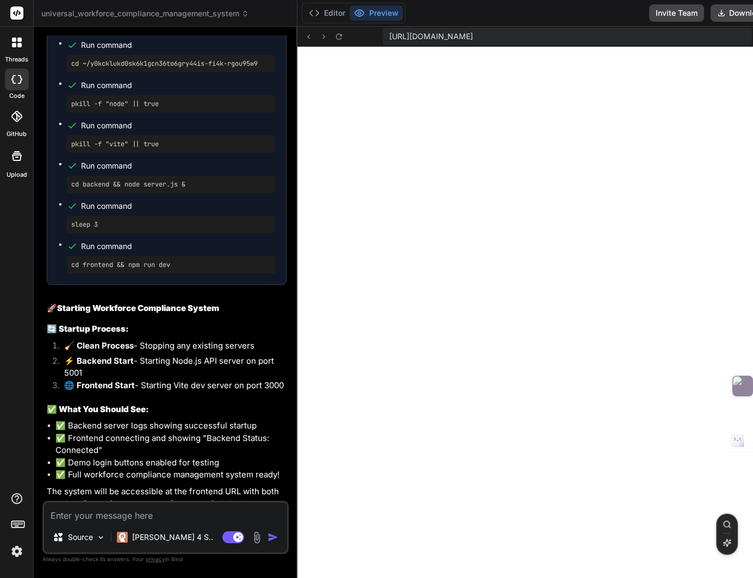
scroll to position [11288, 0]
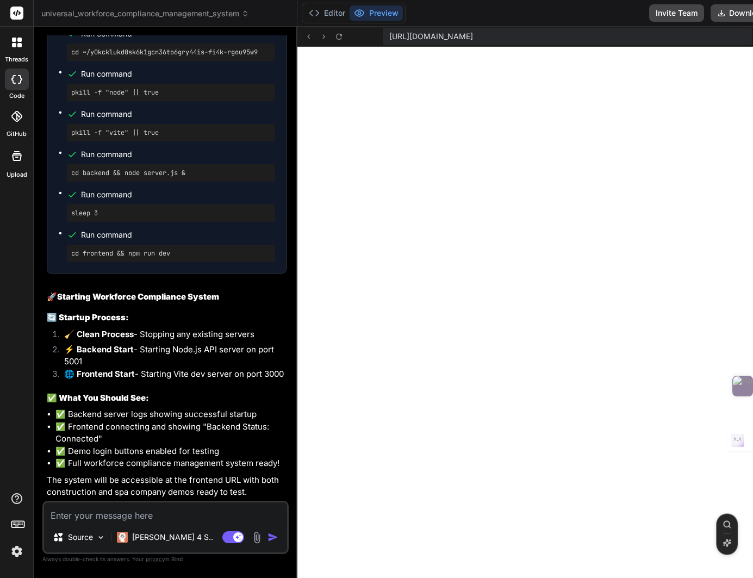
click at [110, 513] on textarea at bounding box center [165, 512] width 243 height 20
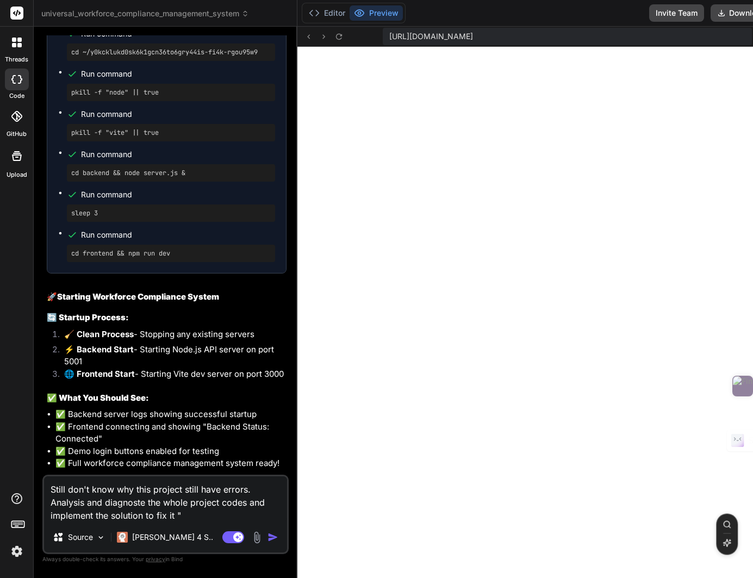
paste textarea "Workforce Compliance System Universal compliance management for all industries …"
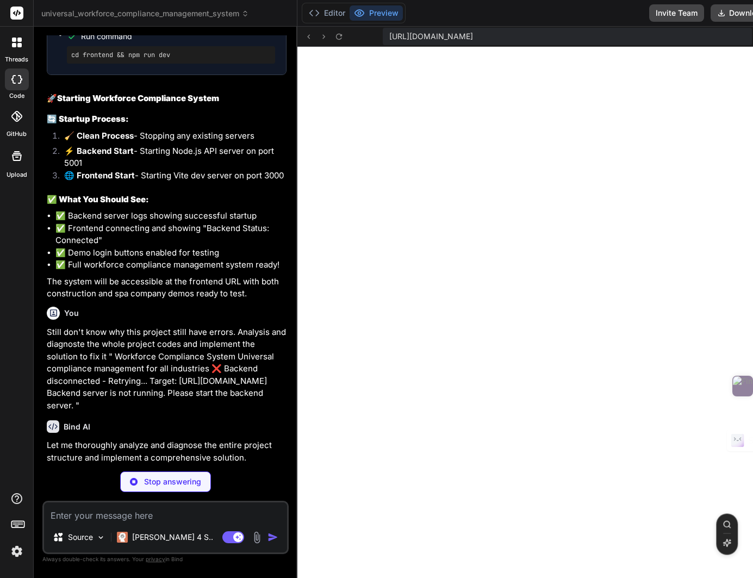
scroll to position [5321, 0]
